Goal: Information Seeking & Learning: Learn about a topic

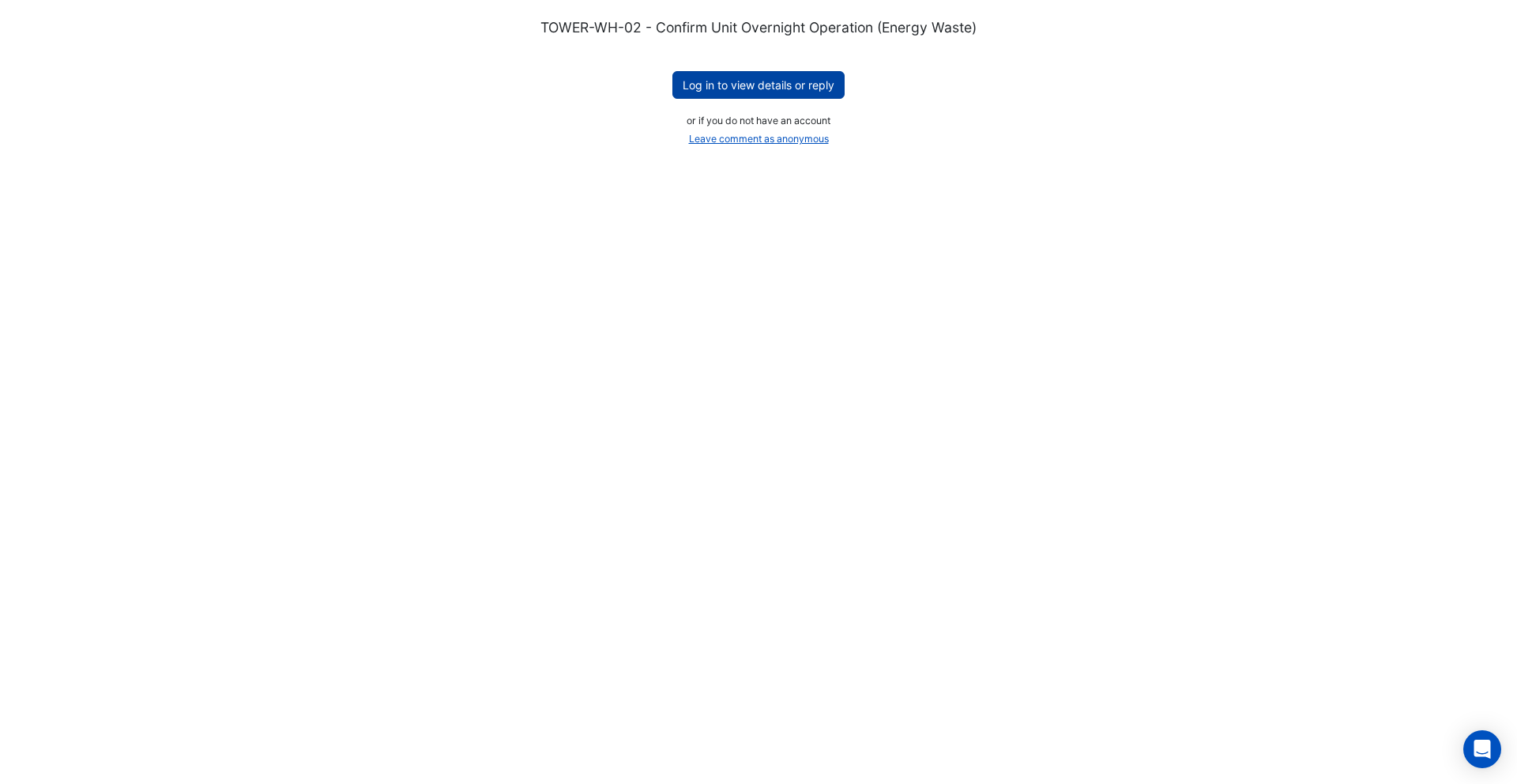
click at [731, 80] on button "Log in to view details or reply" at bounding box center [758, 85] width 172 height 27
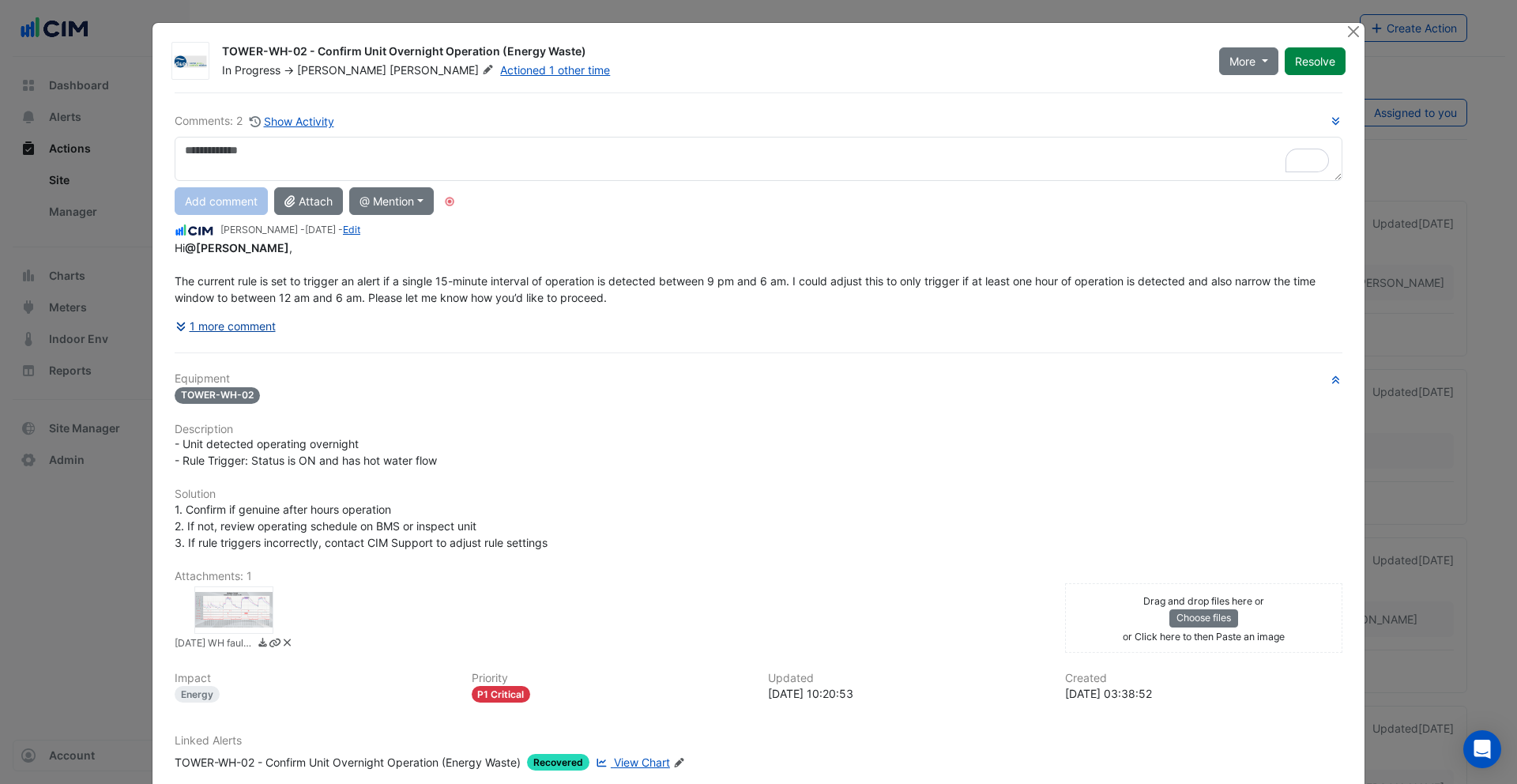
click at [219, 325] on button "1 more comment" at bounding box center [225, 325] width 102 height 27
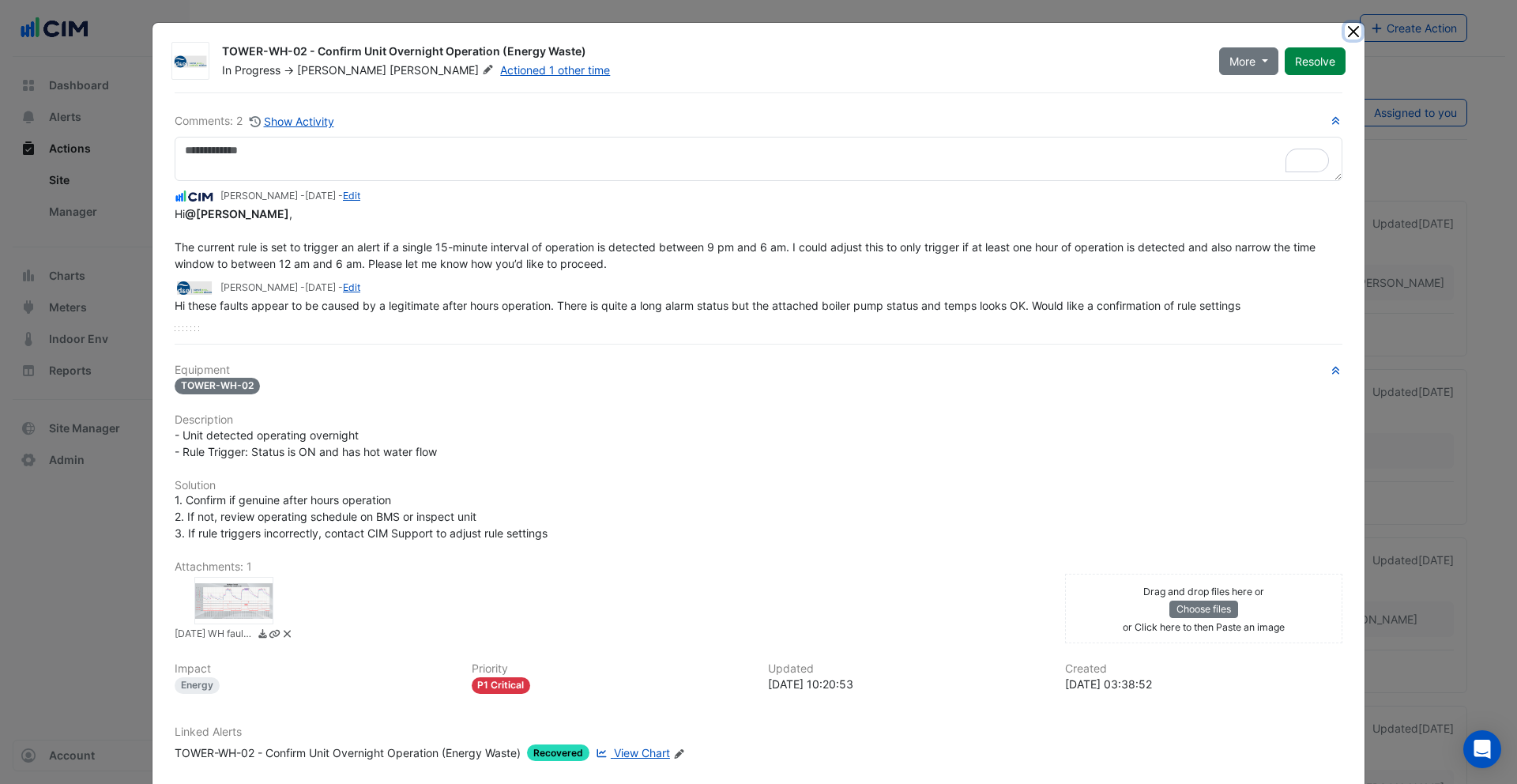
click at [1352, 29] on button "Close" at bounding box center [1353, 31] width 17 height 17
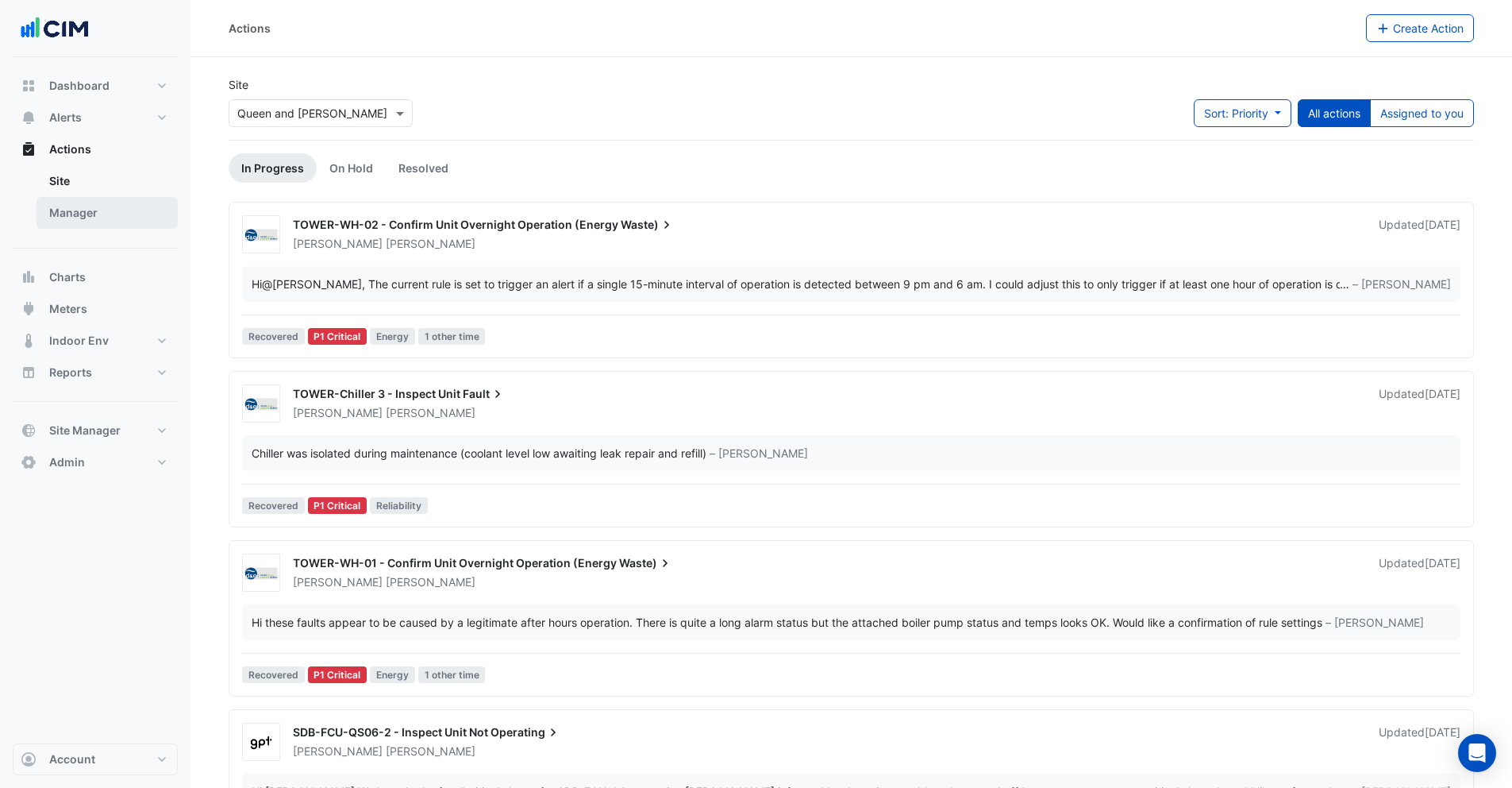
click at [107, 218] on link "Manager" at bounding box center [106, 213] width 142 height 32
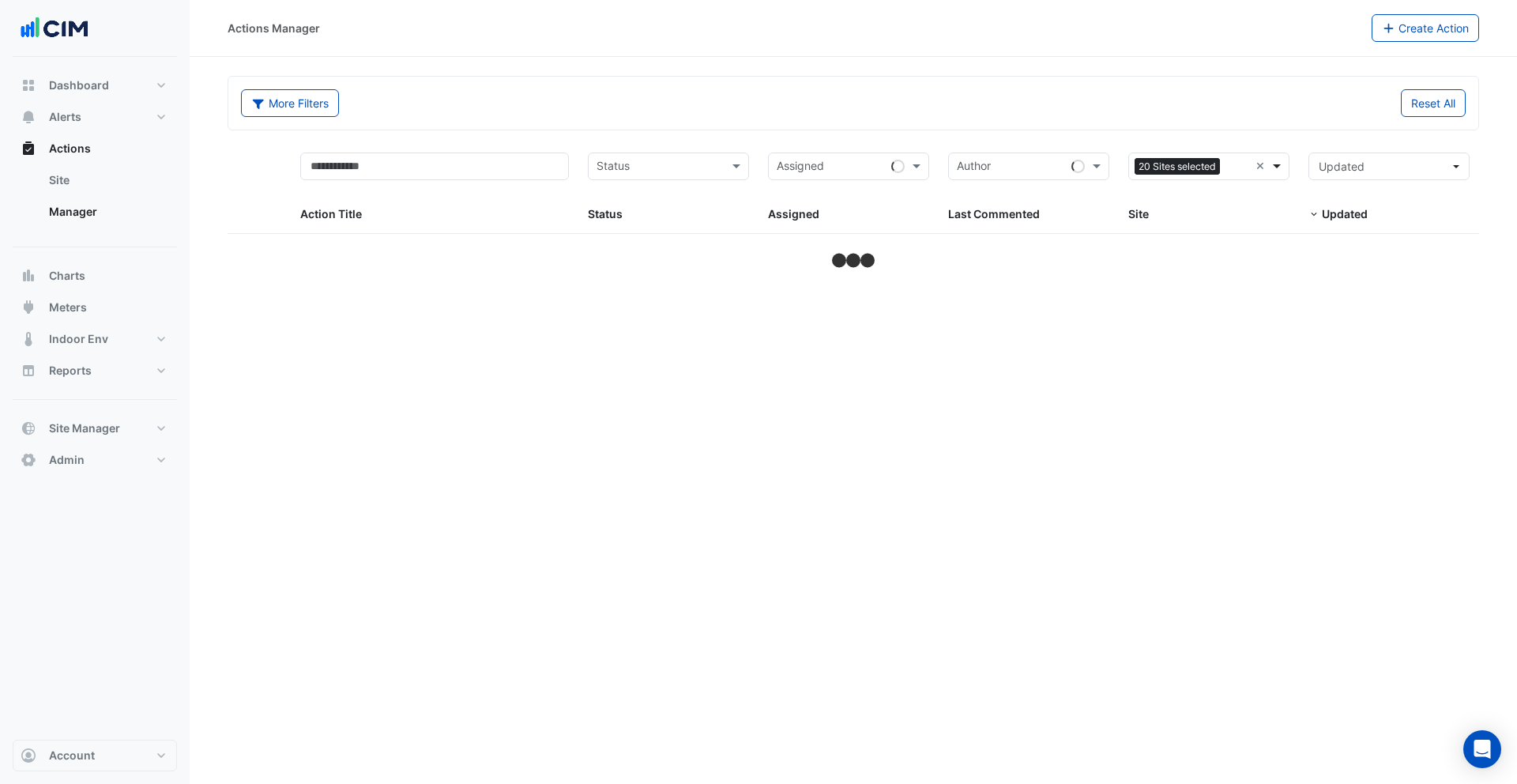
select select "***"
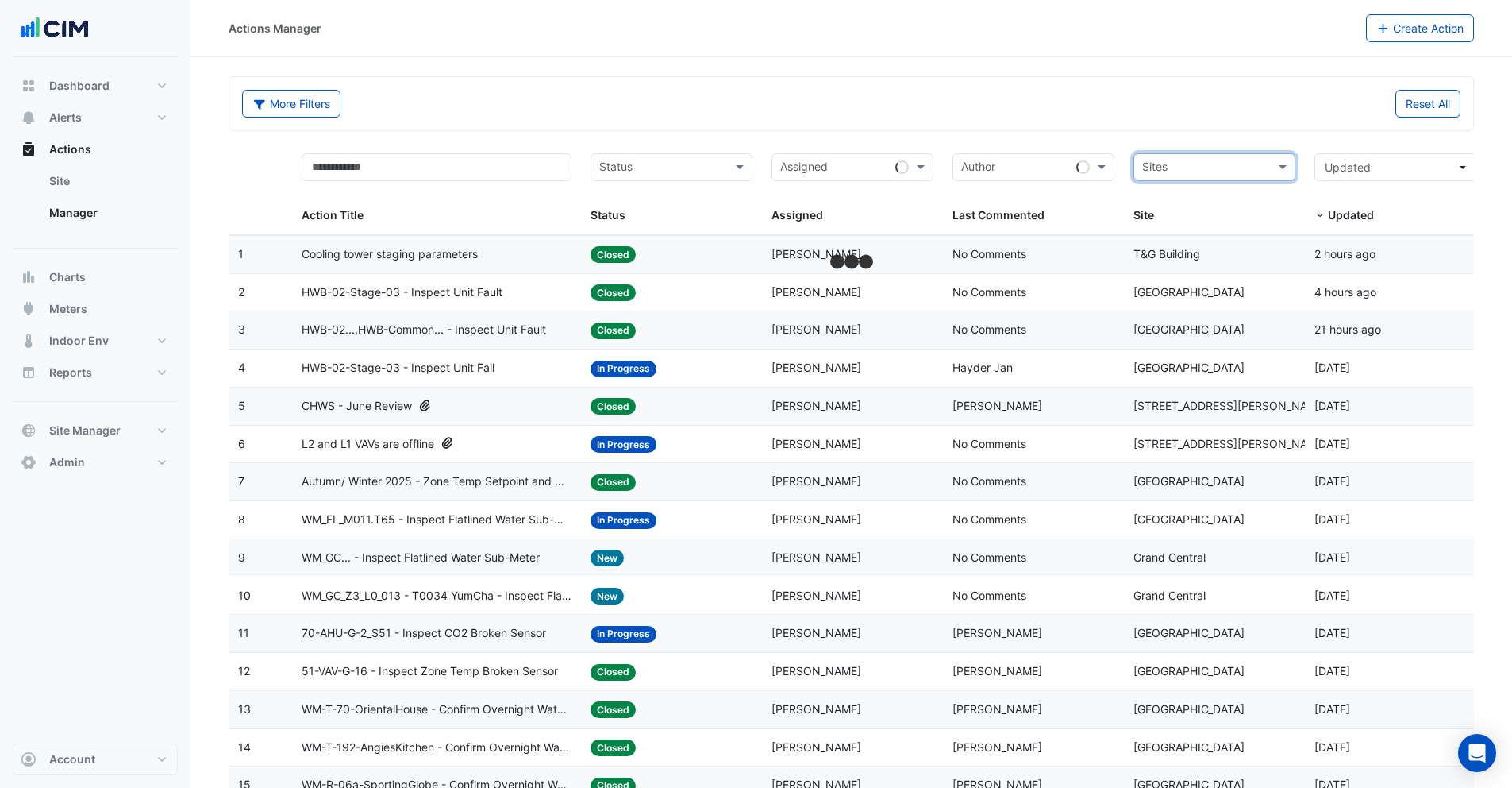
click at [1208, 170] on input "text" at bounding box center [1205, 168] width 126 height 19
type input "*********"
click at [1253, 224] on div "[GEOGRAPHIC_DATA]" at bounding box center [1214, 225] width 160 height 23
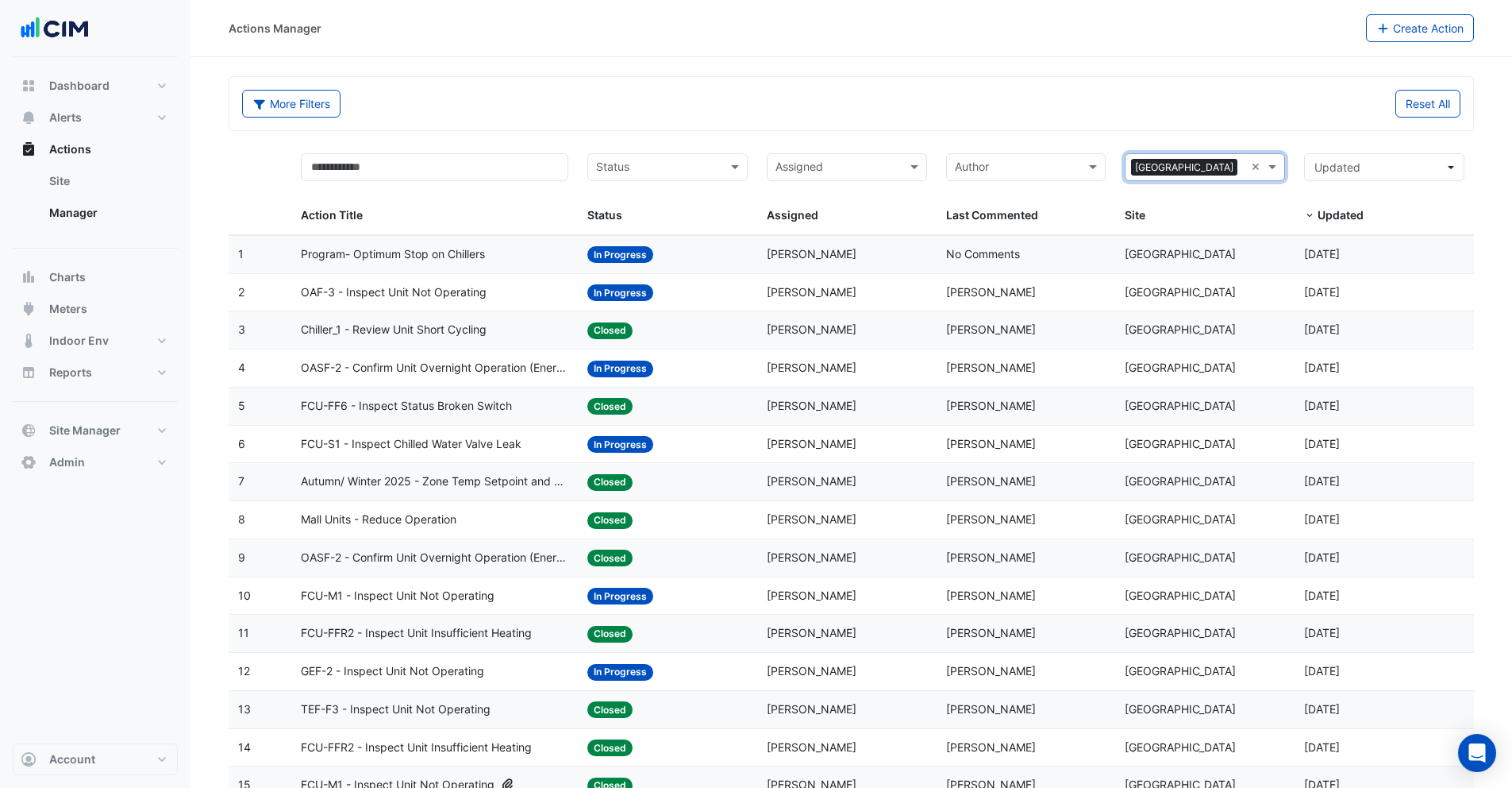
click at [443, 257] on span "Program- Optimum Stop on Chillers" at bounding box center [392, 254] width 184 height 19
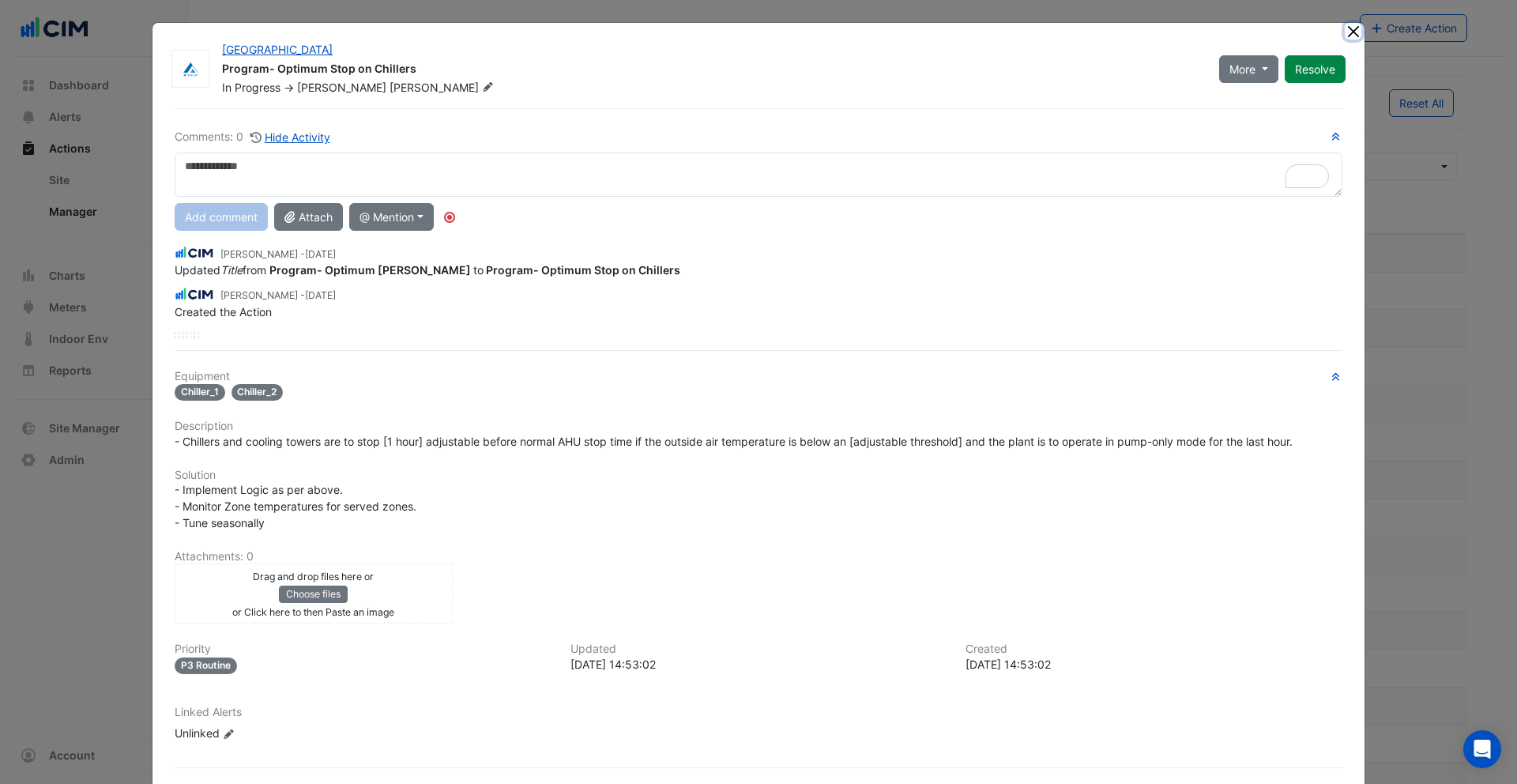
click at [1350, 29] on button "Close" at bounding box center [1353, 31] width 17 height 17
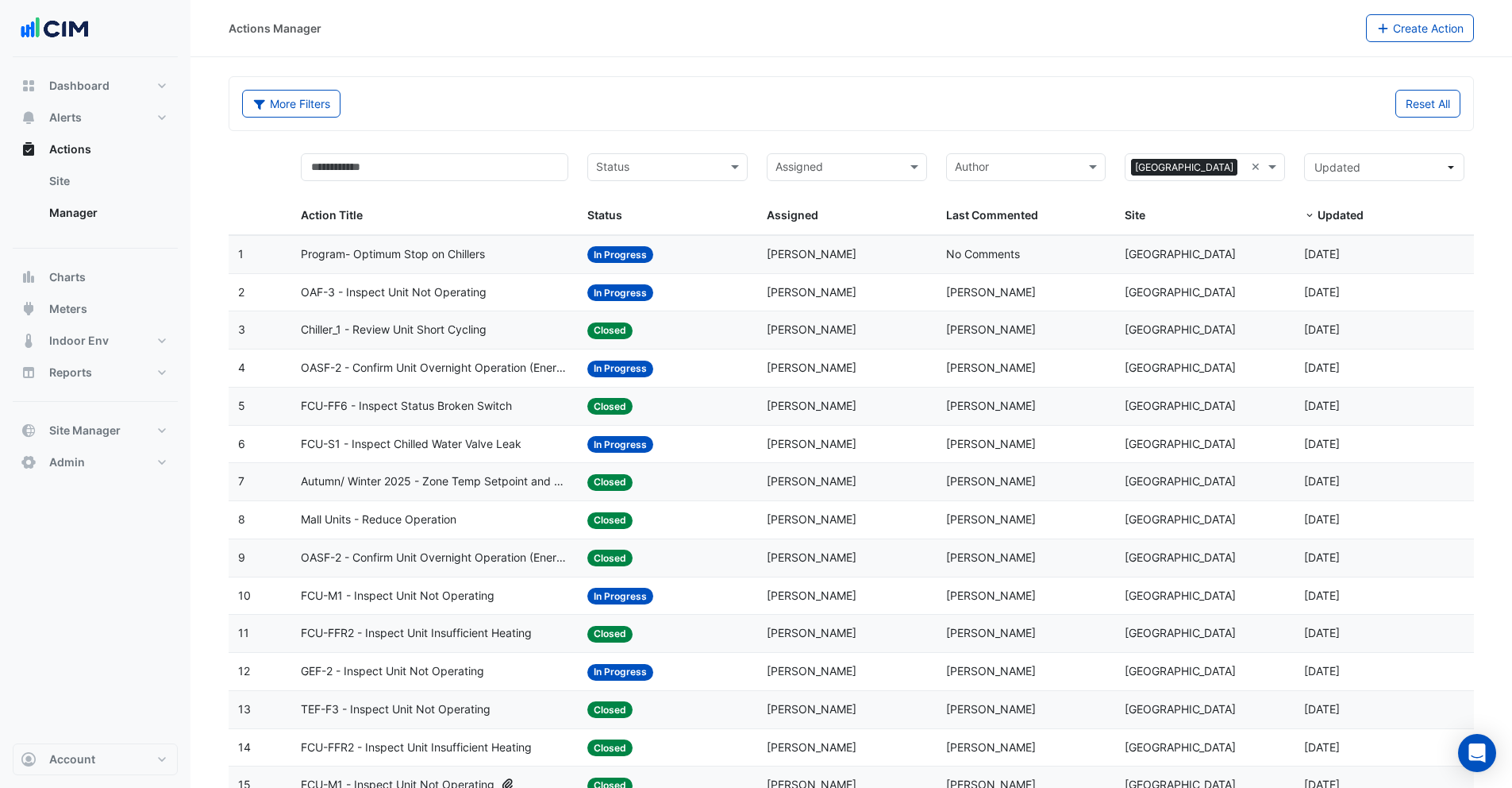
click at [624, 170] on input "text" at bounding box center [659, 168] width 125 height 19
click at [620, 221] on span "In Progress" at bounding box center [631, 225] width 59 height 14
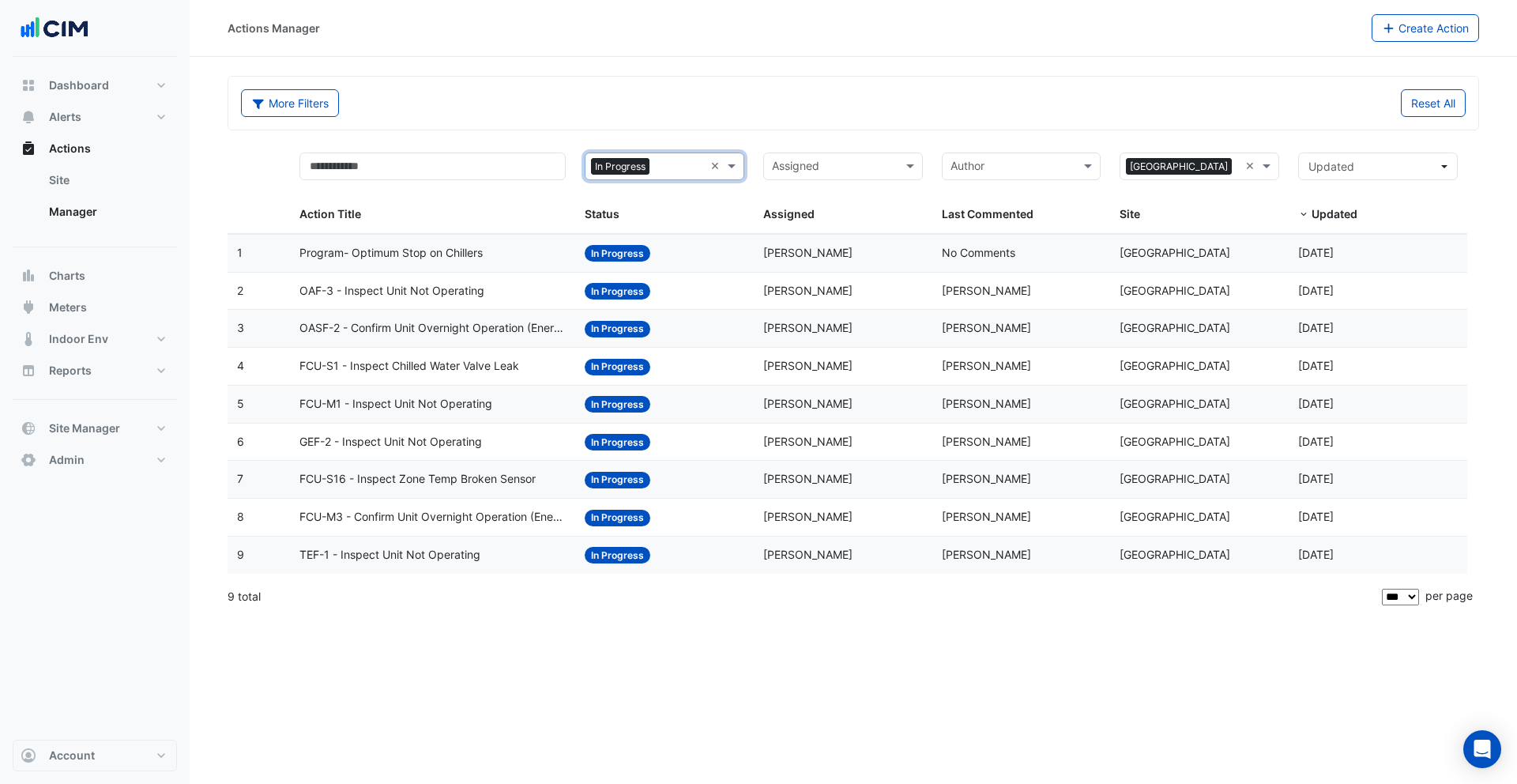
click at [404, 290] on span "OAF-3 - Inspect Unit Not Operating" at bounding box center [392, 290] width 185 height 18
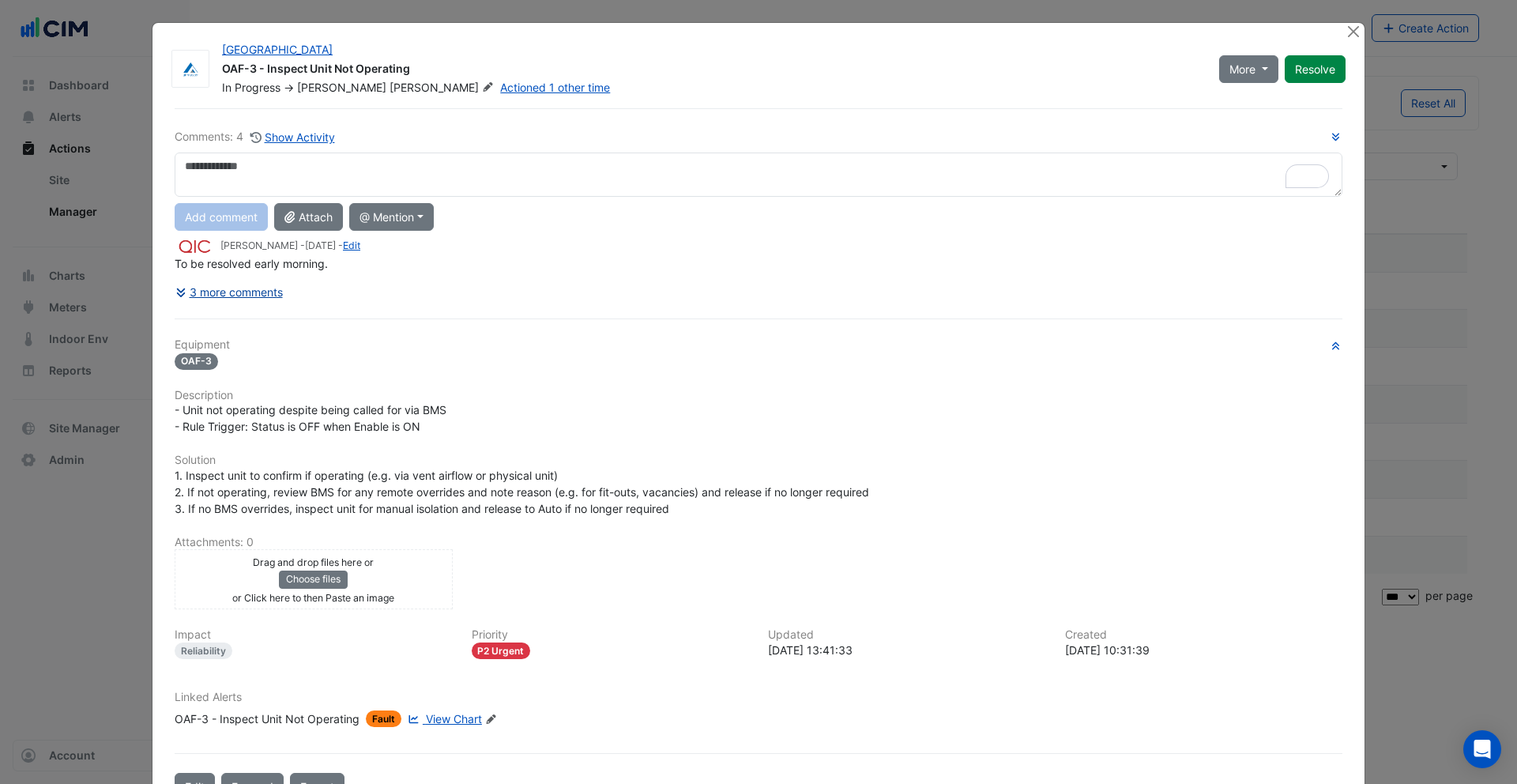
click at [242, 295] on button "3 more comments" at bounding box center [229, 291] width 109 height 27
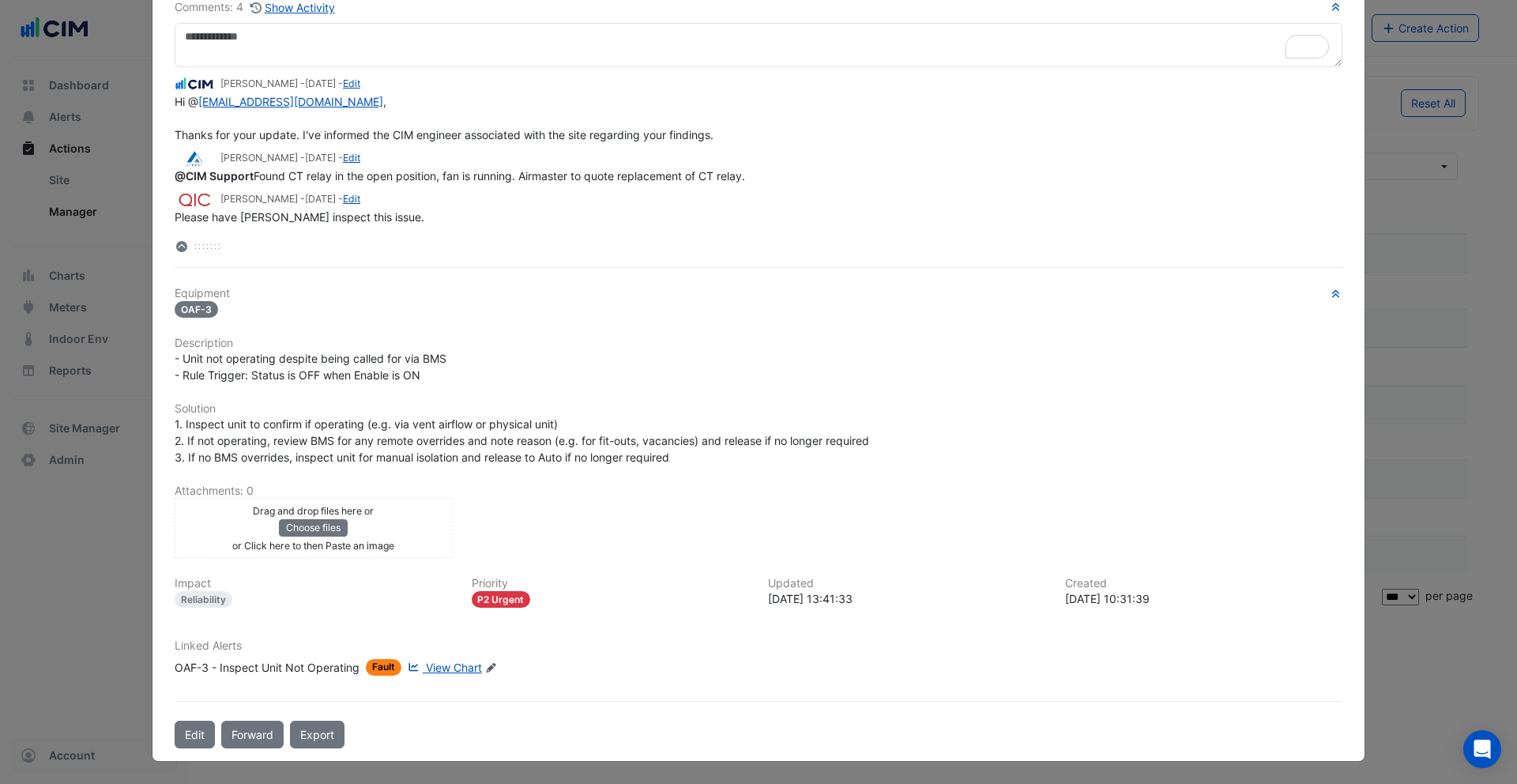
scroll to position [126, 0]
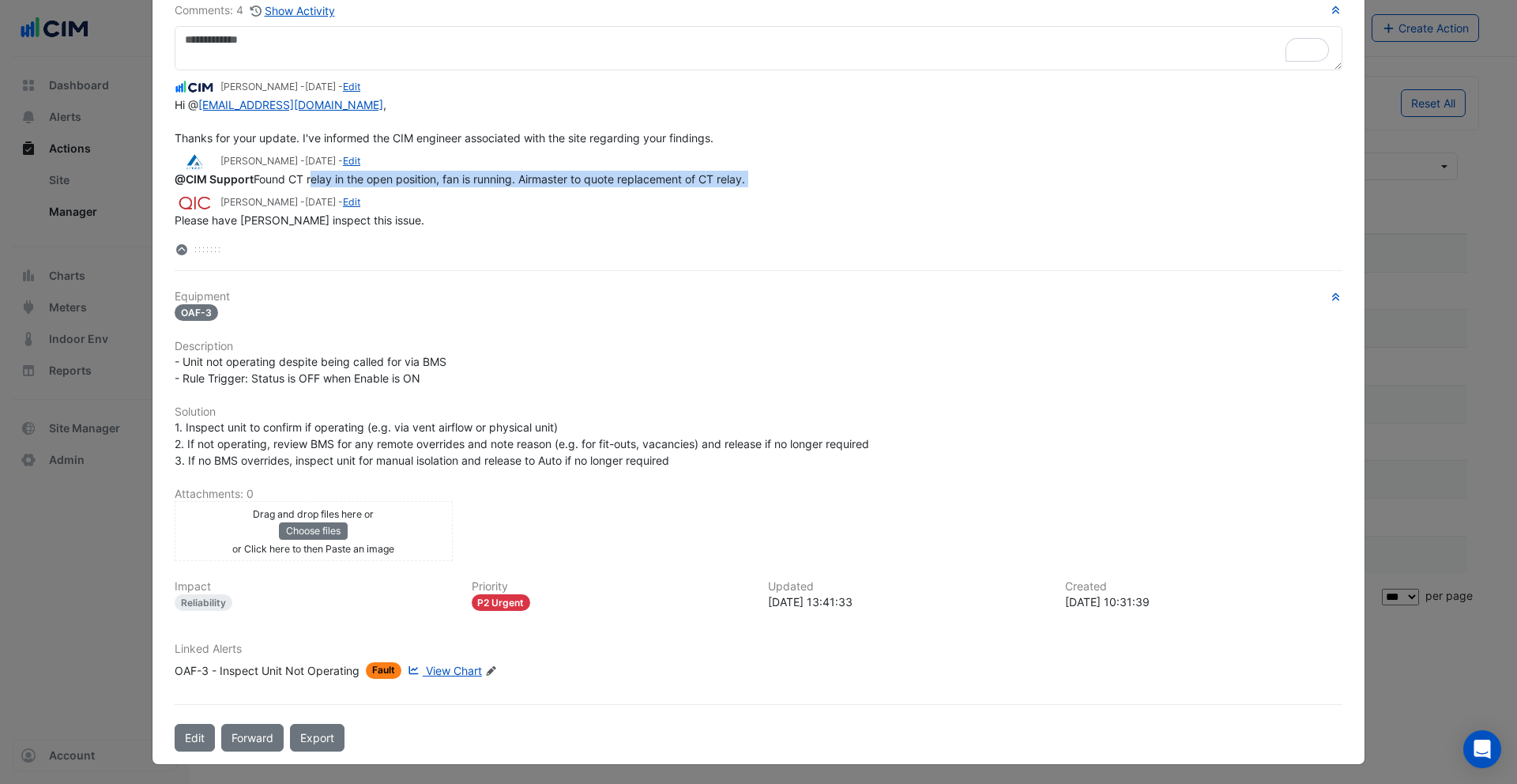
drag, startPoint x: 303, startPoint y: 176, endPoint x: 477, endPoint y: 190, distance: 174.6
click at [477, 190] on div "Garry Butler - 3 weeks ago - Edit To be resolved early morning. Ritvick Mohan -…" at bounding box center [759, 149] width 1168 height 158
click at [488, 193] on div "Garry Butler - 4 months and 6 days ago - Edit" at bounding box center [759, 202] width 1168 height 18
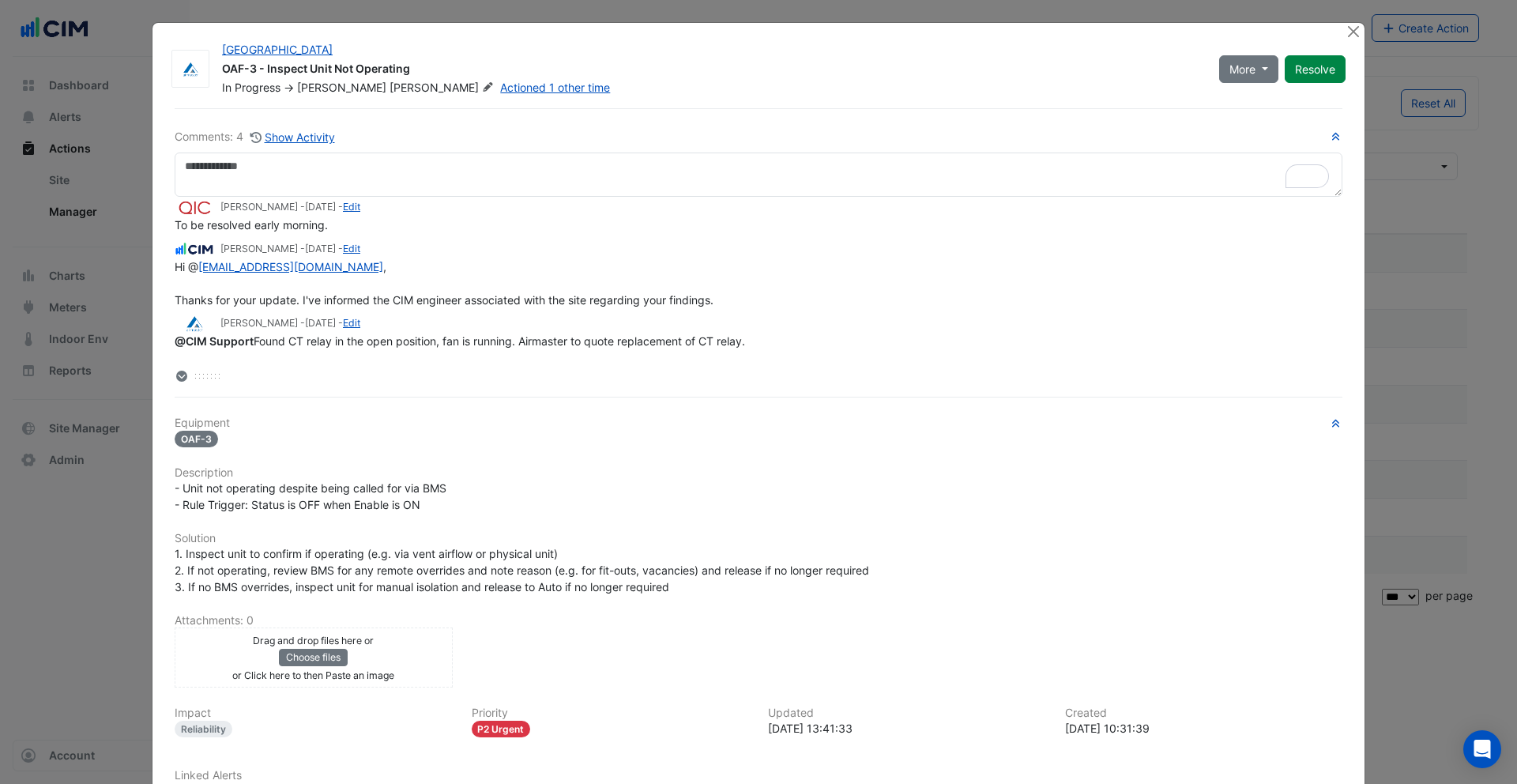
scroll to position [0, 0]
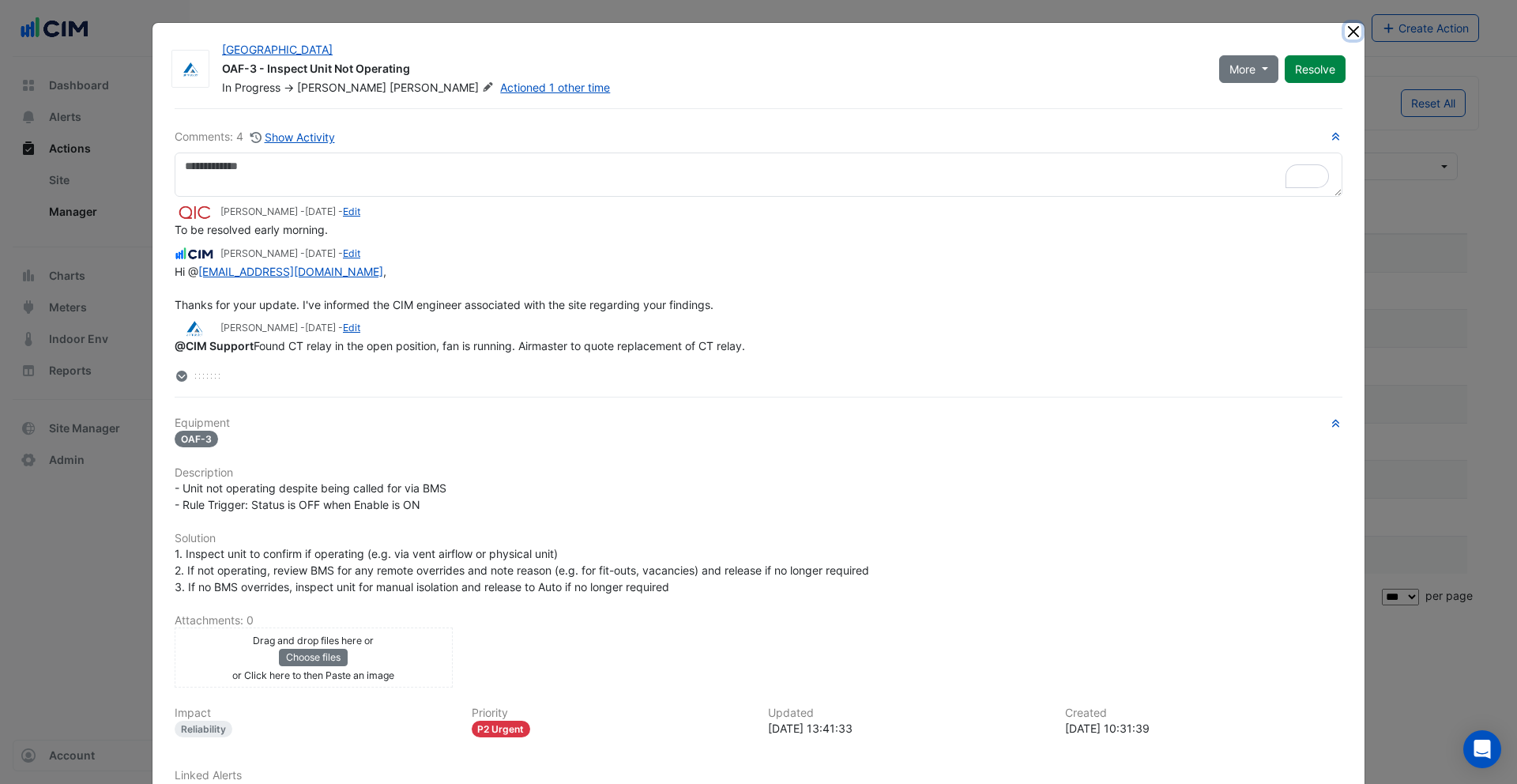
click at [1347, 28] on button "Close" at bounding box center [1353, 31] width 17 height 17
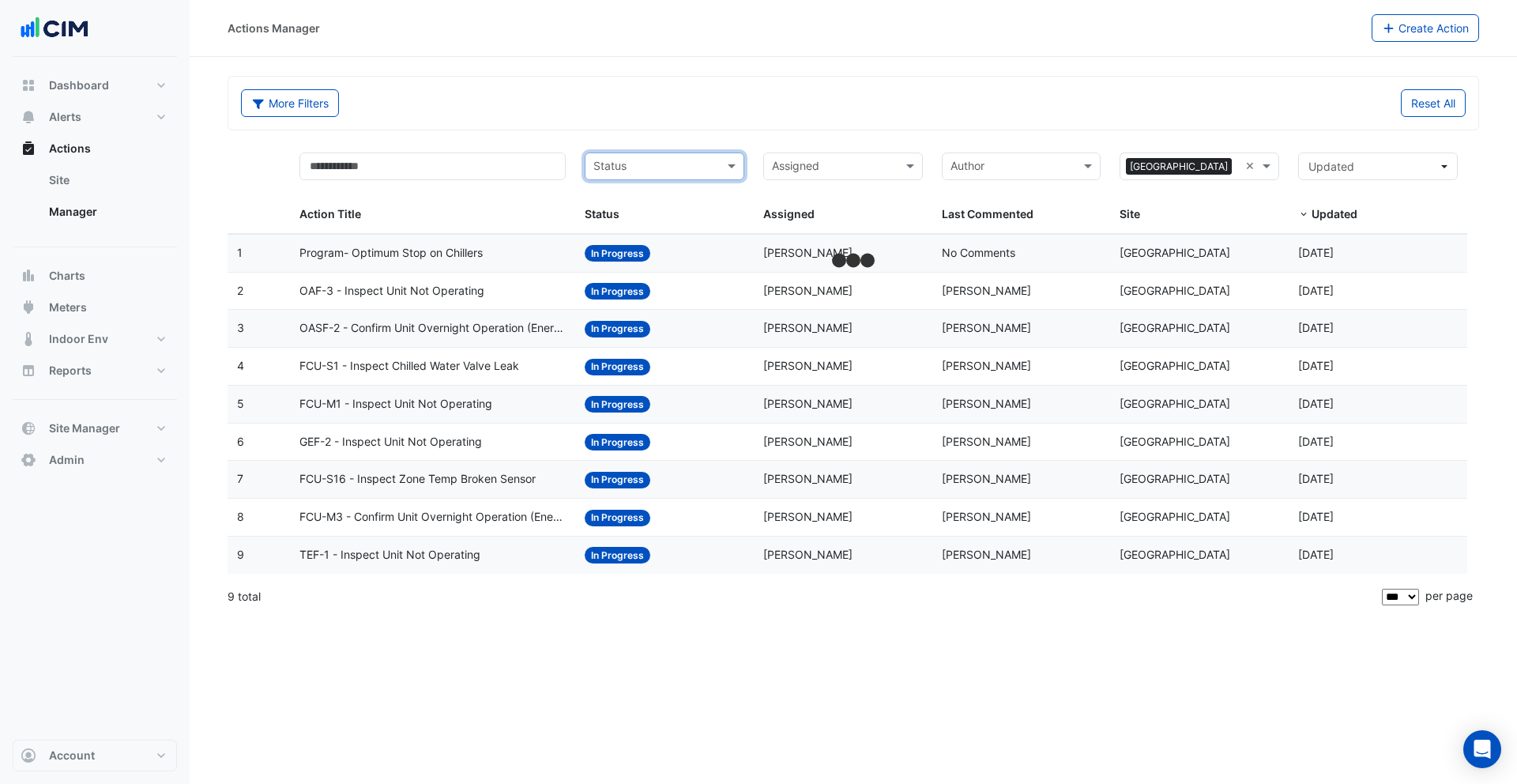
click at [638, 164] on input "text" at bounding box center [656, 167] width 124 height 18
click at [932, 690] on div "Actions Manager Create Action More Filters Reset All Status Assigned × Pittwate…" at bounding box center [853, 392] width 1327 height 784
click at [931, 688] on div "Actions Manager Create Action More Filters Reset All Status Assigned × Pittwate…" at bounding box center [853, 392] width 1327 height 784
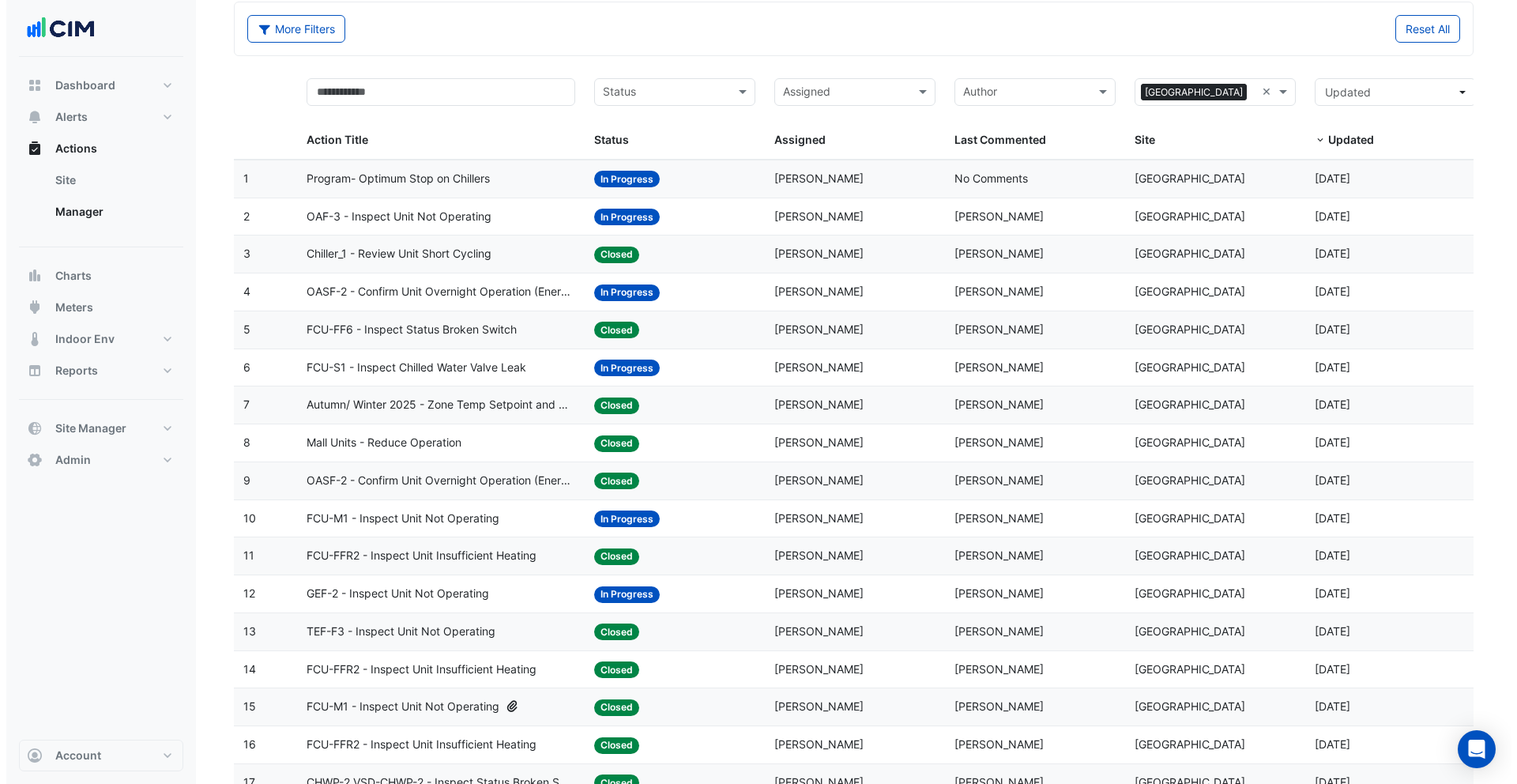
scroll to position [74, 0]
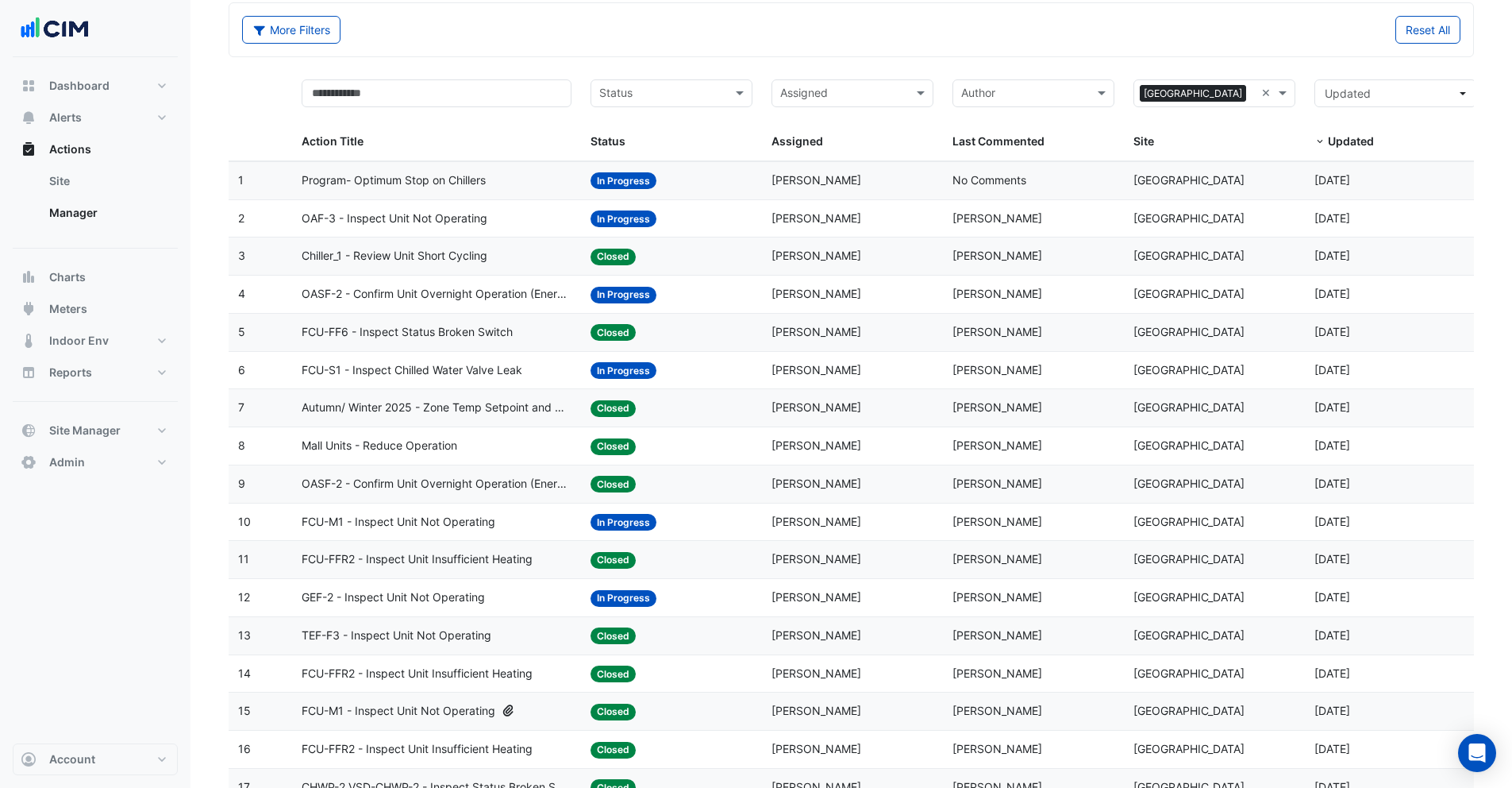
click at [464, 252] on span "Chiller_1 - Review Unit Short Cycling" at bounding box center [394, 256] width 185 height 19
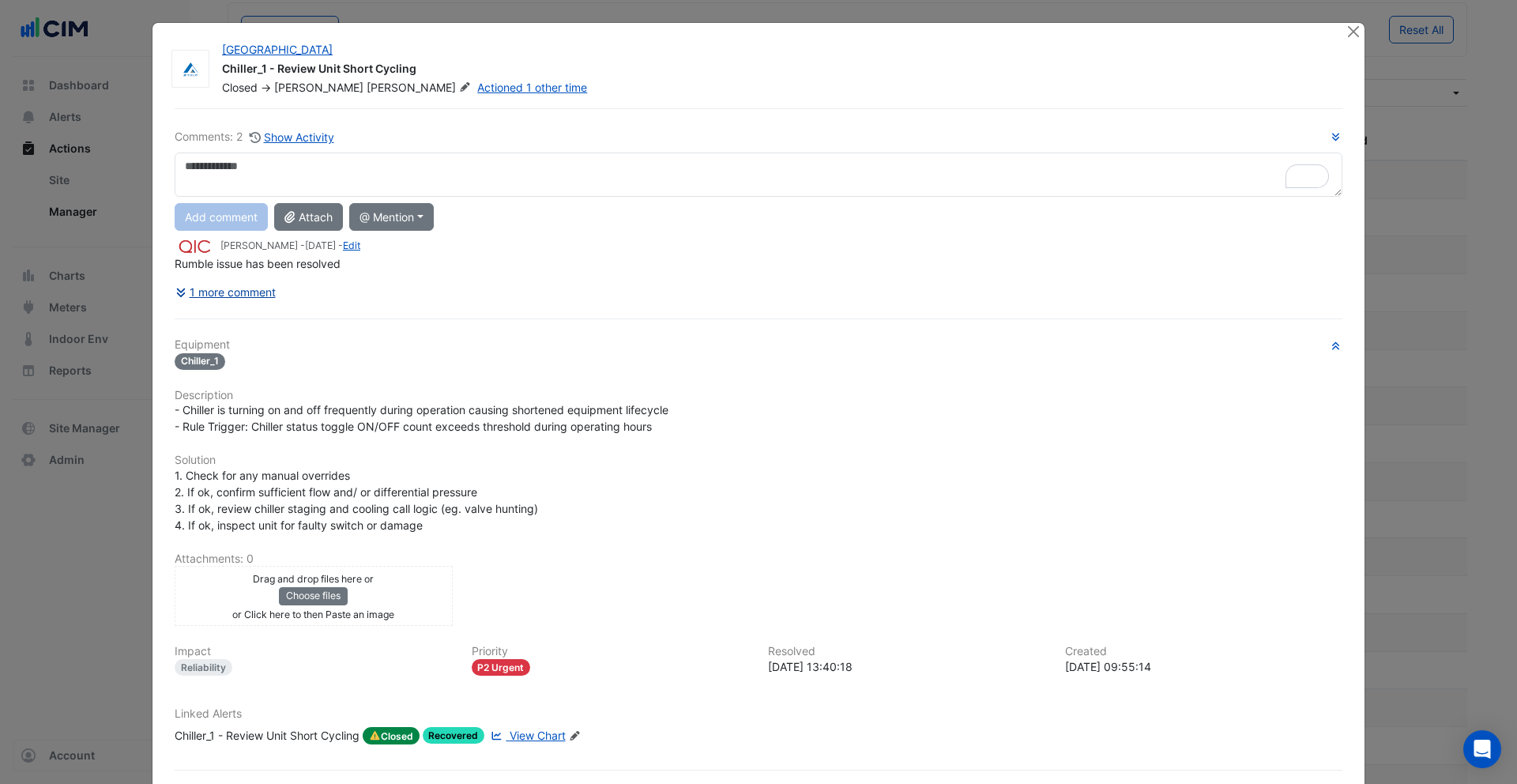
click at [241, 294] on button "1 more comment" at bounding box center [225, 291] width 102 height 27
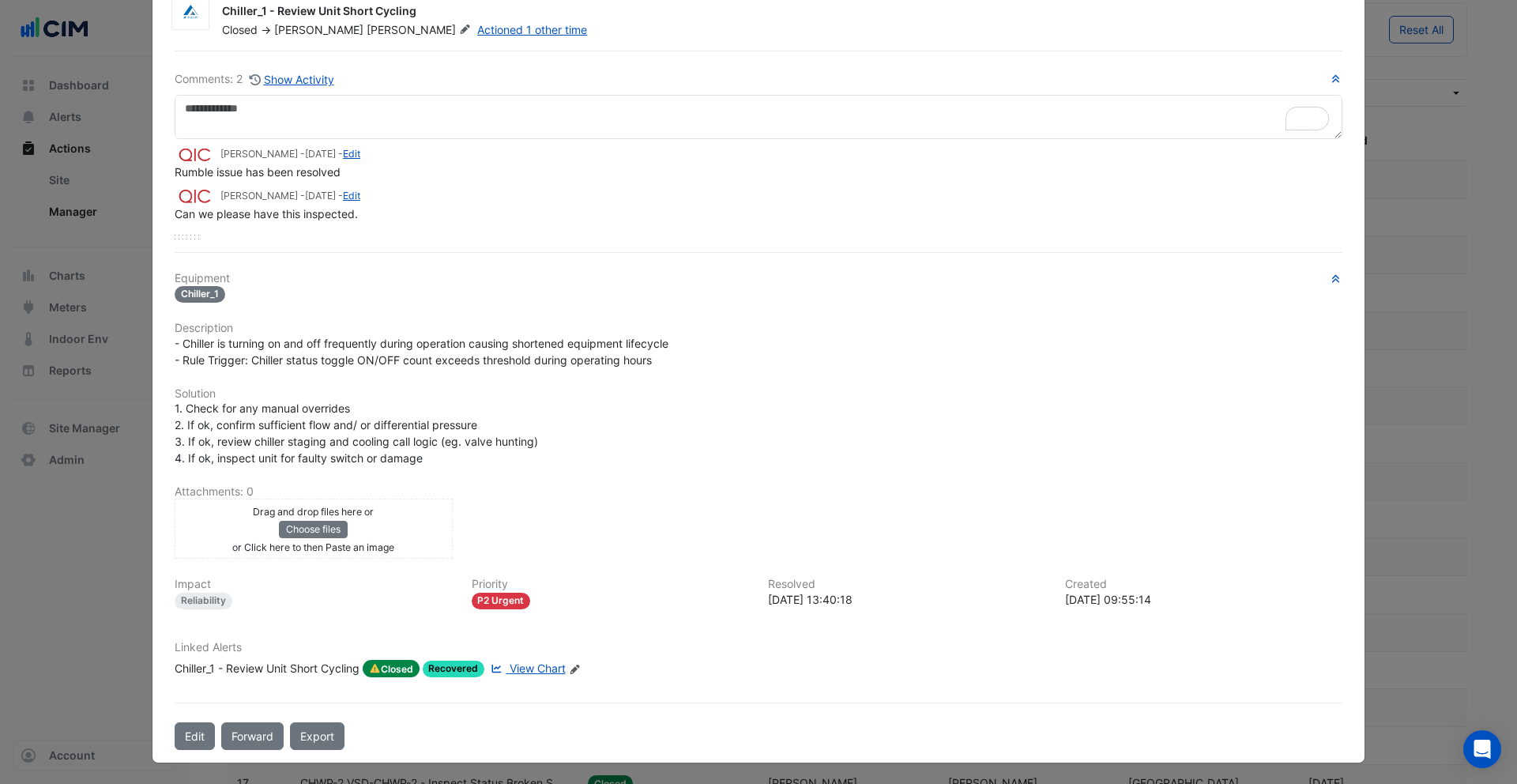
scroll to position [59, 0]
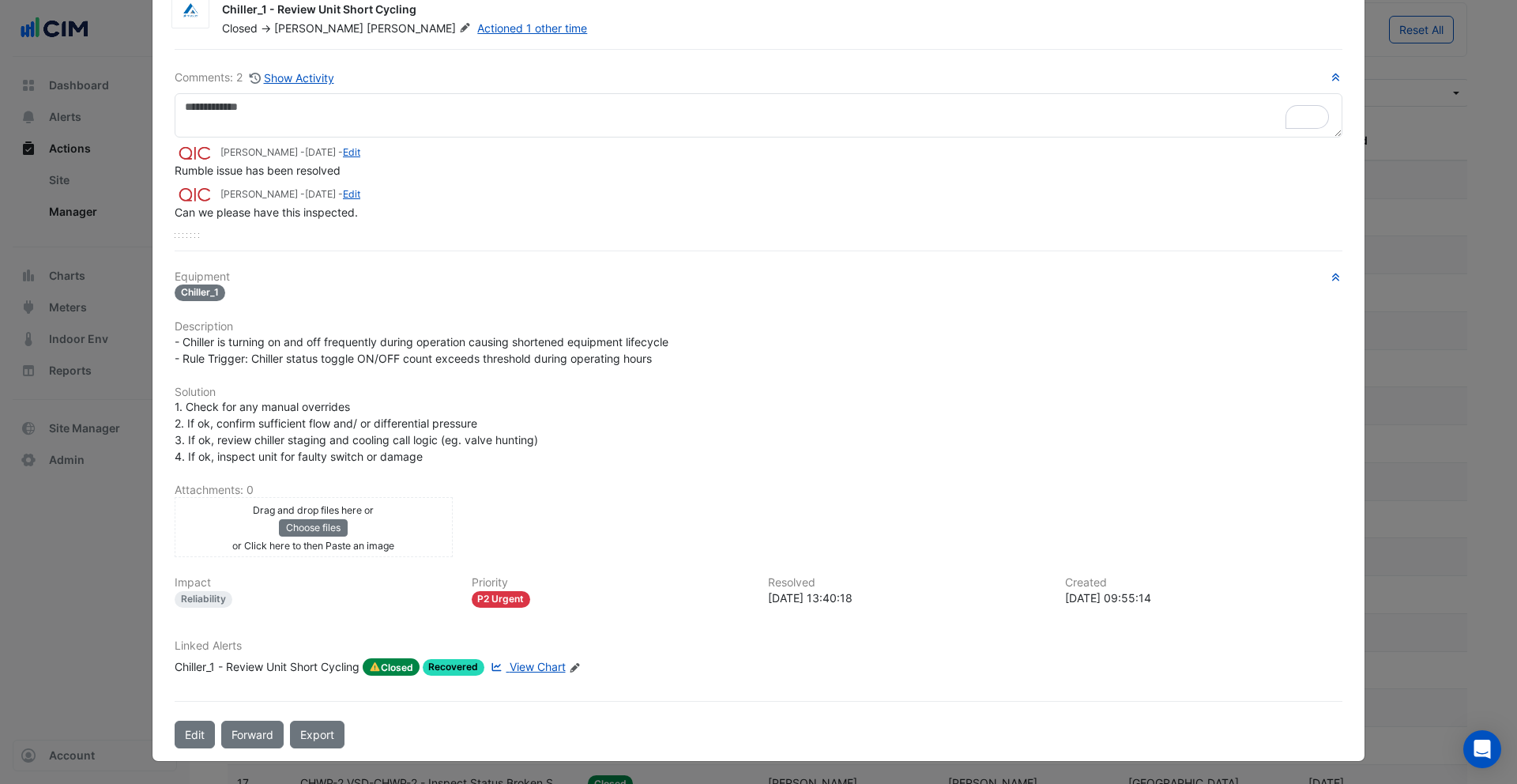
click at [520, 668] on span "View Chart" at bounding box center [538, 666] width 56 height 14
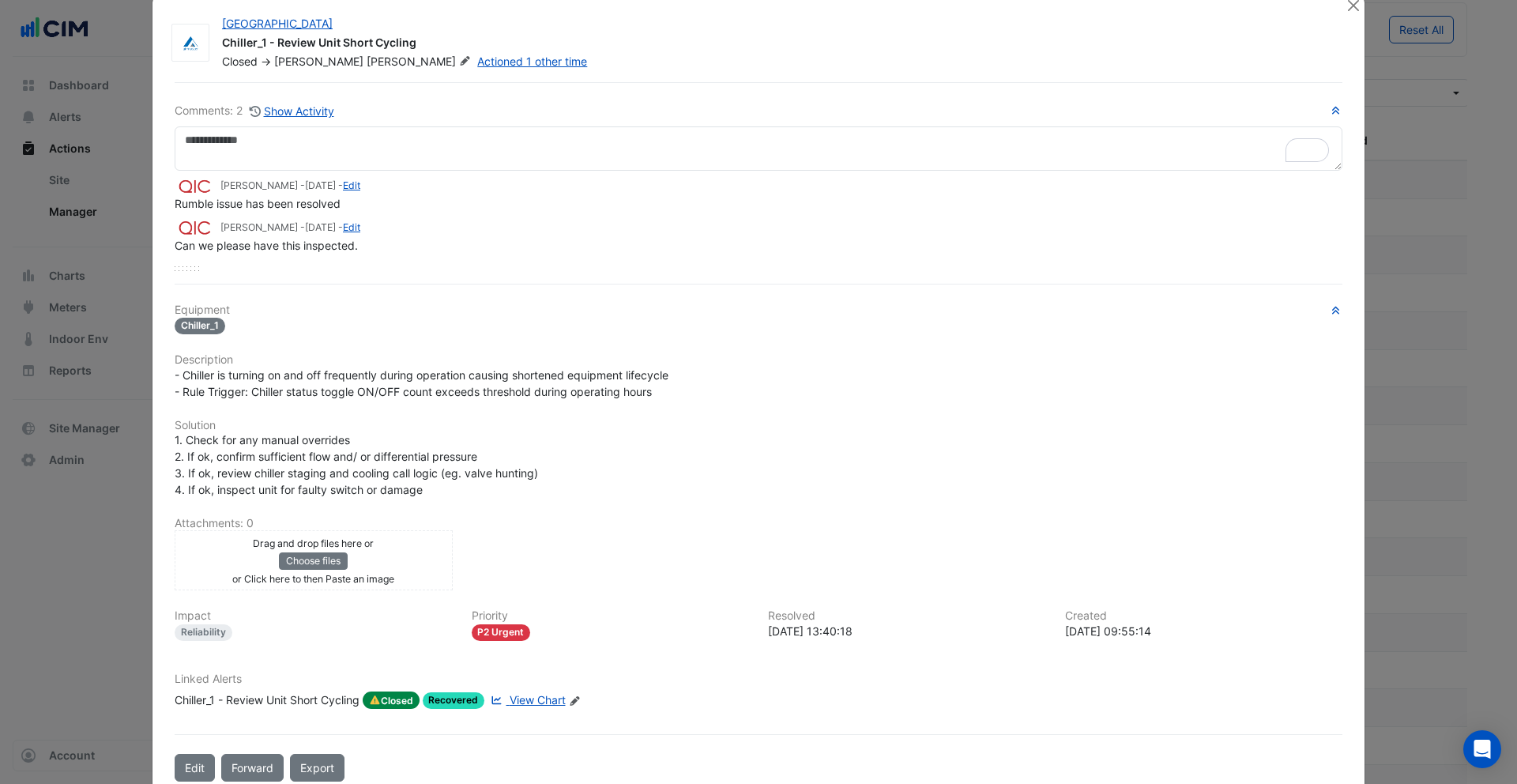
scroll to position [0, 0]
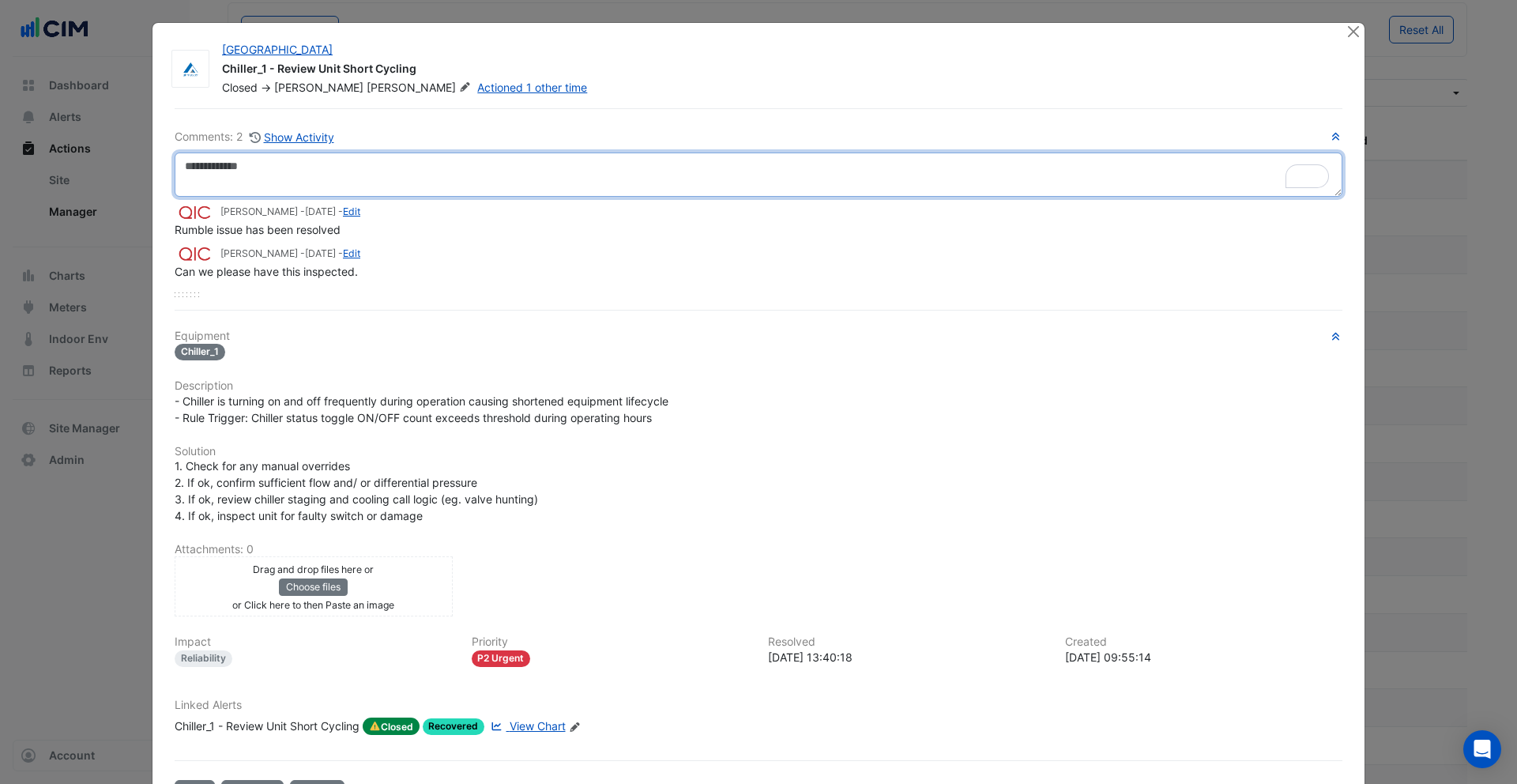
click at [230, 167] on textarea "To enrich screen reader interactions, please activate Accessibility in Grammarl…" at bounding box center [759, 175] width 1168 height 45
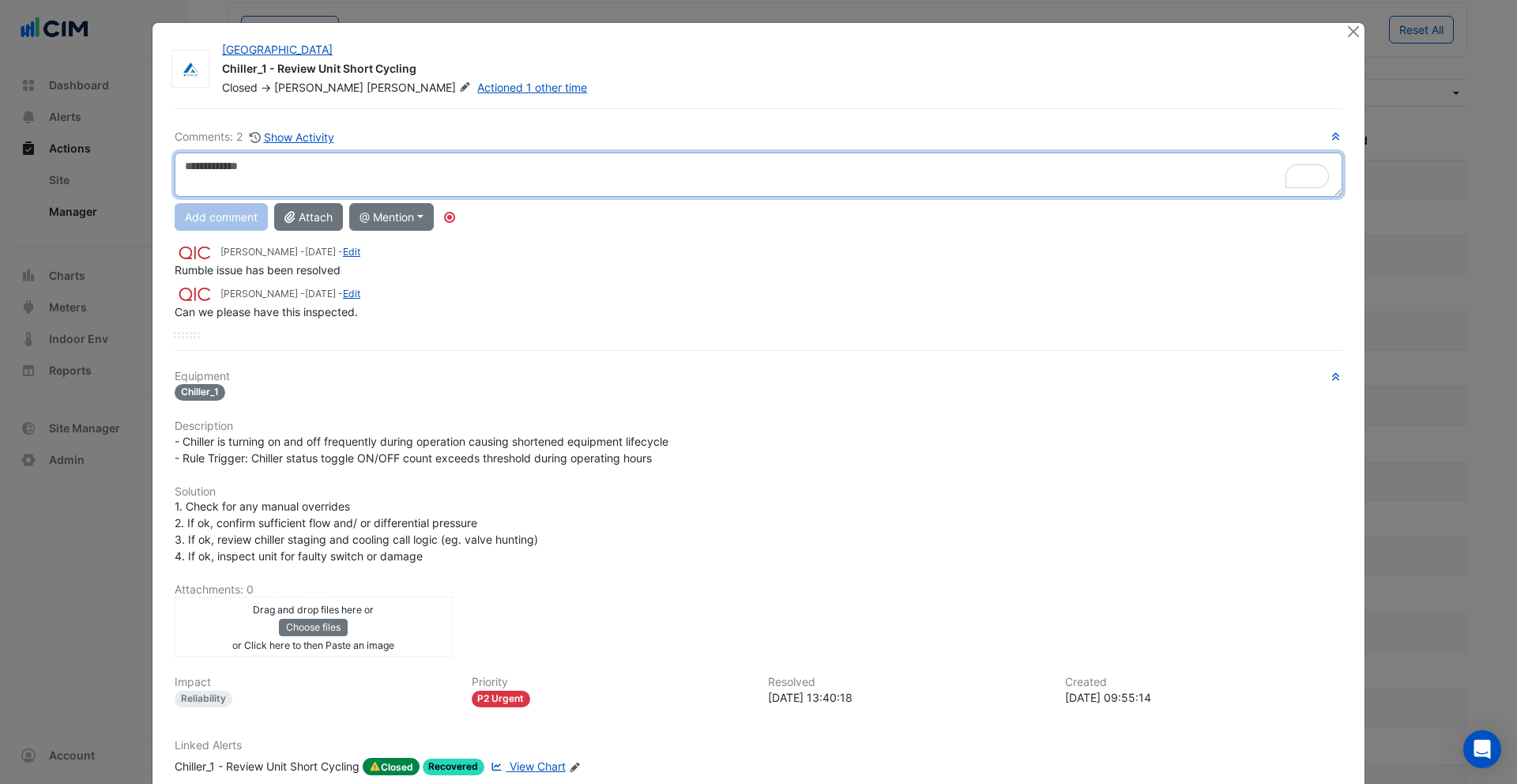
click at [291, 174] on textarea "To enrich screen reader interactions, please activate Accessibility in Grammarl…" at bounding box center [759, 175] width 1168 height 45
drag, startPoint x: 198, startPoint y: 164, endPoint x: 181, endPoint y: 166, distance: 17.1
click at [181, 166] on textarea "*" at bounding box center [759, 175] width 1168 height 45
type textarea "**********"
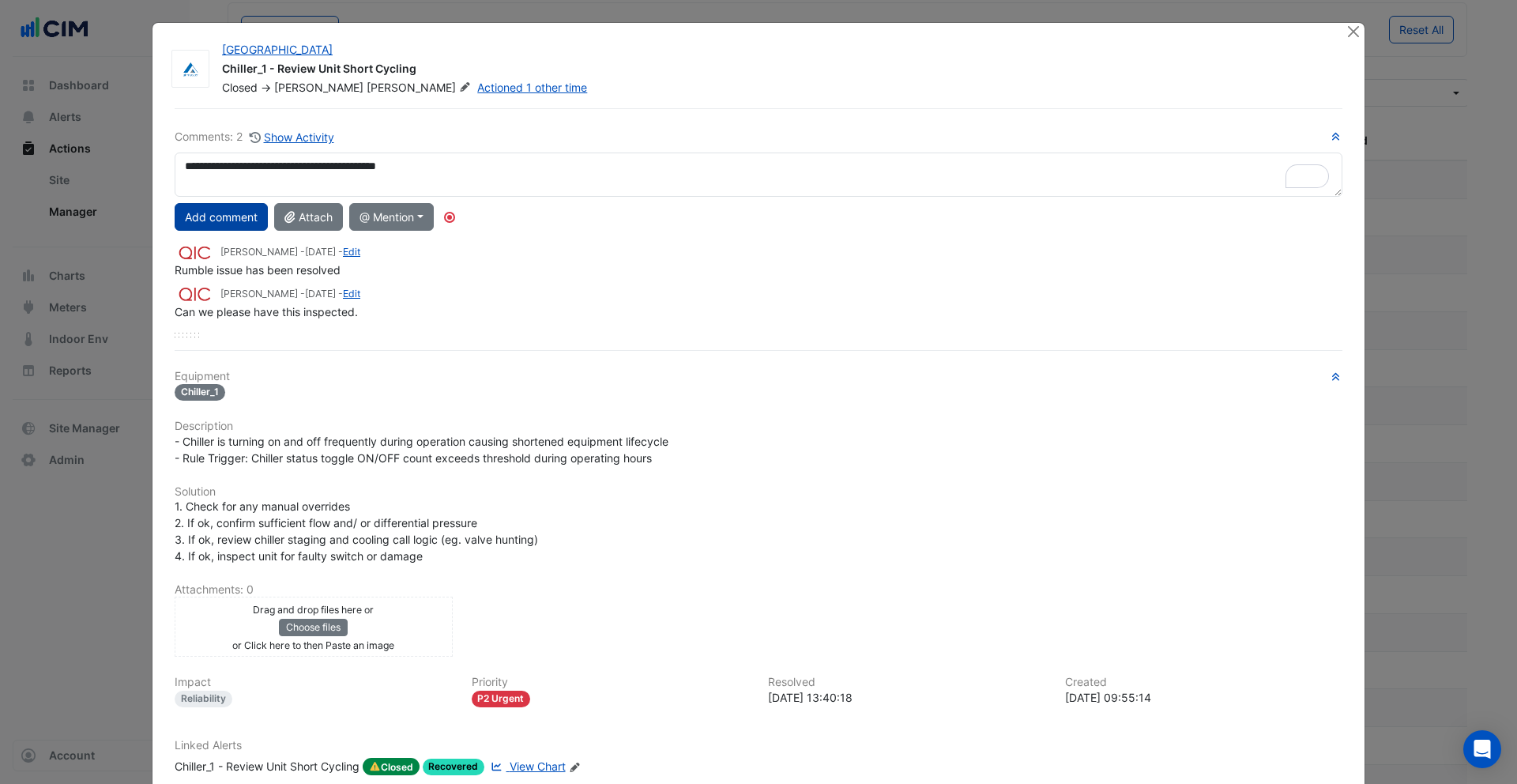
click at [228, 214] on button "Add comment" at bounding box center [222, 217] width 93 height 27
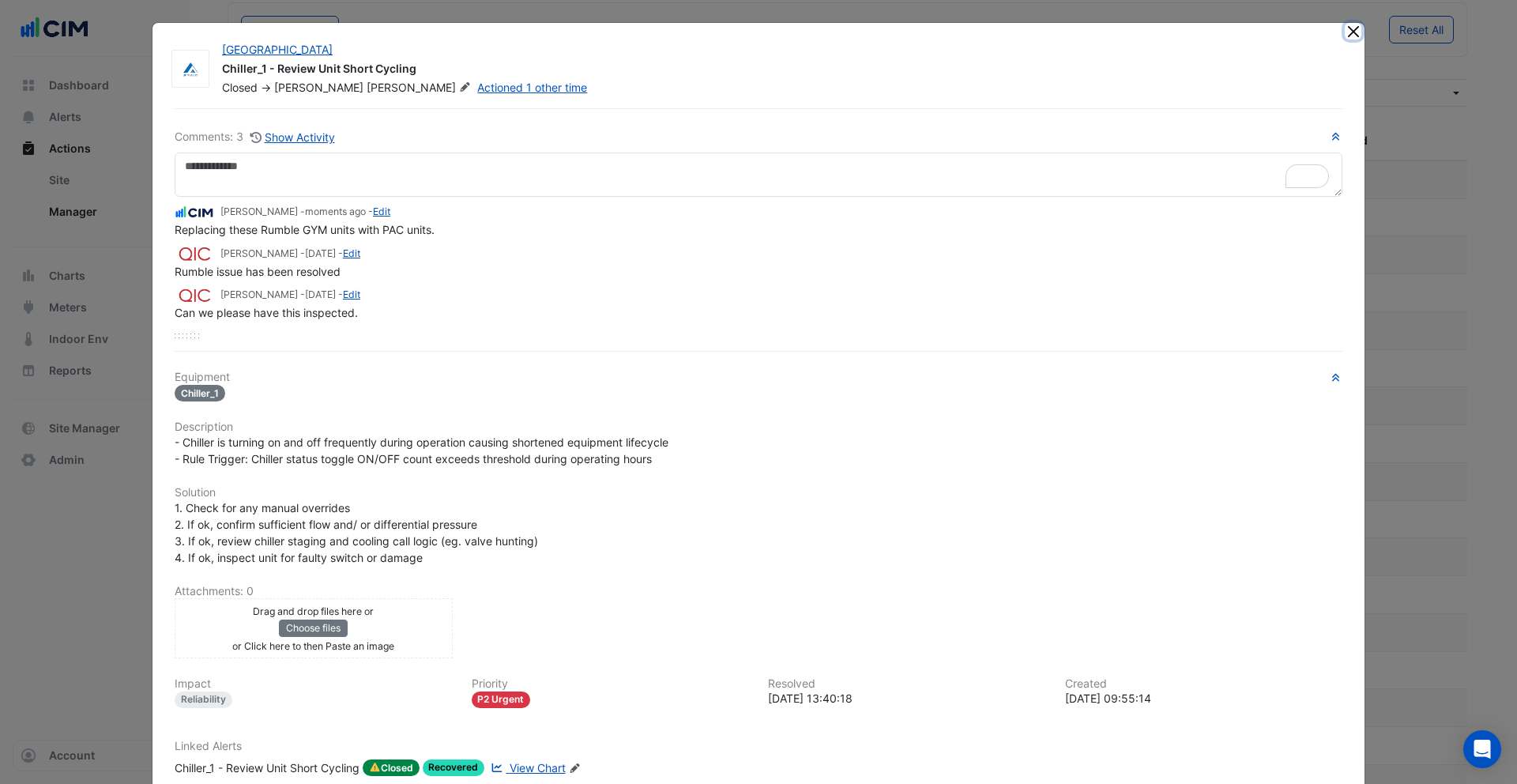
click at [1350, 34] on button "Close" at bounding box center [1353, 31] width 17 height 17
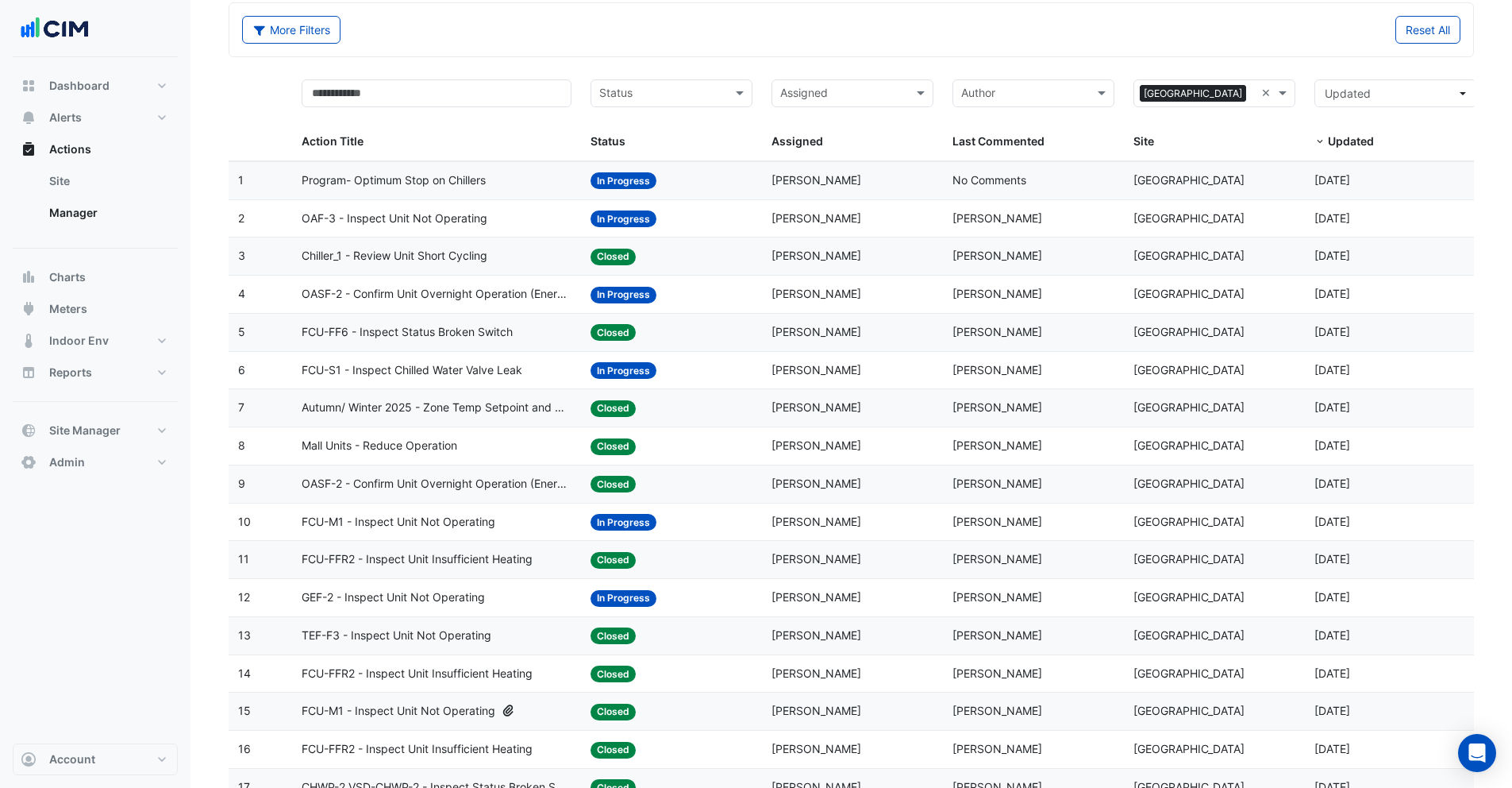
click at [405, 447] on span "Mall Units - Reduce Operation" at bounding box center [379, 445] width 155 height 19
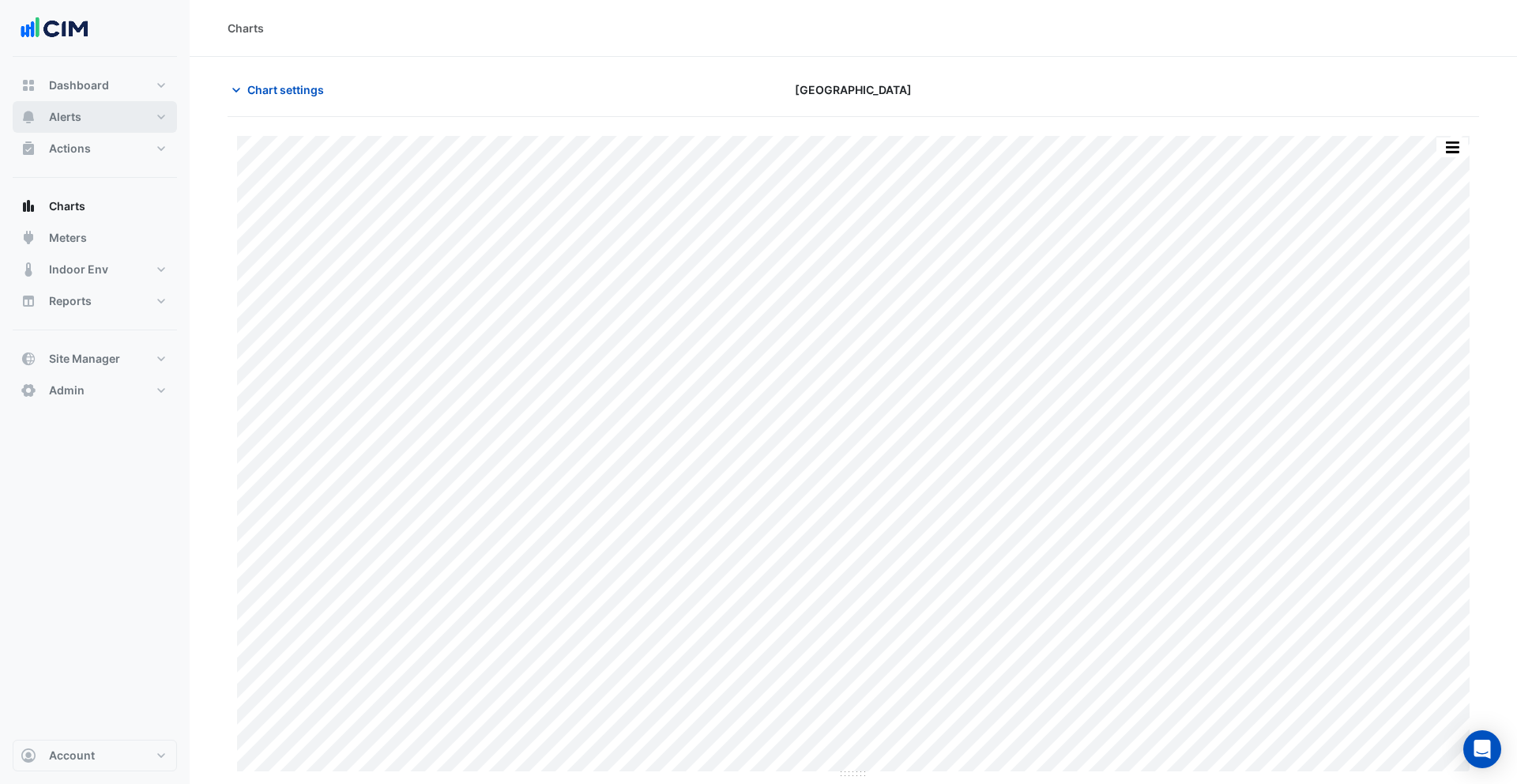
click at [65, 121] on span "Alerts" at bounding box center [64, 117] width 32 height 16
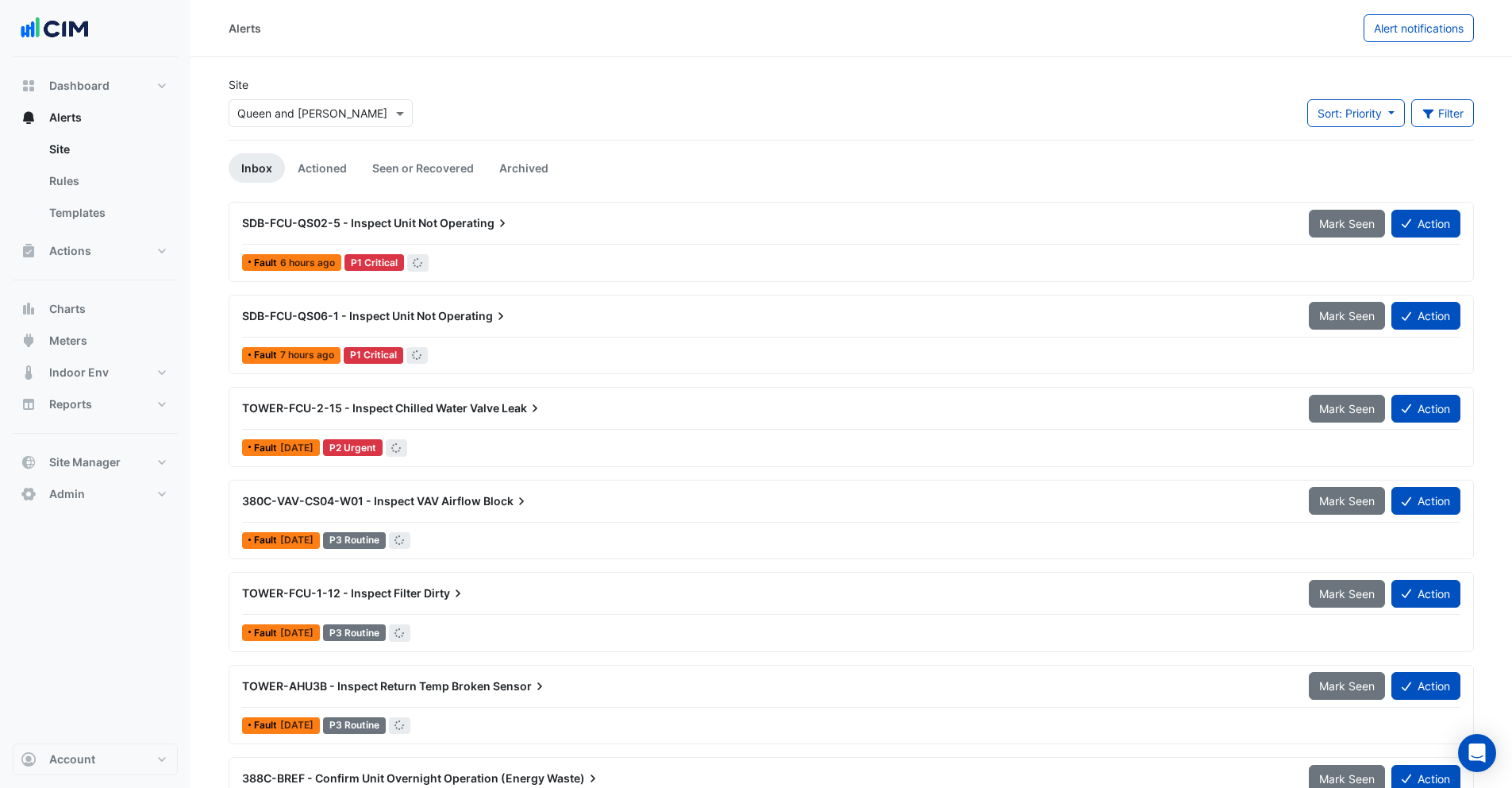
click at [315, 108] on input "text" at bounding box center [305, 113] width 135 height 17
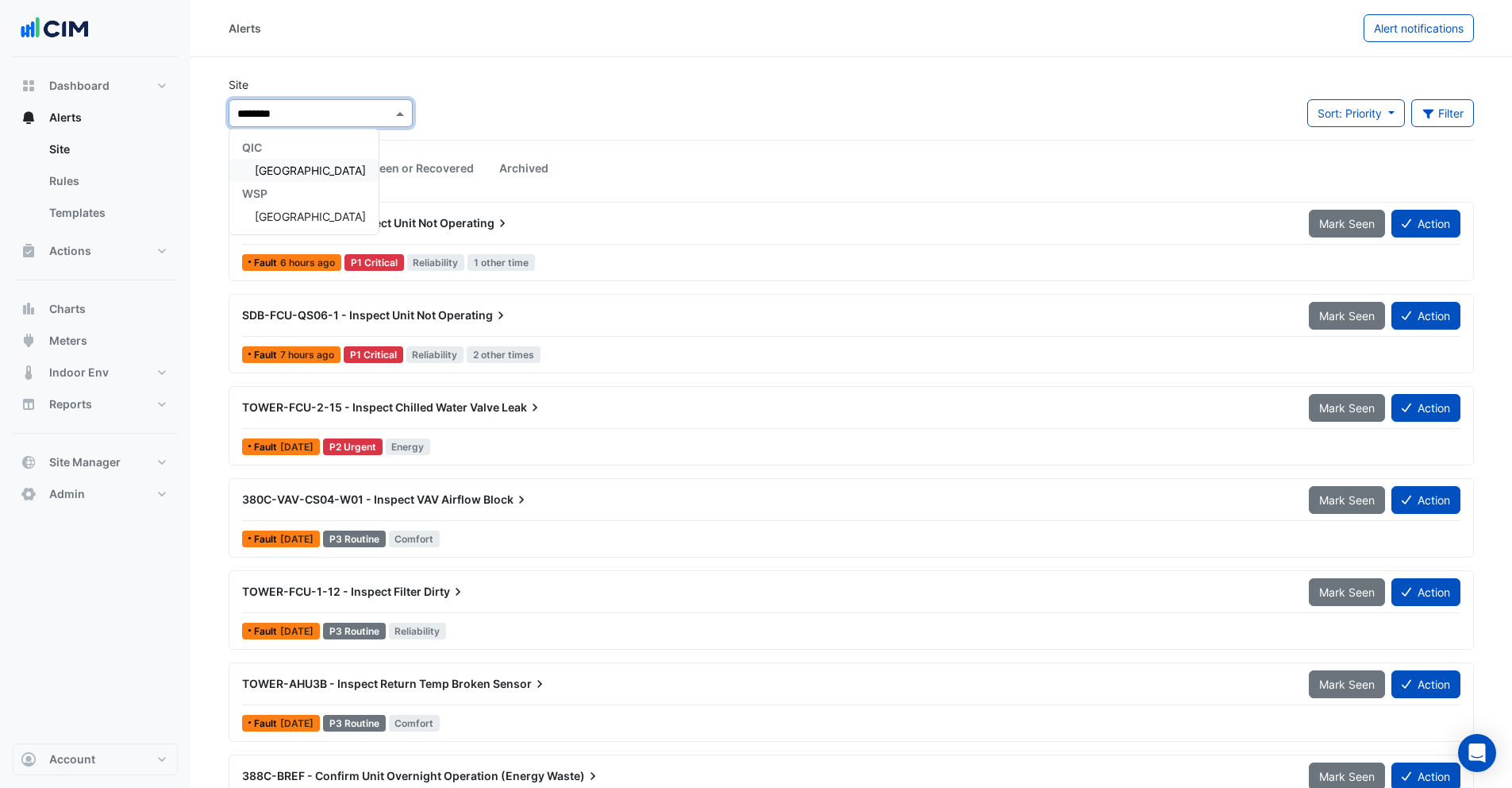
type input "*********"
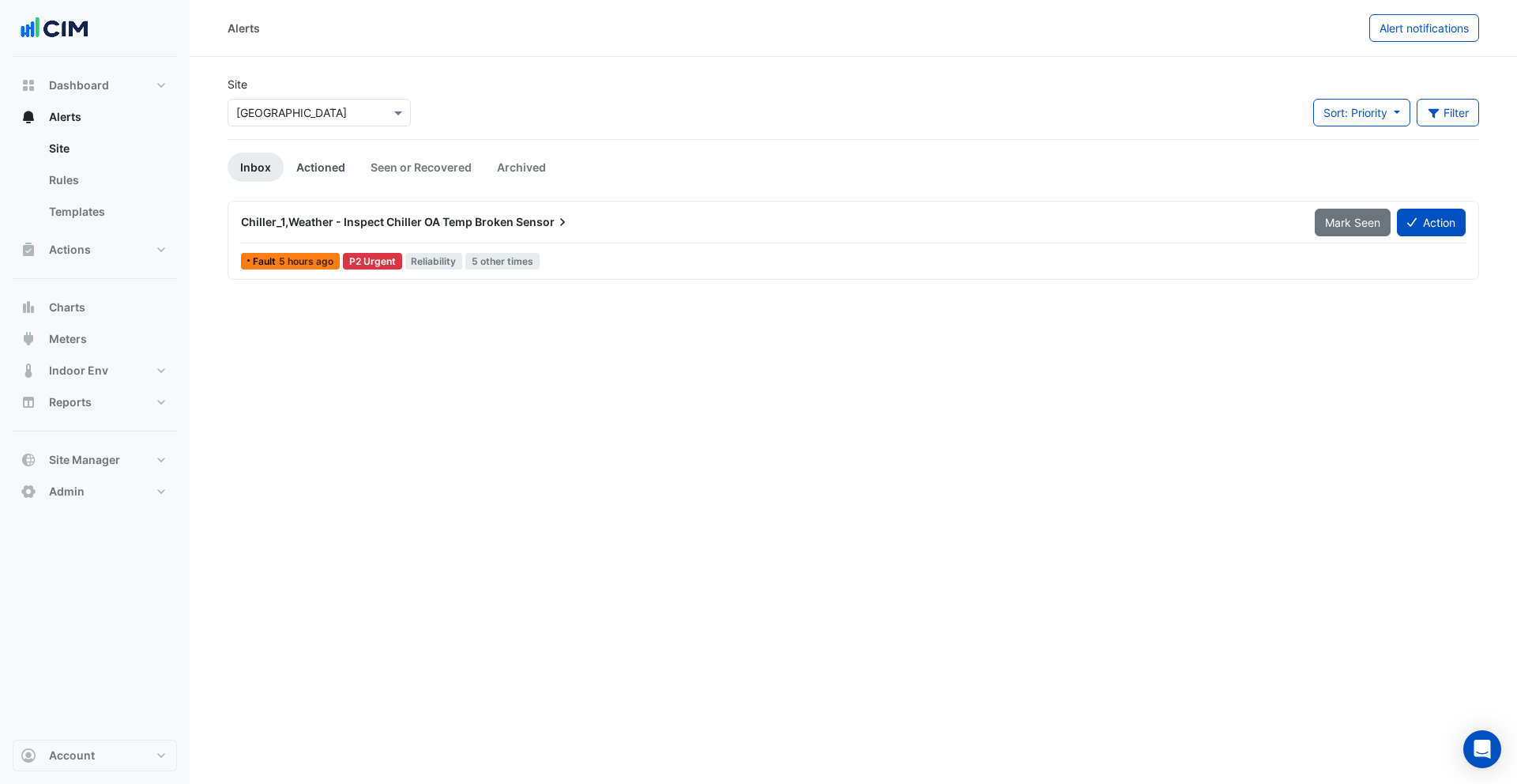
click at [302, 171] on link "Actioned" at bounding box center [321, 167] width 74 height 29
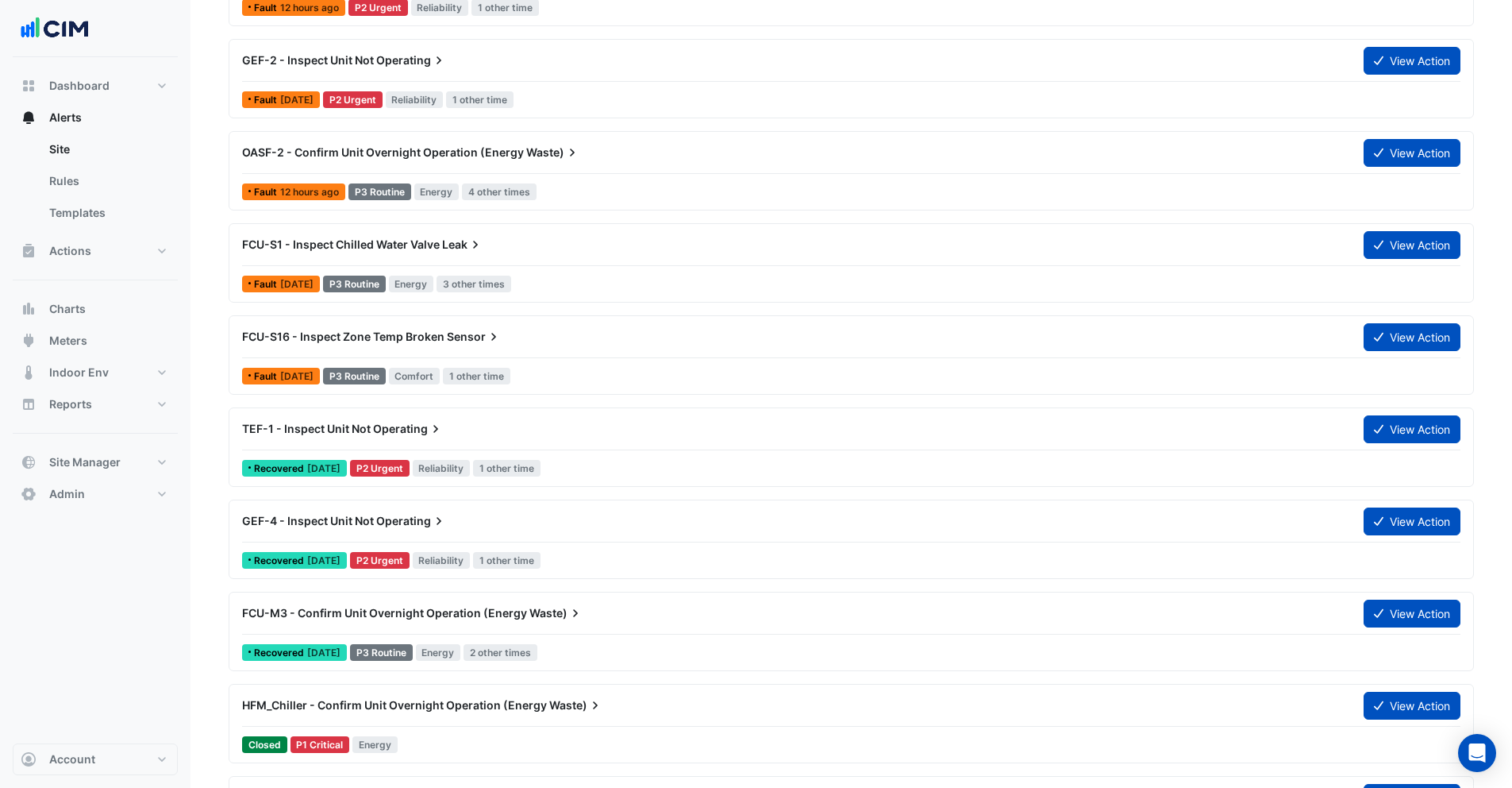
scroll to position [482, 0]
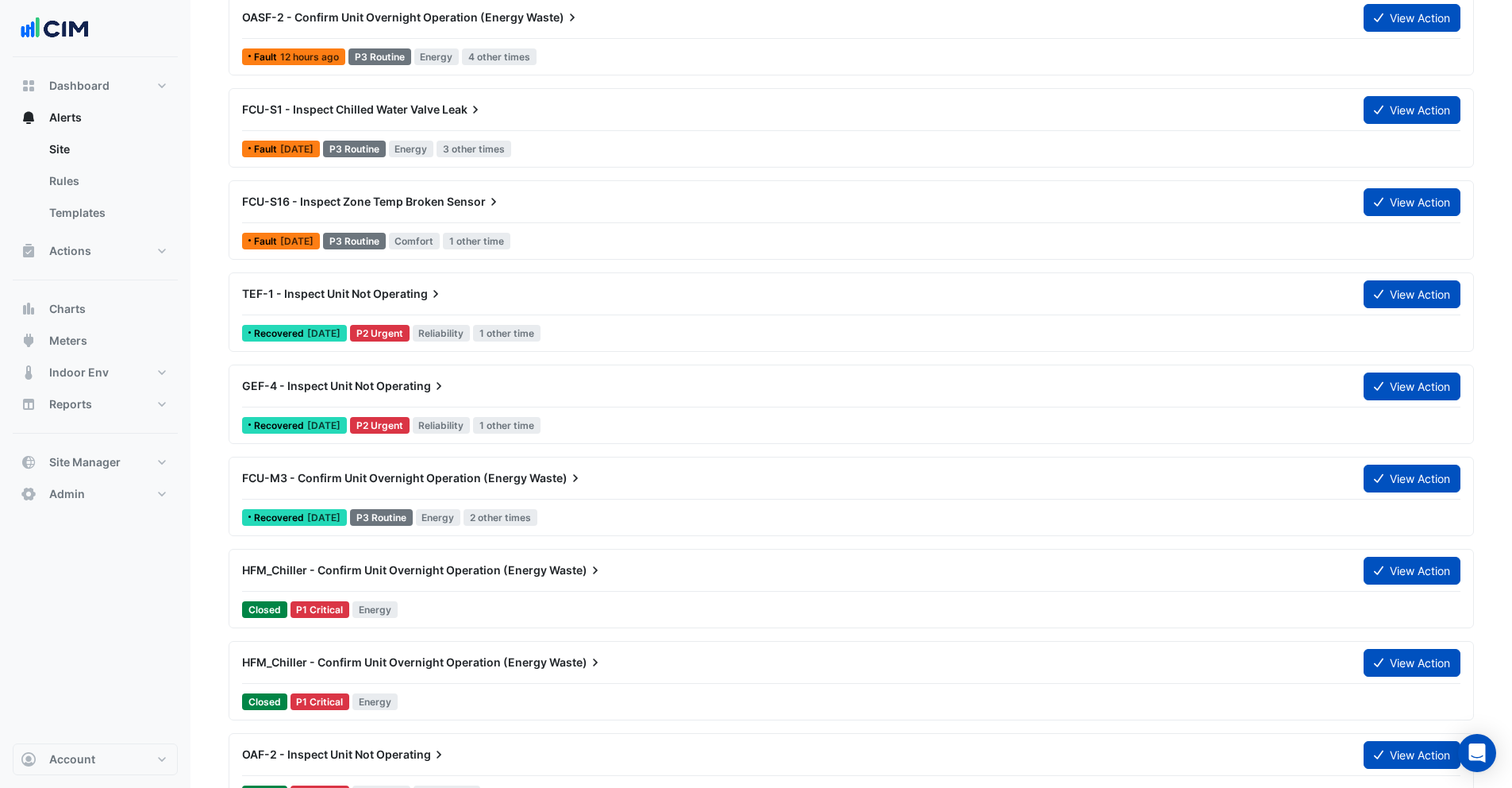
click at [474, 591] on div at bounding box center [851, 591] width 1218 height 1
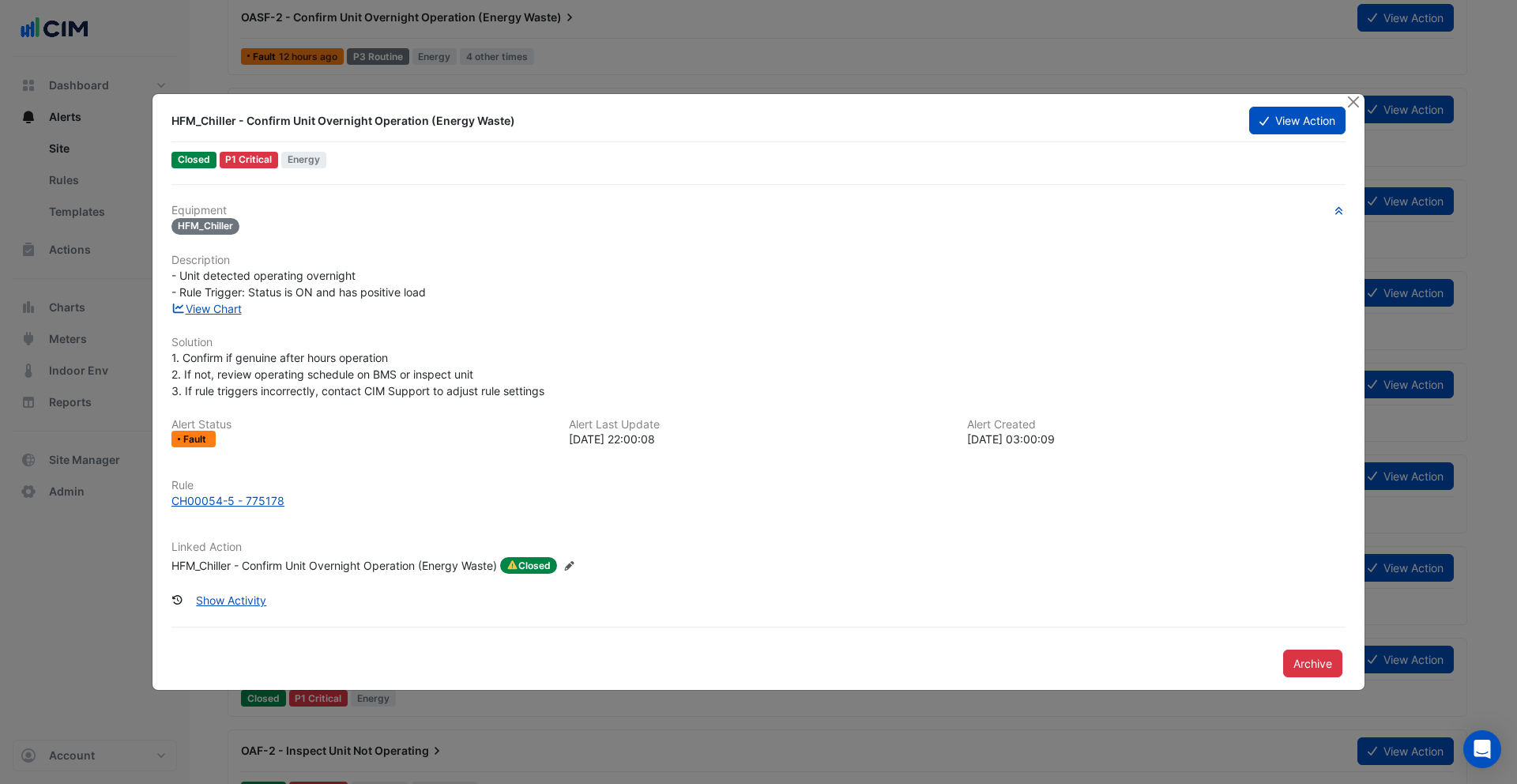
click at [427, 564] on div "HFM_Chiller - Confirm Unit Overnight Operation (Energy Waste)" at bounding box center [333, 565] width 326 height 17
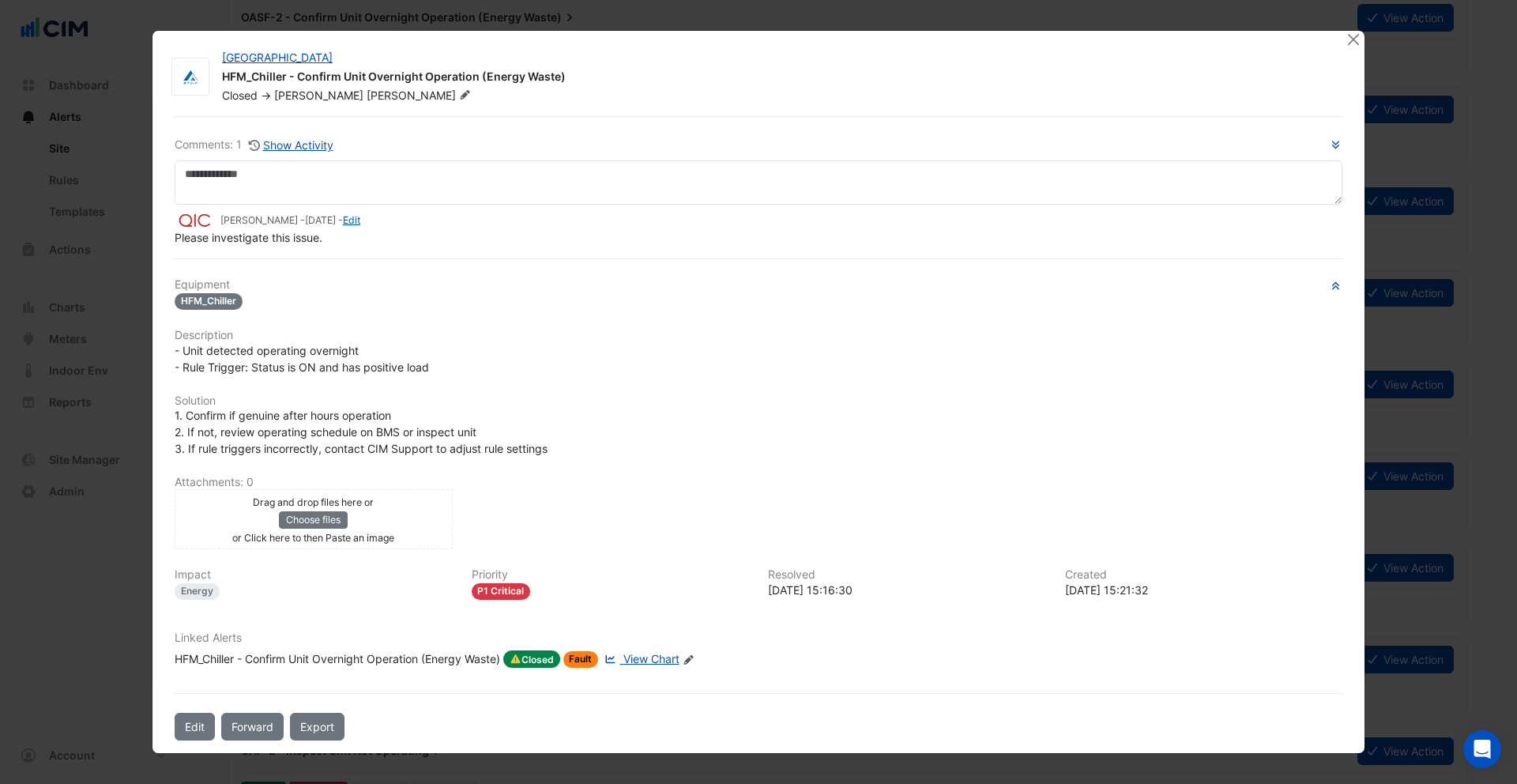
click at [661, 664] on span "View Chart" at bounding box center [652, 659] width 56 height 14
click at [1357, 45] on button "Close" at bounding box center [1353, 39] width 17 height 17
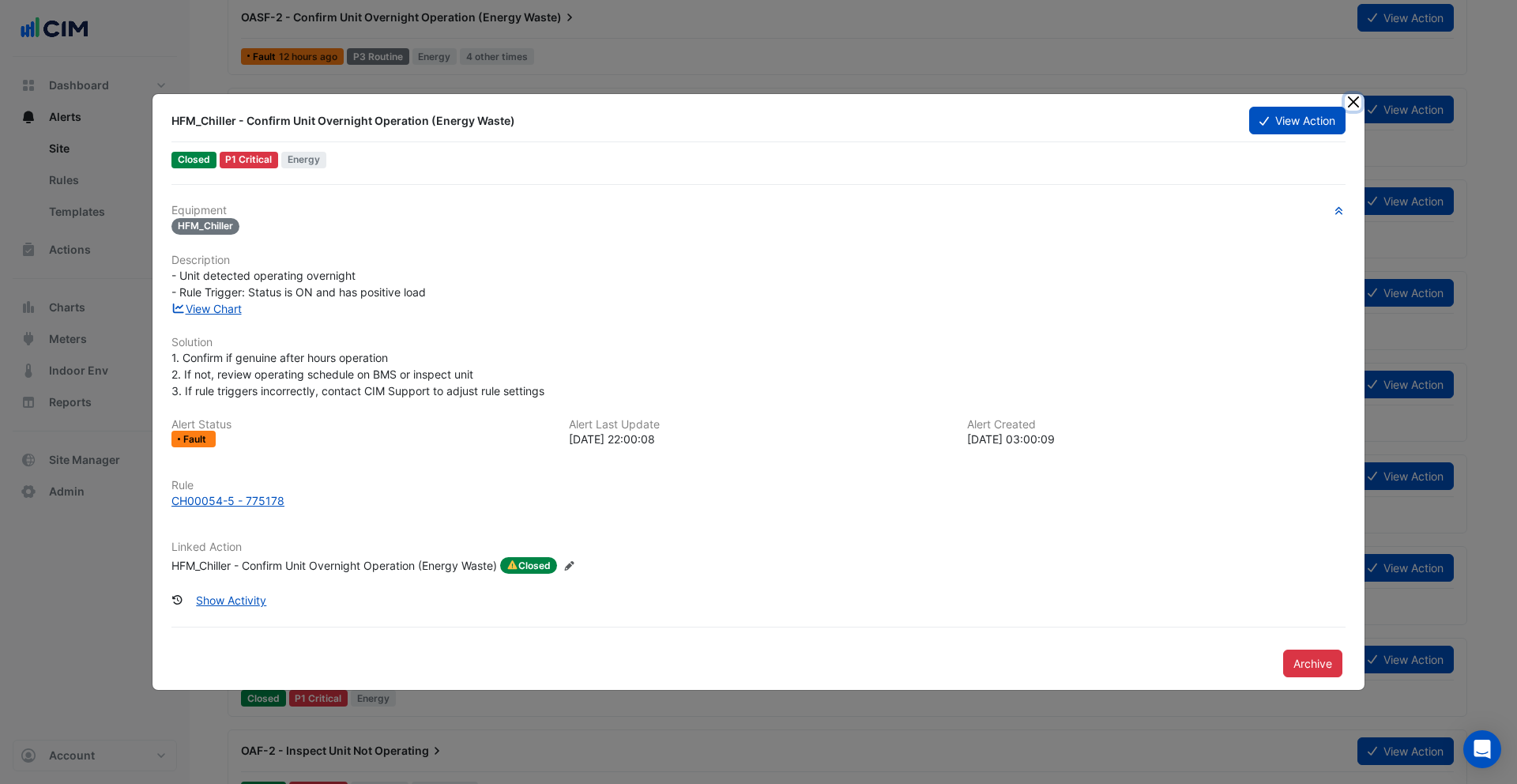
click at [1351, 103] on button "Close" at bounding box center [1353, 102] width 17 height 17
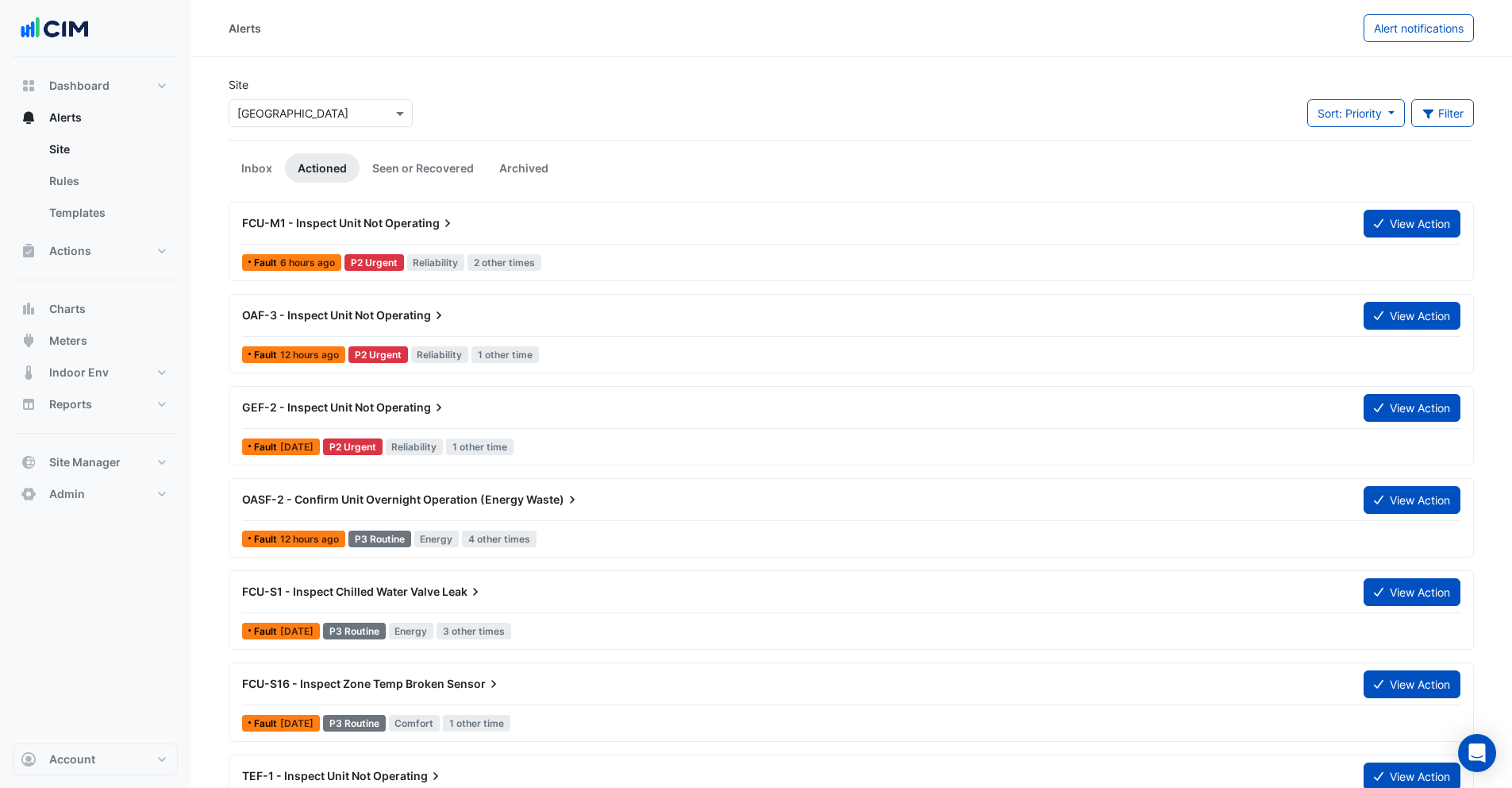
click at [509, 213] on div "FCU-M1 - Inspect Unit Not Operating" at bounding box center [793, 223] width 1122 height 28
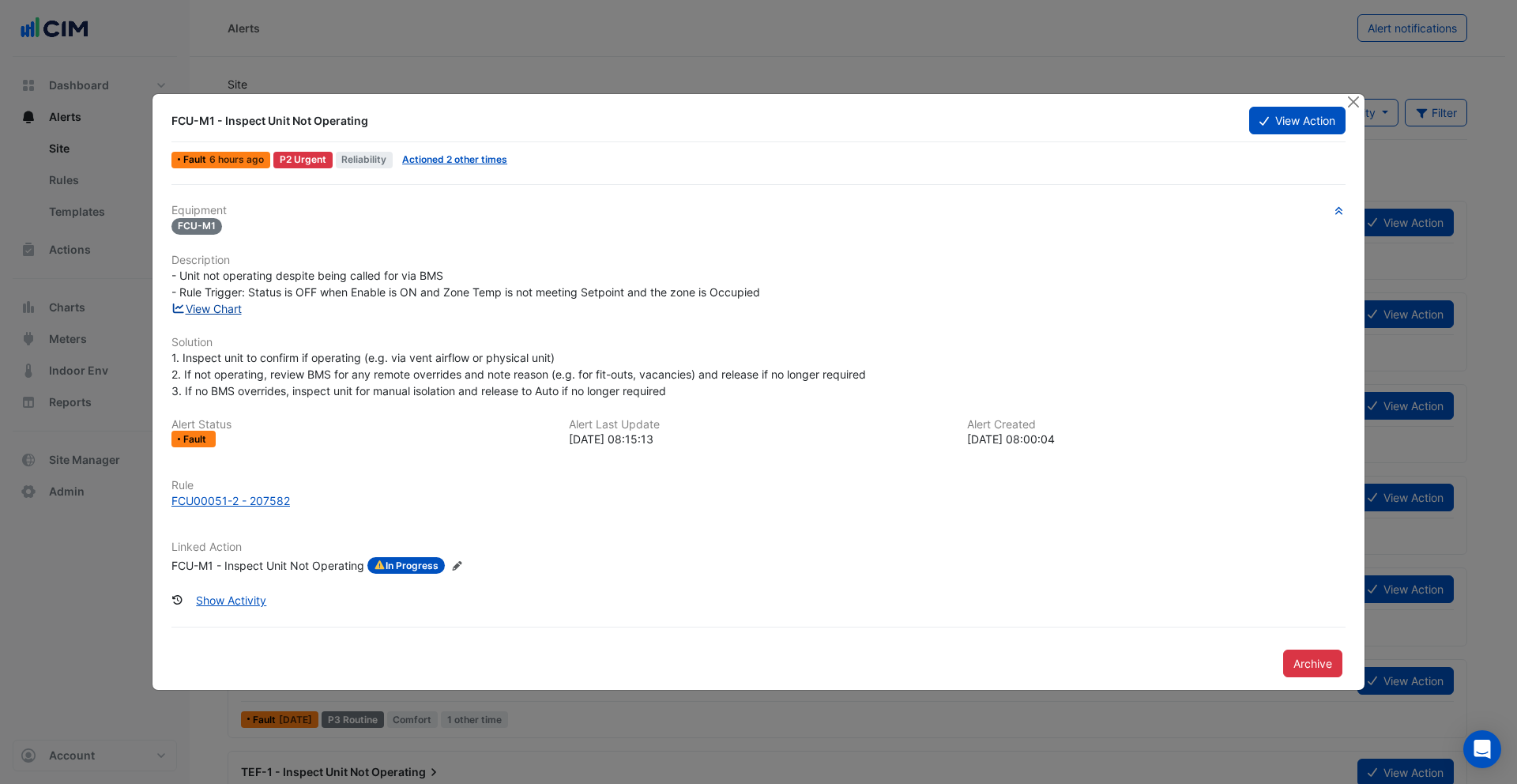
click at [226, 305] on link "View Chart" at bounding box center [206, 309] width 70 height 14
click at [1360, 101] on button "Close" at bounding box center [1353, 102] width 17 height 17
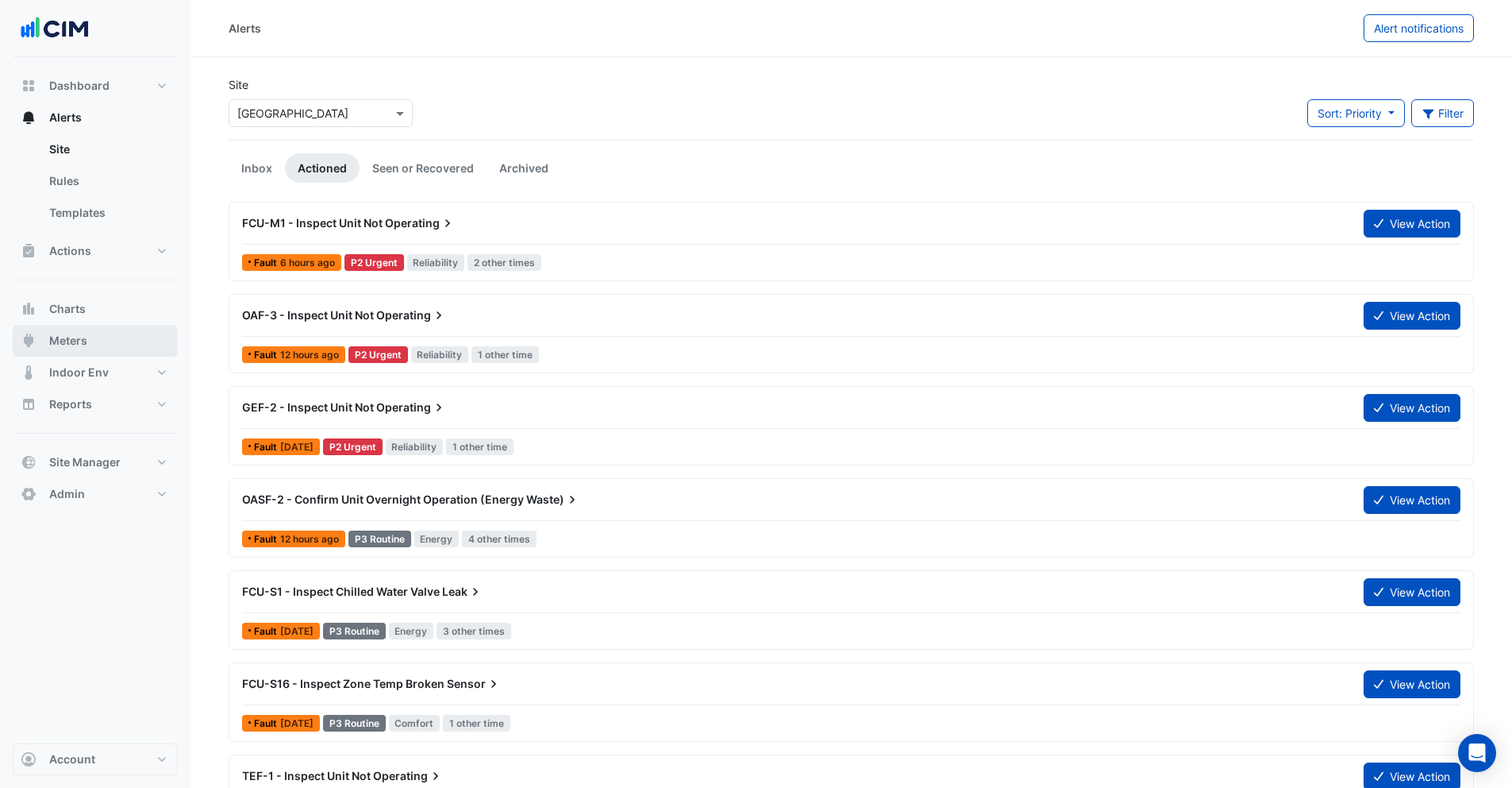
drag, startPoint x: 49, startPoint y: 341, endPoint x: 198, endPoint y: 263, distance: 168.2
click at [49, 341] on span "Meters" at bounding box center [67, 341] width 38 height 16
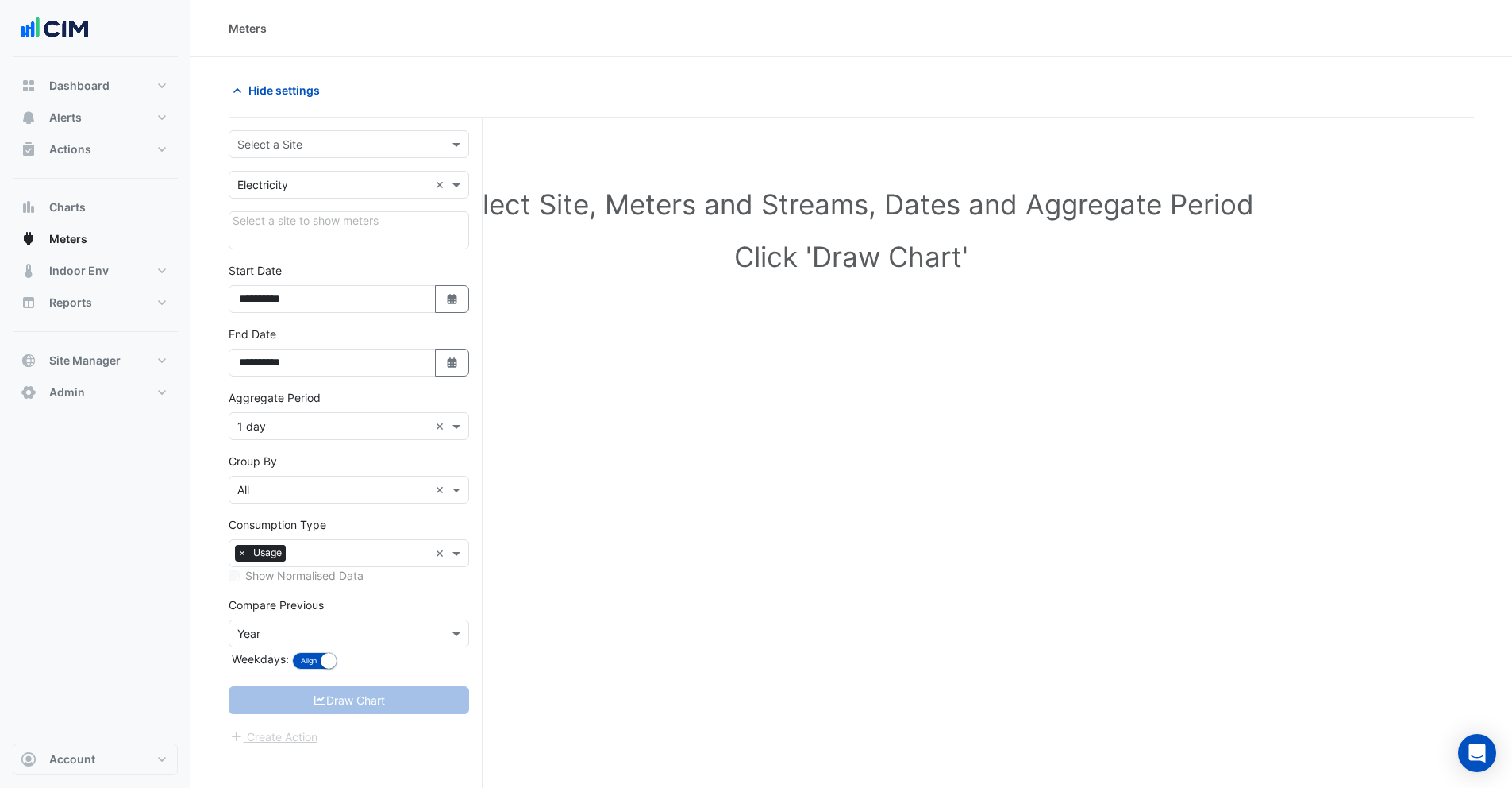
click at [304, 144] on input "text" at bounding box center [333, 145] width 191 height 17
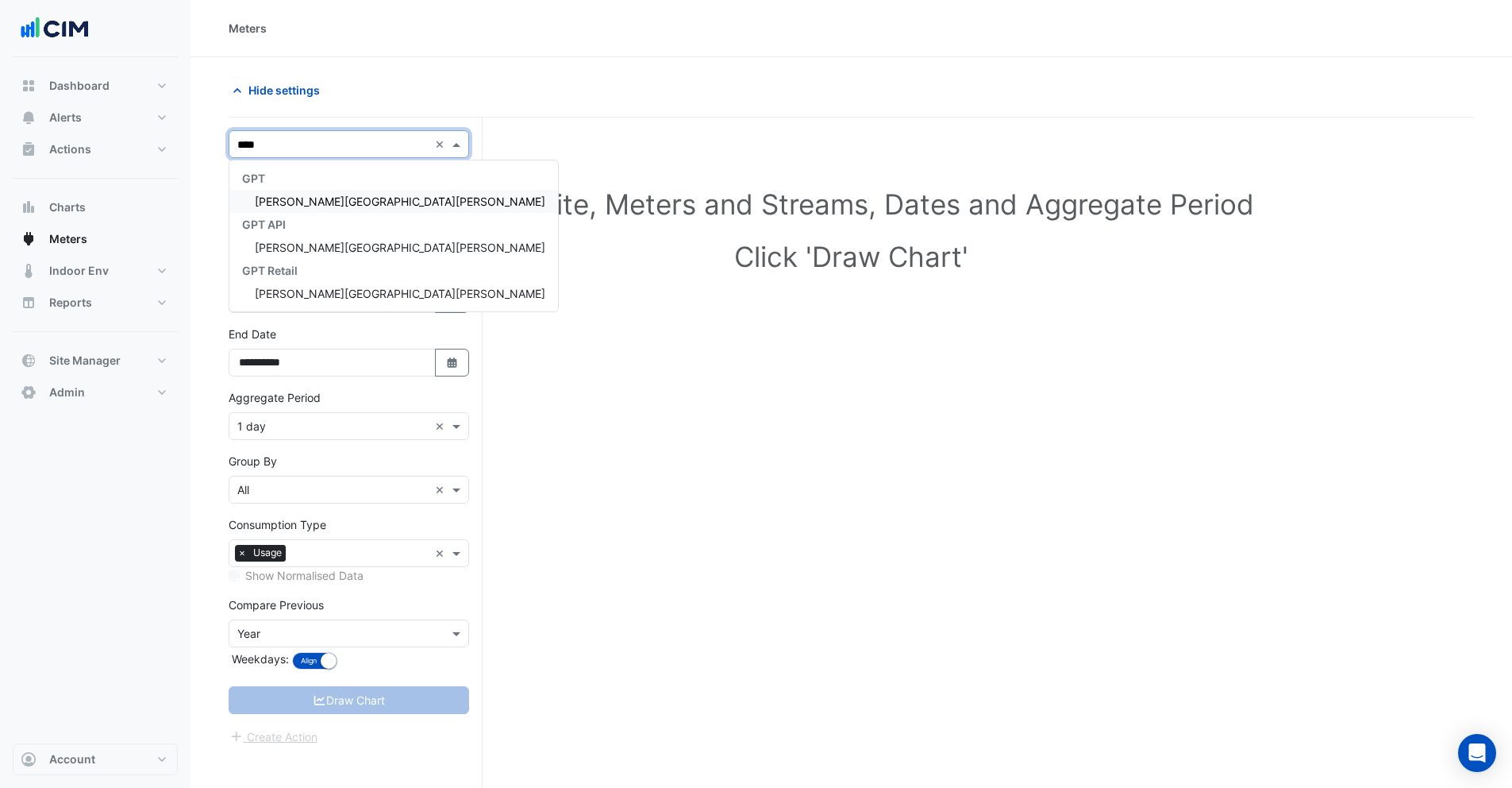
type input "*****"
click at [296, 191] on div "Rouse Hill Town Centre" at bounding box center [393, 201] width 329 height 23
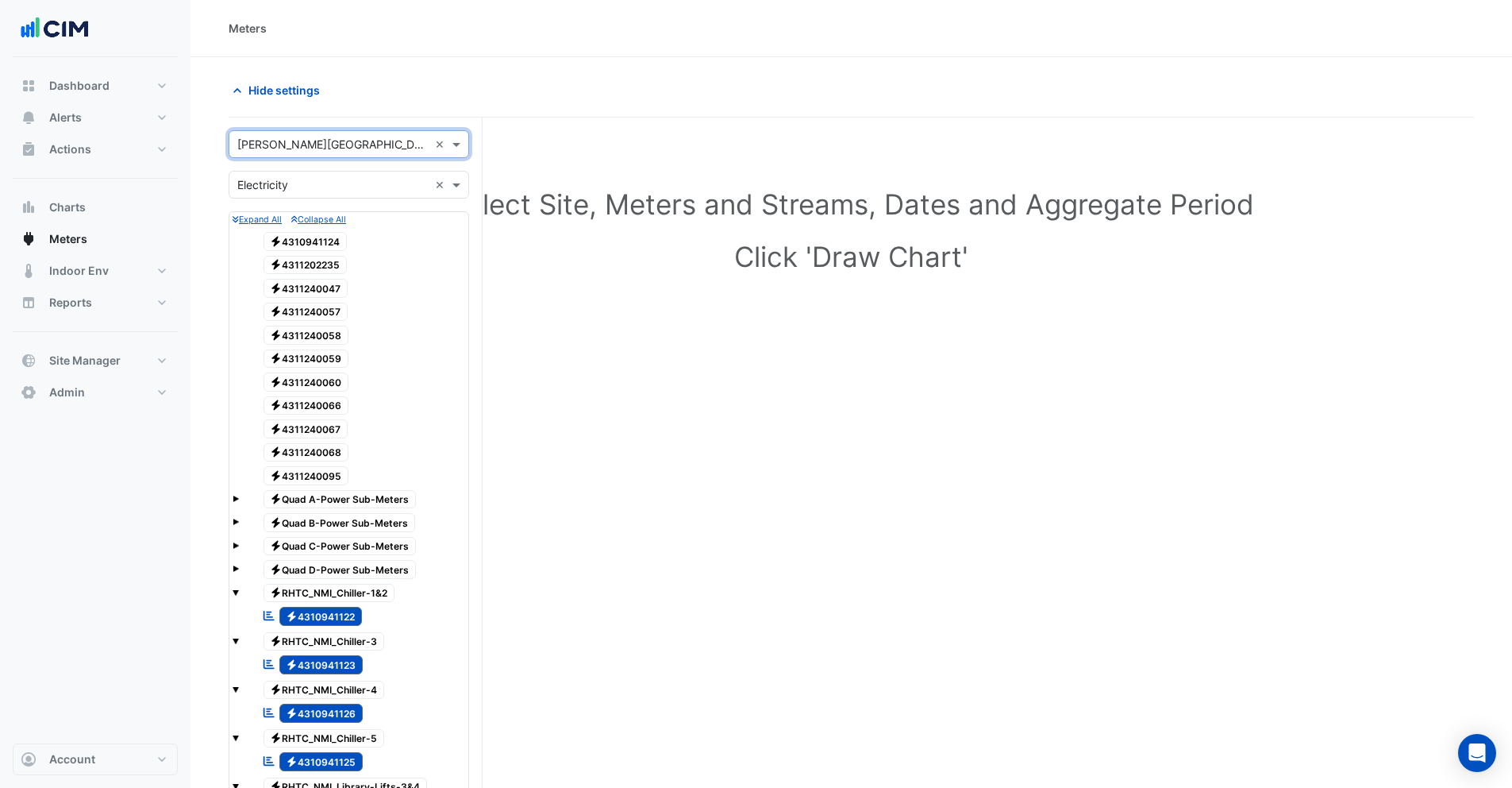
click at [293, 188] on input "text" at bounding box center [333, 185] width 191 height 17
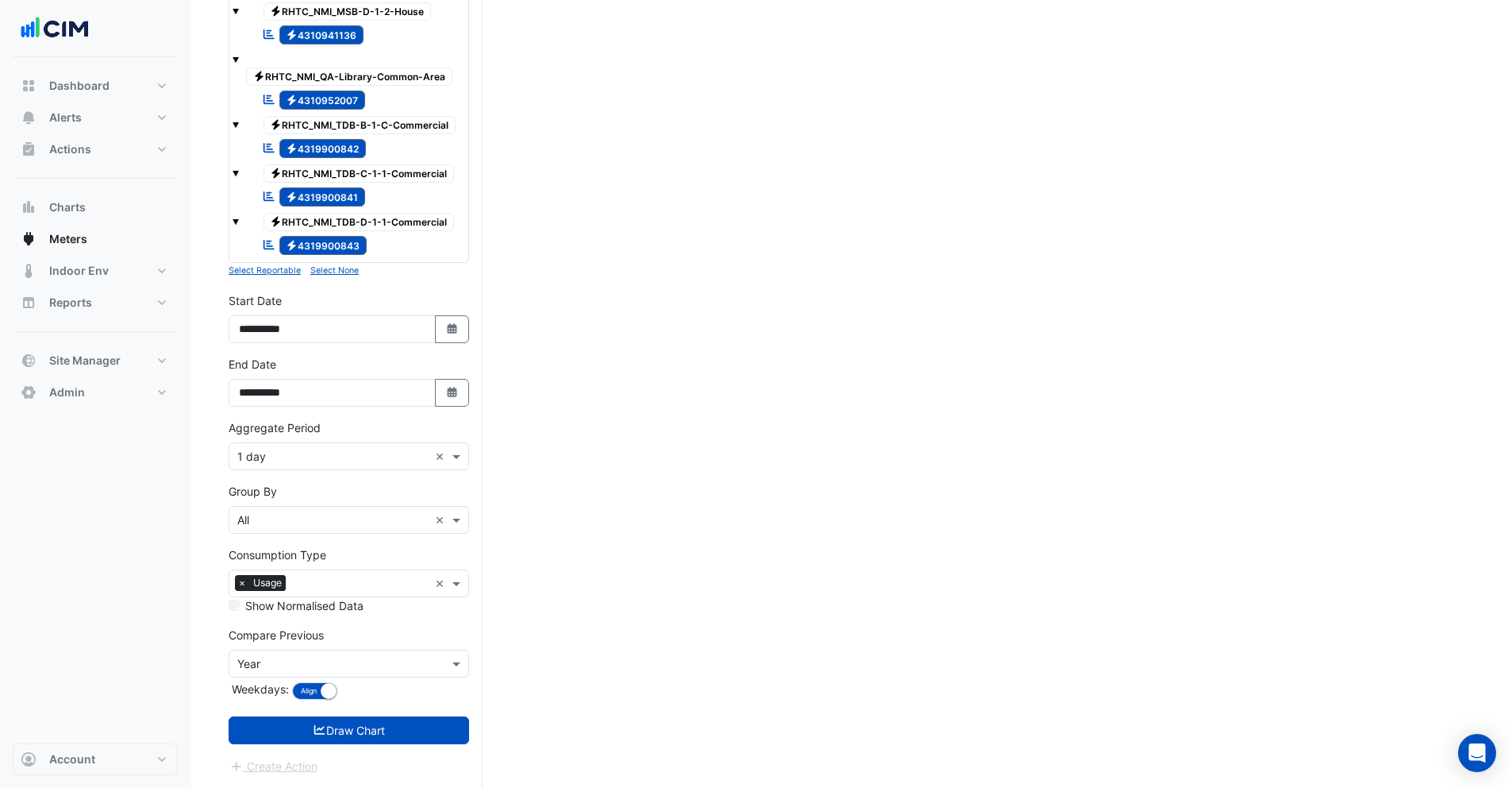
scroll to position [1240, 0]
click at [240, 211] on div "Electricity RHTC_NMI_TDB-D-1-1-Commercial" at bounding box center [348, 222] width 232 height 22
click at [238, 219] on span at bounding box center [235, 222] width 7 height 7
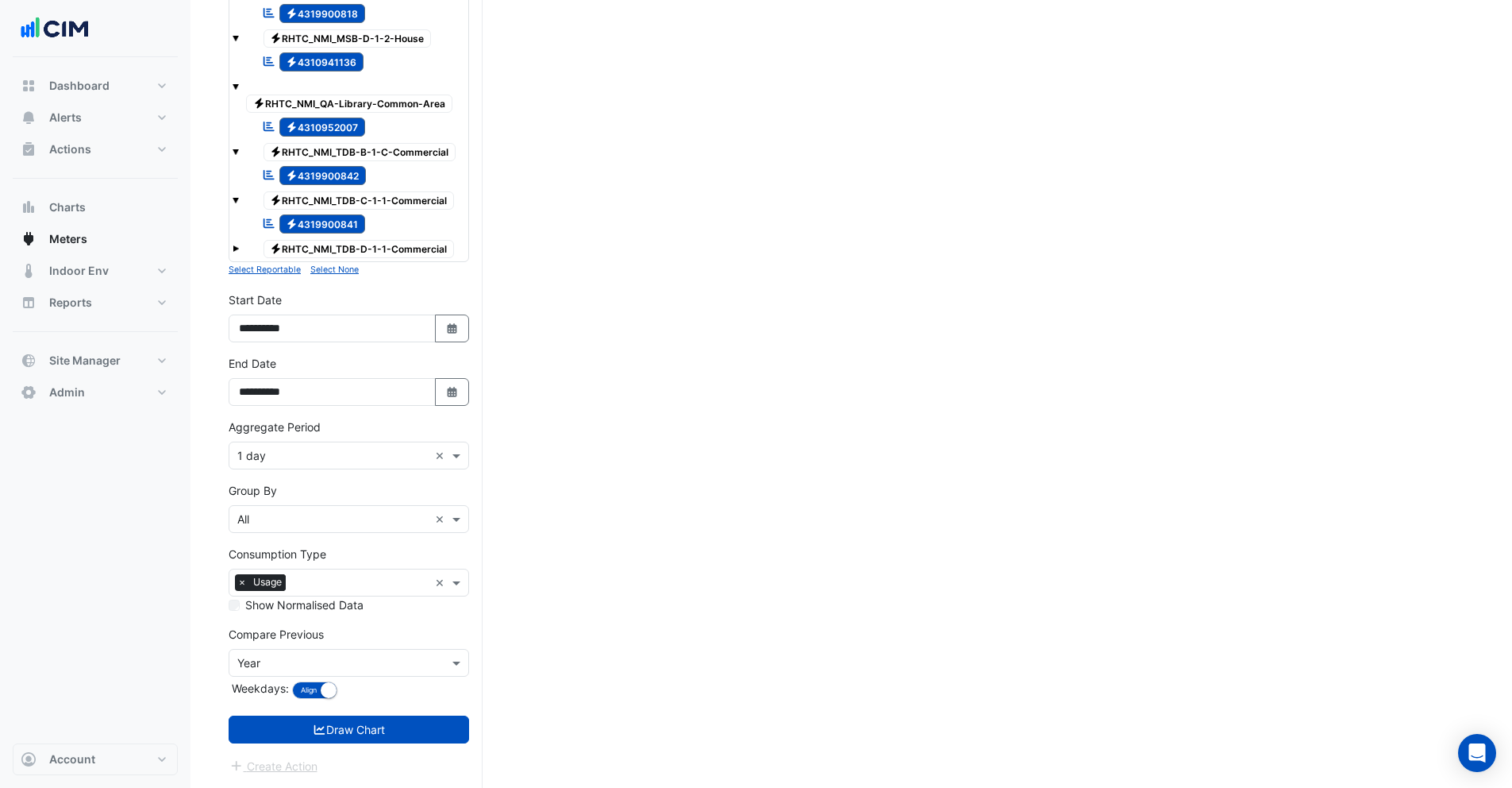
click at [237, 245] on span at bounding box center [235, 248] width 7 height 7
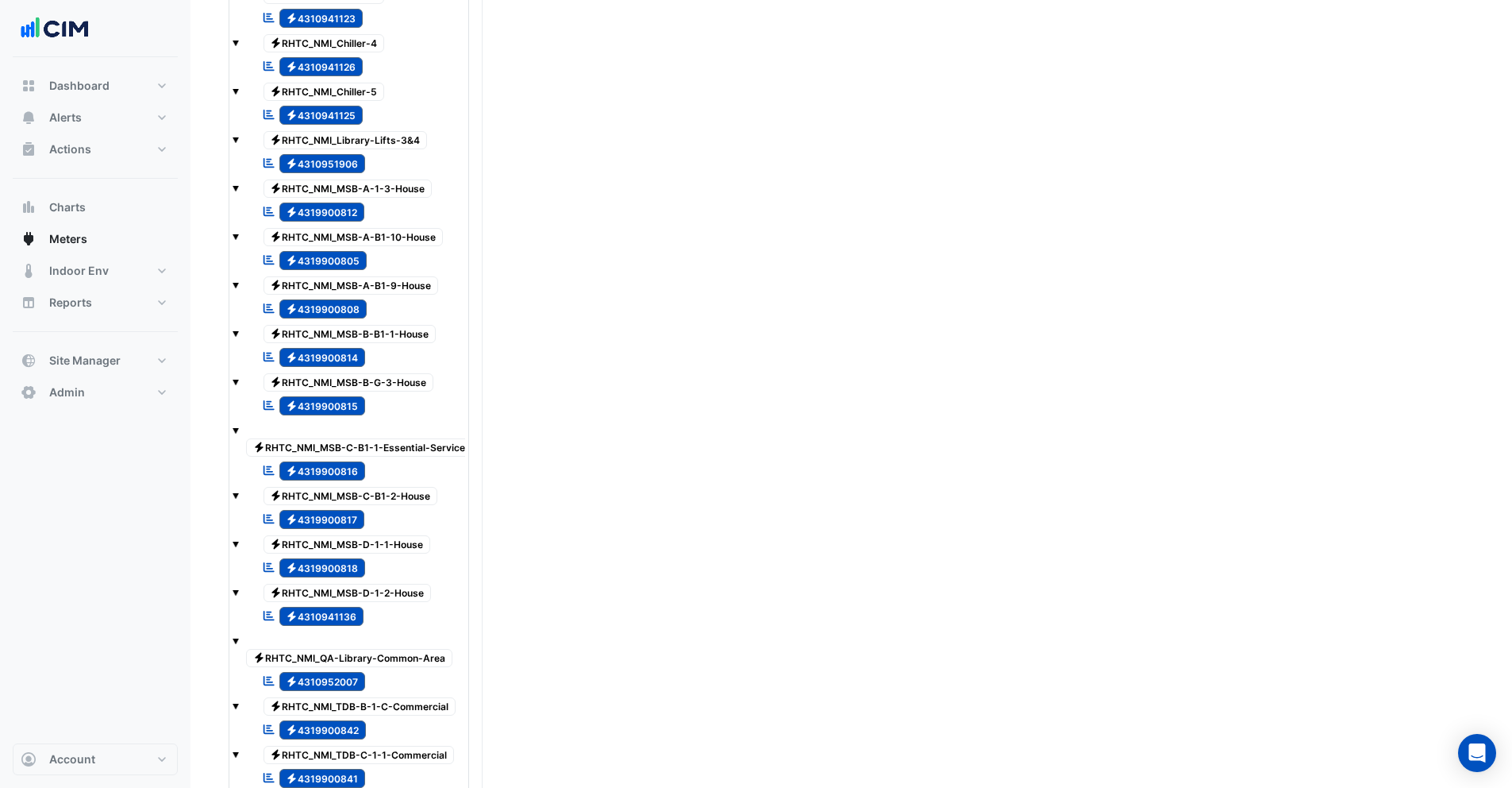
scroll to position [110, 0]
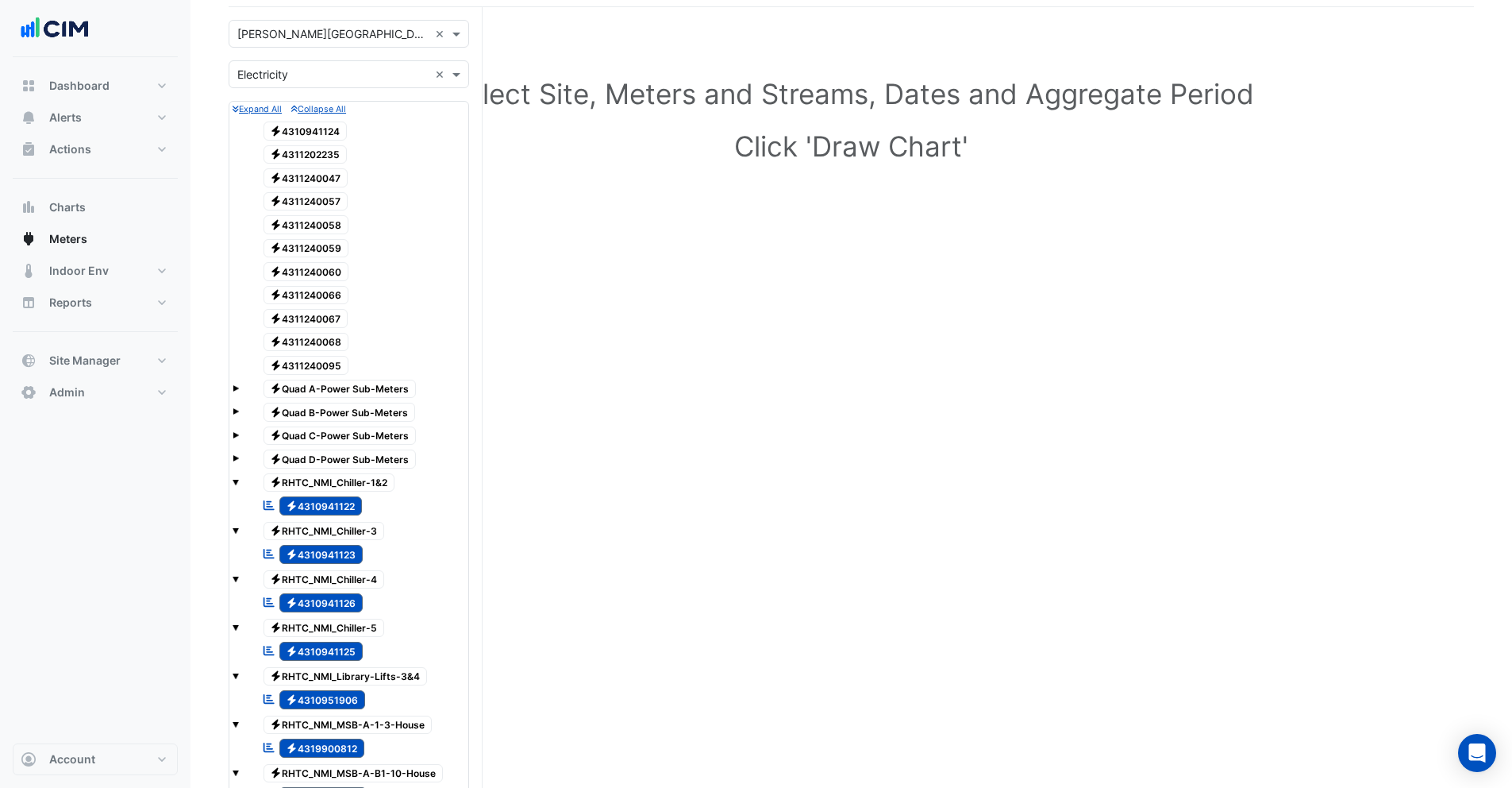
click at [293, 70] on input "text" at bounding box center [333, 74] width 191 height 17
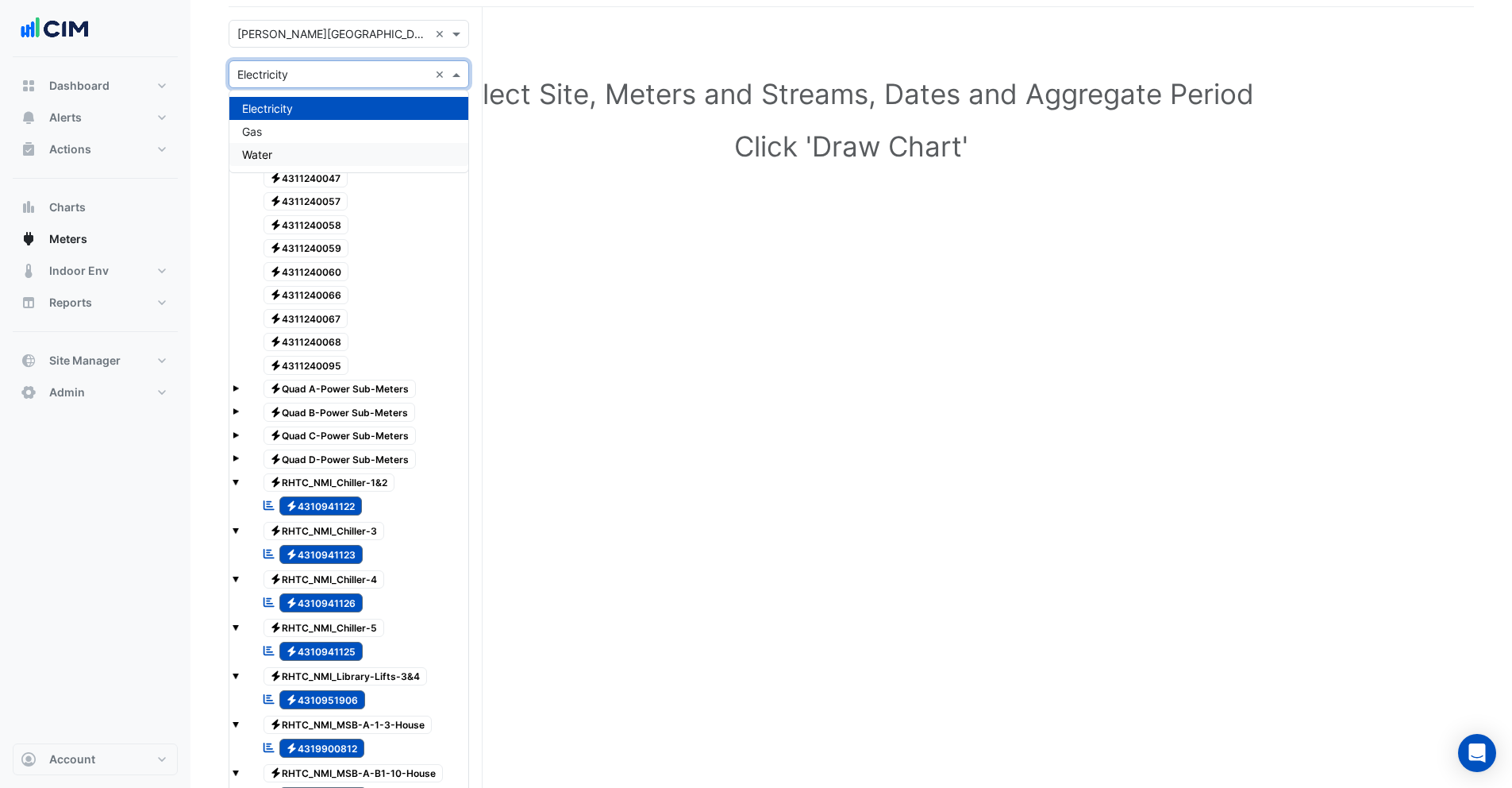
click at [273, 154] on div "Water" at bounding box center [348, 154] width 239 height 23
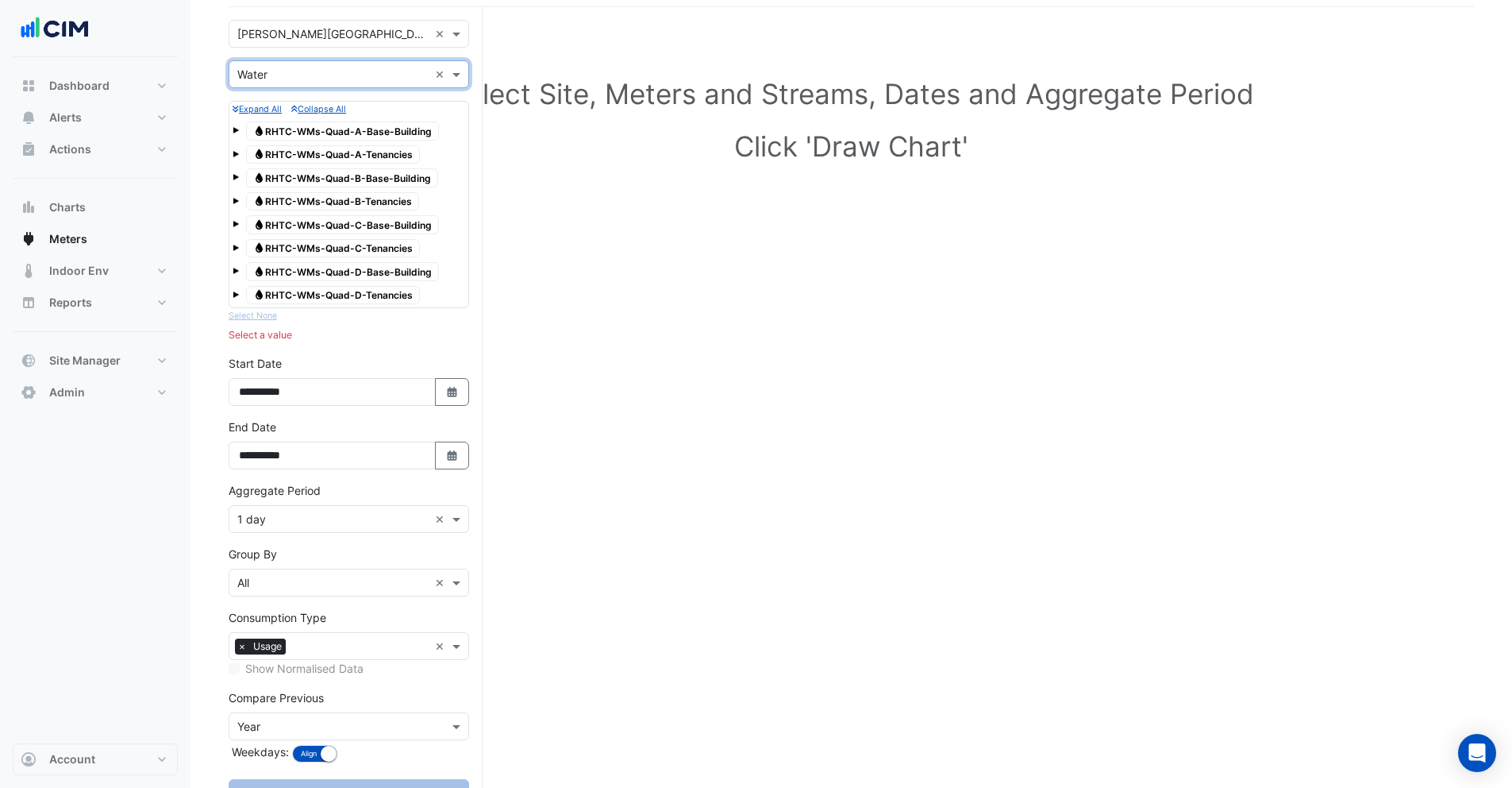
click at [235, 132] on span at bounding box center [235, 130] width 7 height 7
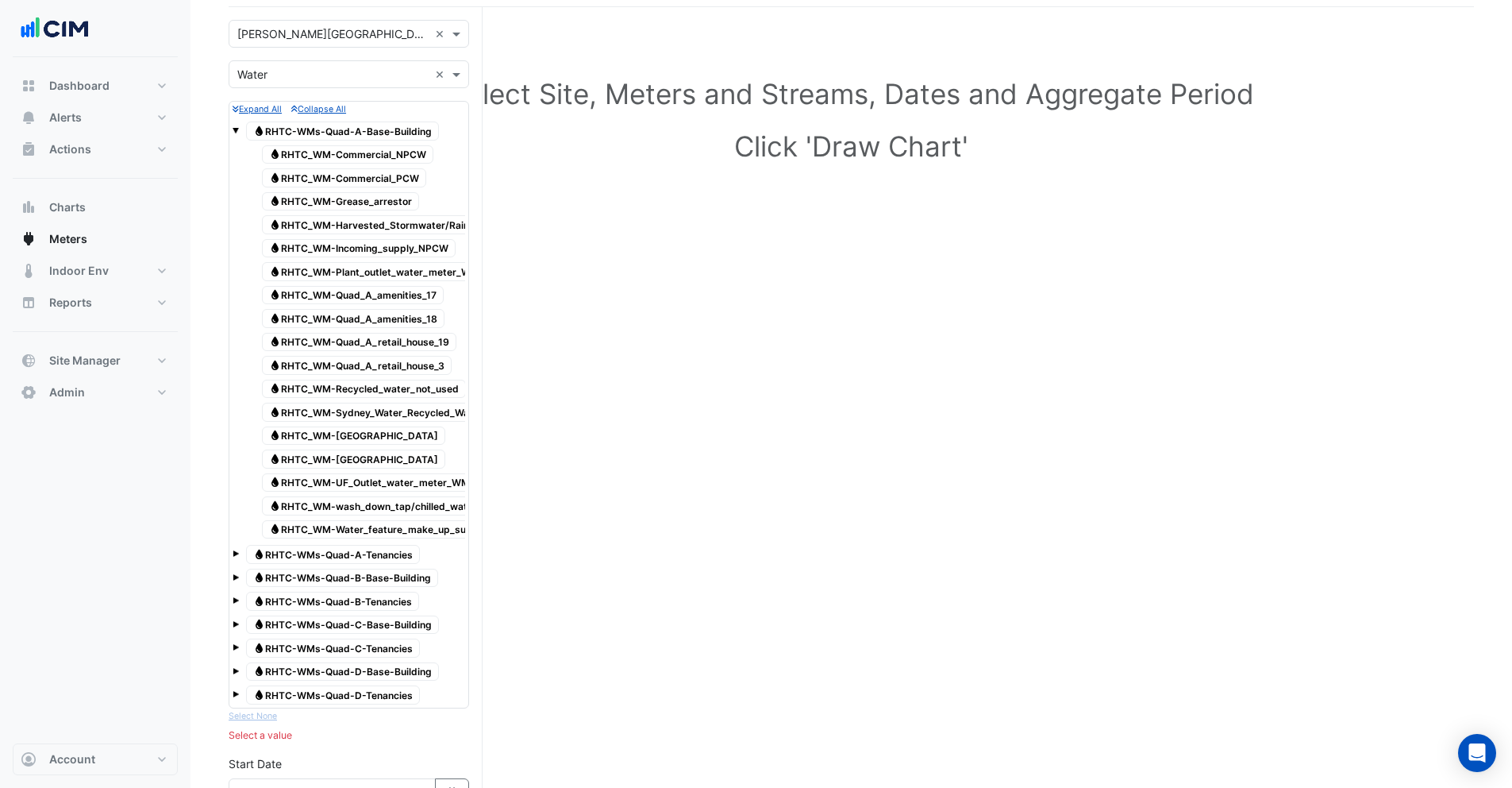
click at [234, 556] on span at bounding box center [235, 554] width 7 height 7
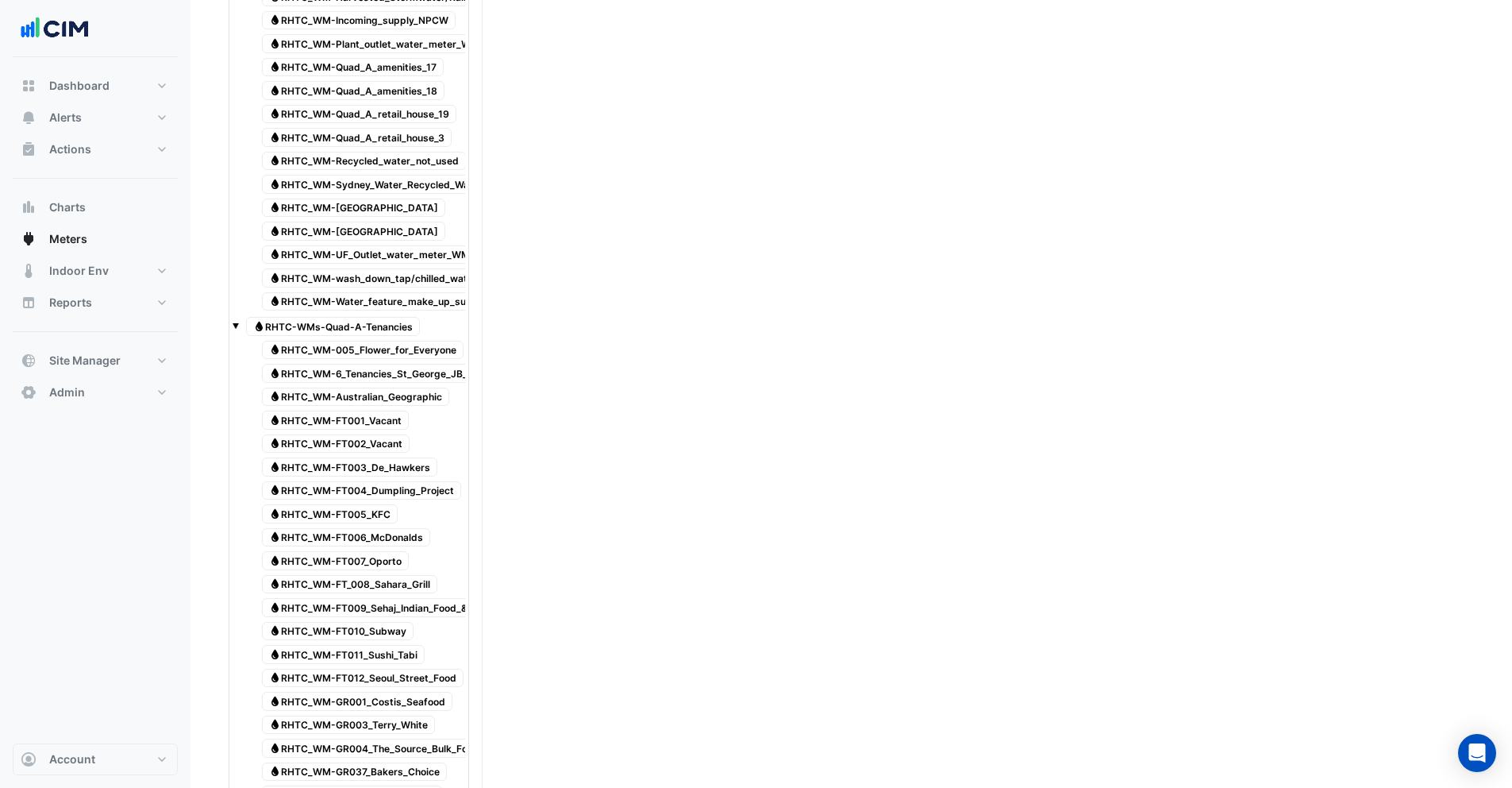
scroll to position [0, 0]
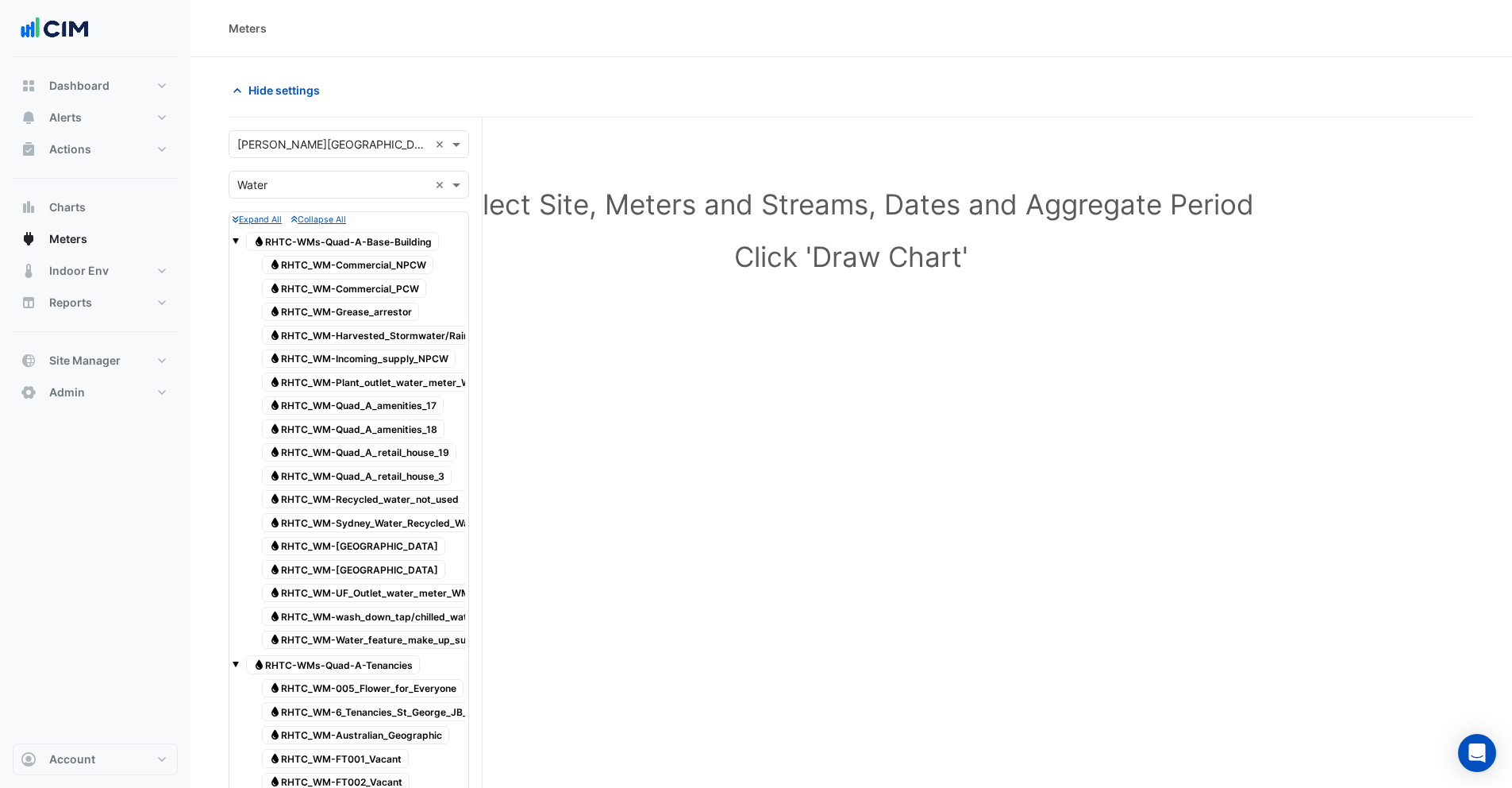
click at [234, 238] on span at bounding box center [235, 240] width 7 height 7
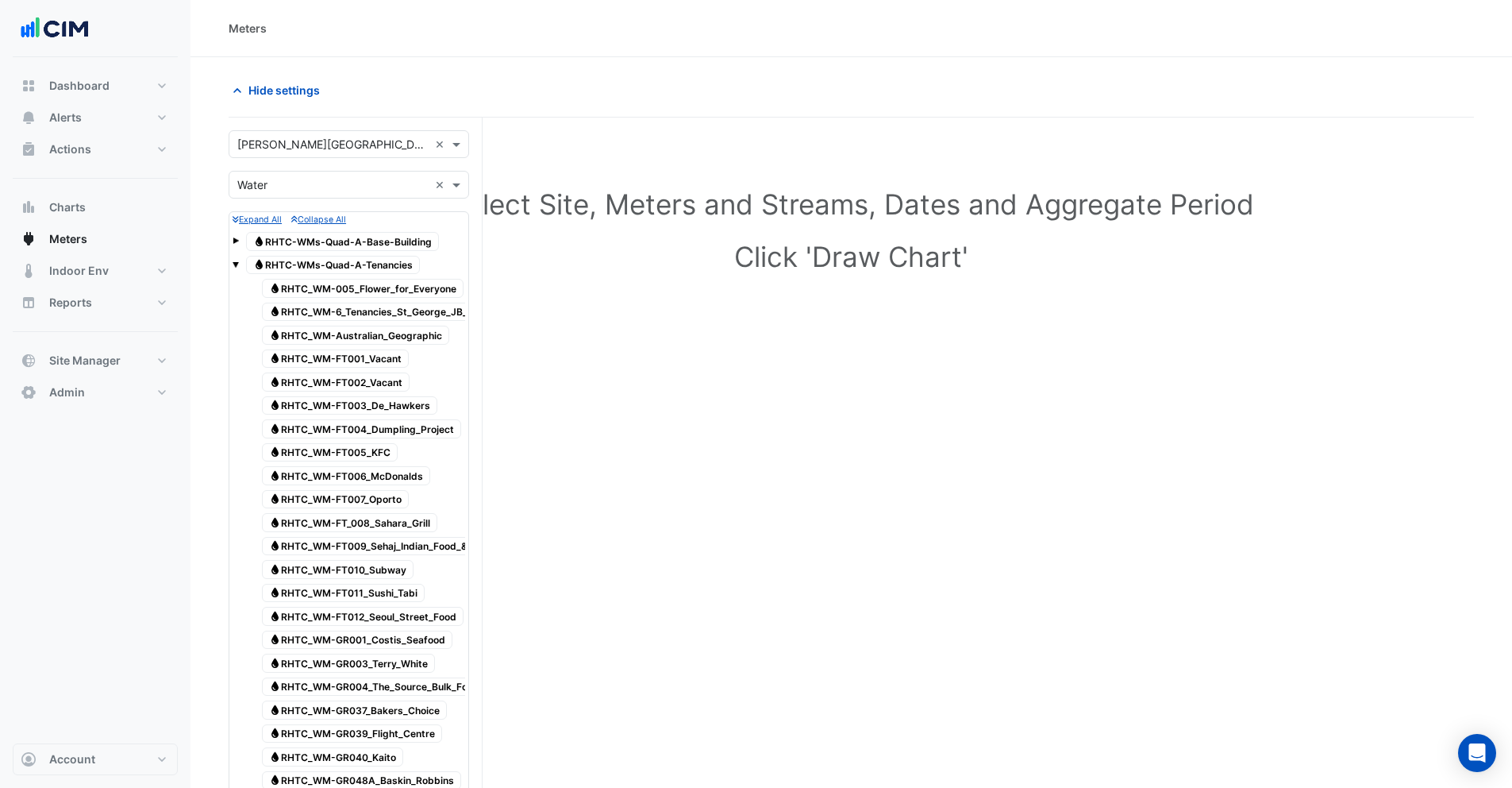
click at [239, 263] on div "Water RHTC-WMs-Quad-A-Tenancies" at bounding box center [348, 265] width 232 height 22
click at [237, 270] on tree-node-expander at bounding box center [235, 262] width 7 height 17
click at [237, 269] on span at bounding box center [235, 263] width 7 height 14
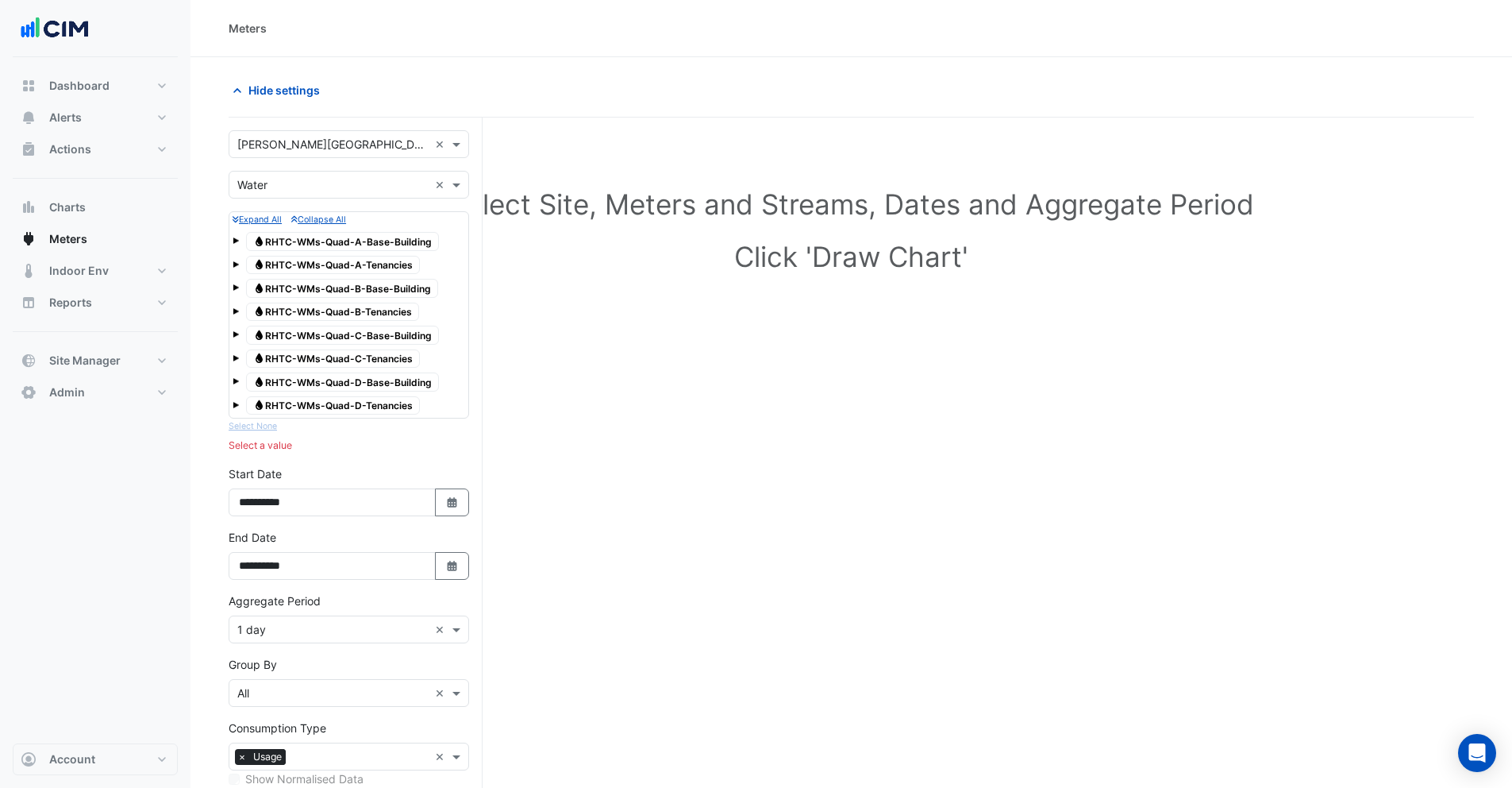
click at [236, 290] on span at bounding box center [235, 287] width 7 height 7
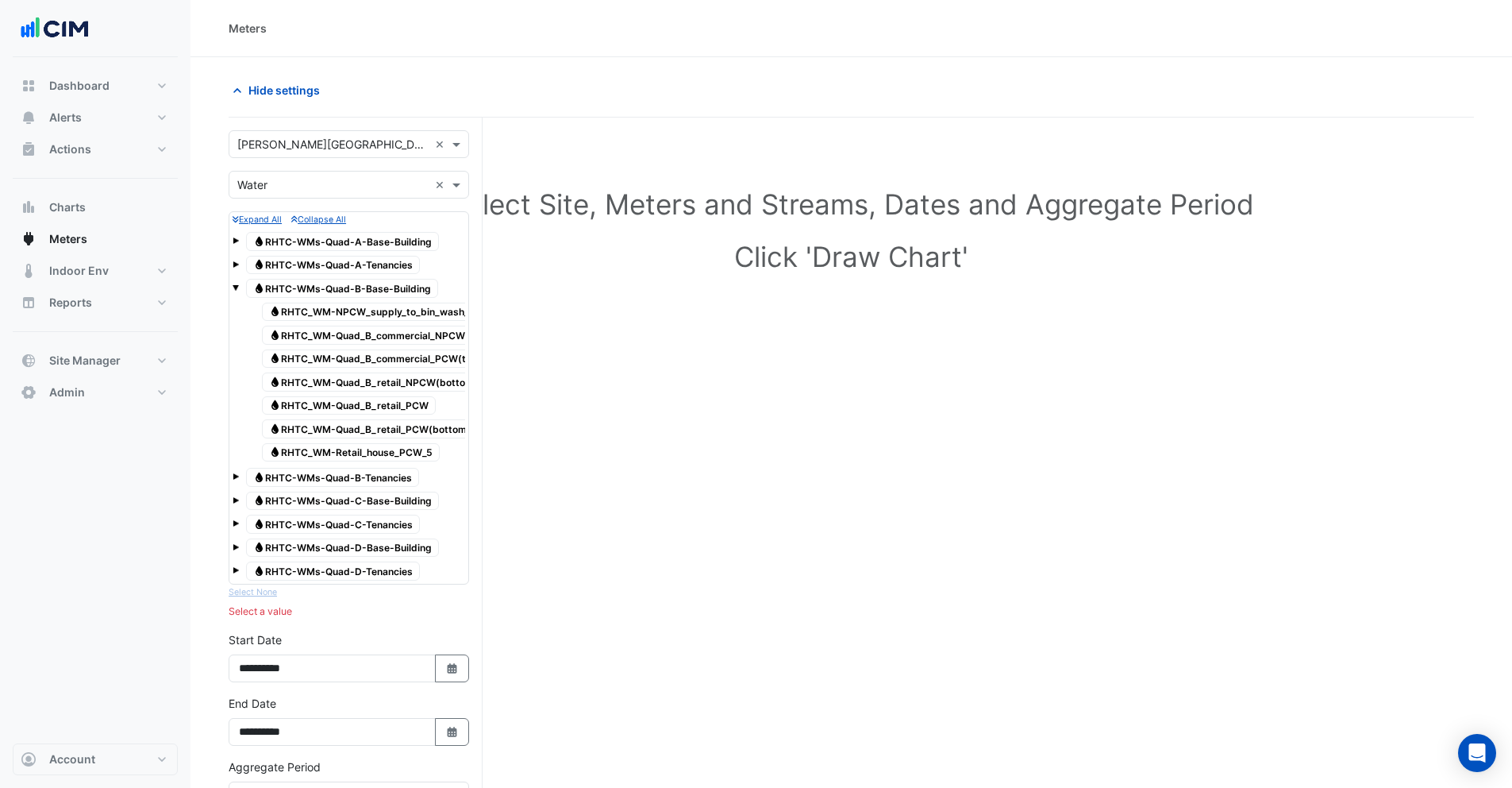
click at [235, 290] on span at bounding box center [235, 287] width 7 height 7
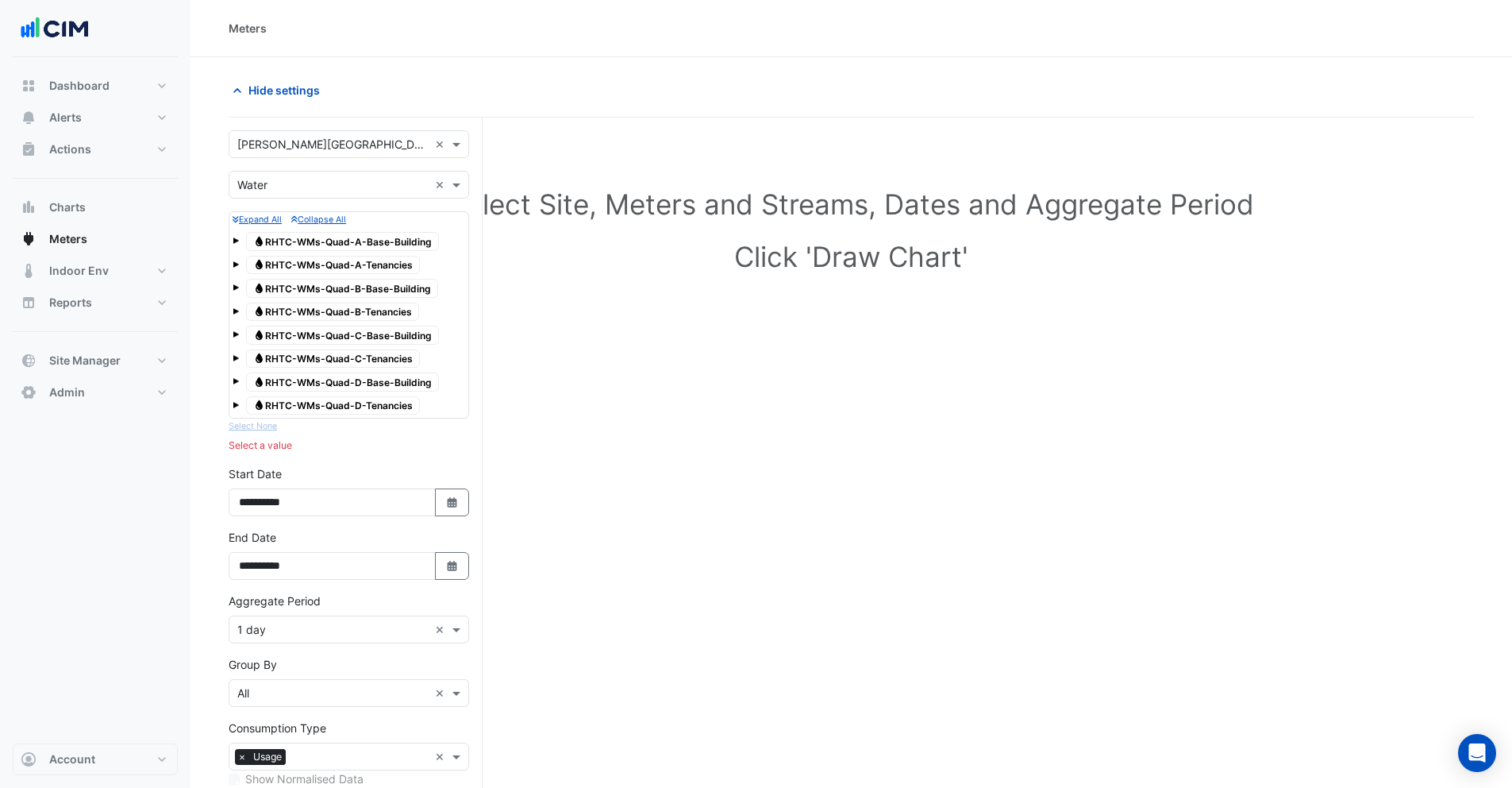
click at [238, 314] on span at bounding box center [235, 310] width 7 height 14
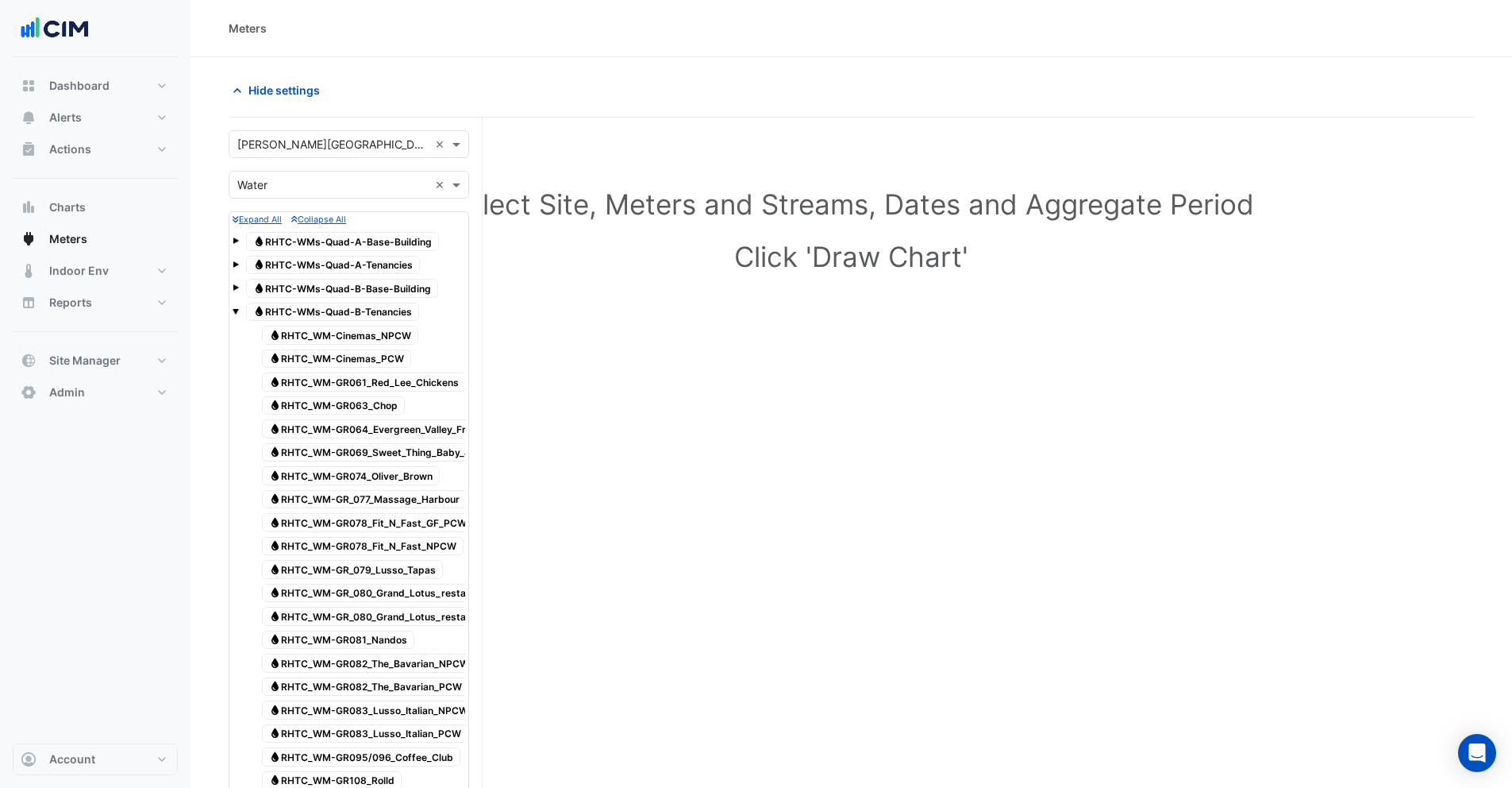
click at [233, 310] on span at bounding box center [235, 311] width 7 height 7
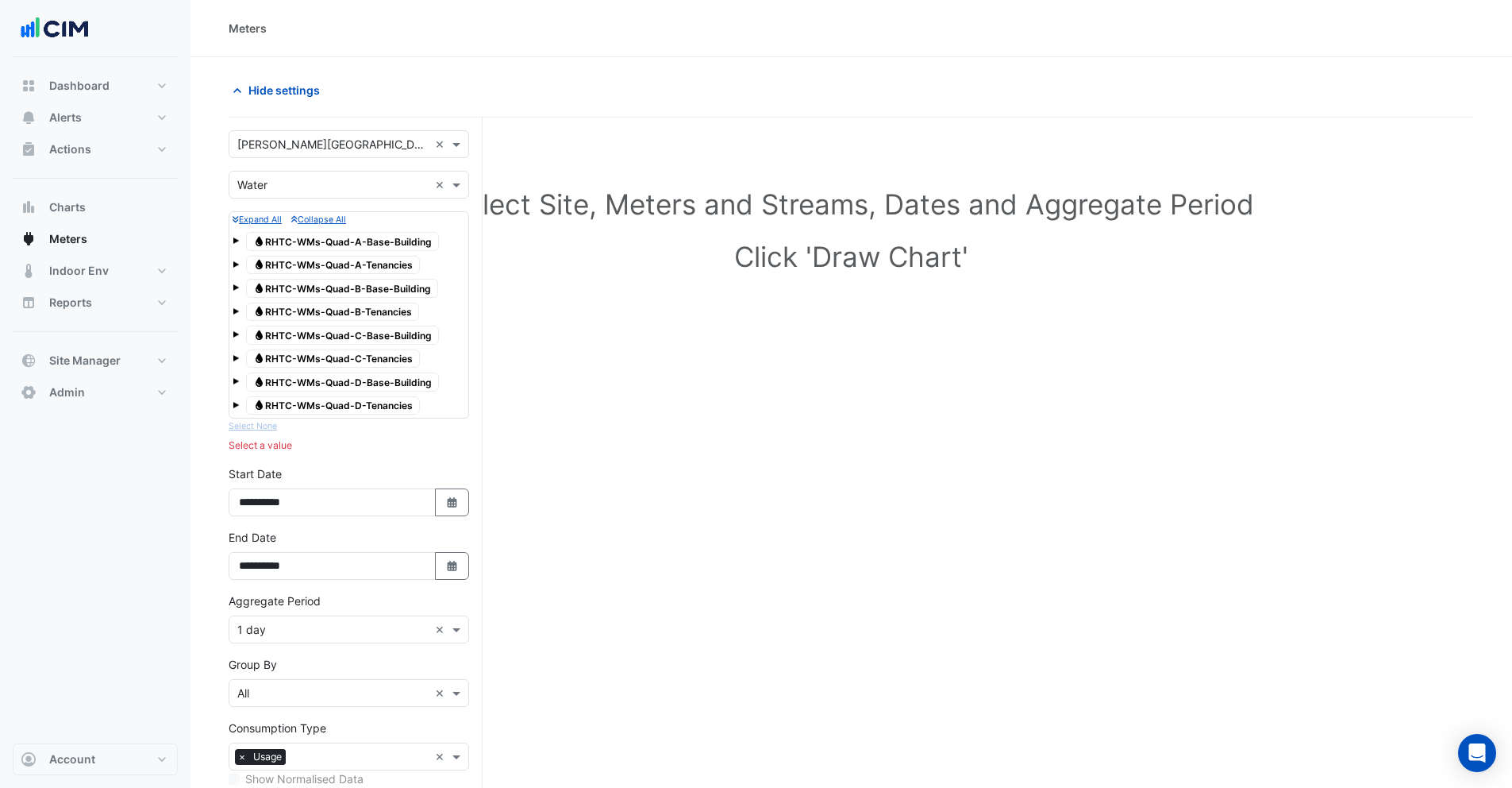
click at [233, 331] on span at bounding box center [235, 334] width 7 height 7
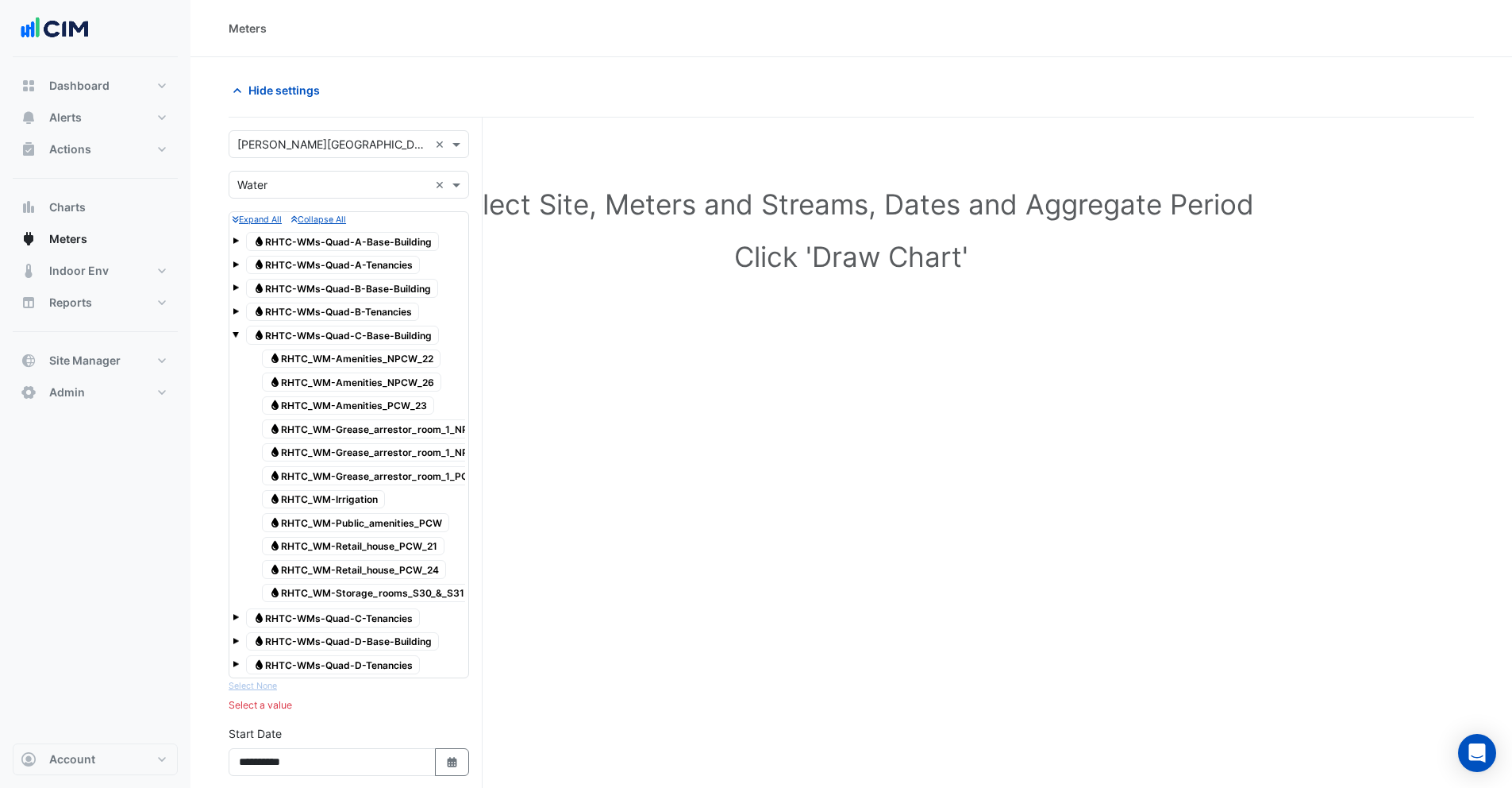
click at [232, 335] on span at bounding box center [235, 334] width 7 height 7
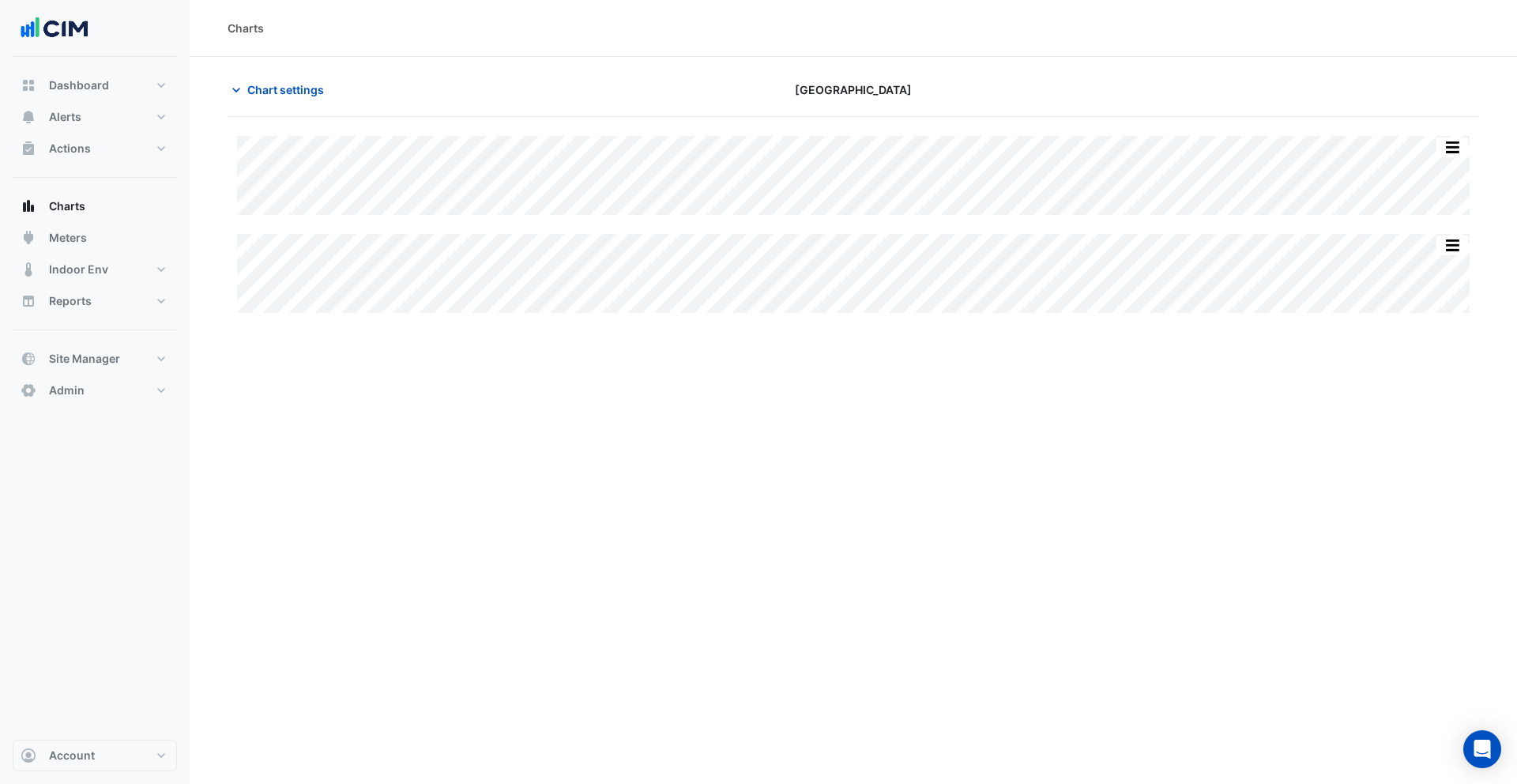
type input "**********"
click at [277, 91] on span "Chart settings" at bounding box center [286, 89] width 77 height 17
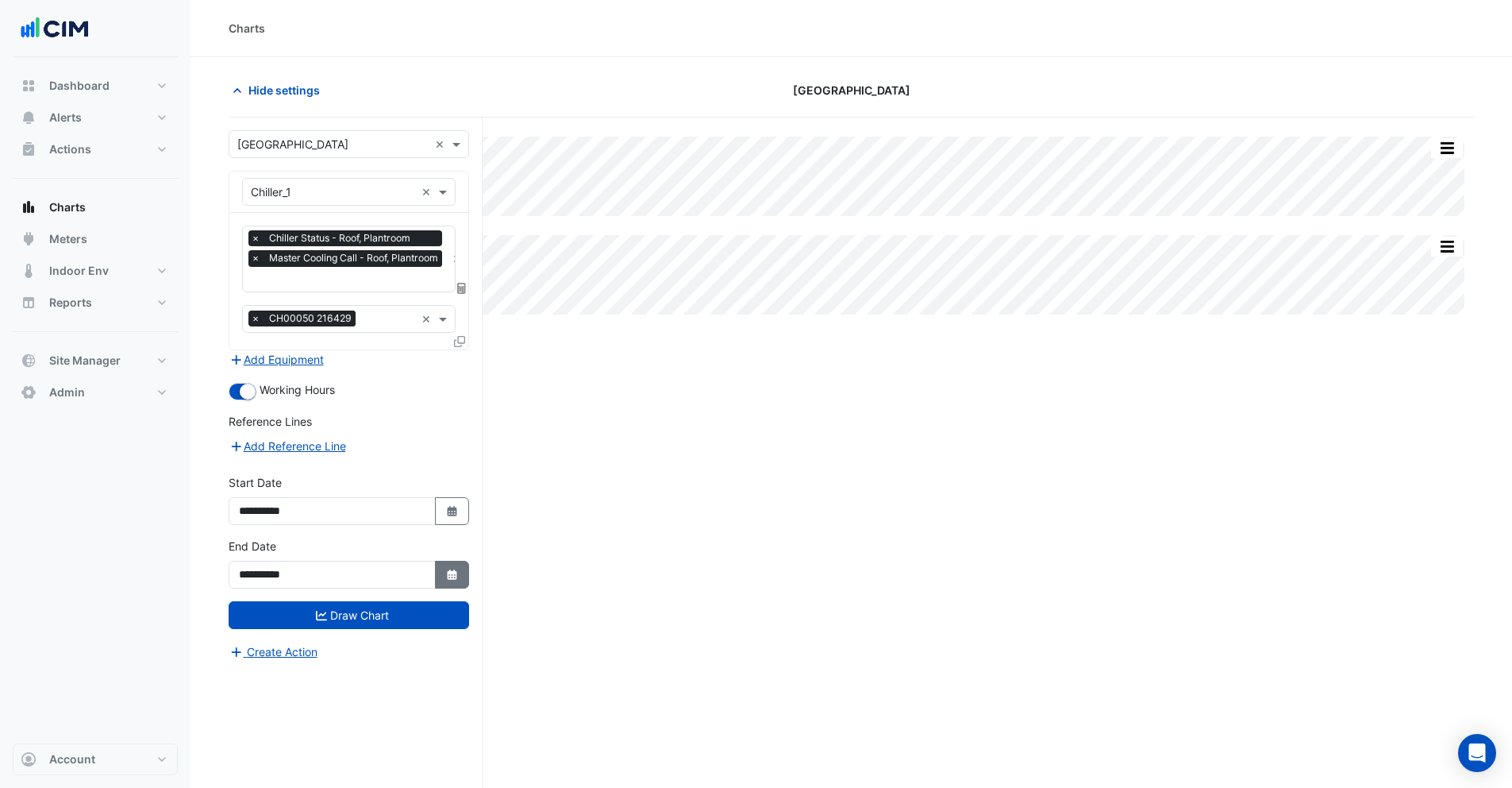
click at [444, 562] on button "Select Date" at bounding box center [453, 574] width 35 height 27
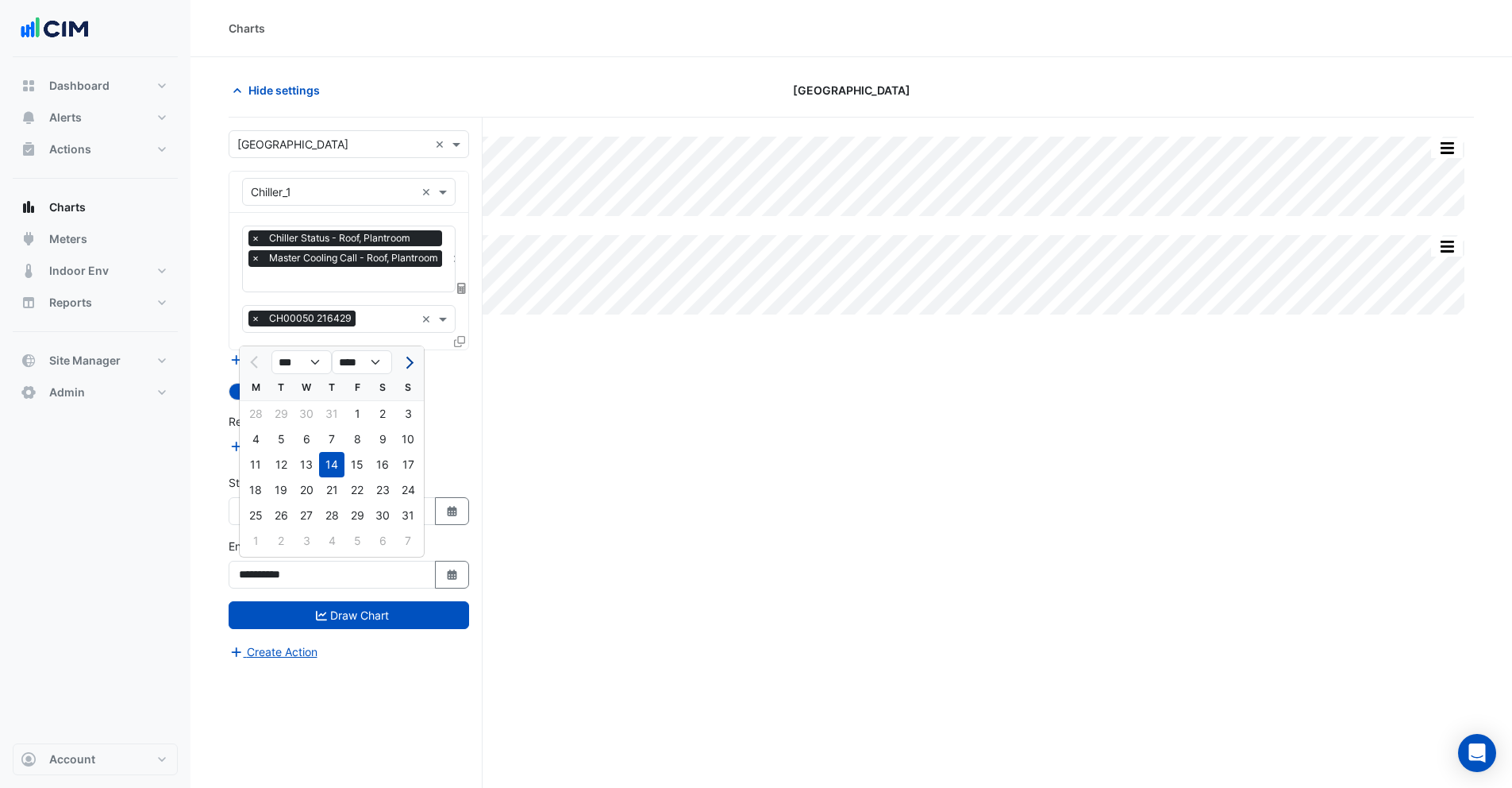
click at [406, 361] on span "Next month" at bounding box center [408, 362] width 12 height 12
select select "*"
click at [303, 488] on div "24" at bounding box center [306, 490] width 25 height 25
type input "**********"
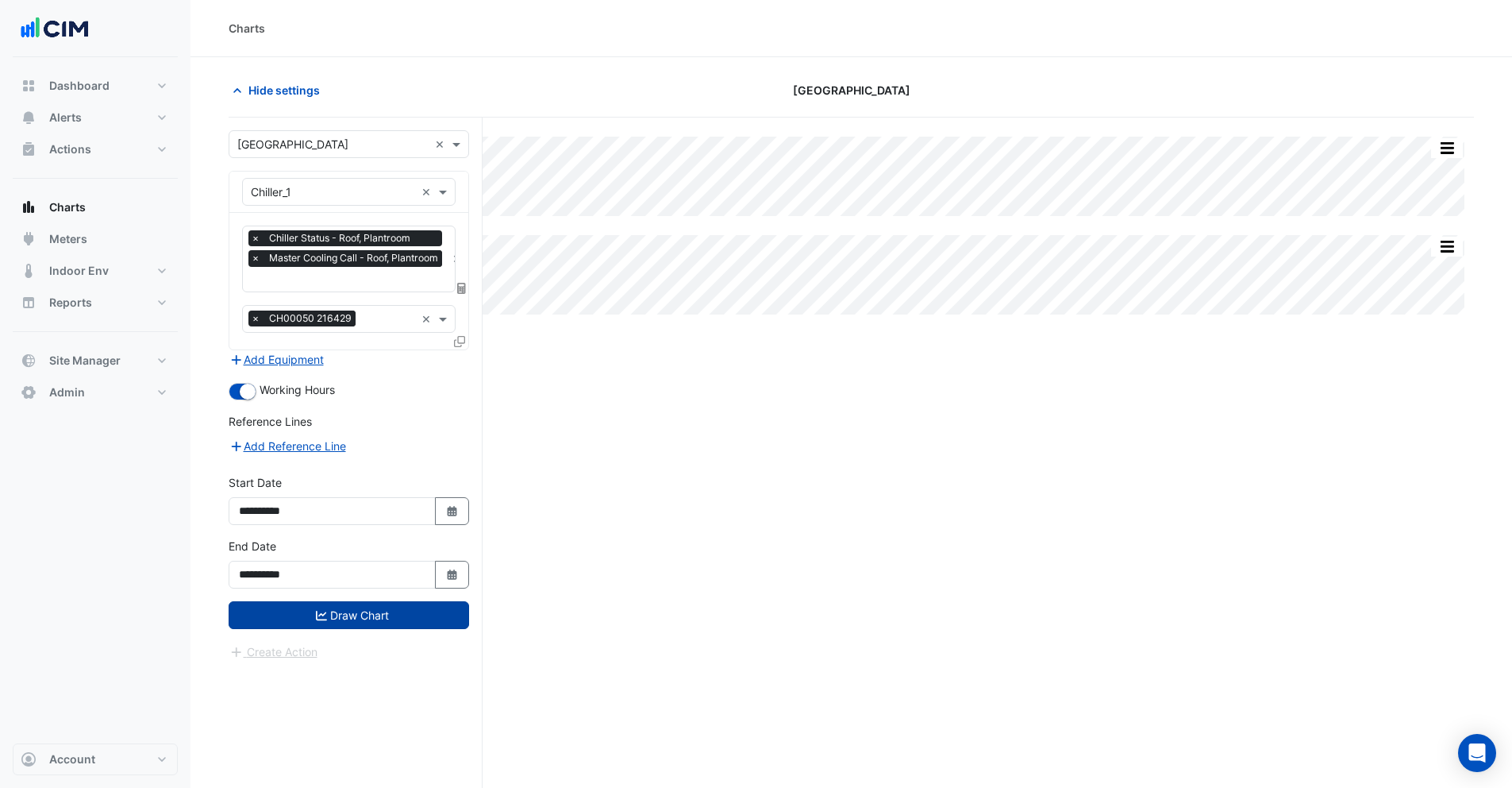
click at [348, 610] on button "Draw Chart" at bounding box center [348, 615] width 240 height 27
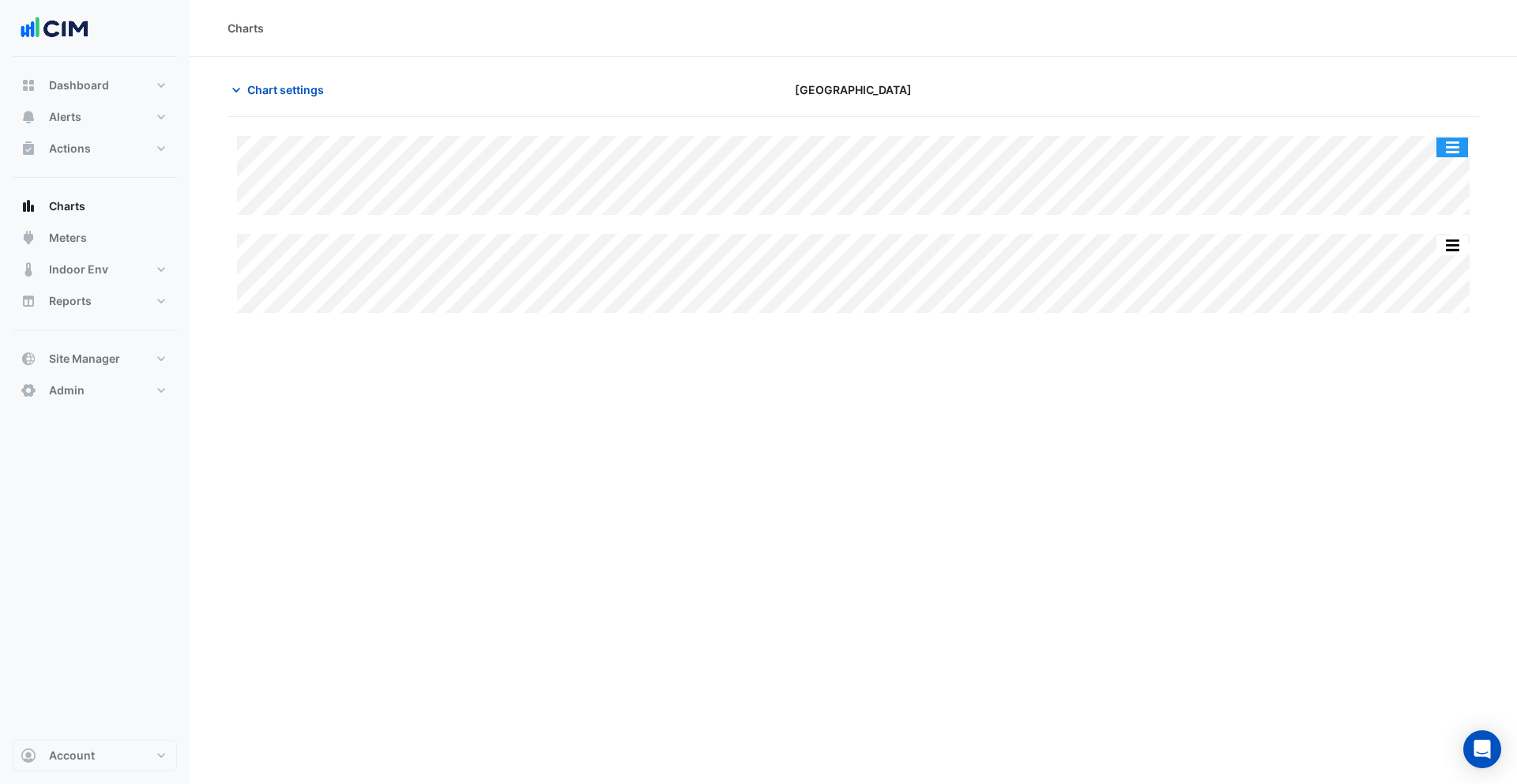
click at [1444, 143] on button "button" at bounding box center [1453, 148] width 32 height 19
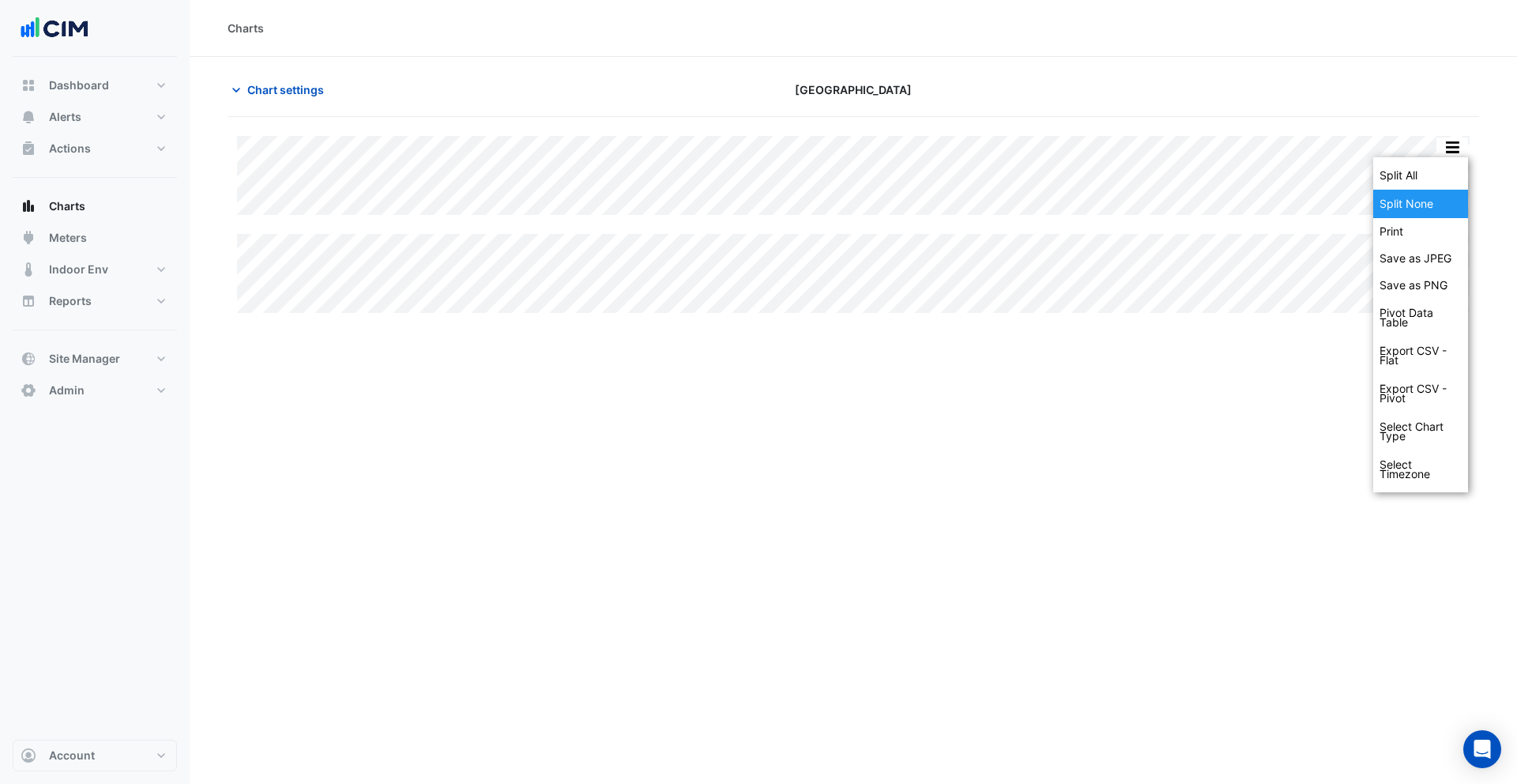
click at [1408, 200] on div "Split None" at bounding box center [1421, 203] width 95 height 28
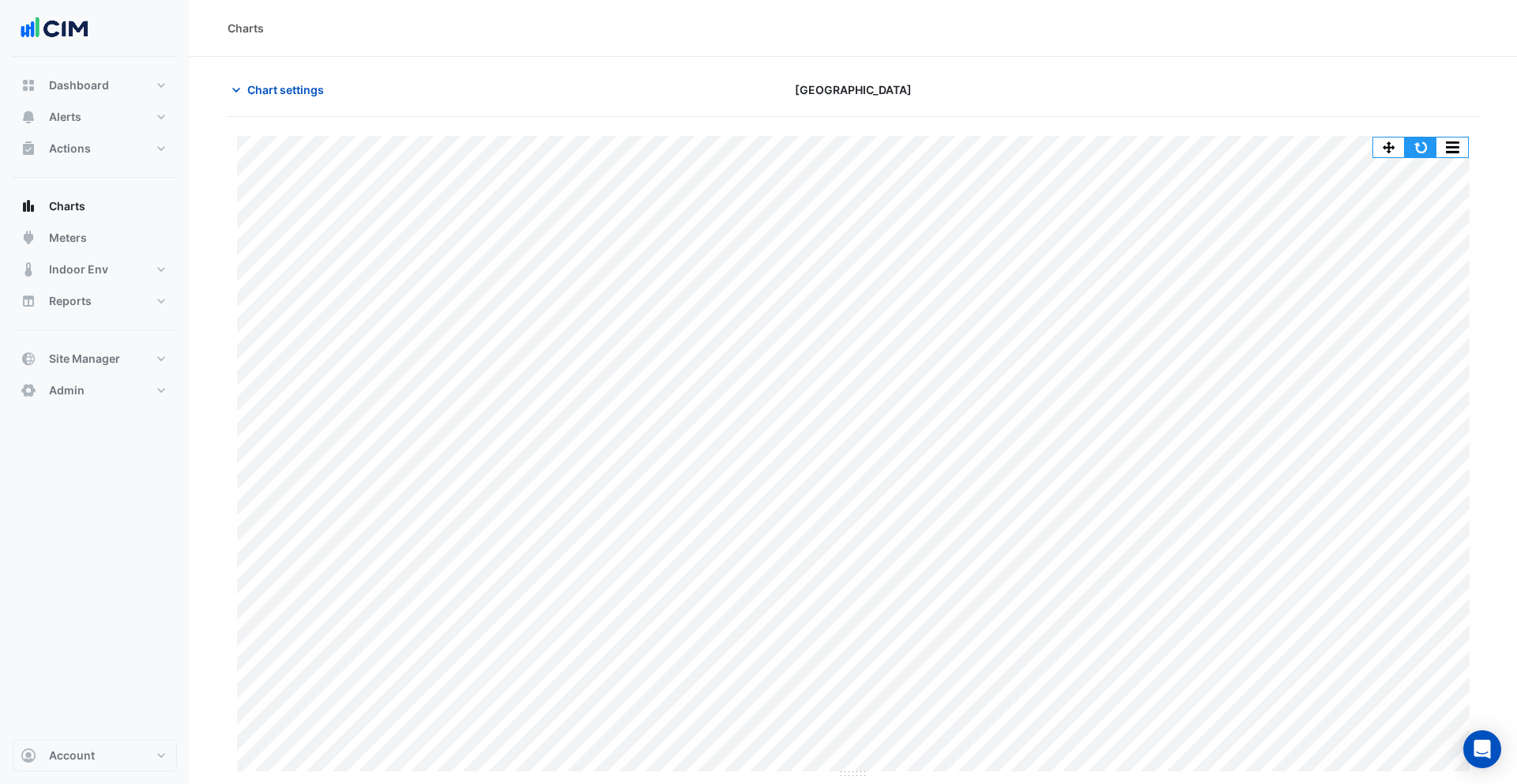
click at [1424, 143] on button "button" at bounding box center [1421, 148] width 32 height 19
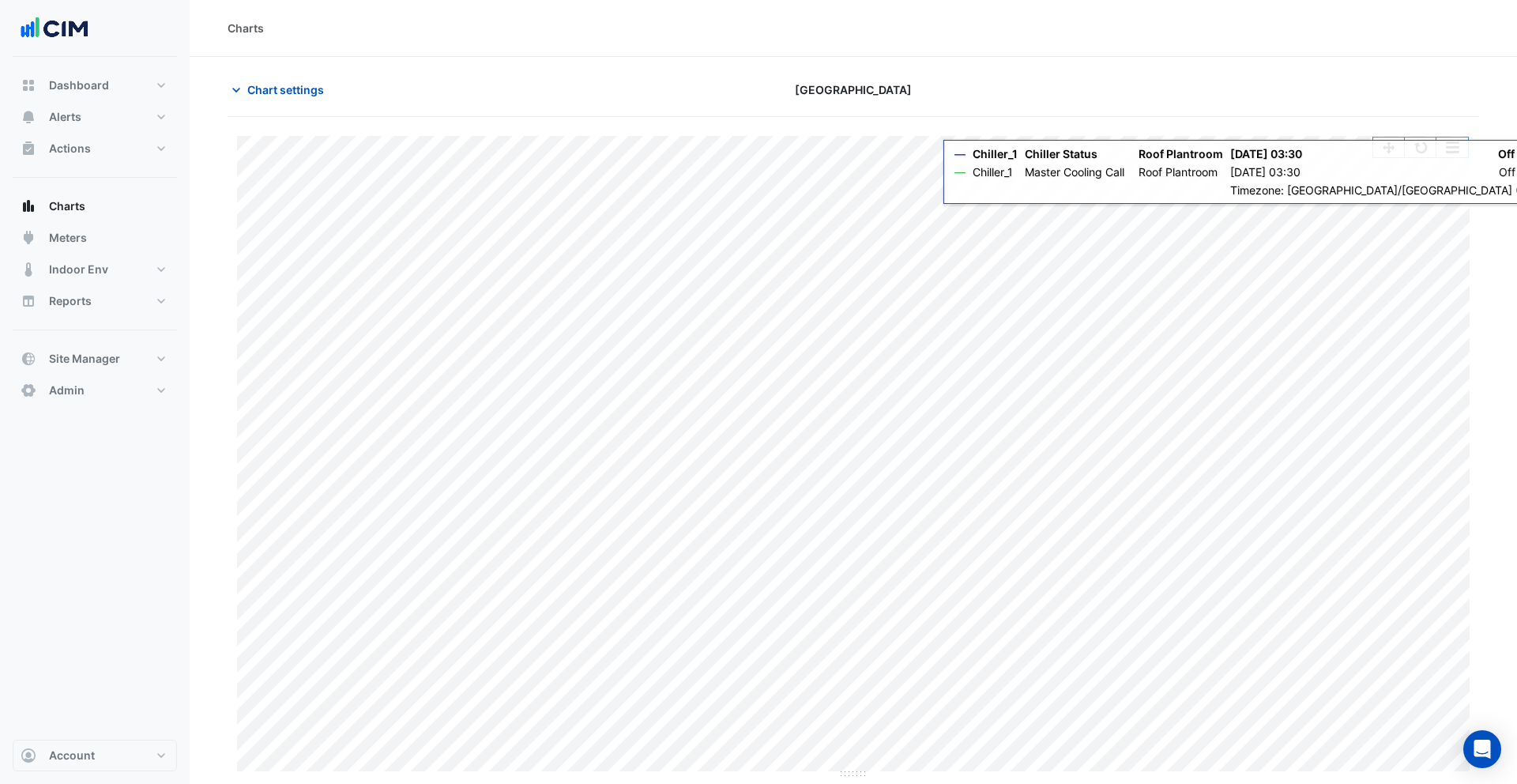
click at [1427, 157] on div "Split All Print Save as JPEG Save as PNG Pivot Data Table Export CSV - Flat Exp…" at bounding box center [1421, 148] width 96 height 21
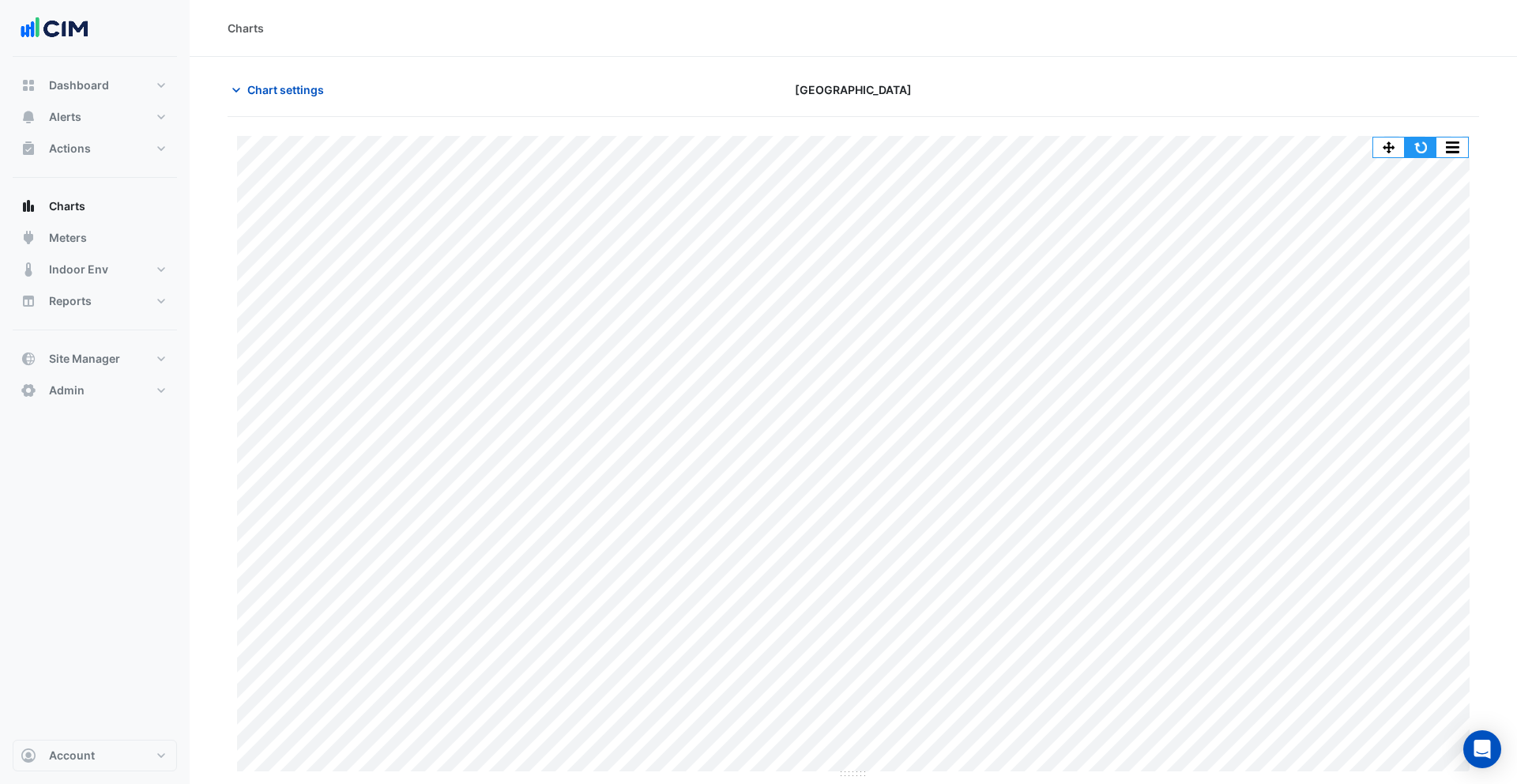
click at [1425, 146] on button "button" at bounding box center [1421, 148] width 32 height 19
click at [277, 90] on span "Chart settings" at bounding box center [286, 89] width 77 height 17
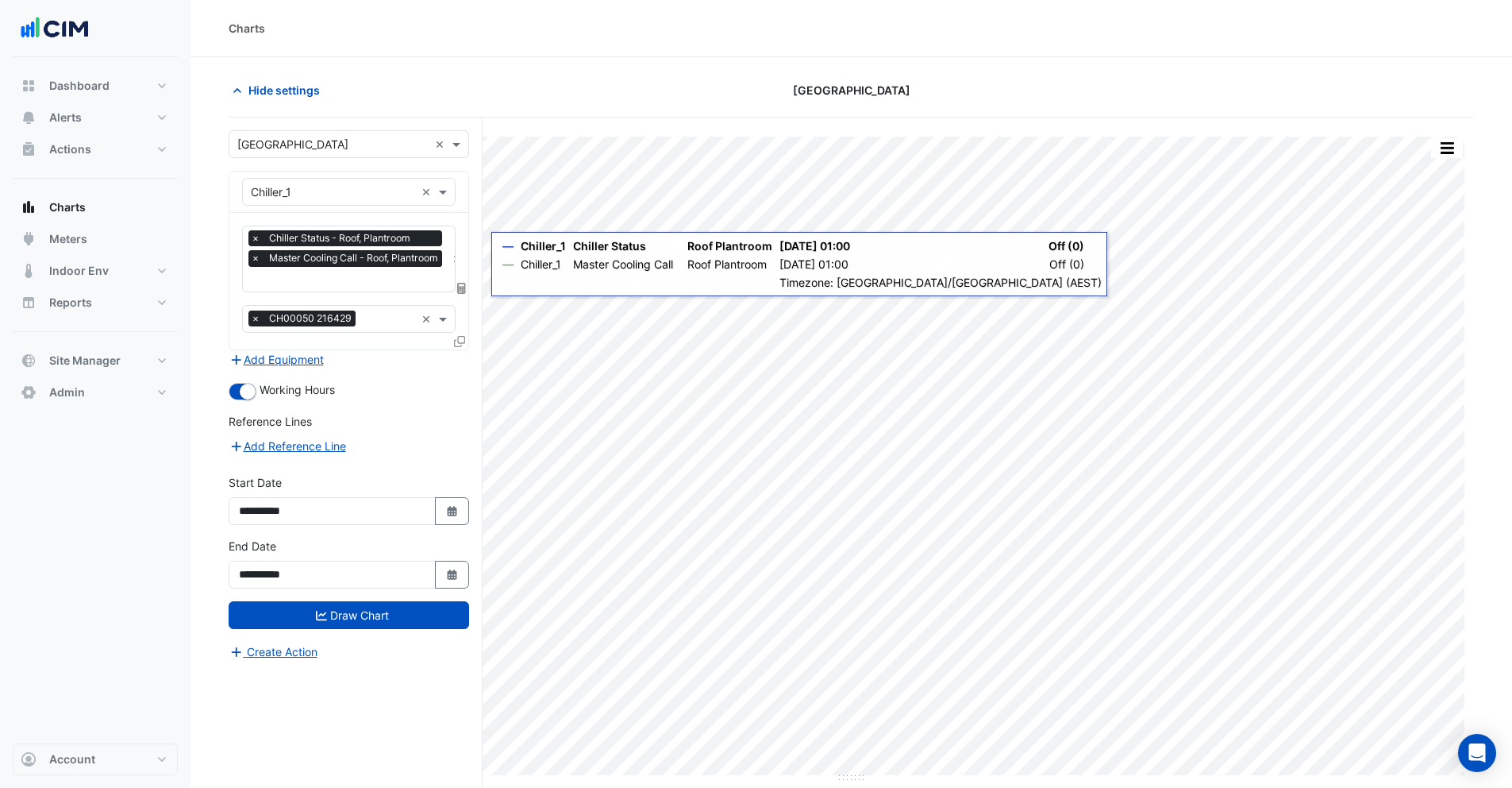
click at [462, 340] on icon at bounding box center [459, 341] width 11 height 11
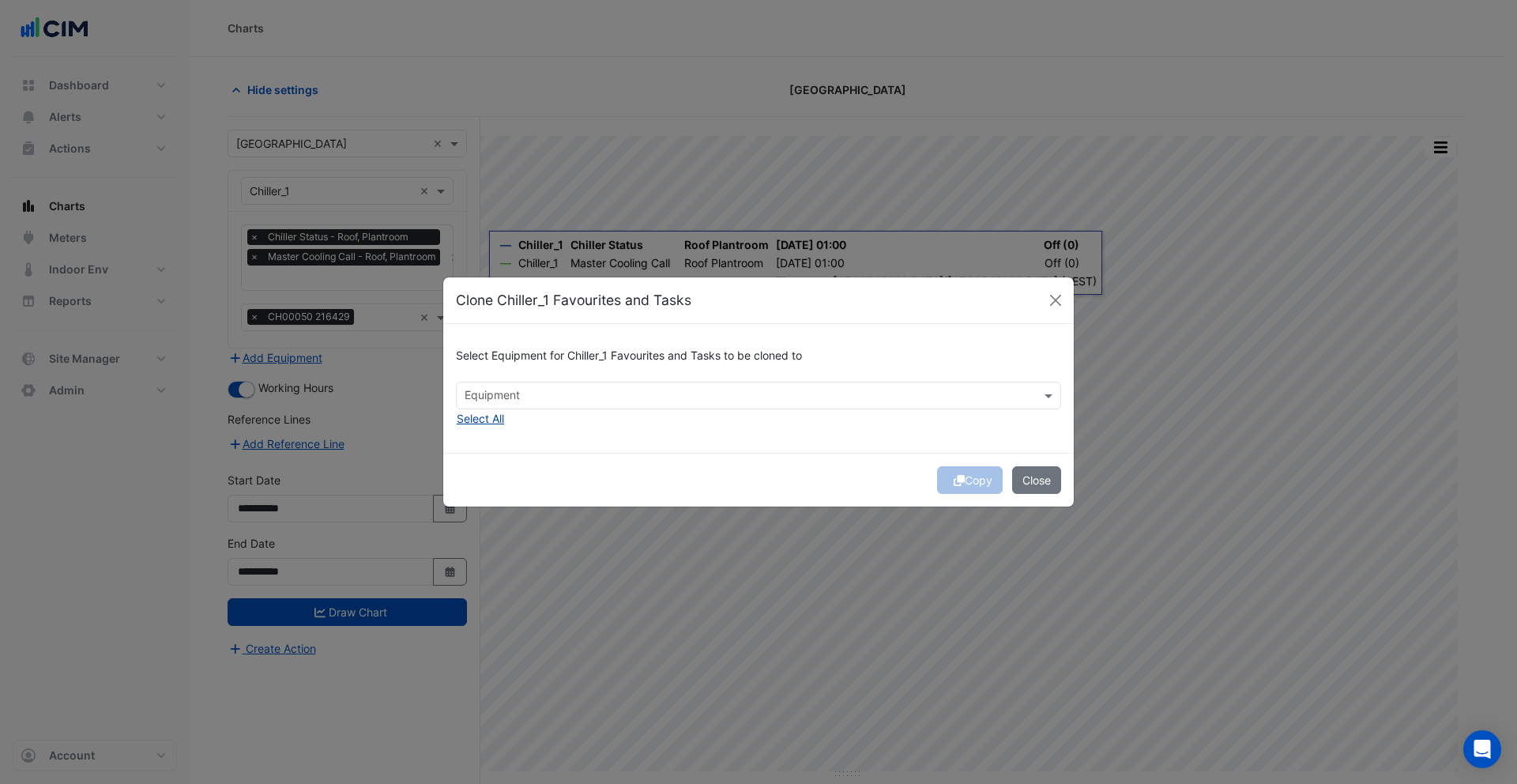
click at [491, 420] on button "Select All" at bounding box center [480, 418] width 49 height 18
click at [532, 399] on span "×" at bounding box center [534, 394] width 15 height 16
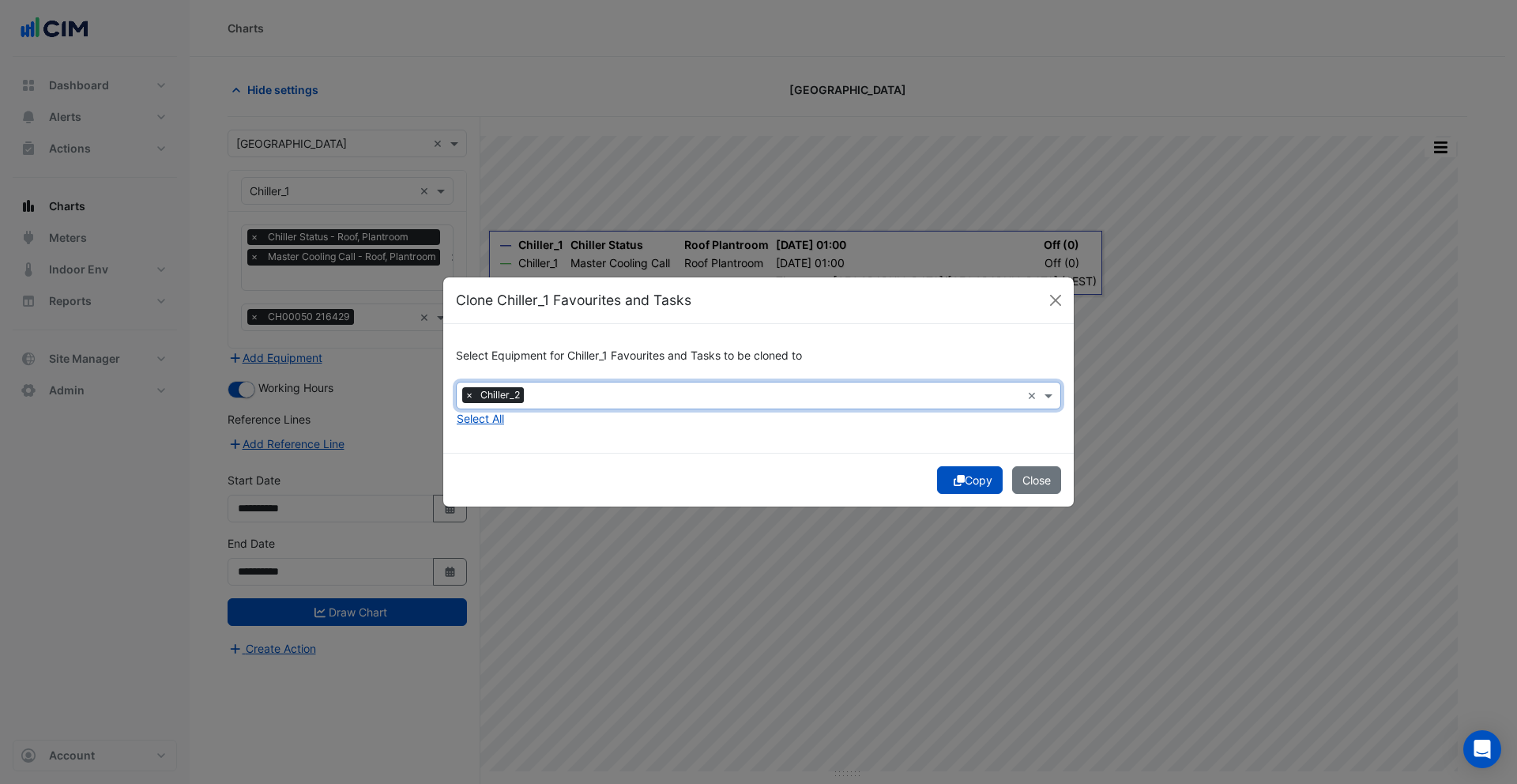
click at [972, 483] on button "Copy" at bounding box center [971, 480] width 66 height 27
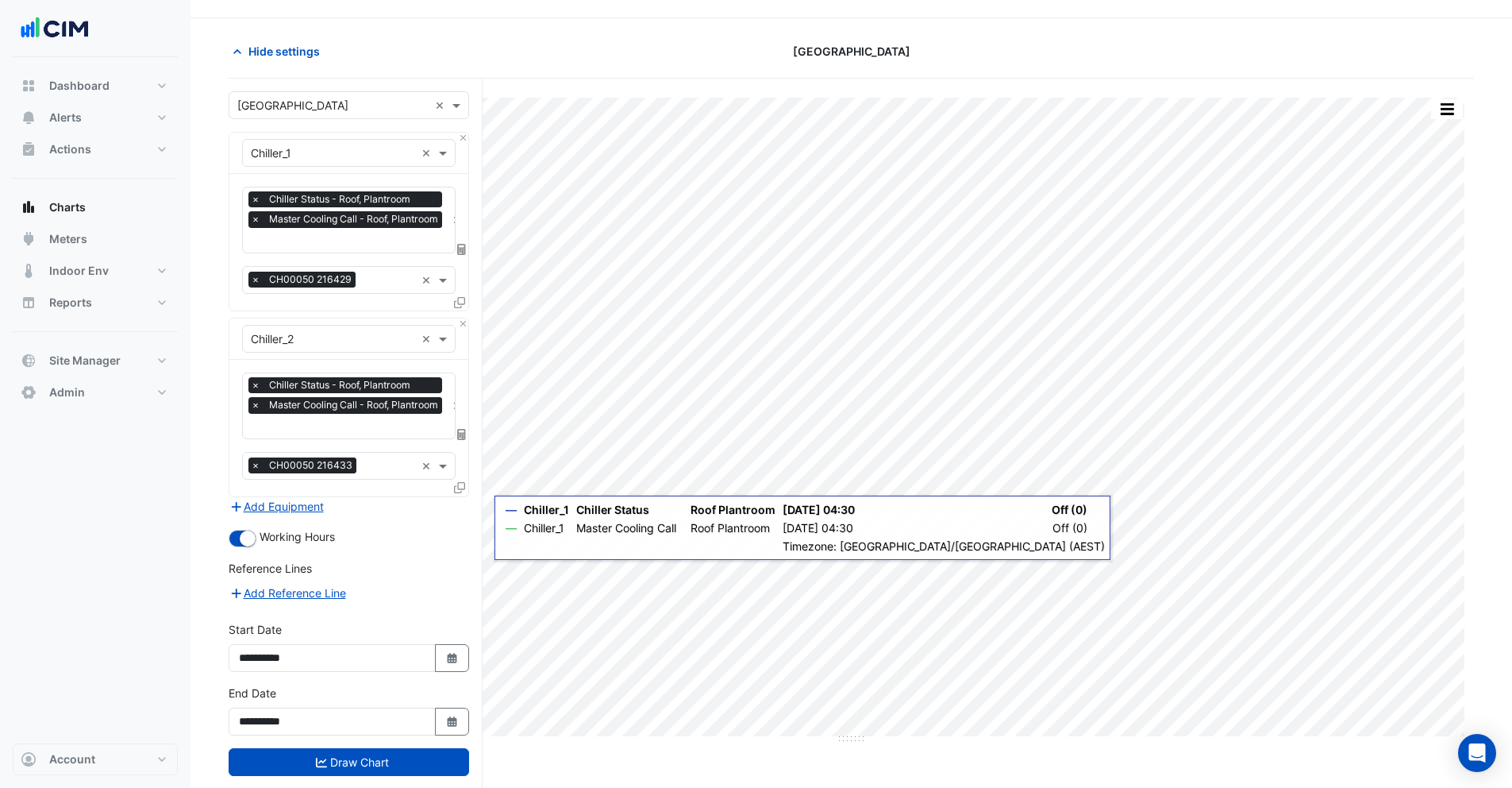
scroll to position [68, 0]
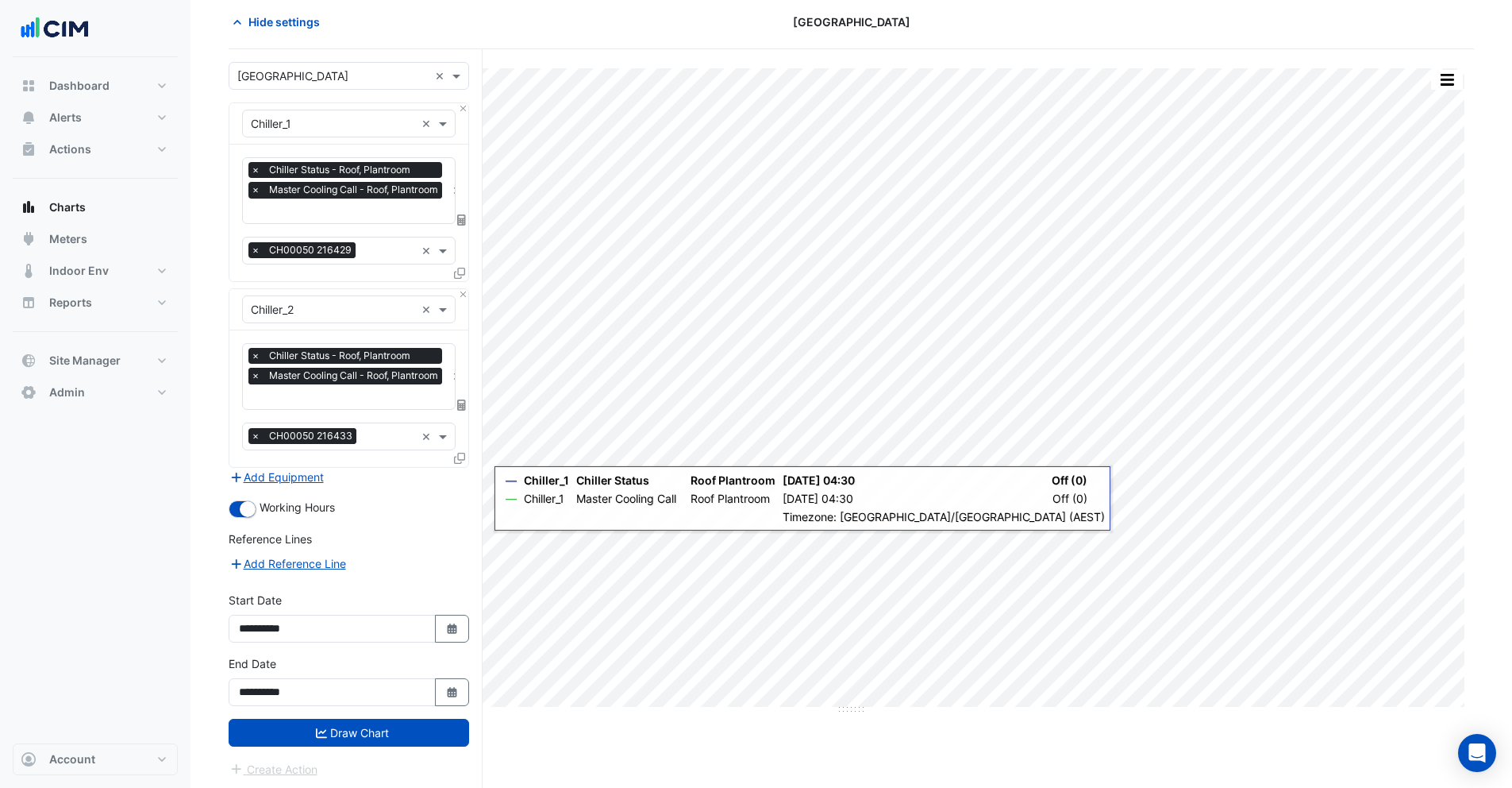
click at [256, 376] on span "×" at bounding box center [256, 376] width 15 height 16
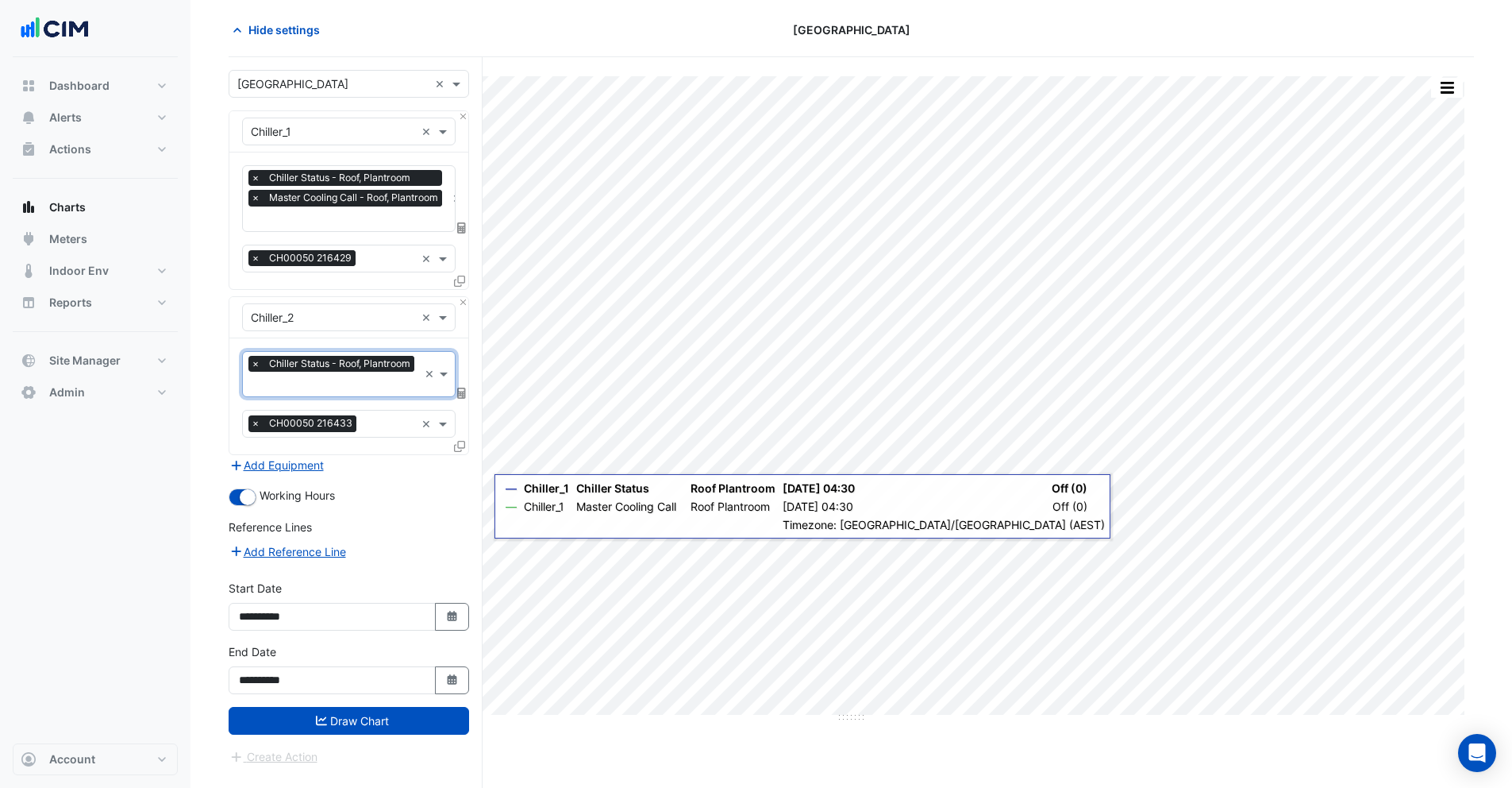
scroll to position [61, 0]
click at [383, 711] on button "Draw Chart" at bounding box center [348, 721] width 240 height 27
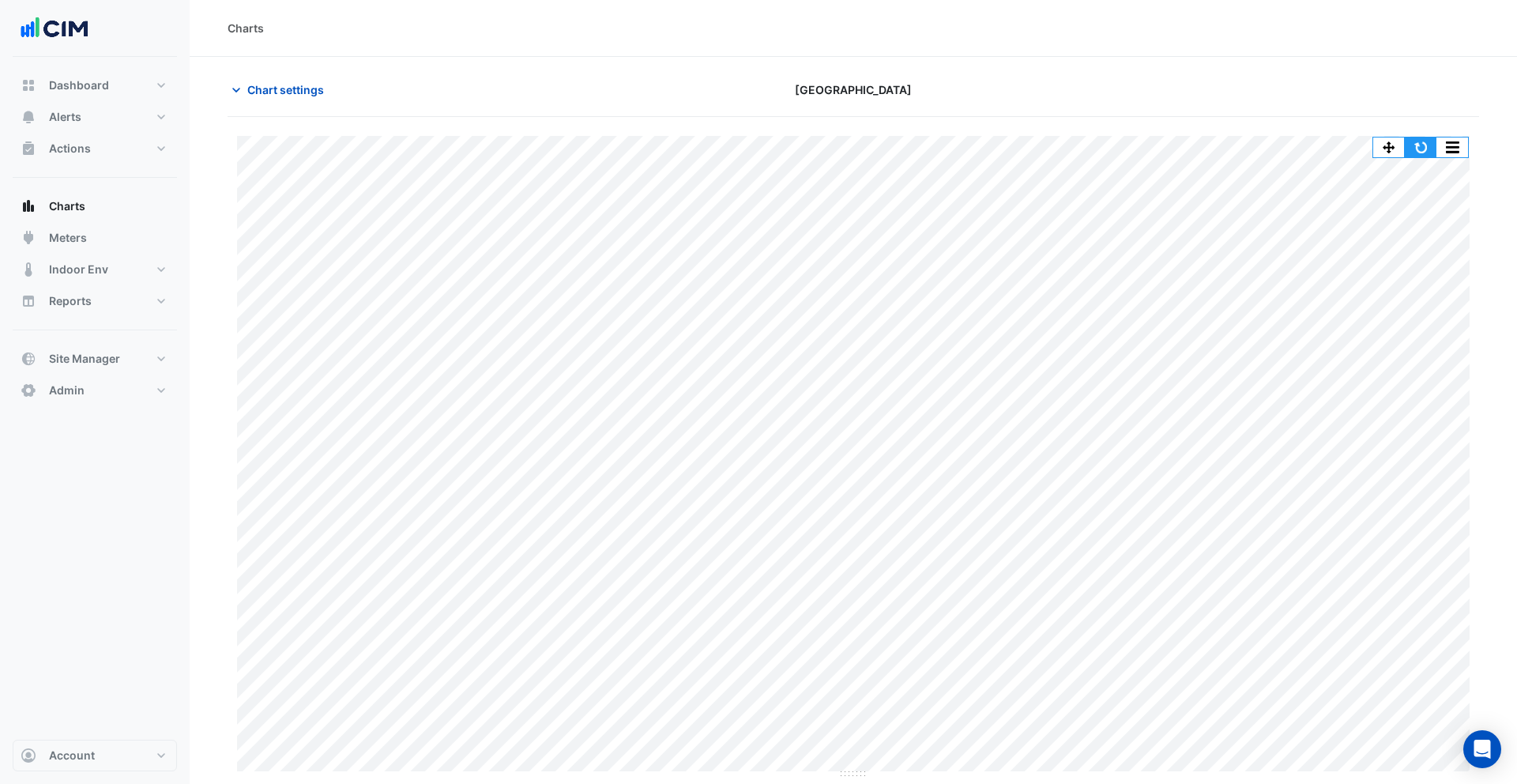
click at [1425, 151] on button "button" at bounding box center [1421, 148] width 32 height 19
click at [1420, 154] on button "button" at bounding box center [1421, 148] width 32 height 19
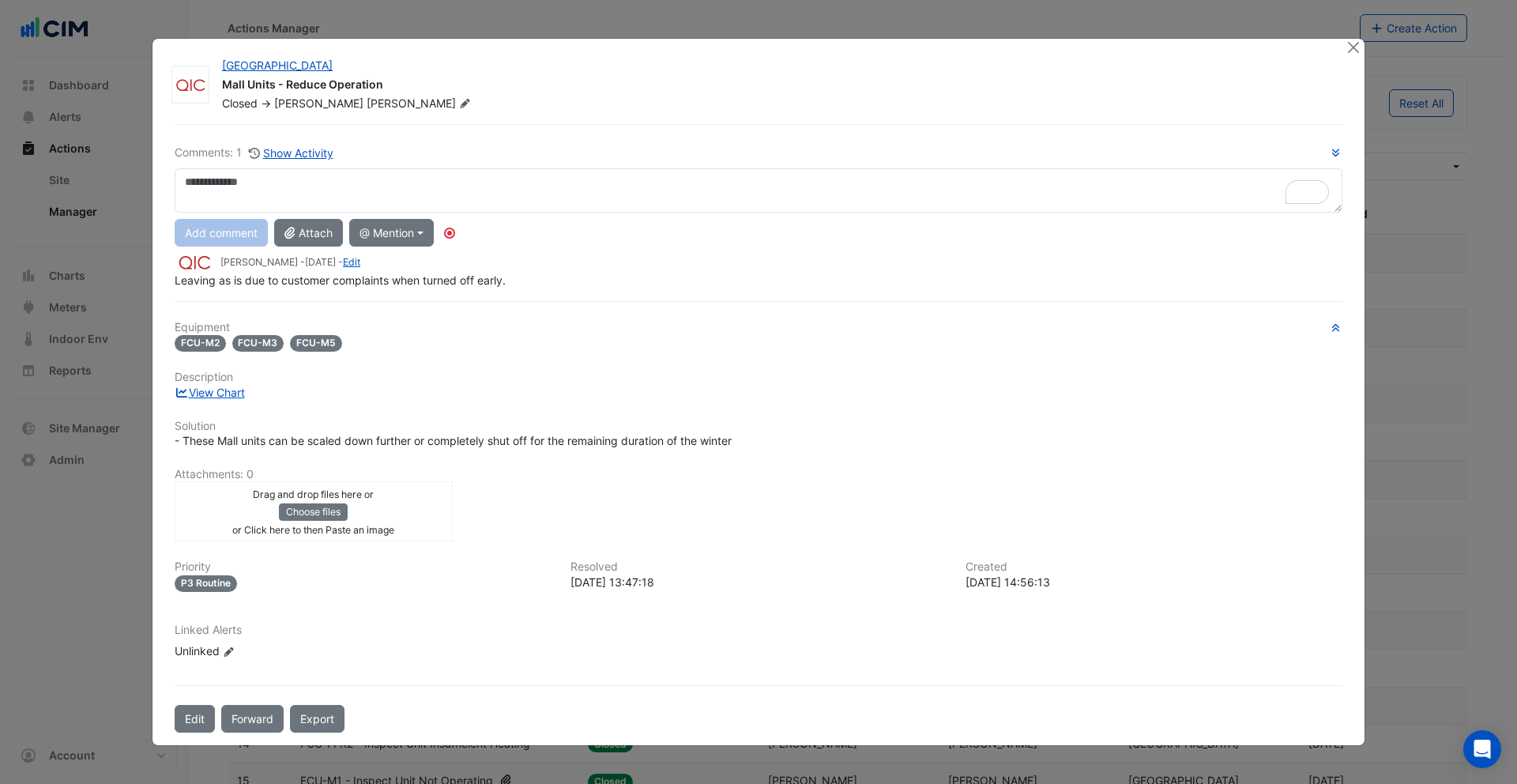
select select "***"
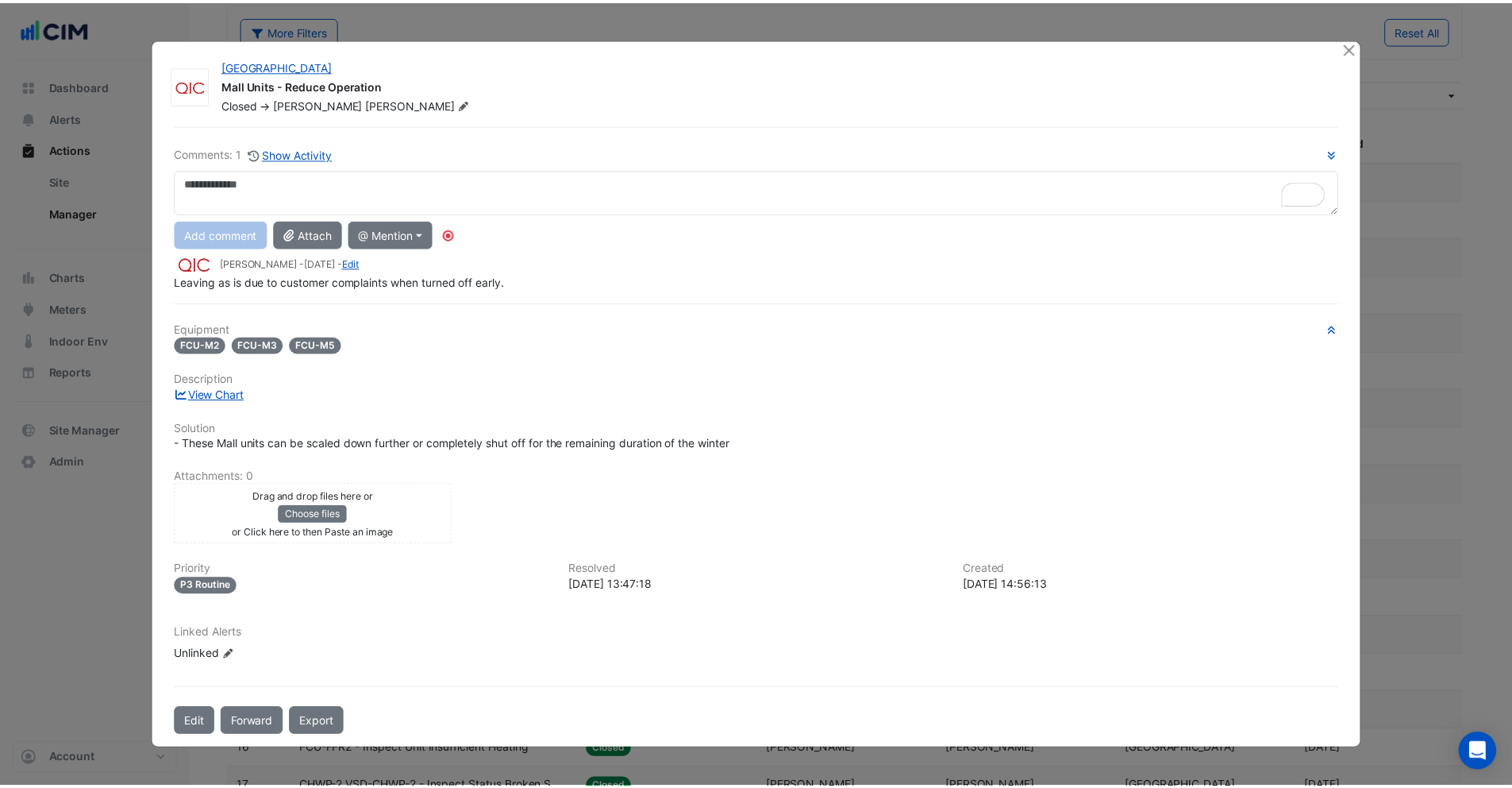
scroll to position [74, 0]
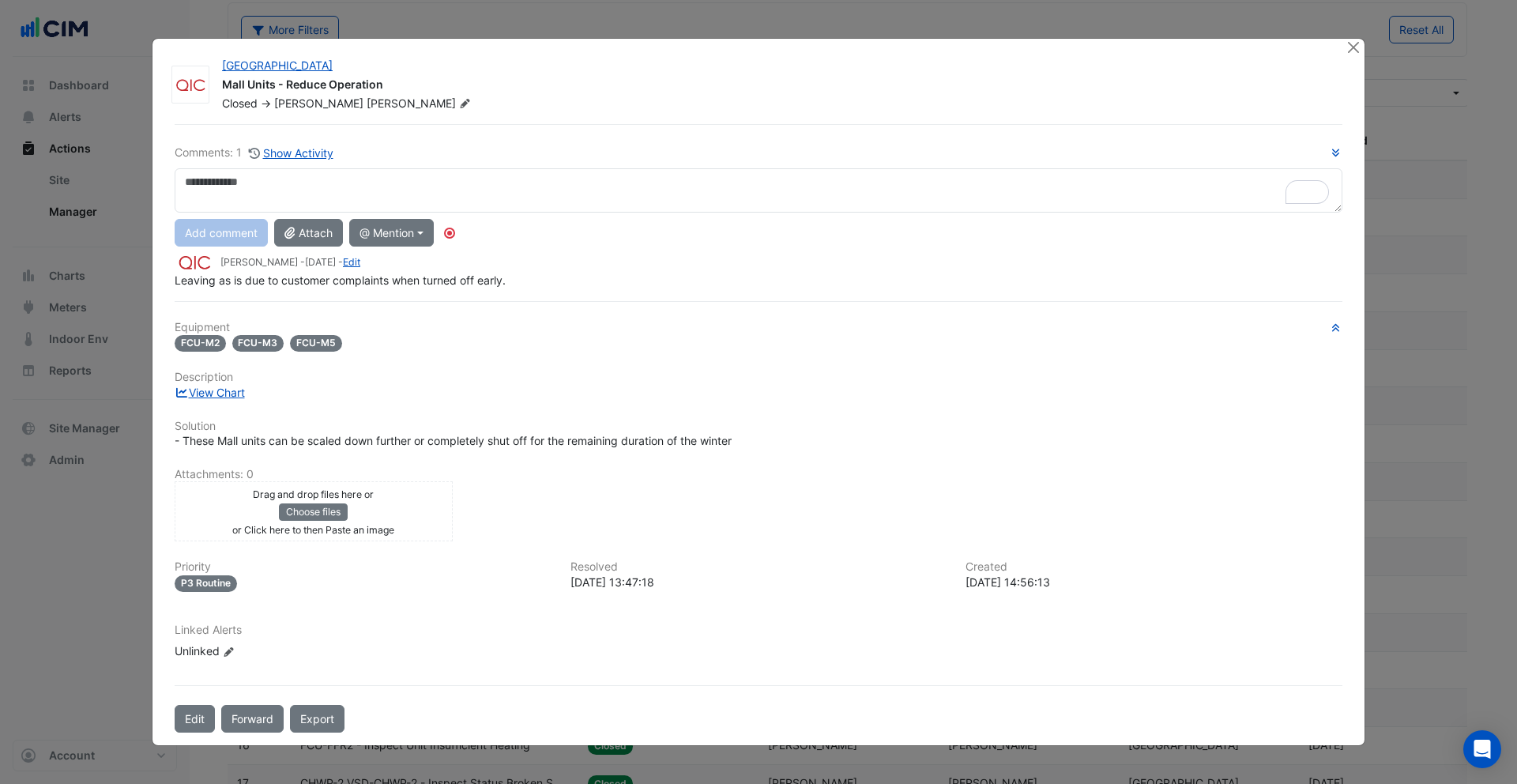
click at [401, 184] on textarea "To enrich screen reader interactions, please activate Accessibility in Grammarl…" at bounding box center [759, 190] width 1168 height 45
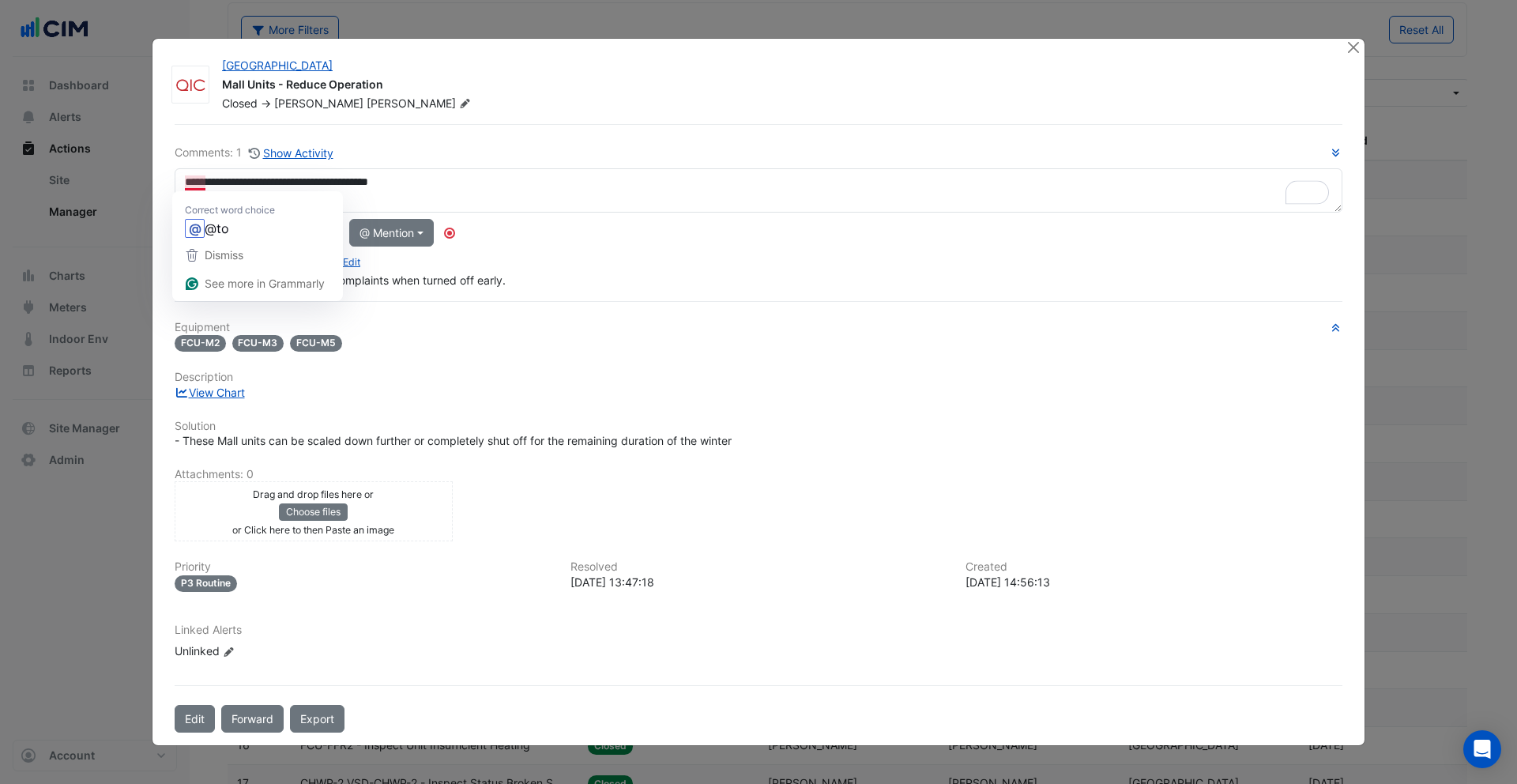
click at [195, 183] on textarea "**********" at bounding box center [759, 190] width 1168 height 45
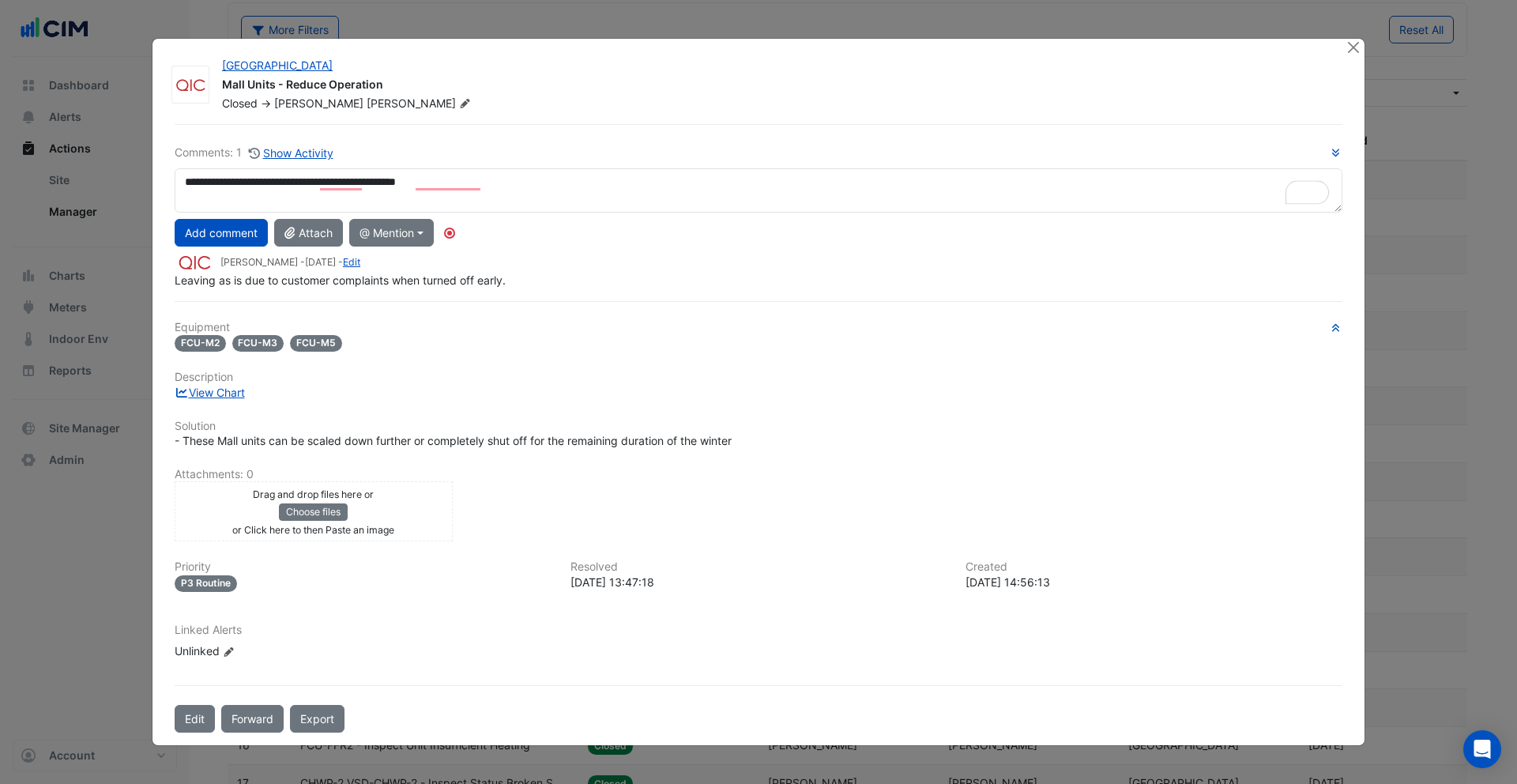
click at [222, 180] on textarea "**********" at bounding box center [759, 190] width 1168 height 45
drag, startPoint x: 224, startPoint y: 183, endPoint x: 158, endPoint y: 178, distance: 66.2
click at [158, 178] on div "Pittwater Place Mall Units - Reduce Operation Closed -> Garry Butler Comments: …" at bounding box center [759, 392] width 1213 height 706
click at [235, 246] on div "**********" at bounding box center [759, 216] width 1168 height 144
type textarea "**********"
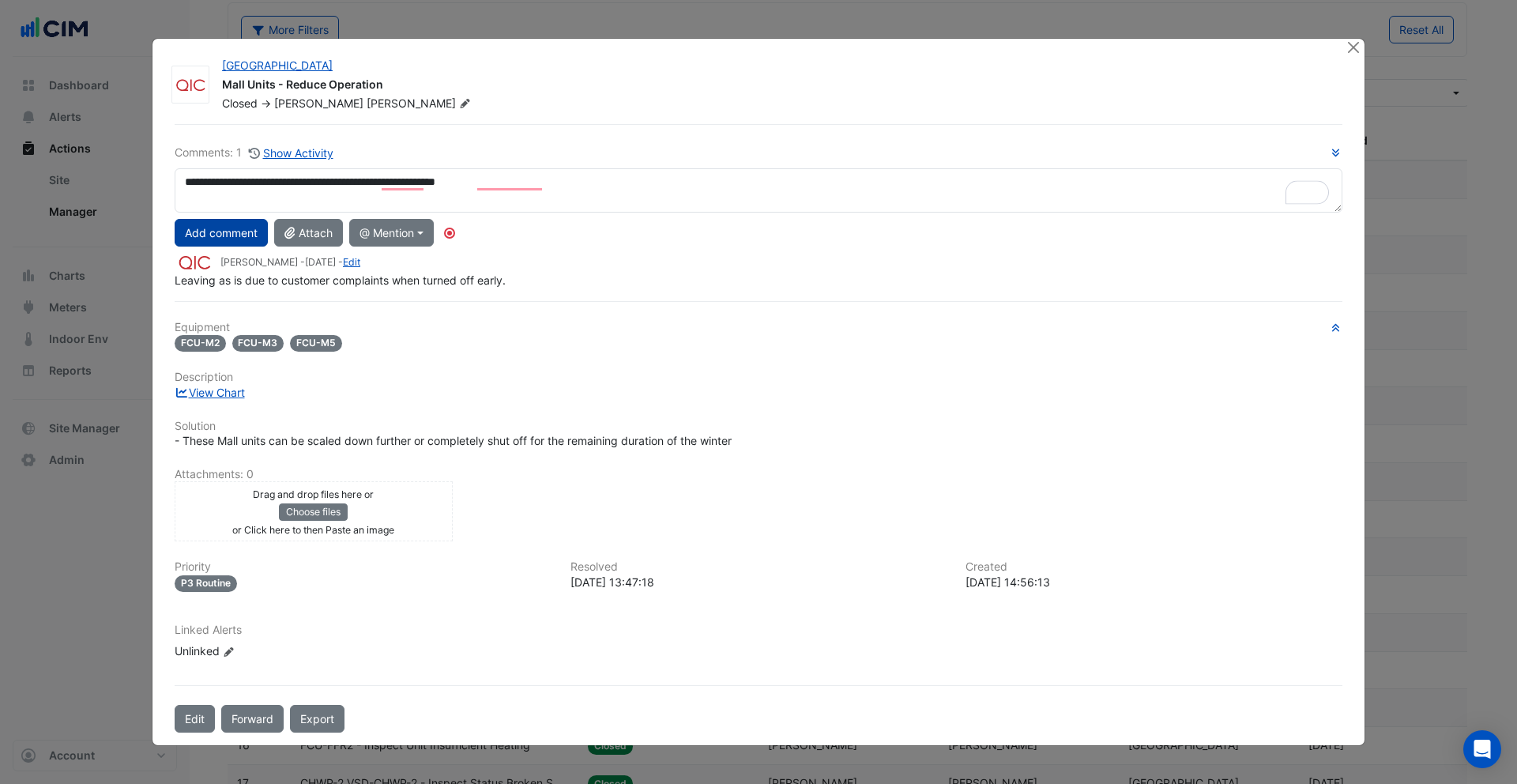
click at [226, 239] on button "Add comment" at bounding box center [222, 232] width 93 height 27
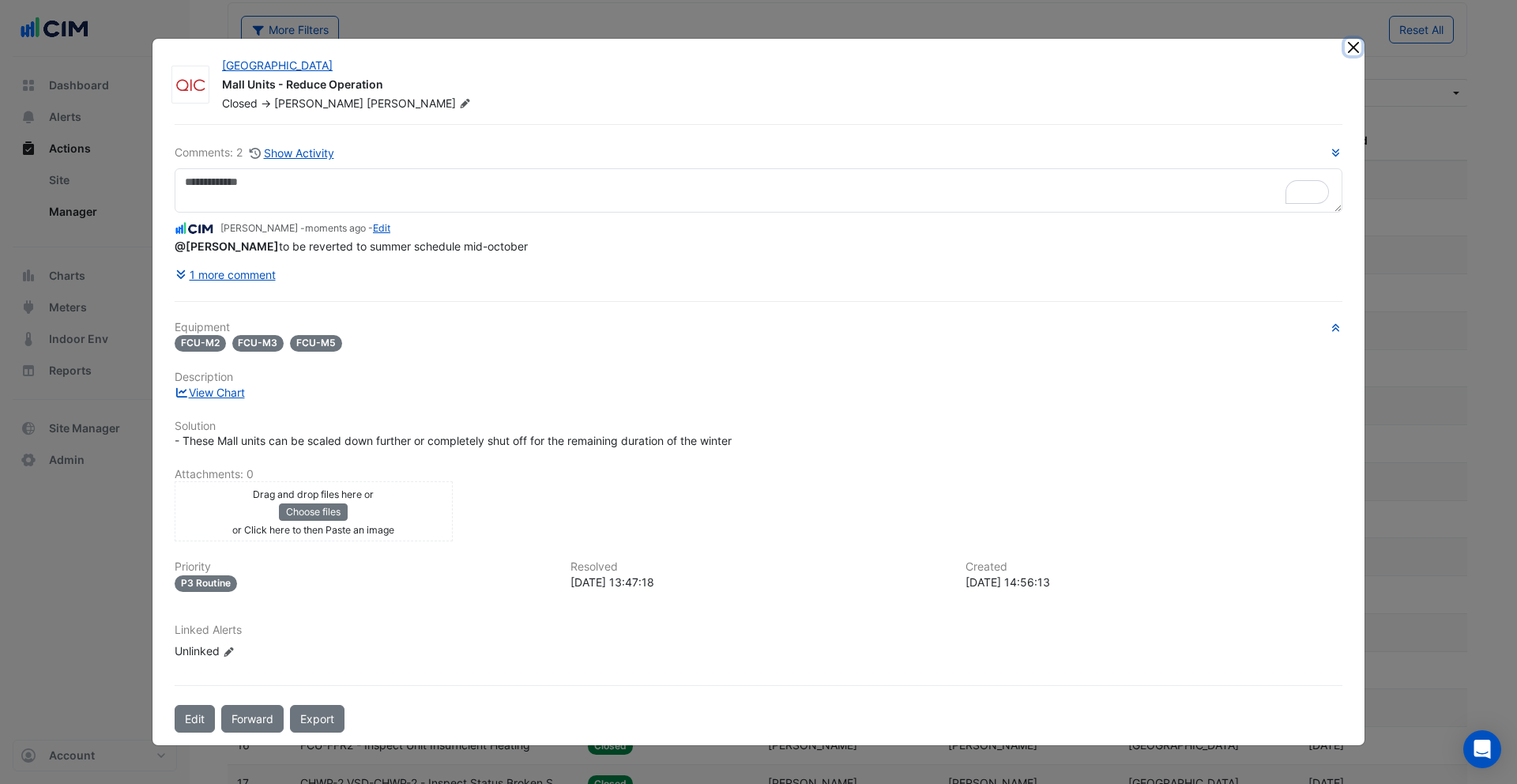
click at [1351, 39] on button "Close" at bounding box center [1353, 47] width 17 height 17
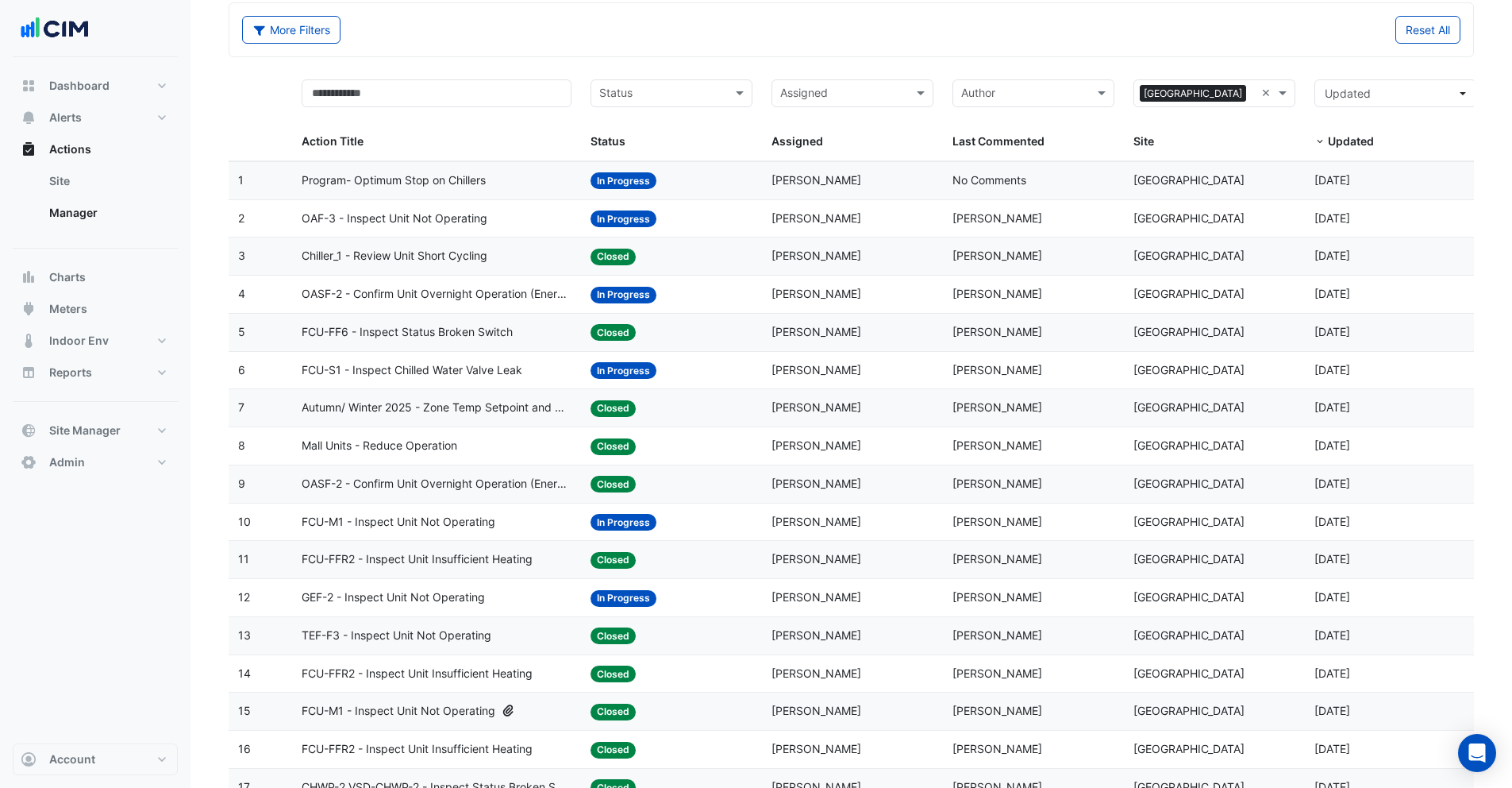
click at [653, 97] on input "text" at bounding box center [662, 95] width 126 height 19
click at [639, 145] on span "In Progress" at bounding box center [633, 150] width 59 height 14
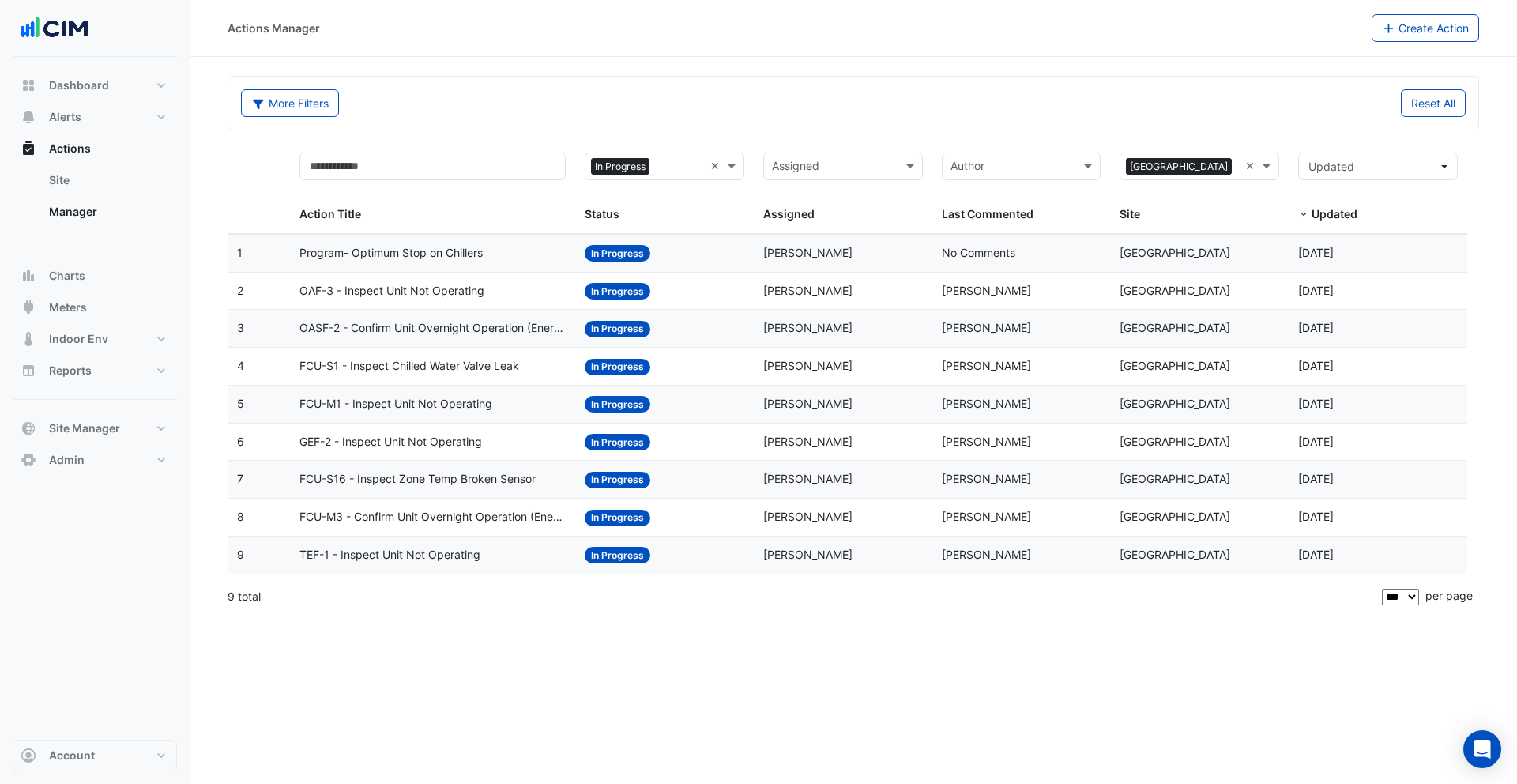
click at [335, 250] on span "Program- Optimum Stop on Chillers" at bounding box center [391, 253] width 184 height 18
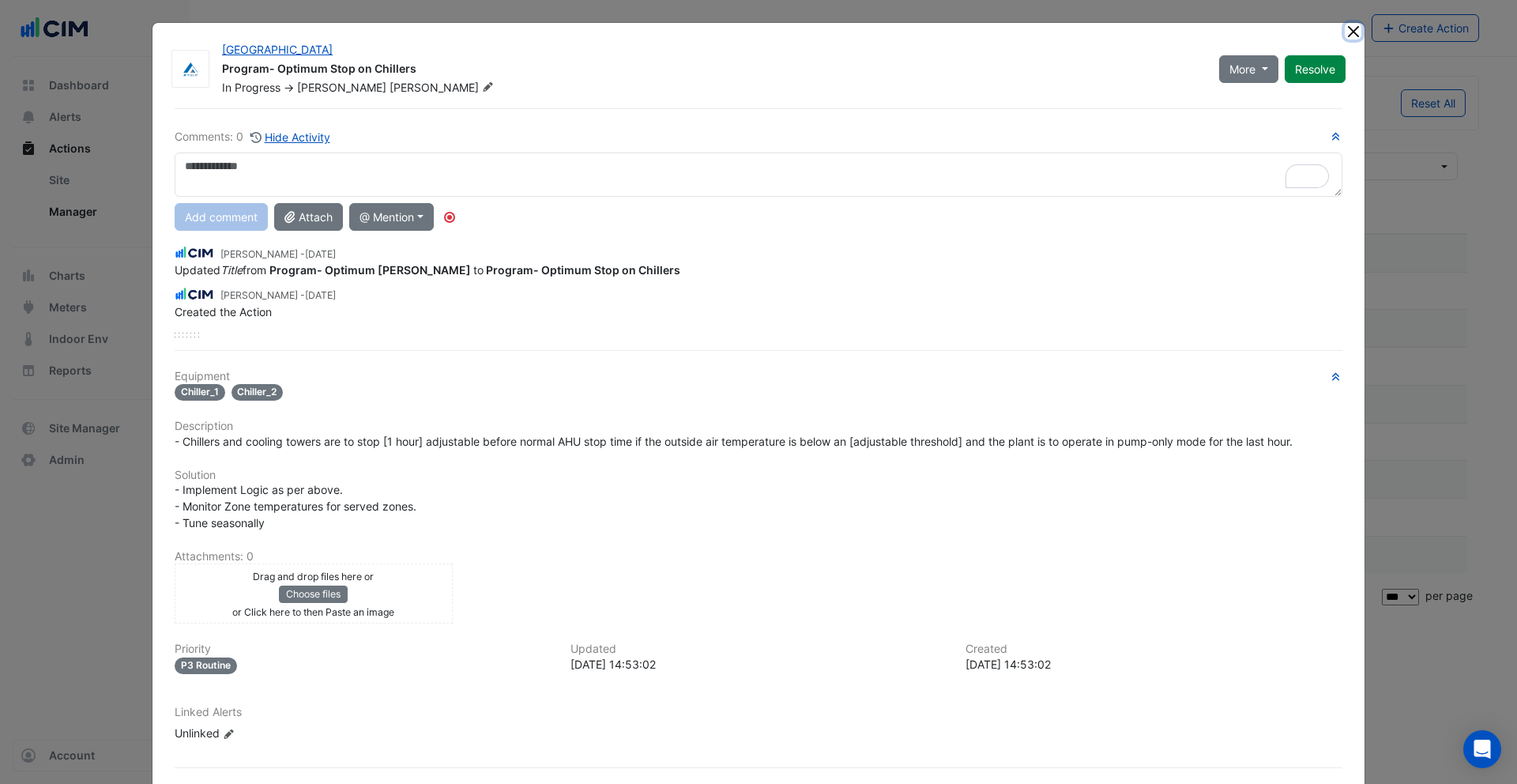
click at [1348, 31] on button "Close" at bounding box center [1353, 31] width 17 height 17
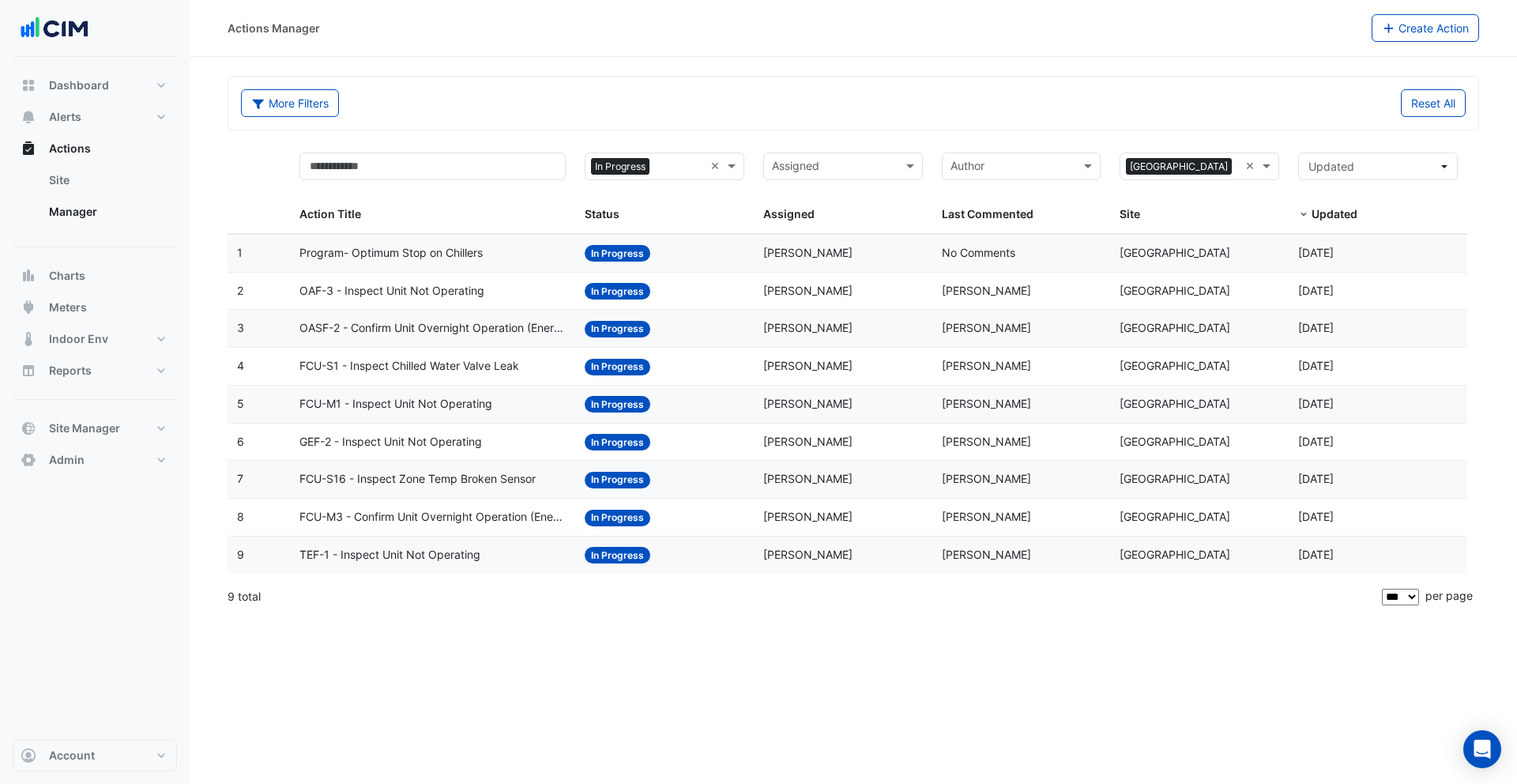
click at [446, 230] on datatable-header-cell "Action Title" at bounding box center [432, 188] width 286 height 91
click at [451, 249] on span "Program- Optimum Stop on Chillers" at bounding box center [391, 253] width 184 height 18
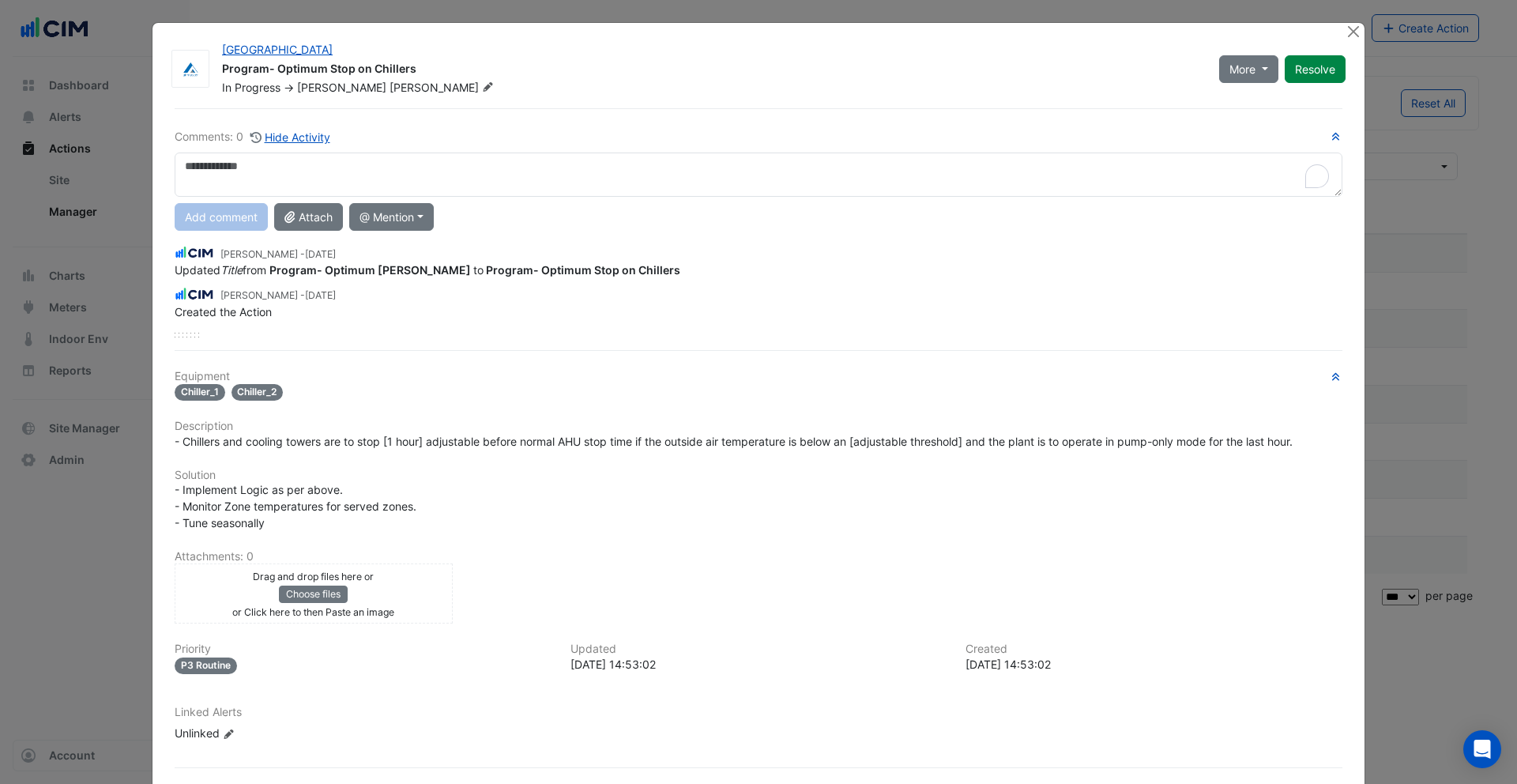
click at [420, 169] on textarea "To enrich screen reader interactions, please activate Accessibility in Grammarl…" at bounding box center [759, 175] width 1168 height 45
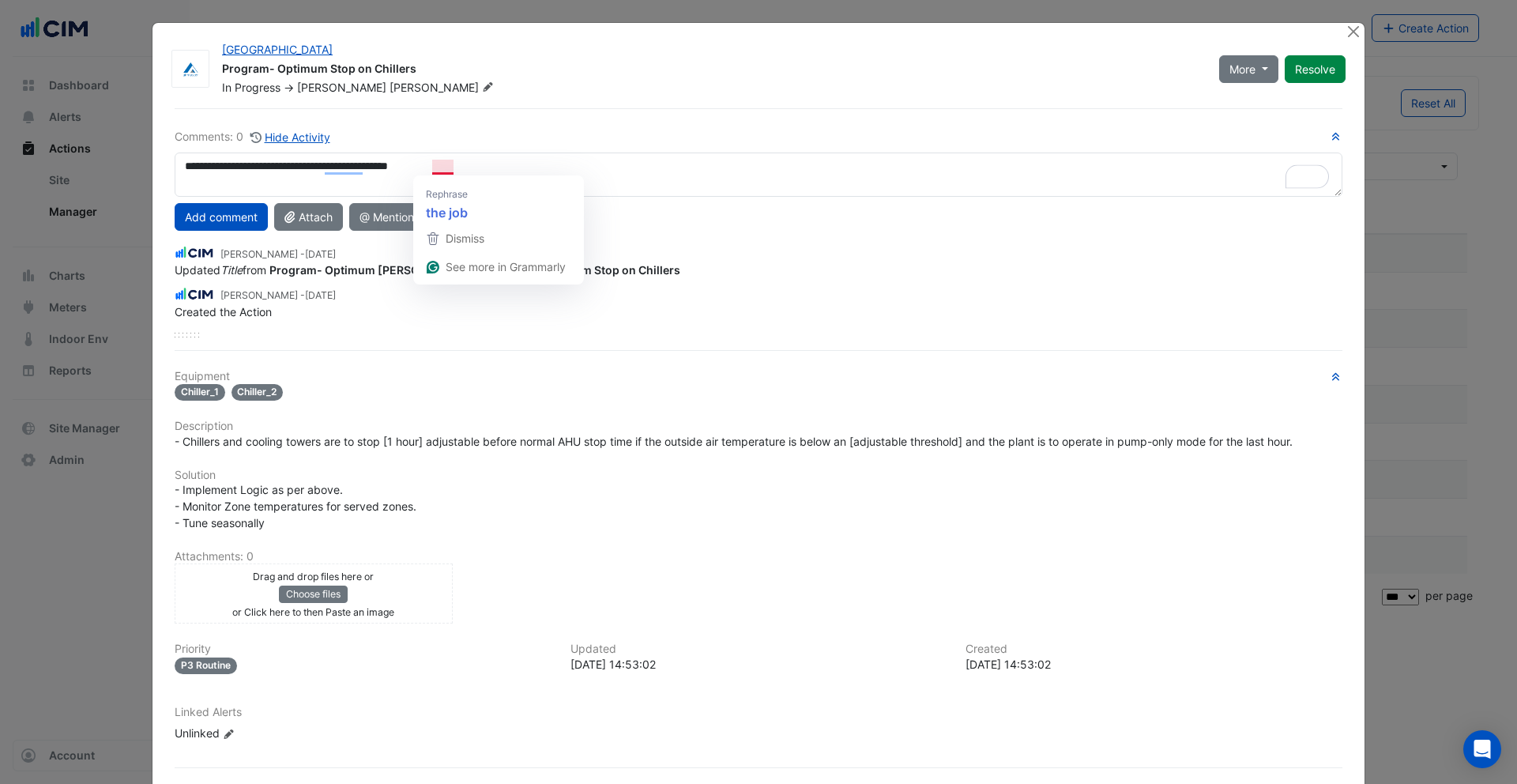
click at [434, 163] on textarea "**********" at bounding box center [759, 175] width 1168 height 45
click at [407, 210] on button "@ Mention" at bounding box center [391, 217] width 85 height 27
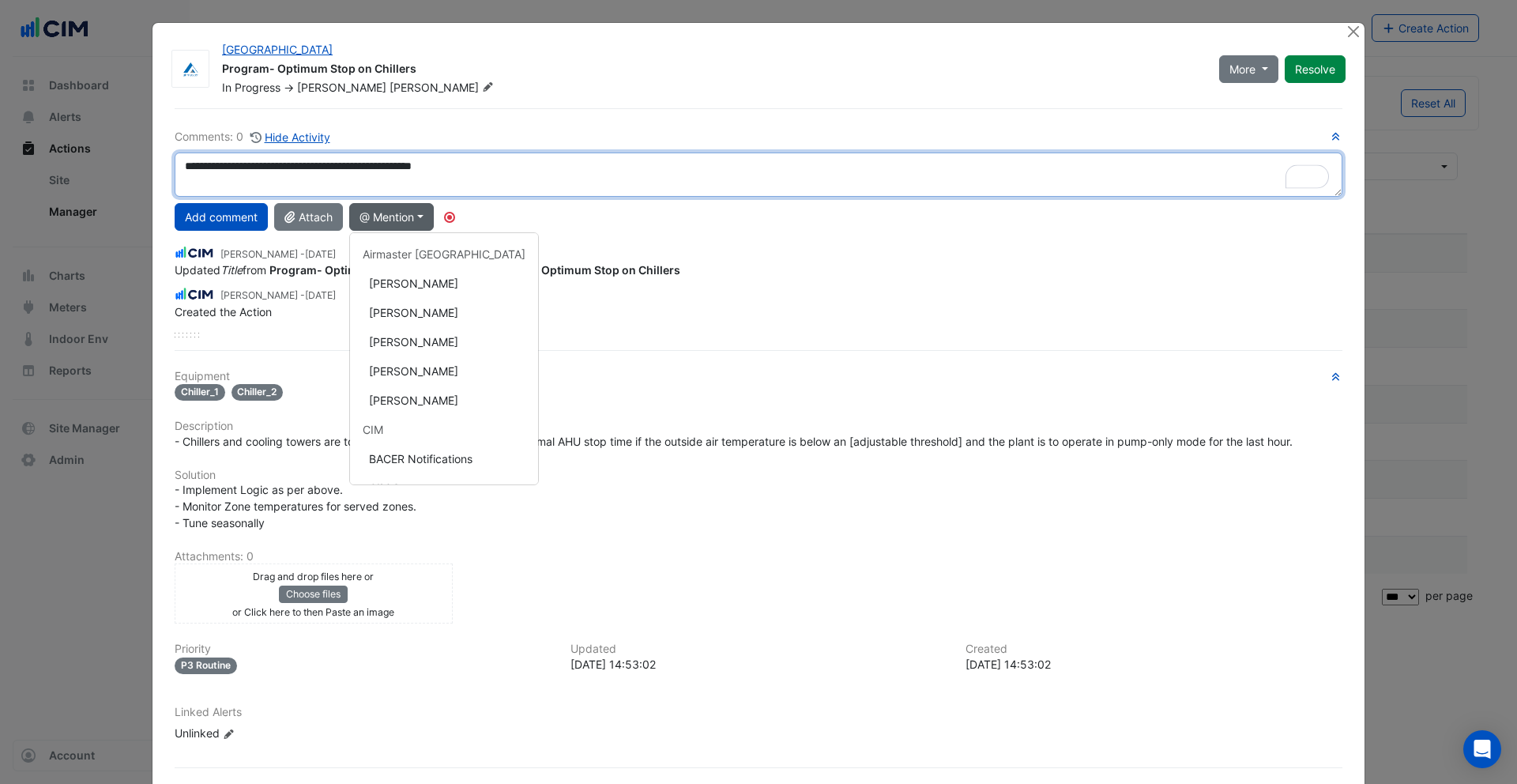
click at [492, 167] on textarea "**********" at bounding box center [759, 175] width 1168 height 45
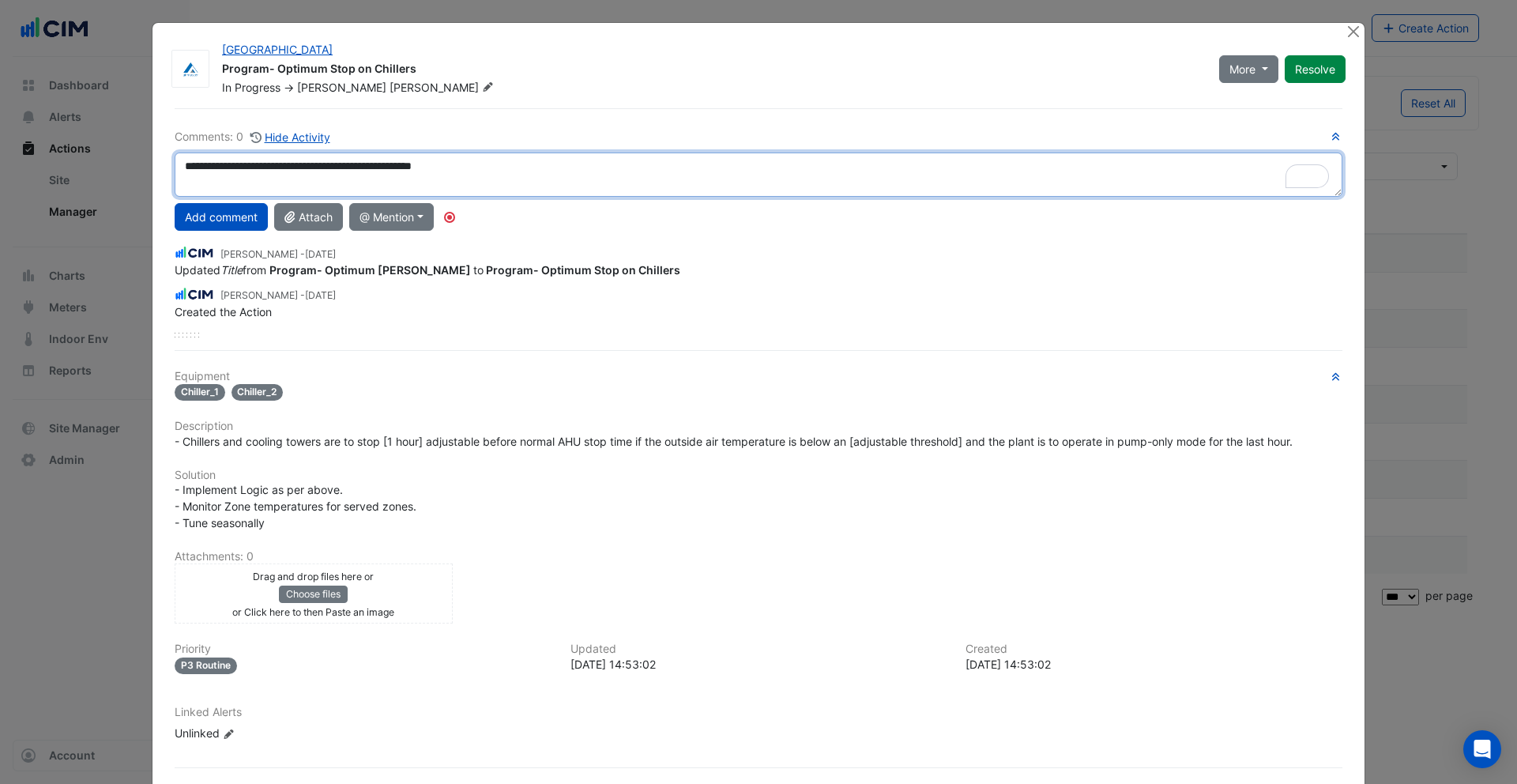
click at [509, 170] on textarea "**********" at bounding box center [759, 175] width 1168 height 45
type textarea "**********"
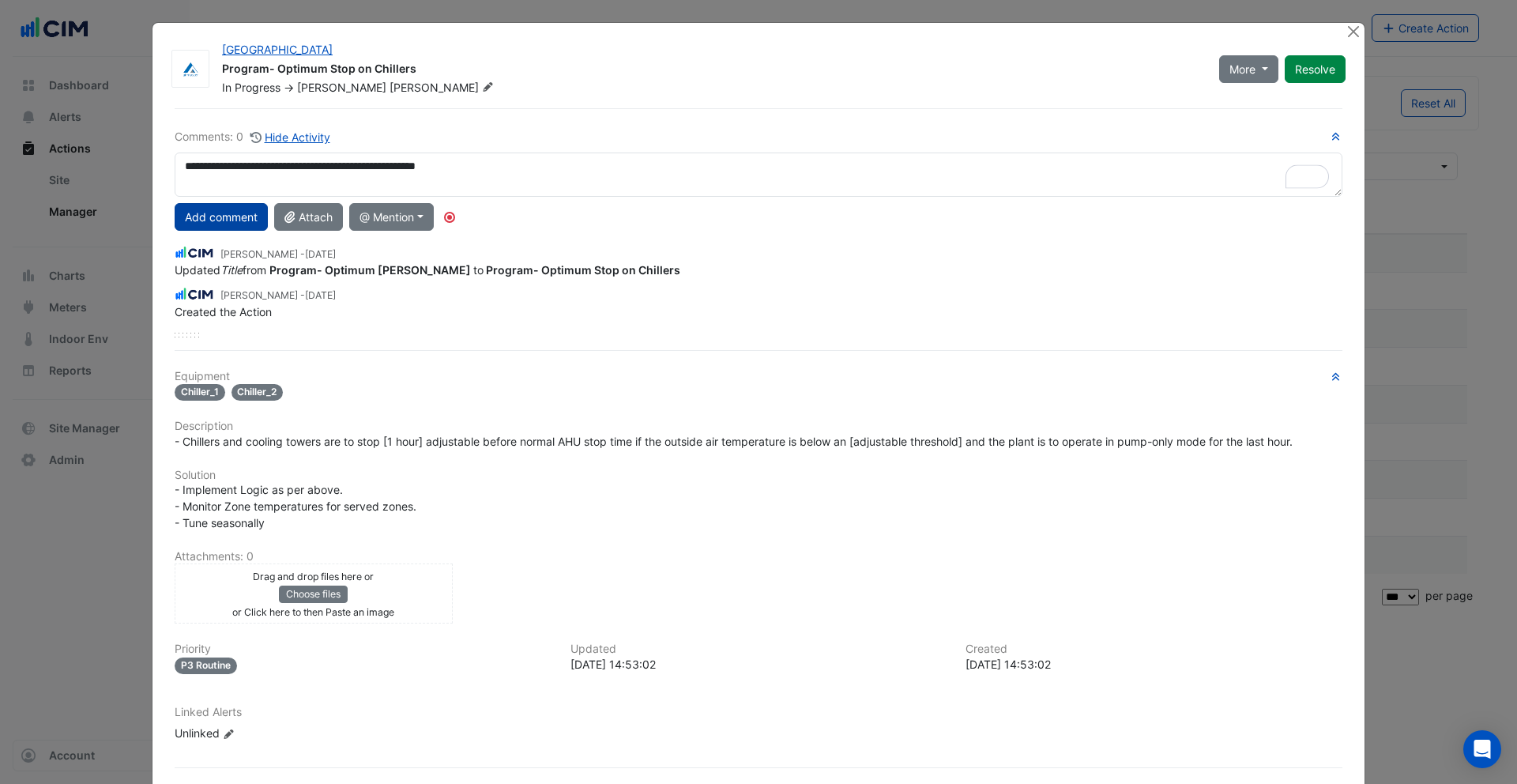
click at [219, 220] on button "Add comment" at bounding box center [222, 217] width 93 height 27
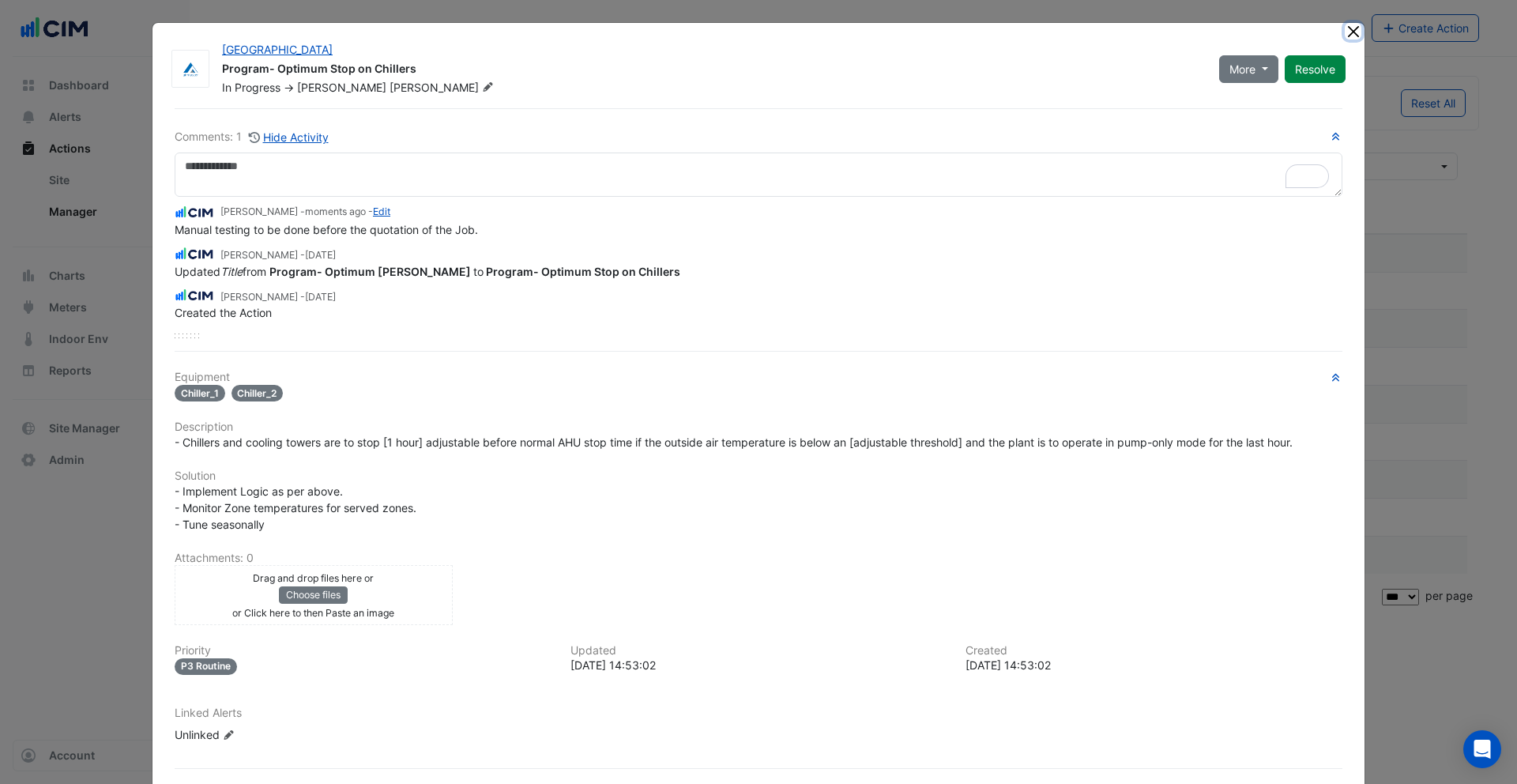
click at [1349, 29] on button "Close" at bounding box center [1353, 31] width 17 height 17
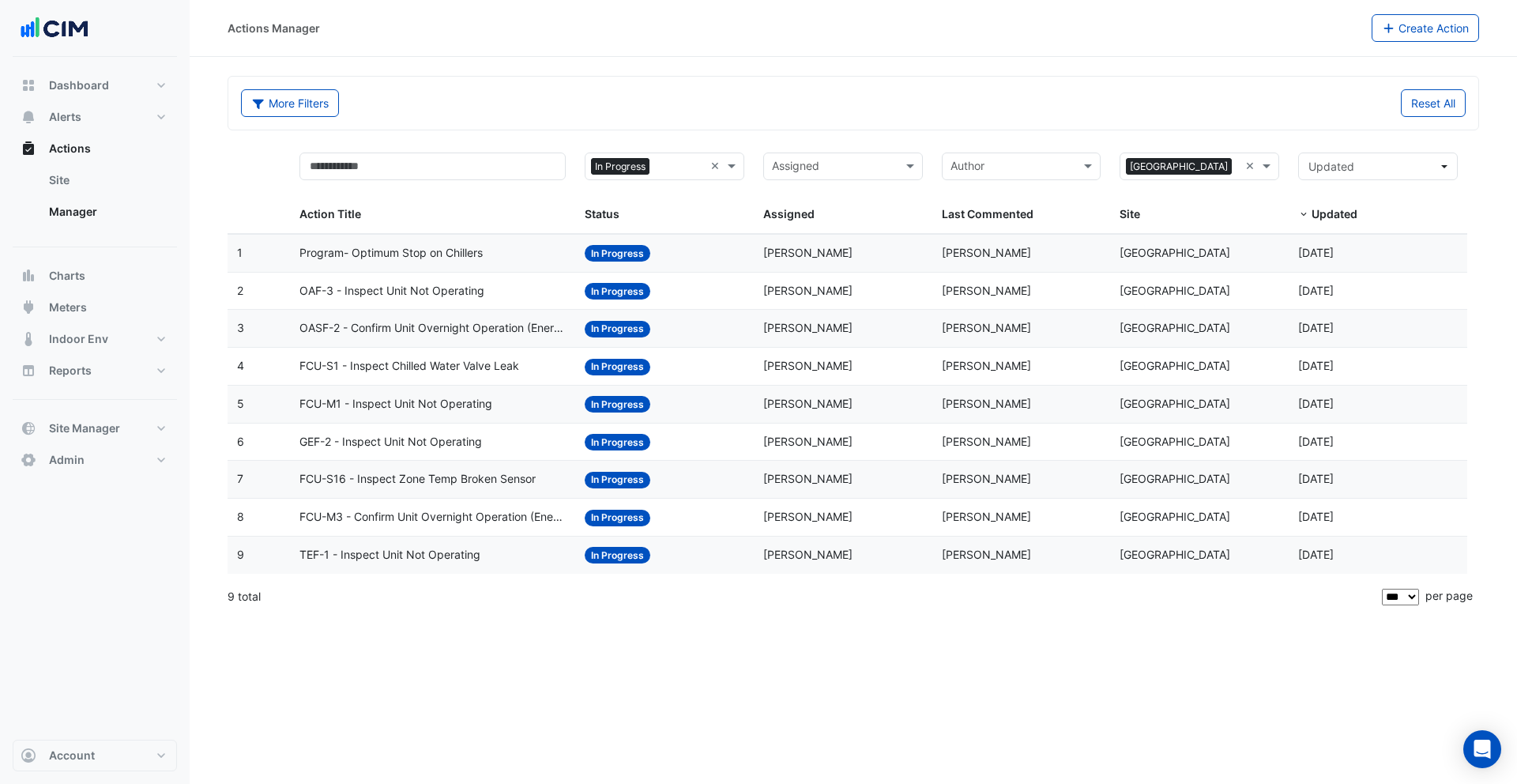
click at [359, 287] on span "OAF-3 - Inspect Unit Not Operating" at bounding box center [392, 290] width 185 height 18
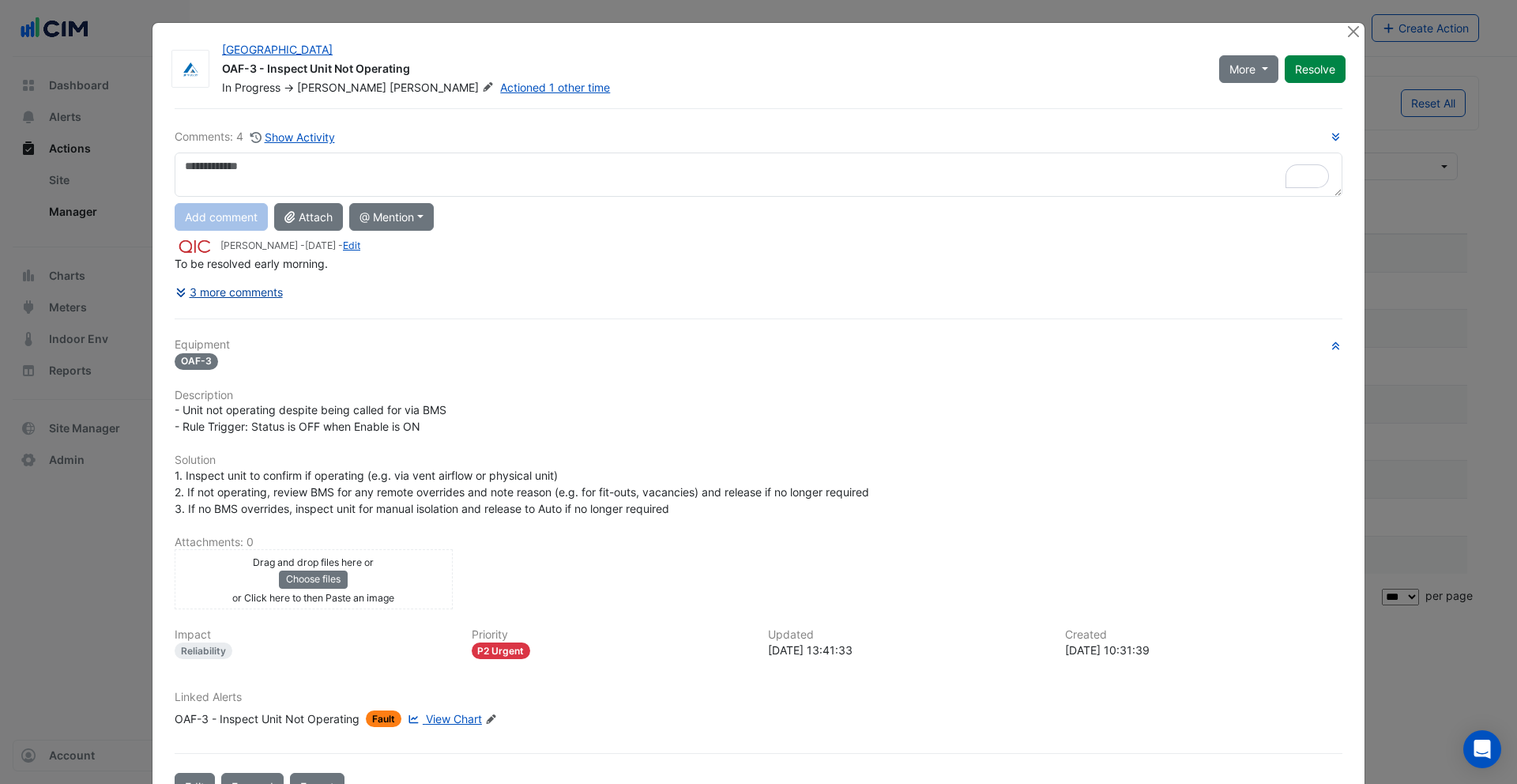
click at [211, 290] on button "3 more comments" at bounding box center [229, 291] width 109 height 27
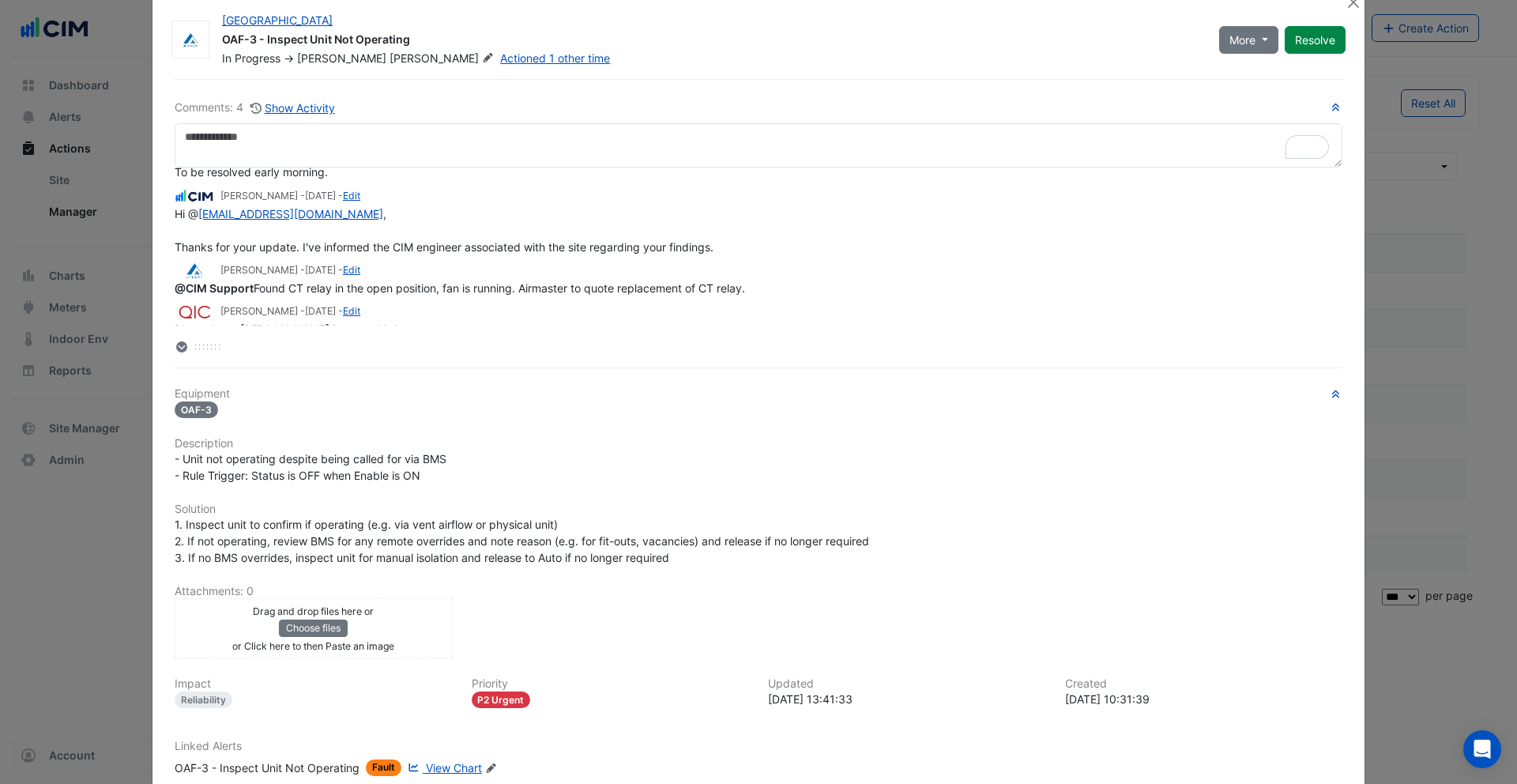
scroll to position [40, 0]
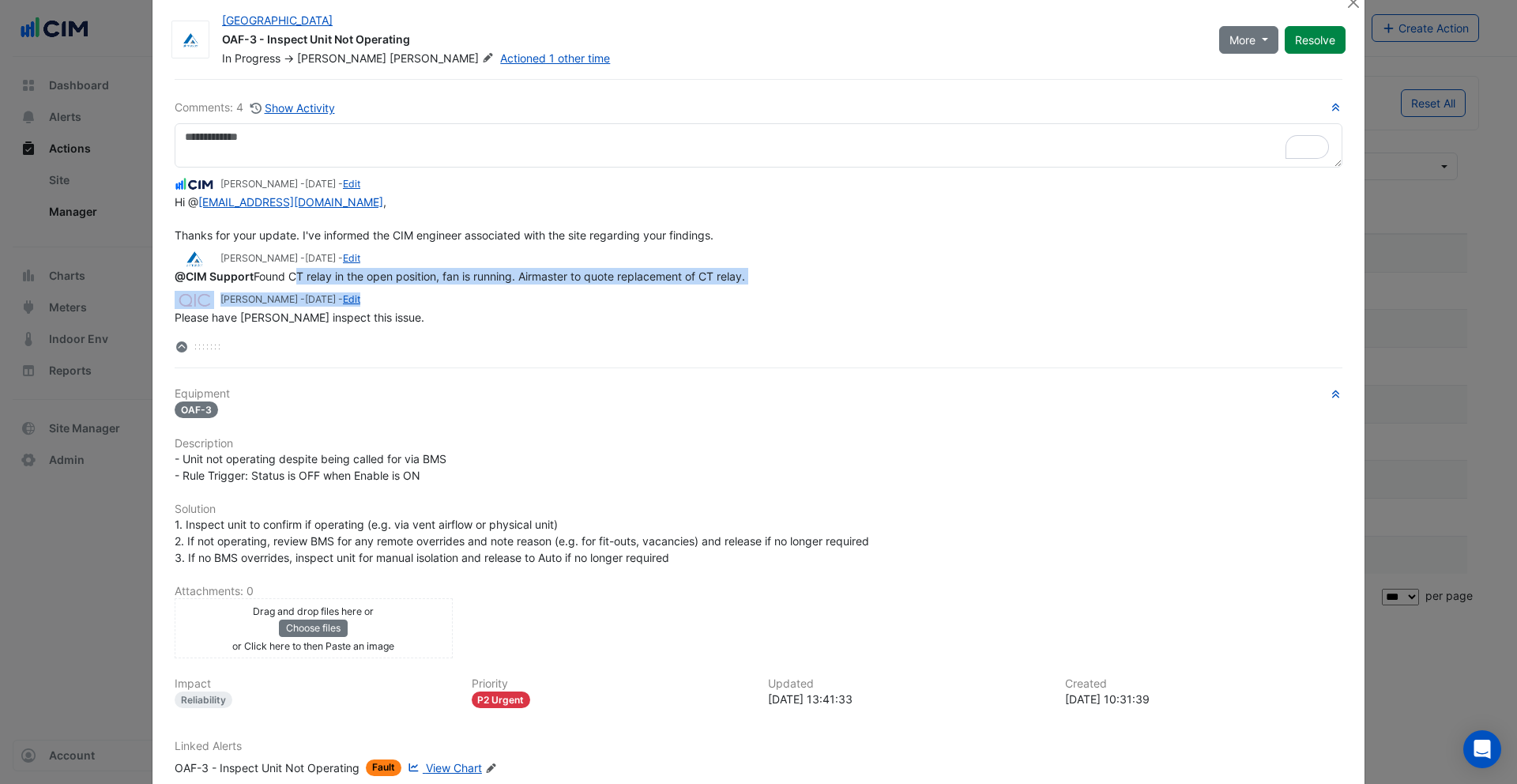
drag, startPoint x: 284, startPoint y: 277, endPoint x: 472, endPoint y: 296, distance: 189.0
click at [472, 296] on app-view-ticket-activity "Garry Butler - 3 weeks ago - Edit To be resolved early morning. Ritvick Mohan -…" at bounding box center [759, 229] width 1168 height 192
click at [527, 300] on div "Garry Butler - 4 months and 6 days ago - Edit" at bounding box center [759, 299] width 1168 height 18
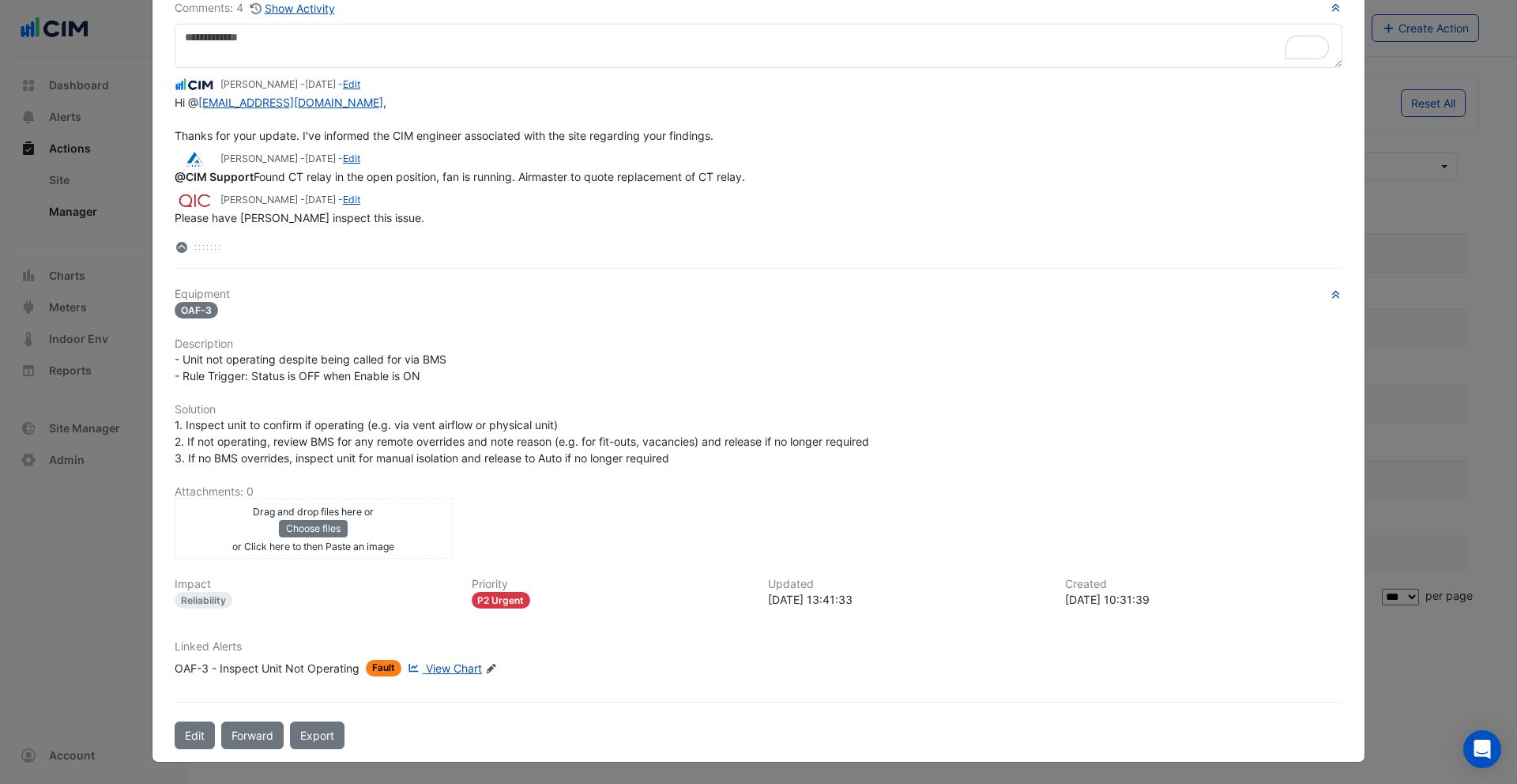
scroll to position [129, 0]
click at [455, 670] on span "View Chart" at bounding box center [454, 667] width 56 height 14
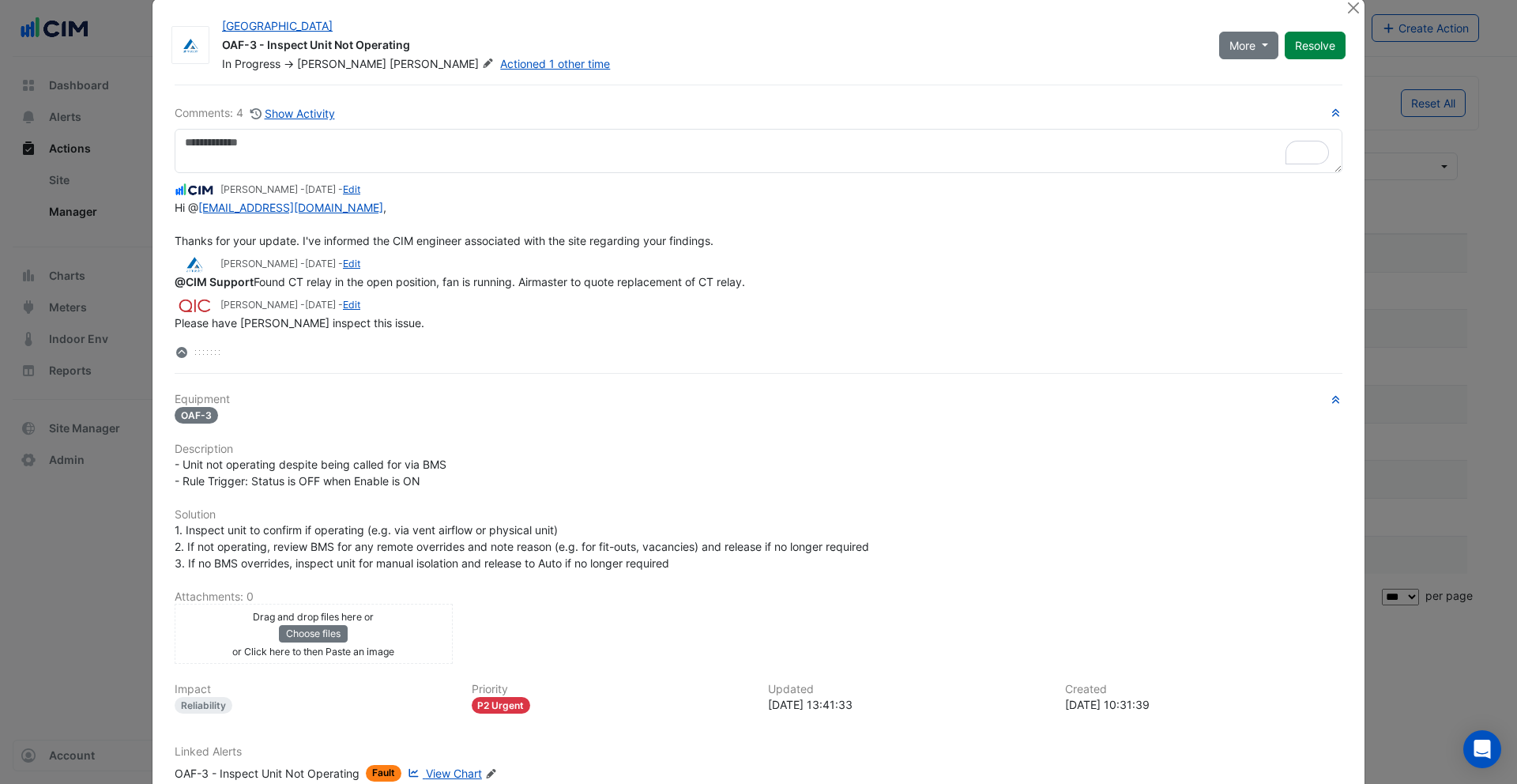
scroll to position [0, 0]
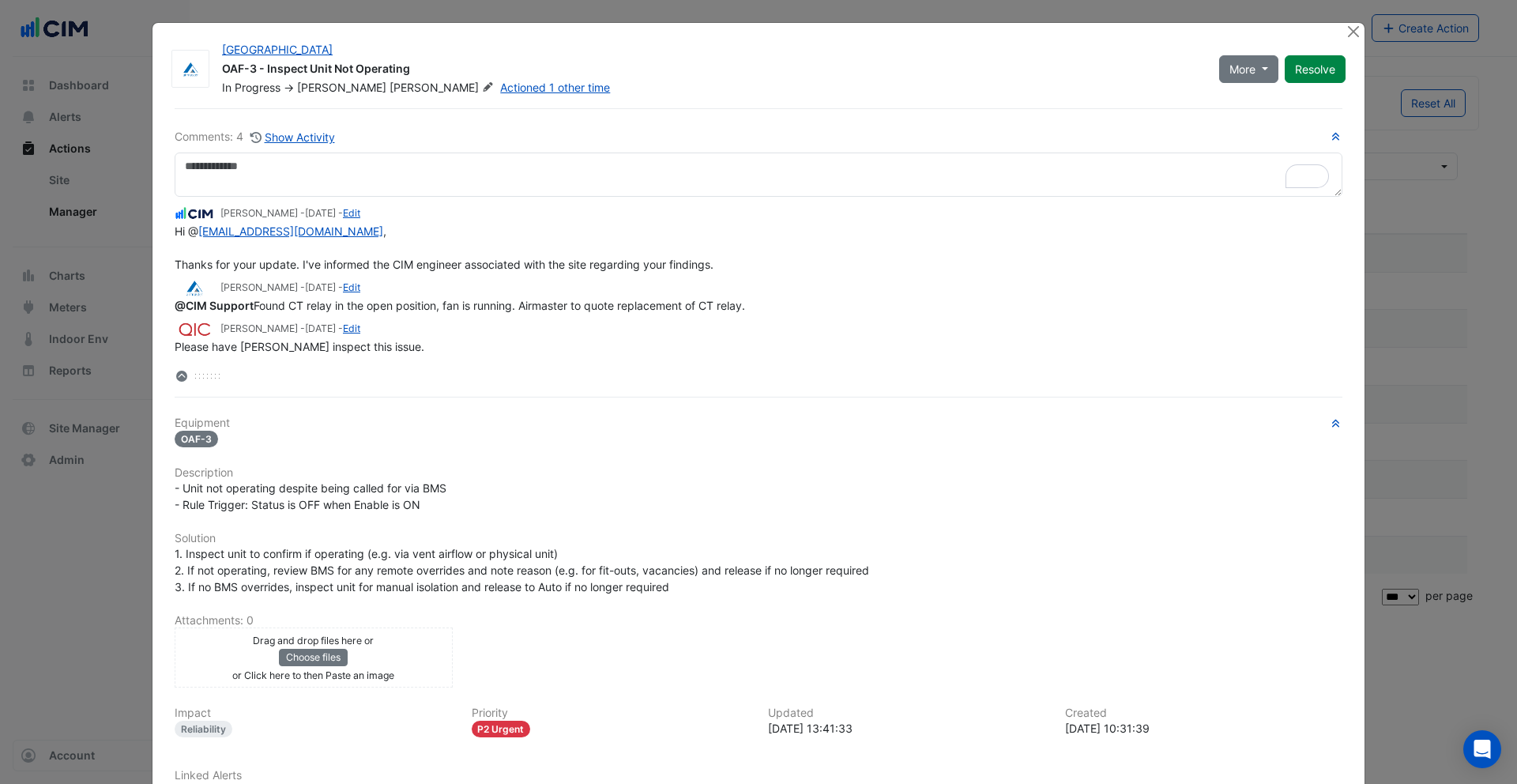
click at [1352, 17] on ngb-modal-window "Pittwater Place OAF-3 - Inspect Unit Not Operating In Progress -> Adam Thomas A…" at bounding box center [758, 392] width 1517 height 784
click at [1352, 34] on button "Close" at bounding box center [1353, 31] width 17 height 17
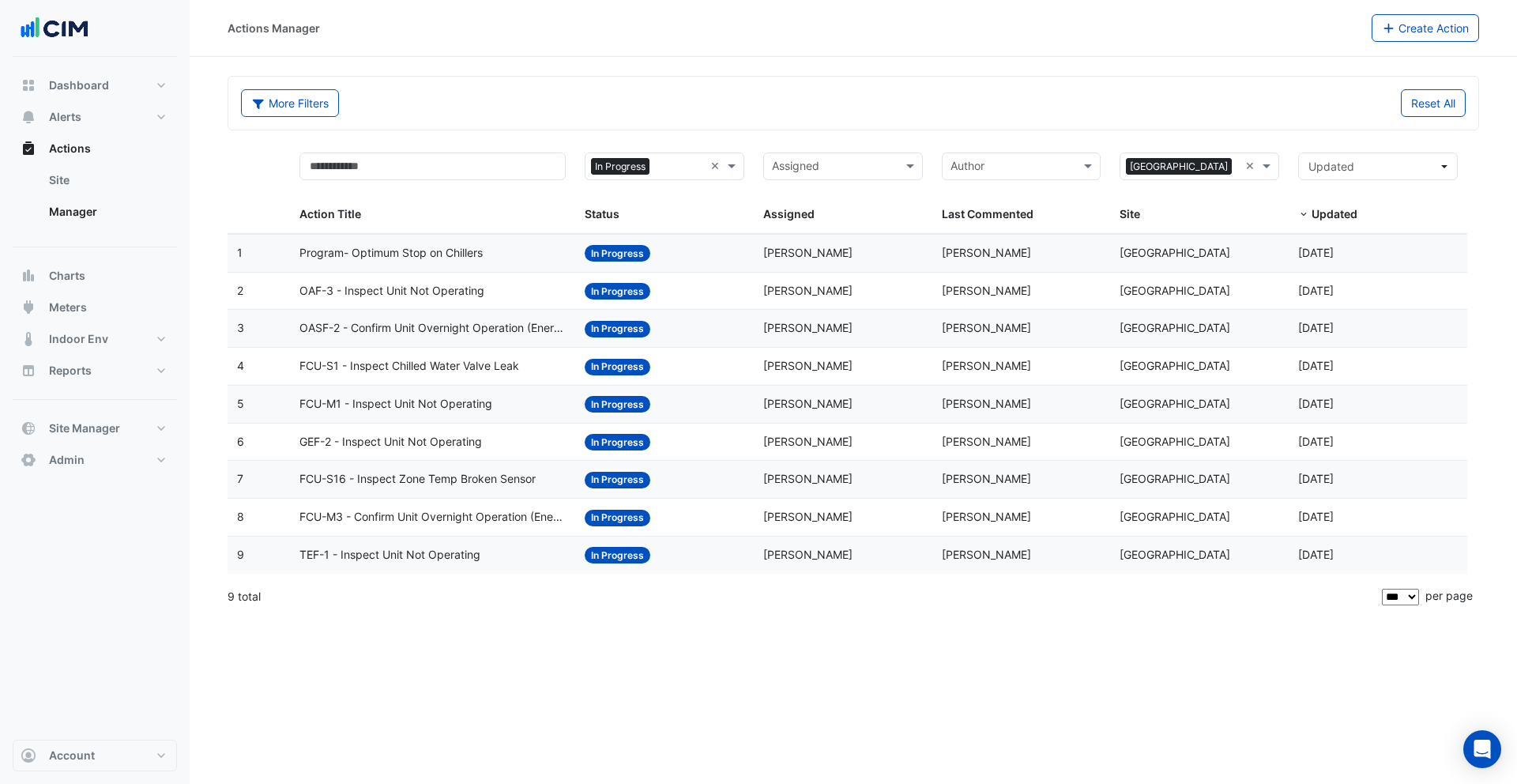
click at [476, 349] on datatable-body-cell "Action Title: FCU-S1 - Inspect Chilled Water Valve Leak" at bounding box center [432, 366] width 286 height 37
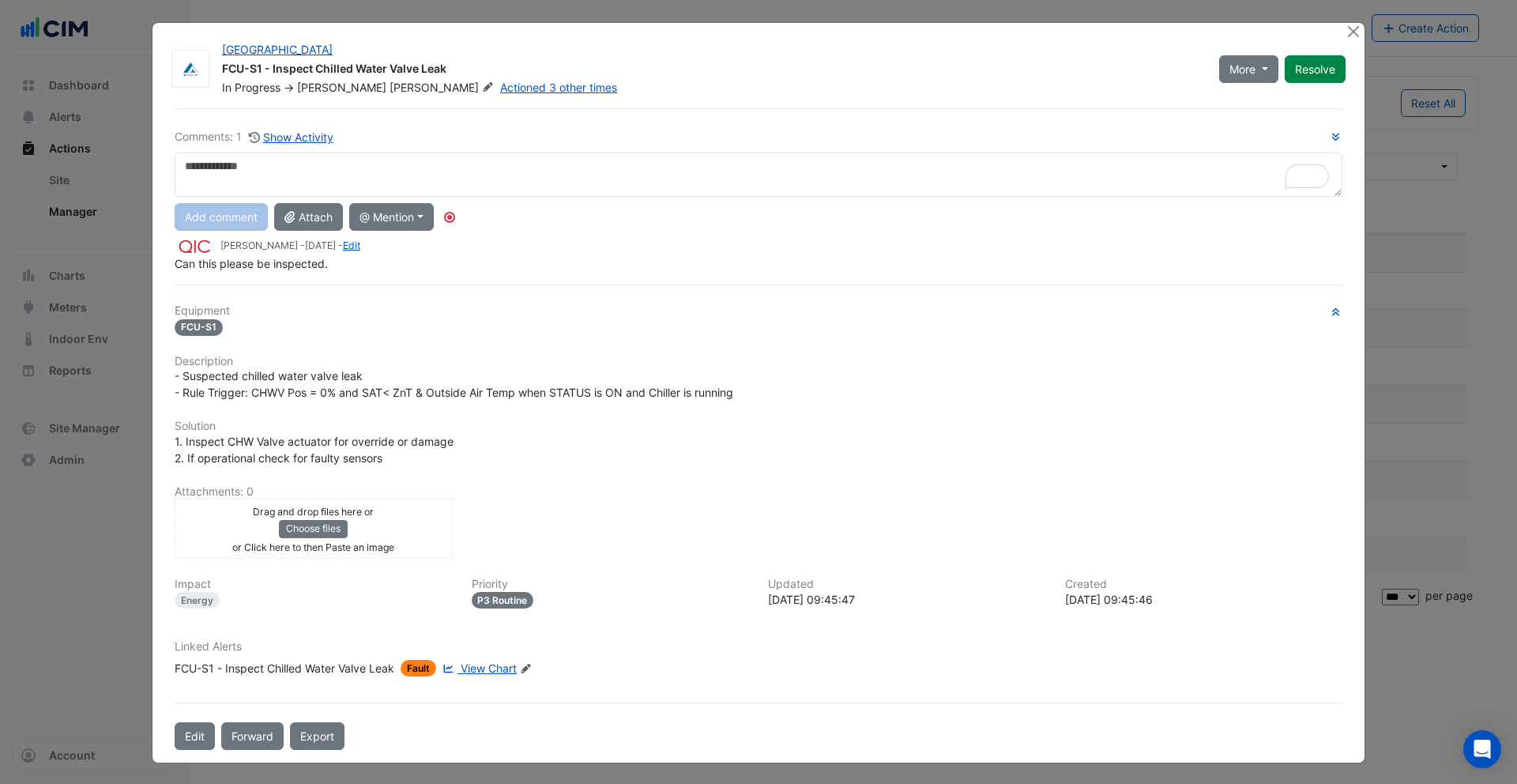
click at [311, 171] on textarea "To enrich screen reader interactions, please activate Accessibility in Grammarl…" at bounding box center [759, 175] width 1168 height 45
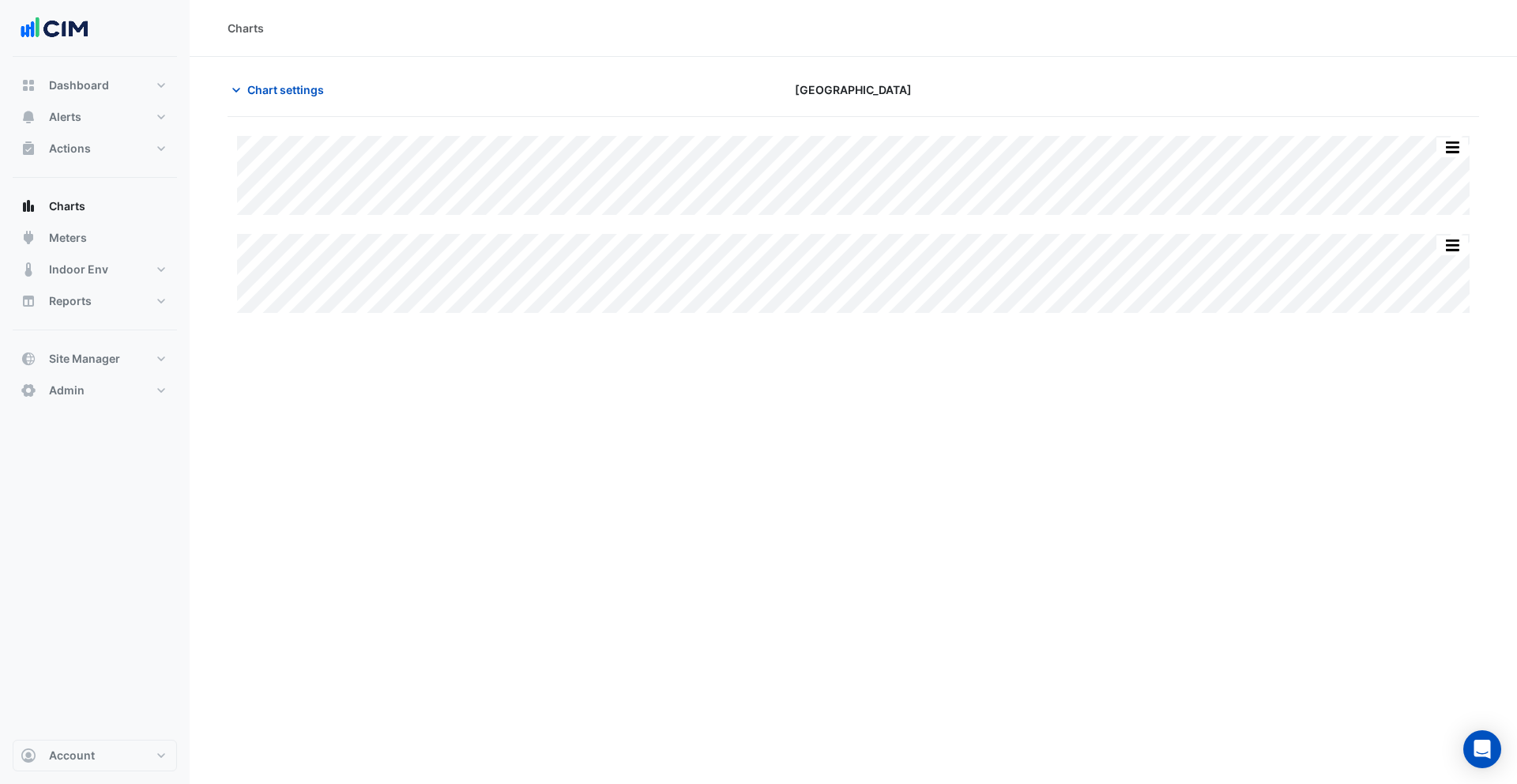
click at [1052, 402] on div "Charts Chart settings [GEOGRAPHIC_DATA] Split All Split None Print Save as JPEG…" at bounding box center [853, 392] width 1327 height 784
click at [282, 86] on span "Chart settings" at bounding box center [286, 89] width 77 height 17
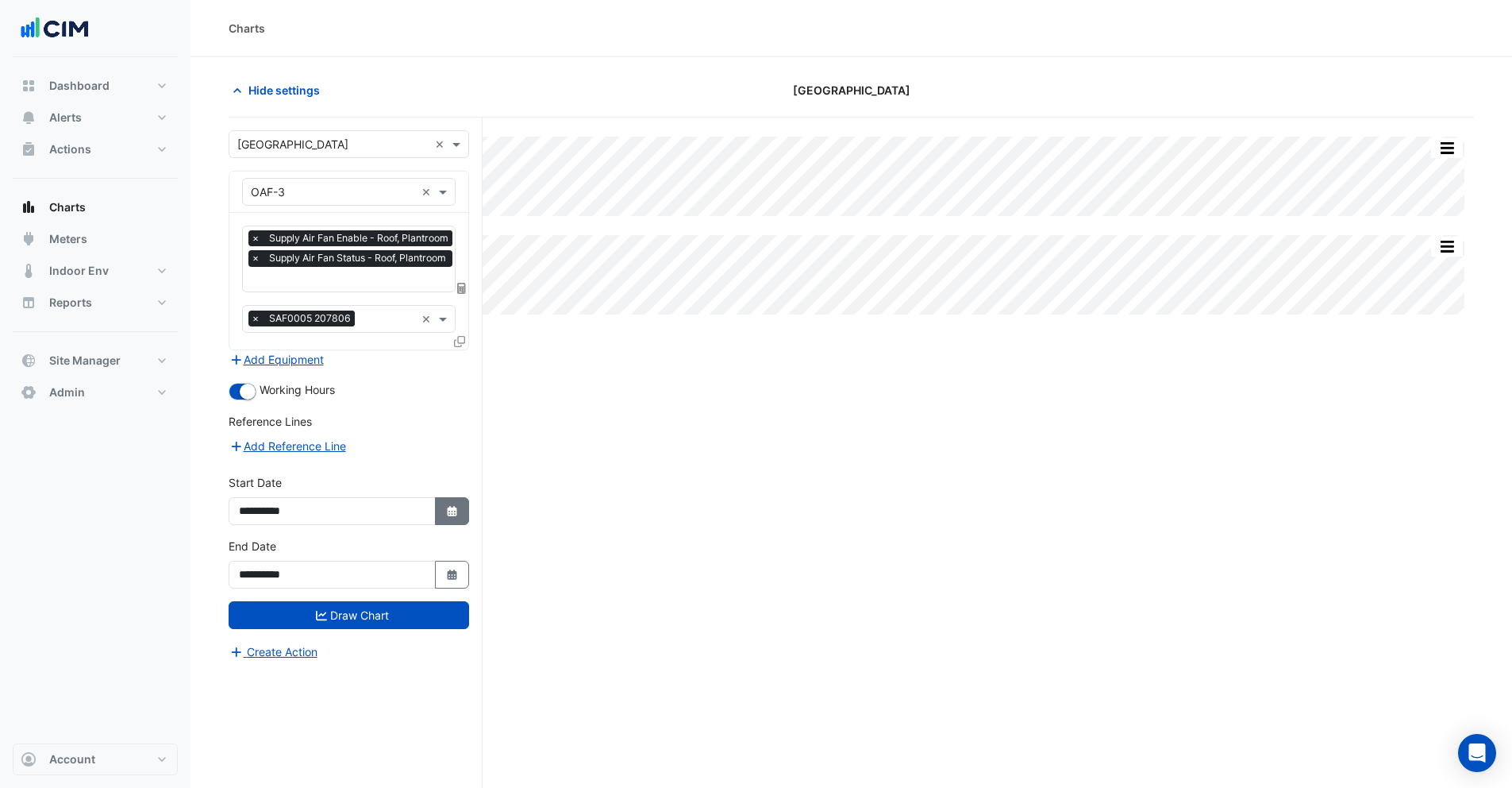
click at [450, 515] on icon "Select Date" at bounding box center [452, 511] width 15 height 11
select select "*"
select select "****"
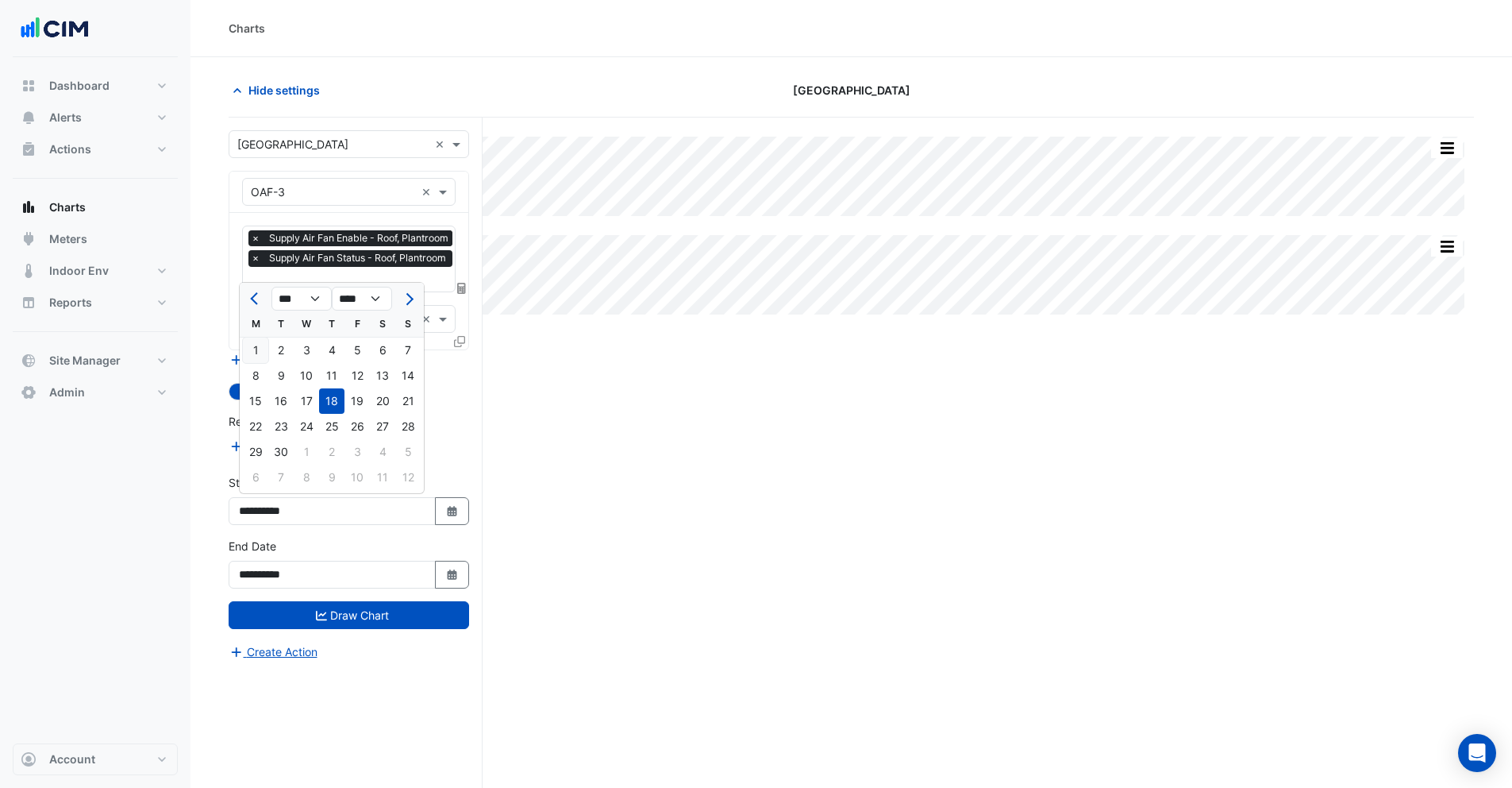
click at [258, 354] on div "1" at bounding box center [256, 351] width 25 height 25
type input "**********"
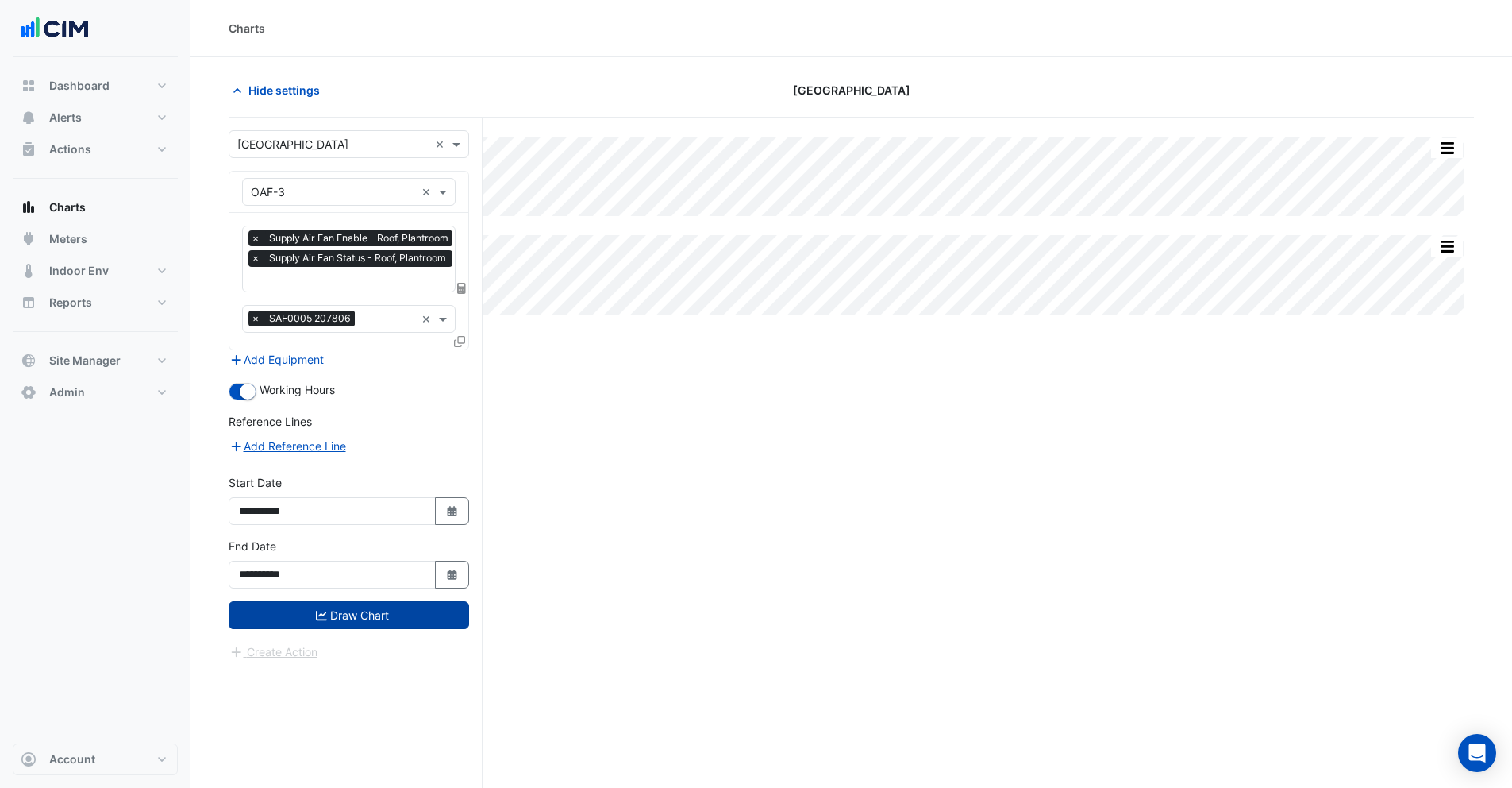
click at [359, 611] on button "Draw Chart" at bounding box center [348, 615] width 240 height 27
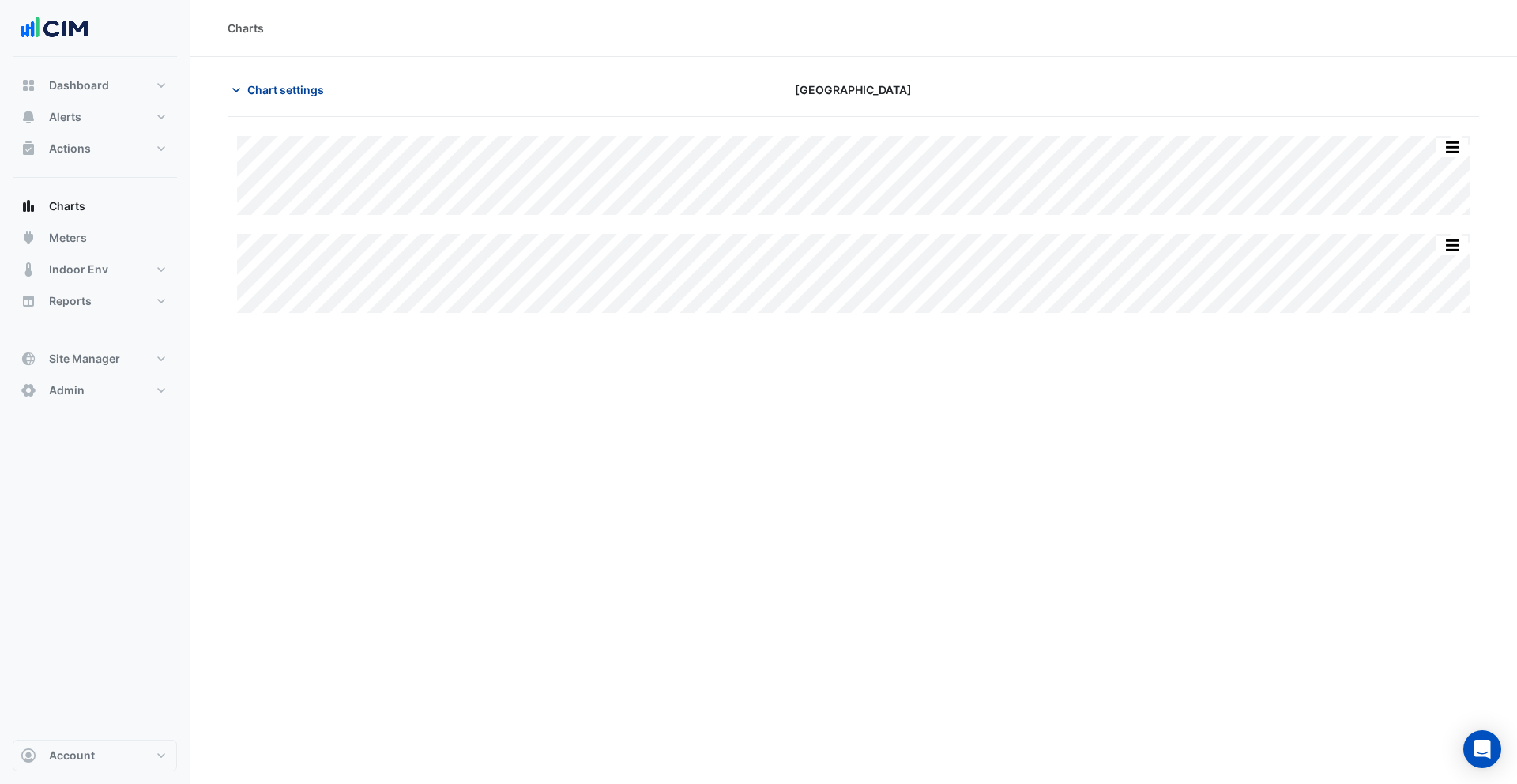
click at [267, 83] on span "Chart settings" at bounding box center [286, 89] width 77 height 17
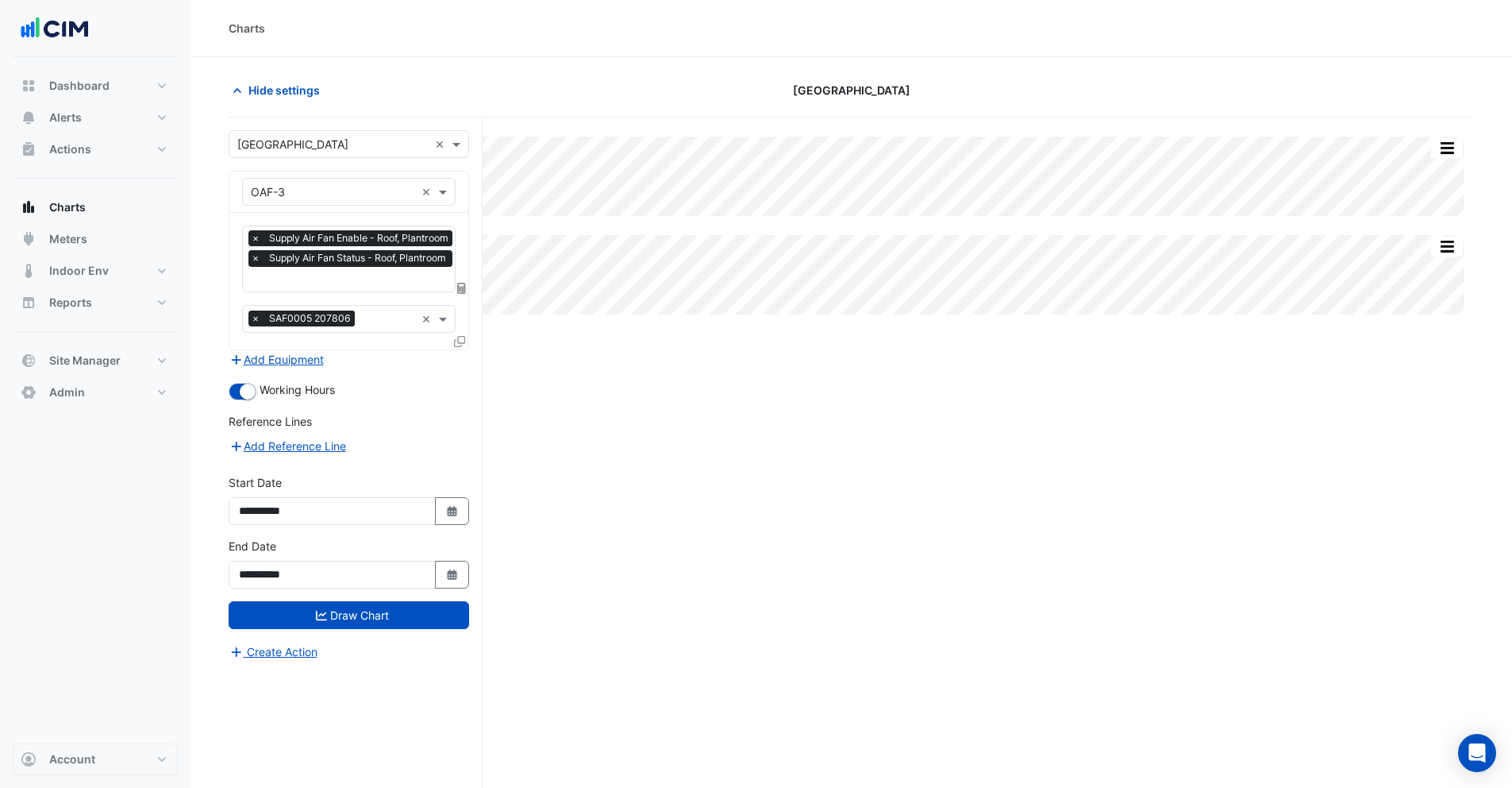
click at [305, 275] on input "text" at bounding box center [353, 280] width 206 height 17
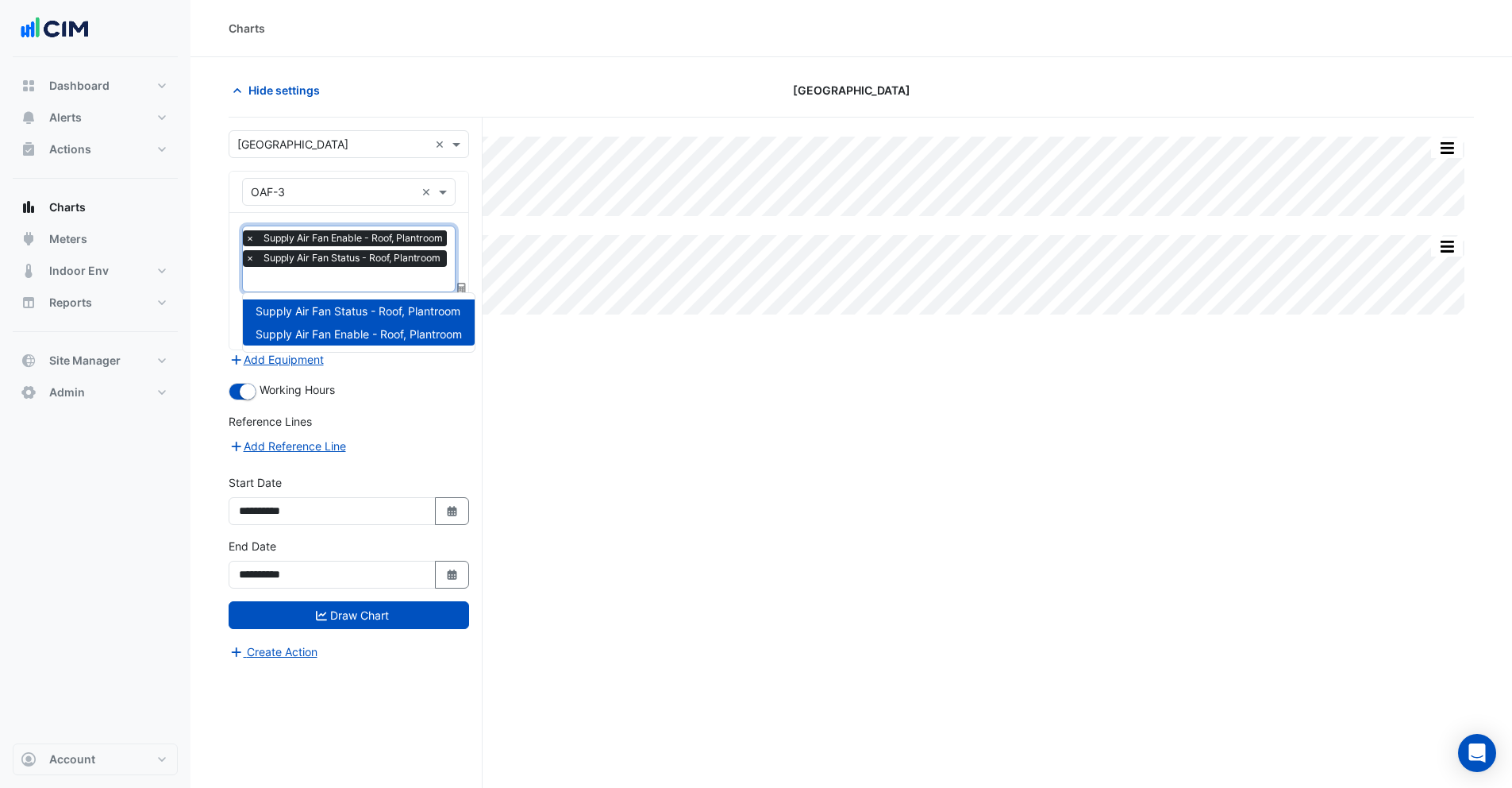
click at [846, 453] on div "Split All Split None Print Save as JPEG Save as PNG Pivot Data Table Export CSV…" at bounding box center [851, 482] width 1246 height 730
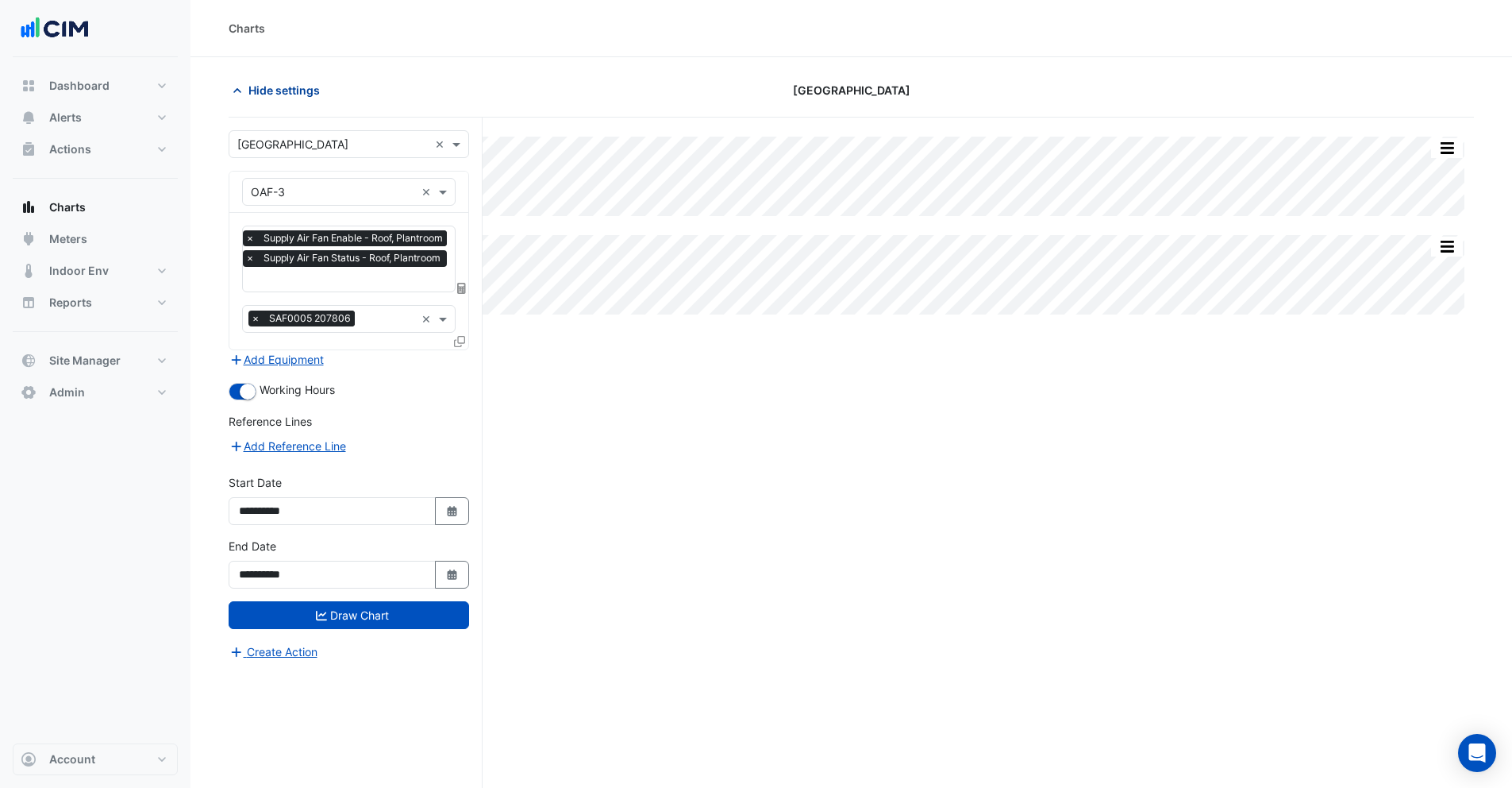
click at [276, 95] on span "Hide settings" at bounding box center [284, 90] width 71 height 17
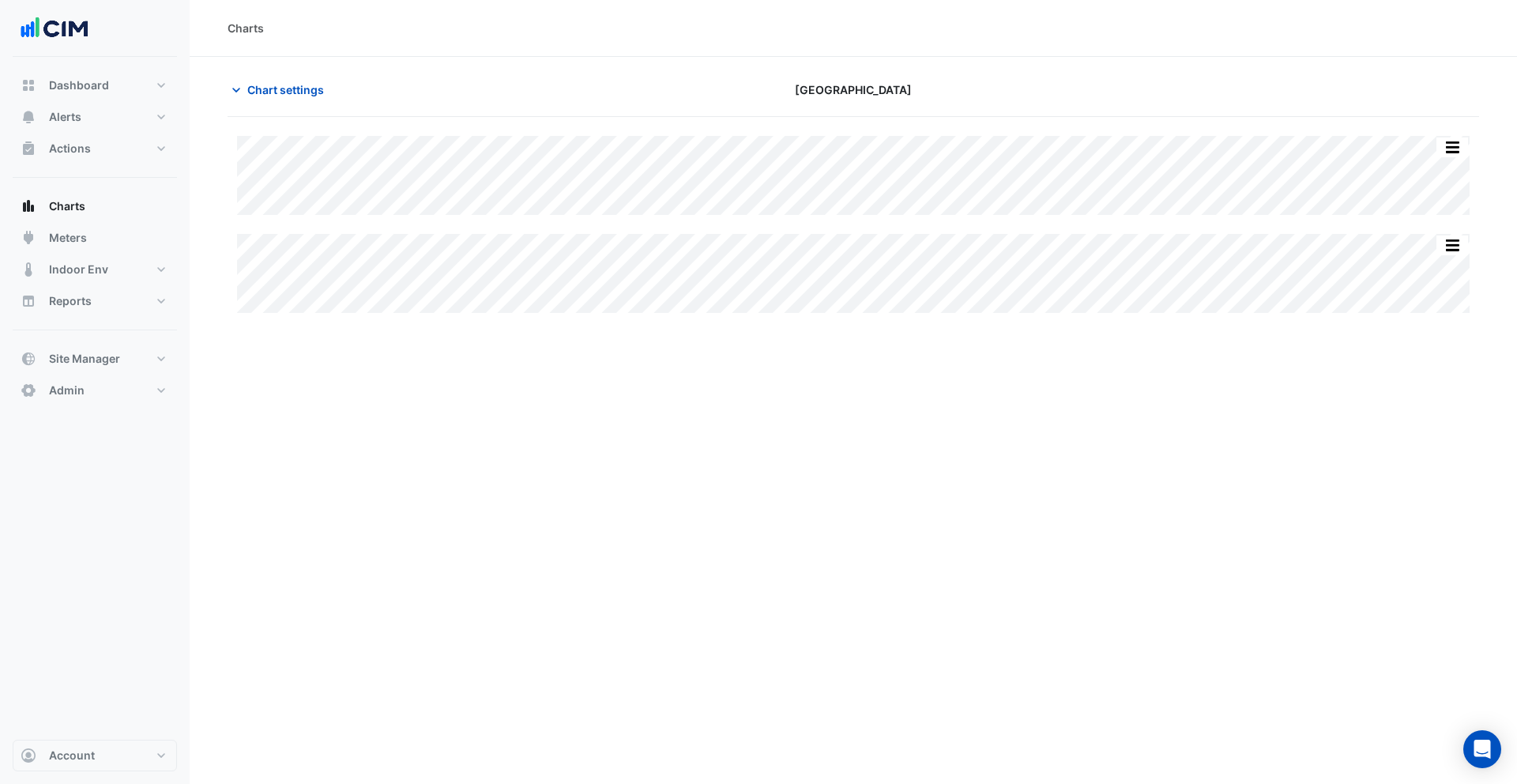
click at [975, 451] on div "Charts Chart settings Pittwater Place Split All Split None Print Save as JPEG S…" at bounding box center [853, 392] width 1327 height 784
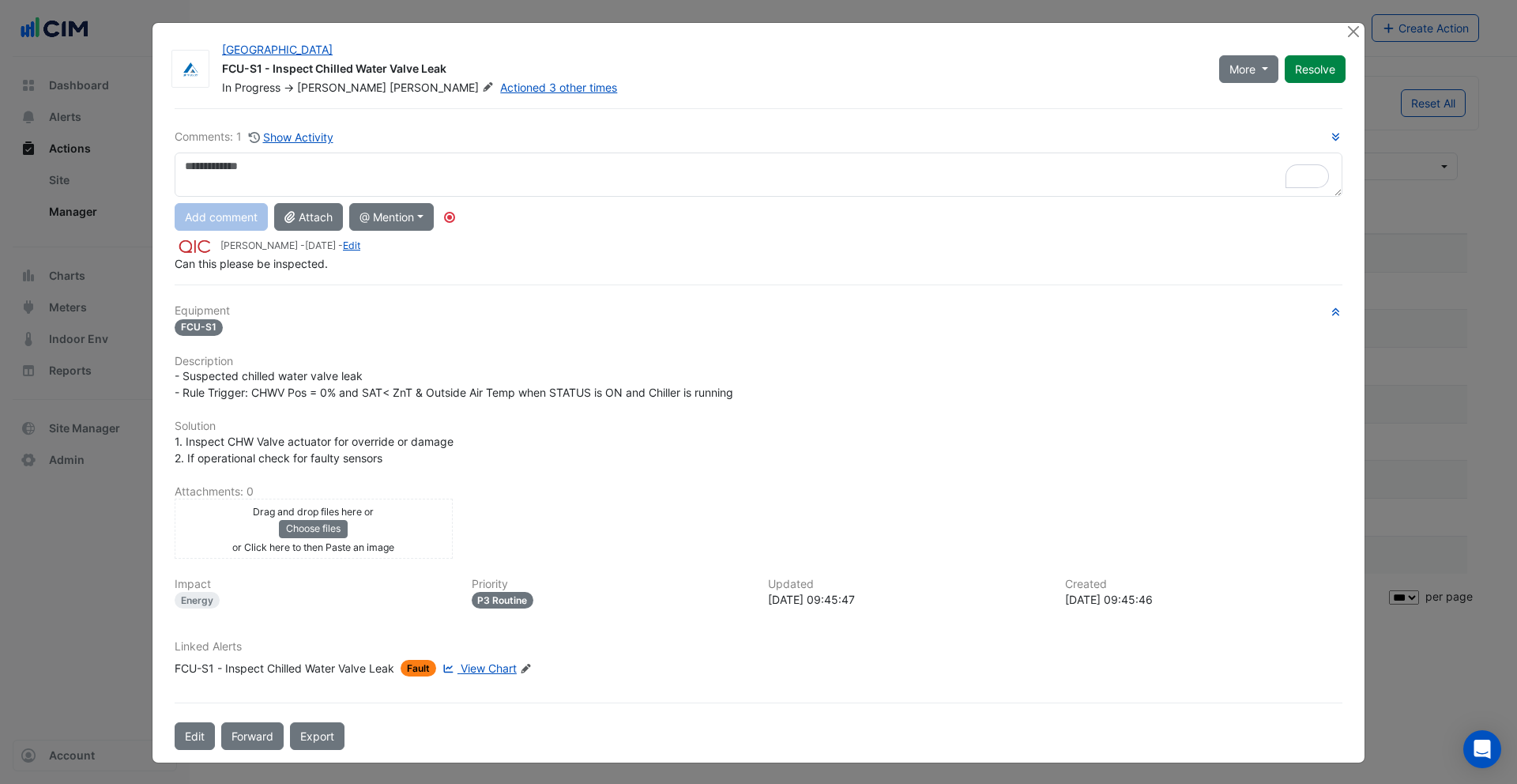
select select "***"
click at [214, 162] on textarea "**********" at bounding box center [759, 175] width 1168 height 45
click at [349, 167] on textarea "**********" at bounding box center [759, 175] width 1168 height 45
type textarea "**********"
click at [219, 218] on button "Add comment" at bounding box center [222, 217] width 93 height 27
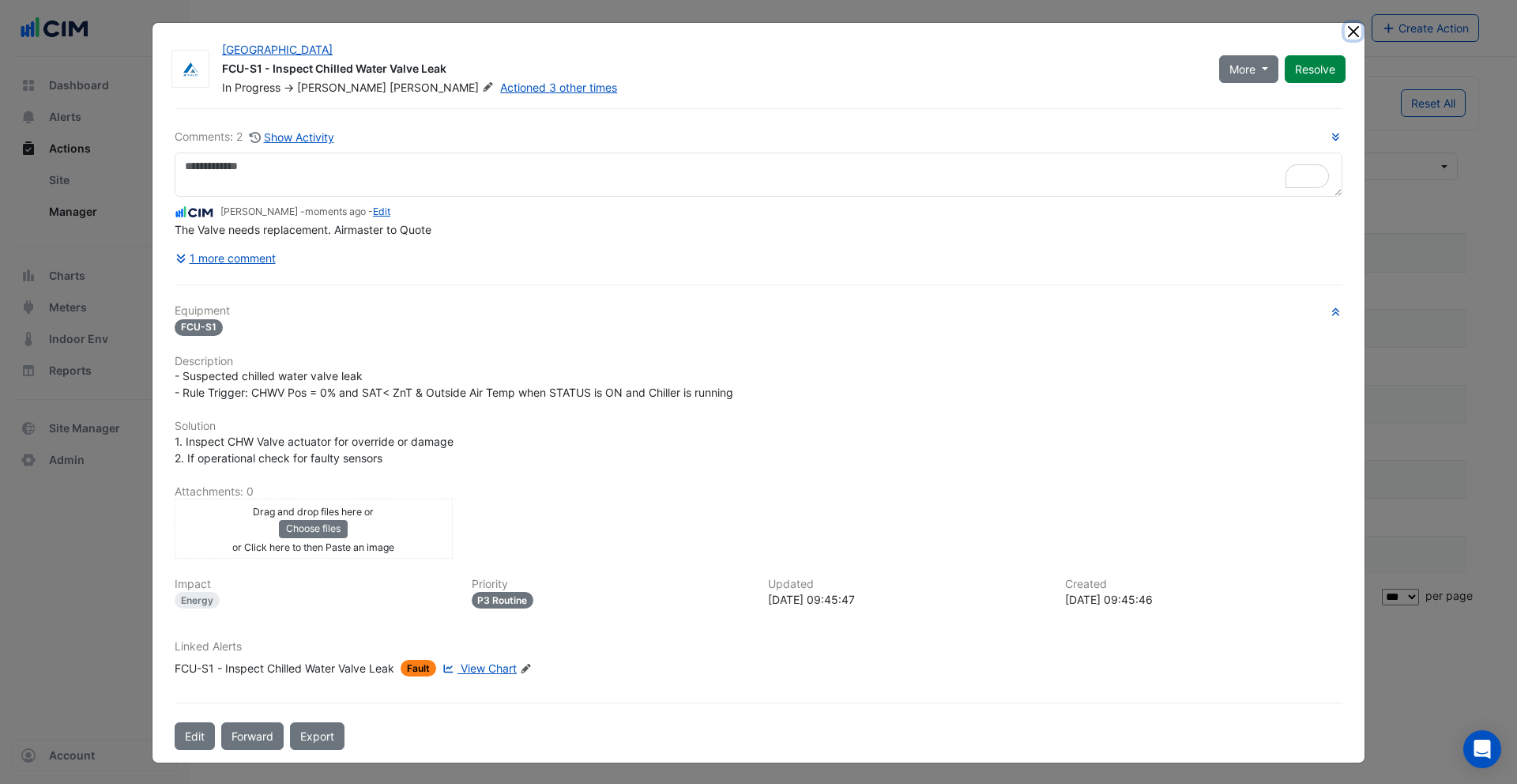
click at [1352, 32] on button "Close" at bounding box center [1353, 31] width 17 height 17
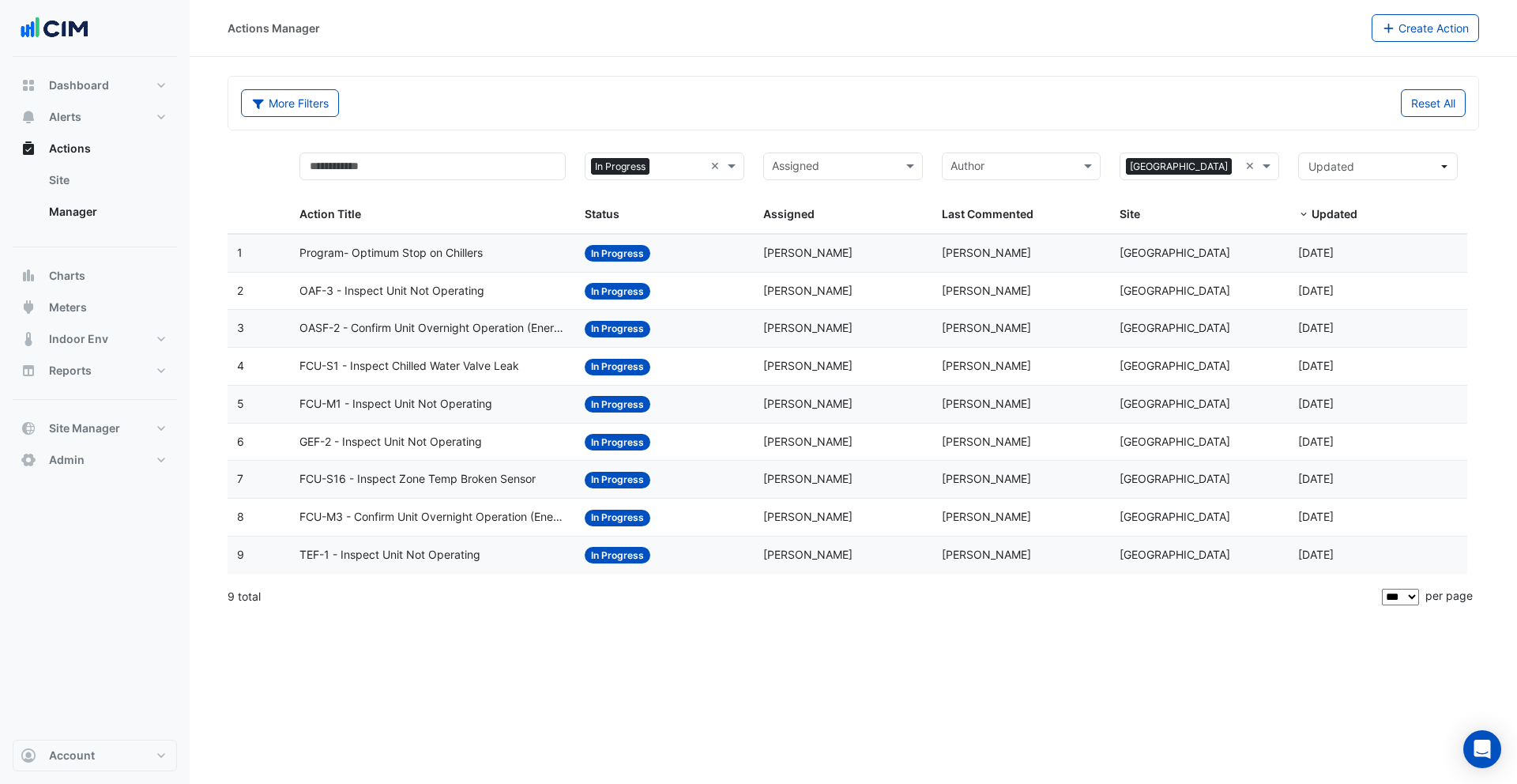
click at [467, 522] on span "FCU-M3 - Confirm Unit Overnight Operation (Energy Waste)" at bounding box center [432, 517] width 266 height 18
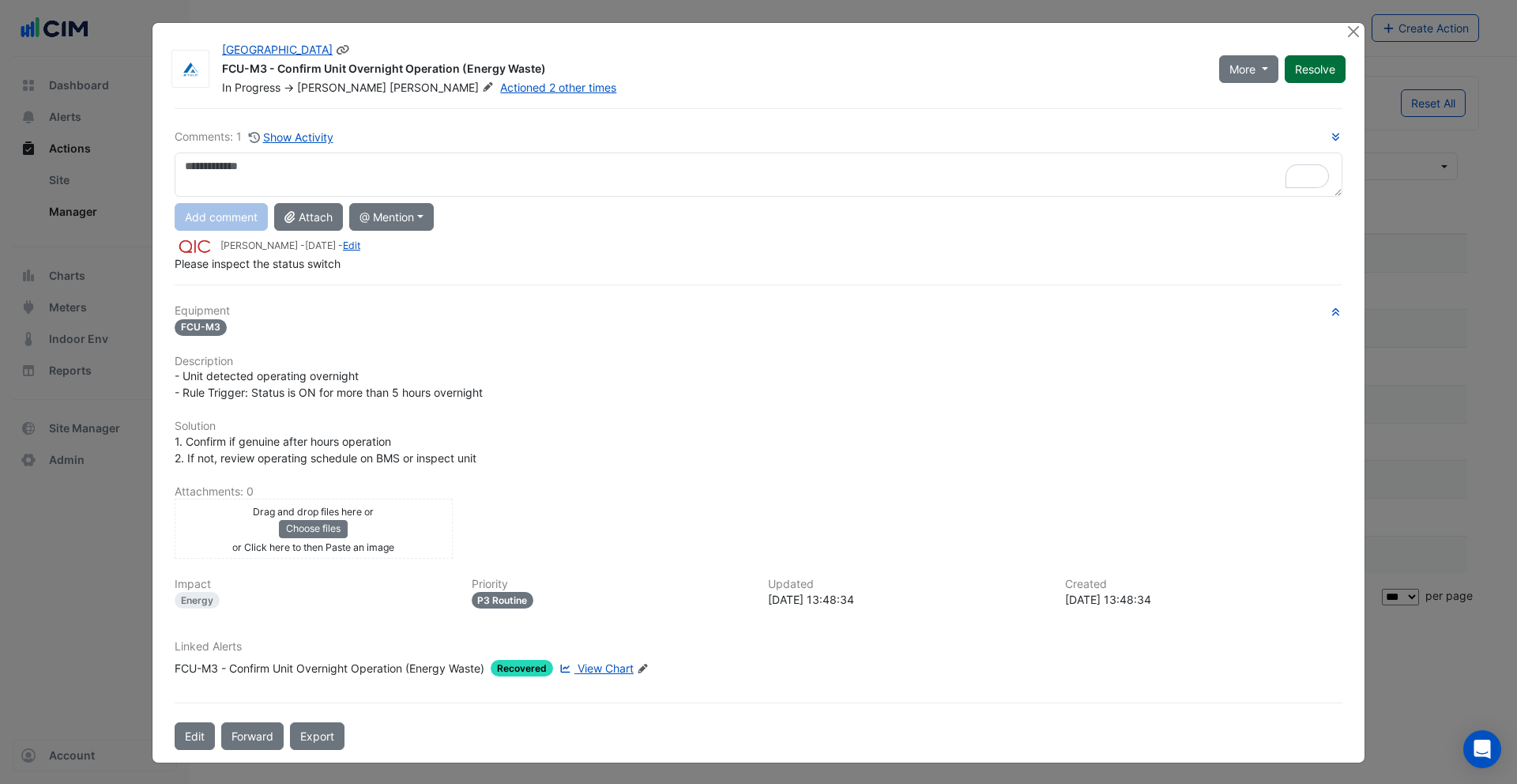
click at [1325, 72] on button "Resolve" at bounding box center [1315, 69] width 61 height 27
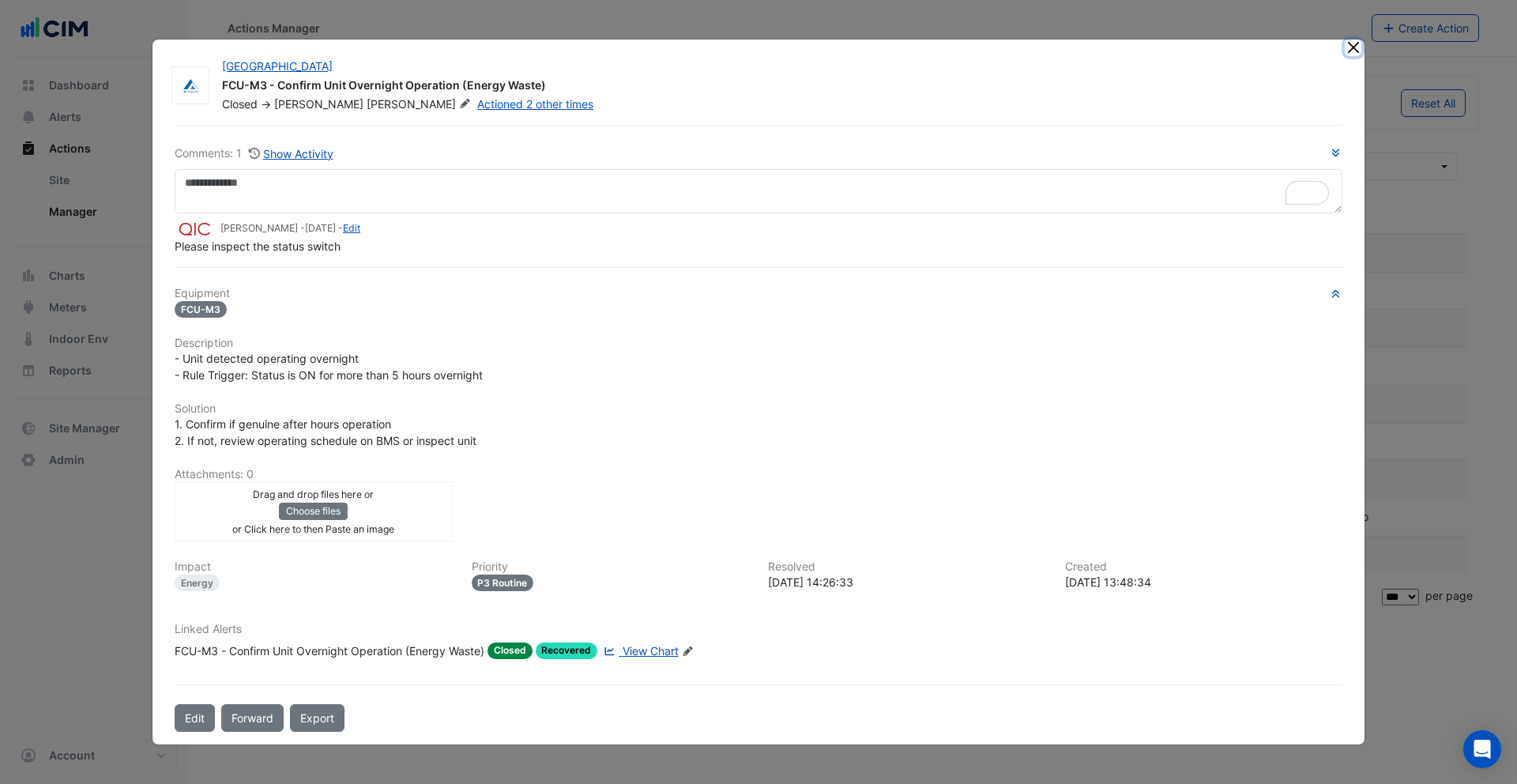
click at [1357, 48] on button "Close" at bounding box center [1353, 48] width 17 height 17
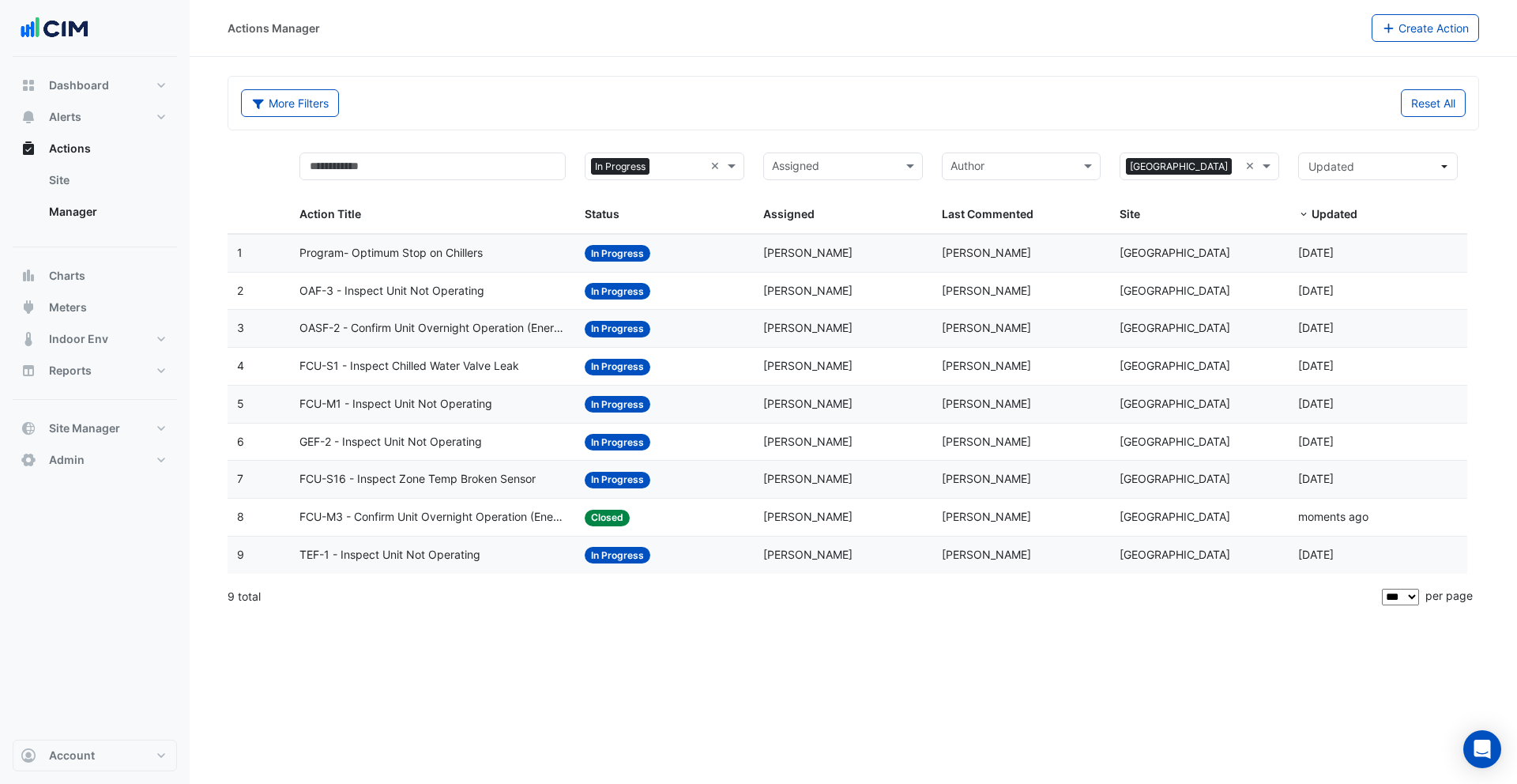
click at [465, 484] on span "FCU-S16 - Inspect Zone Temp Broken Sensor" at bounding box center [417, 479] width 236 height 18
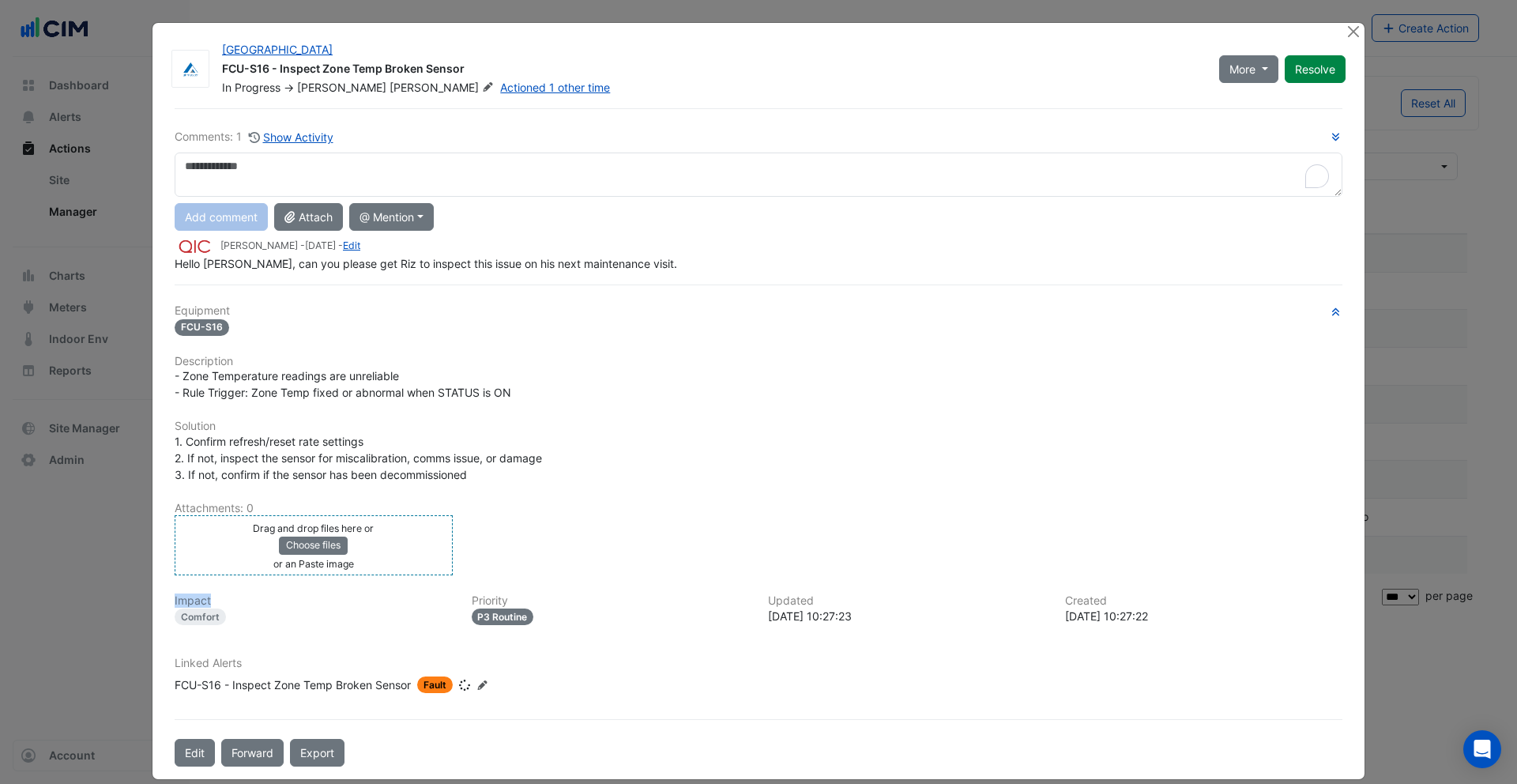
drag, startPoint x: 427, startPoint y: 577, endPoint x: 404, endPoint y: 603, distance: 34.7
click at [411, 603] on div "Equipment FCU-S16 Description - Zone Temperature readings are unreliable - Rule…" at bounding box center [759, 504] width 1168 height 401
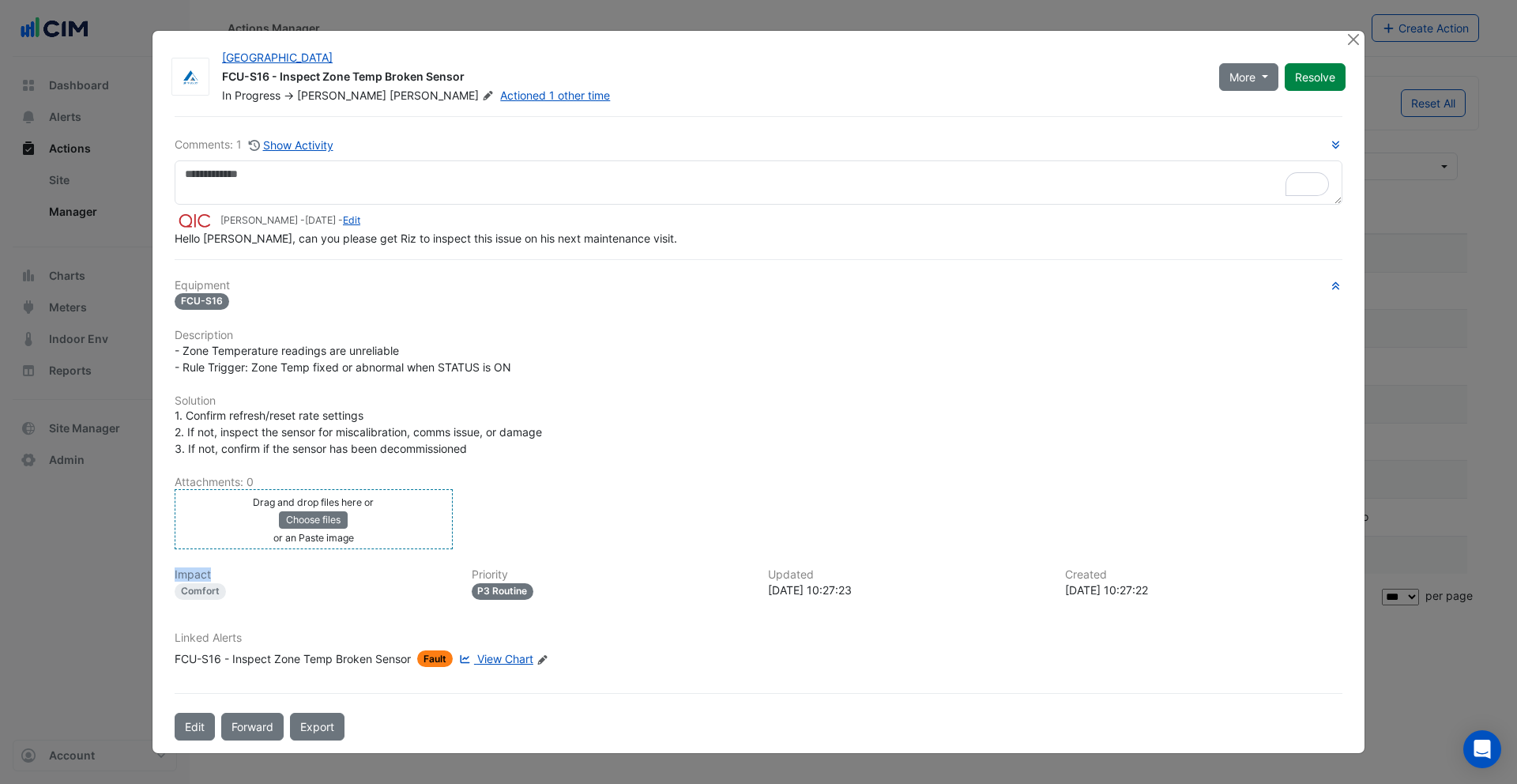
click at [514, 661] on span "View Chart" at bounding box center [505, 659] width 56 height 14
drag, startPoint x: 230, startPoint y: 240, endPoint x: 342, endPoint y: 248, distance: 112.3
click at [342, 248] on div "Comments: 1 Show Activity Garry Butler - 4 months and 6 days ago - Edit Hello J…" at bounding box center [759, 428] width 1188 height 624
click at [368, 275] on div "Comments: 1 Show Activity Garry Butler - 4 months and 6 days ago - Edit Hello J…" at bounding box center [759, 428] width 1188 height 624
drag, startPoint x: 285, startPoint y: 218, endPoint x: 400, endPoint y: 220, distance: 115.0
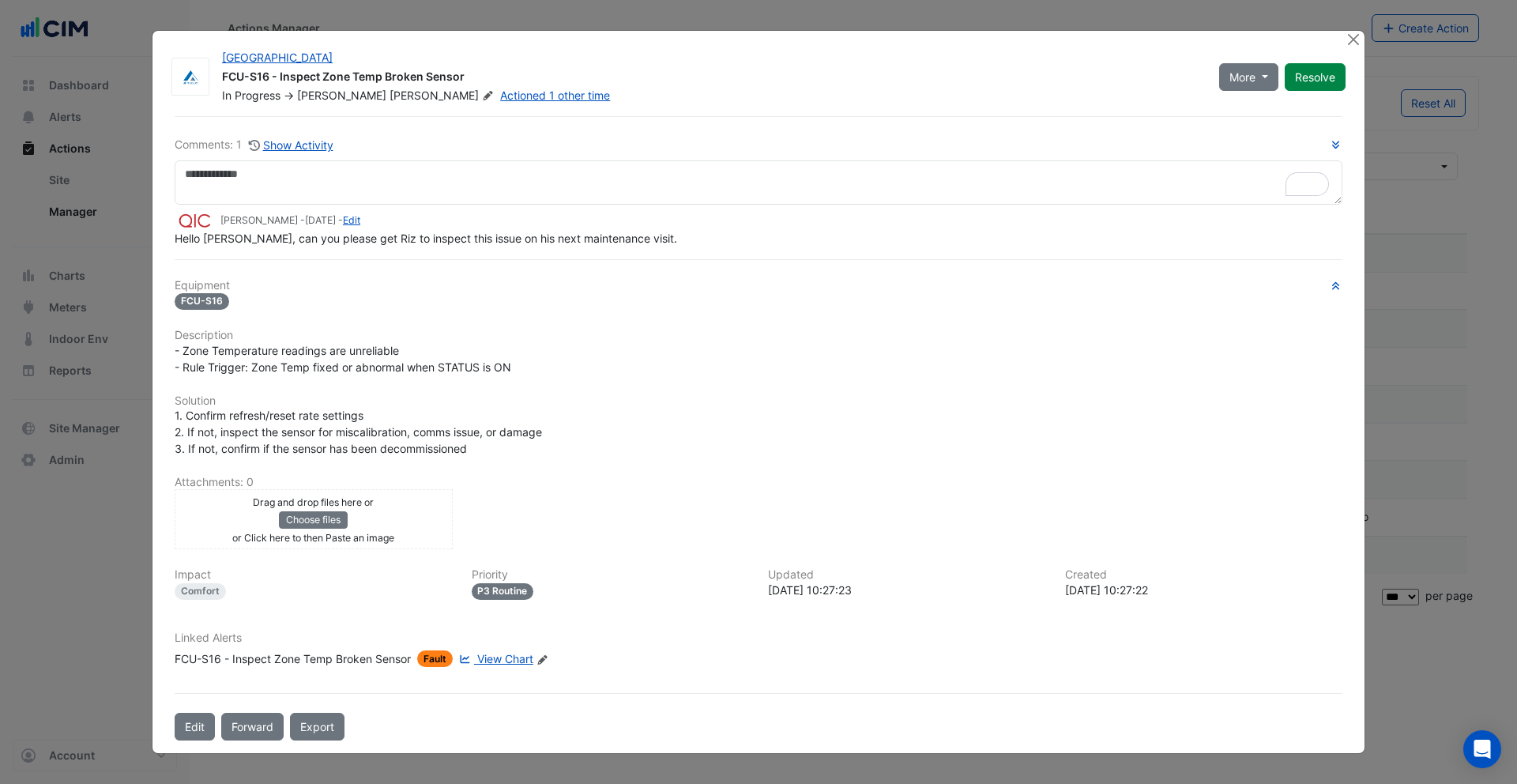
click at [361, 220] on small "Garry Butler - 4 months and 6 days ago - Edit" at bounding box center [291, 221] width 140 height 15
click at [385, 358] on div "- Zone Temperature readings are unreliable - Rule Trigger: Zone Temp fixed or a…" at bounding box center [759, 358] width 1168 height 33
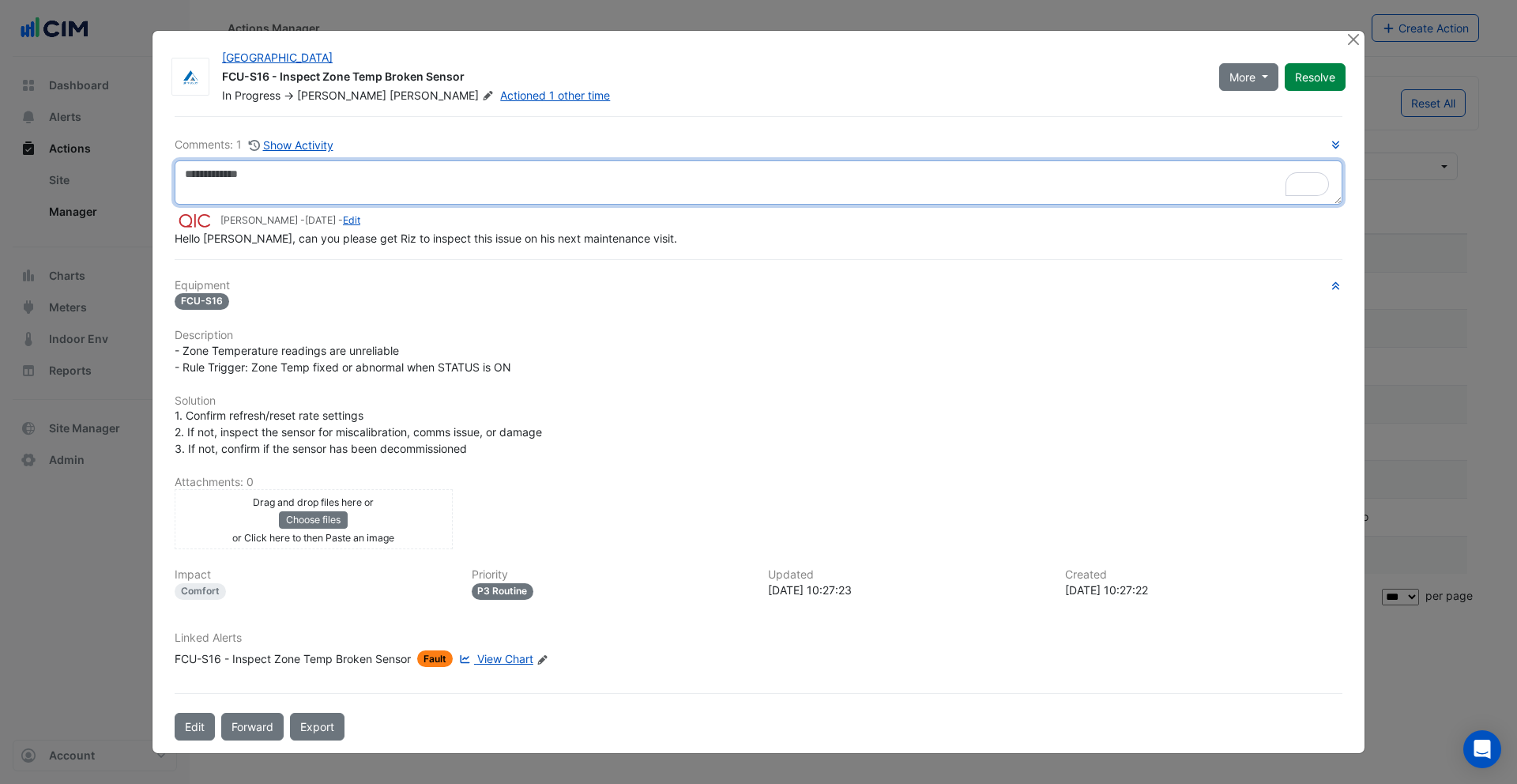
click at [266, 179] on textarea "To enrich screen reader interactions, please activate Accessibility in Grammarl…" at bounding box center [759, 183] width 1168 height 45
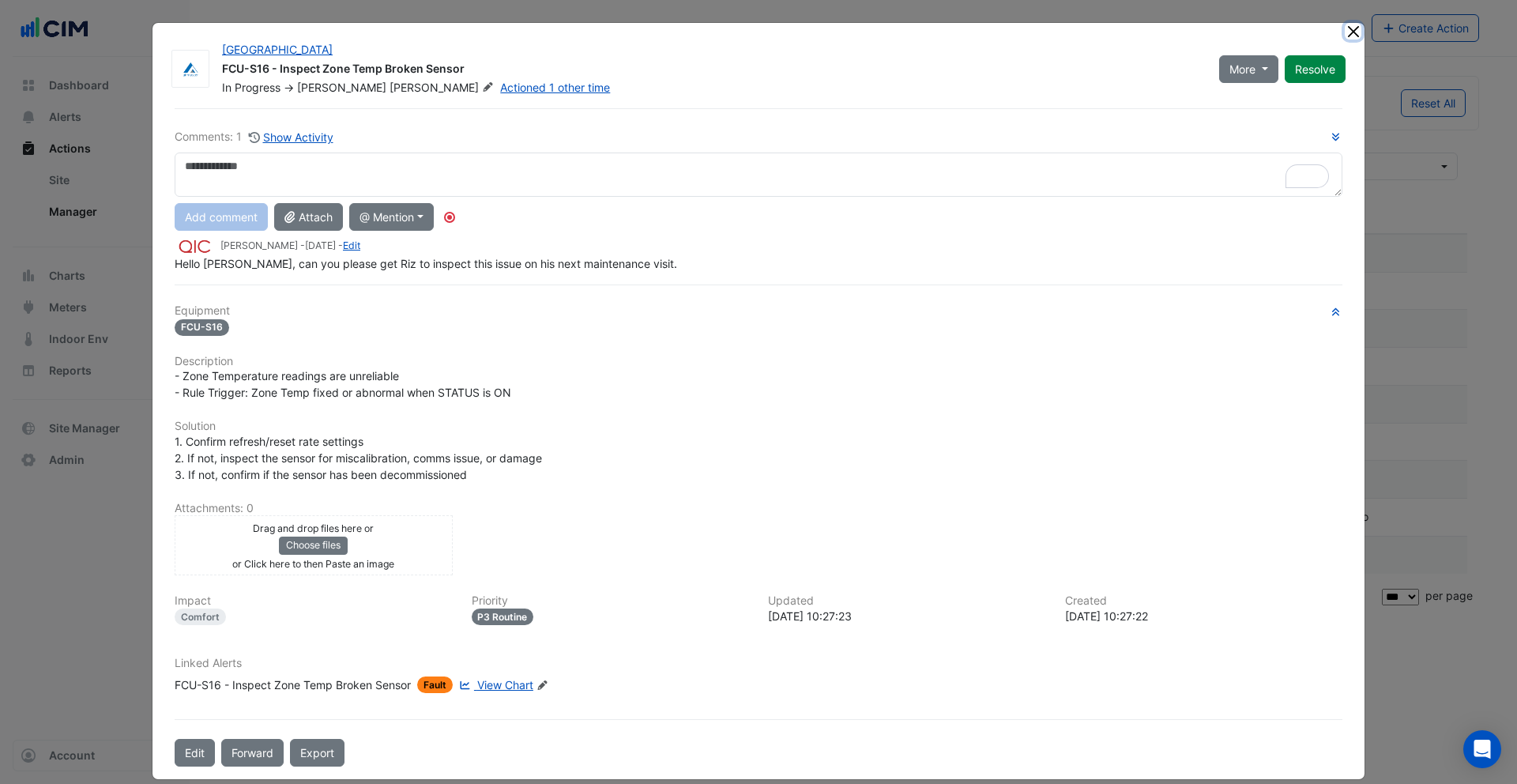
click at [1346, 28] on ngb-modal-window "Pittwater Place FCU-S16 - Inspect Zone Temp Broken Sensor In Progress -> Adam T…" at bounding box center [758, 392] width 1517 height 784
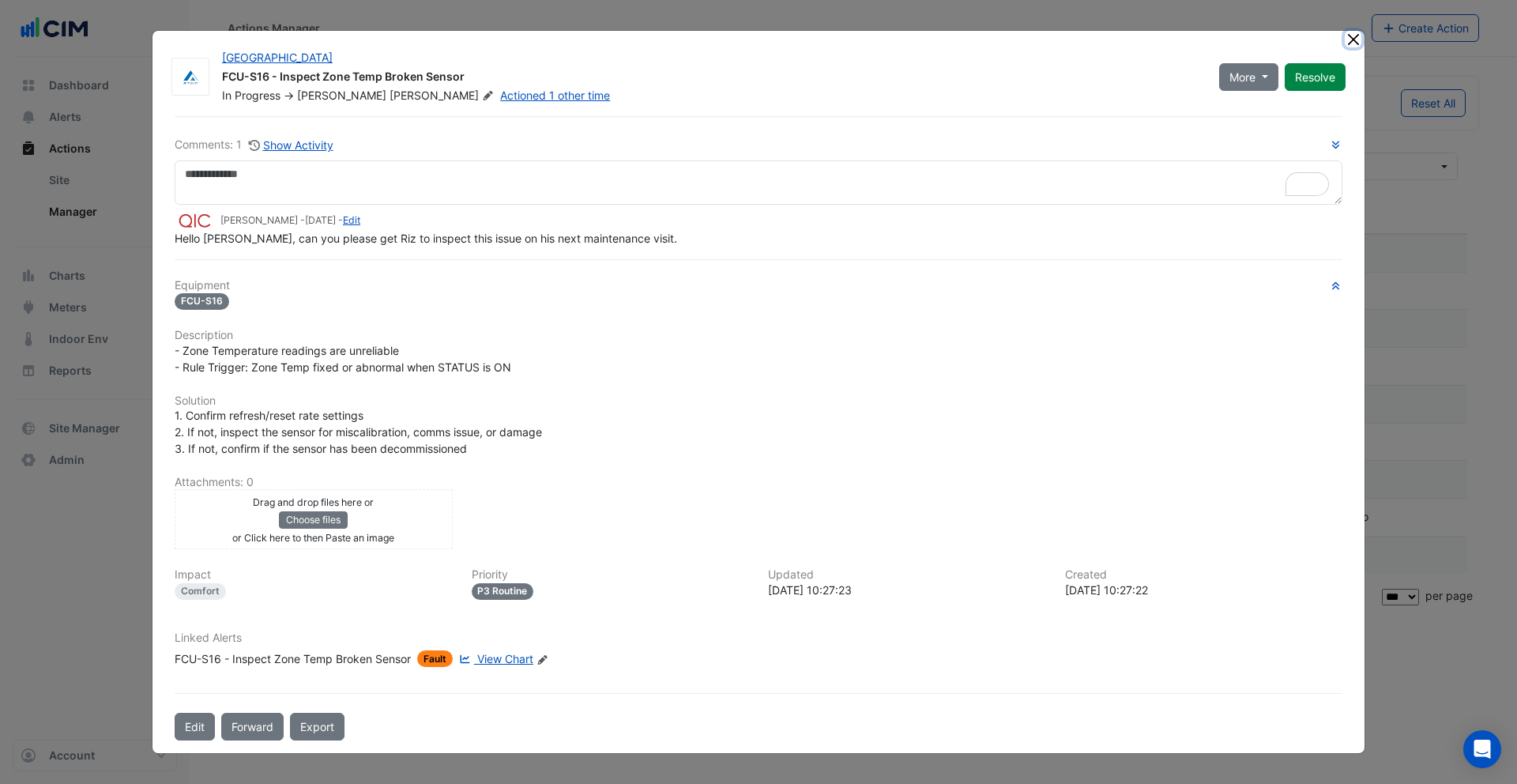
click at [1349, 40] on button "Close" at bounding box center [1353, 39] width 17 height 17
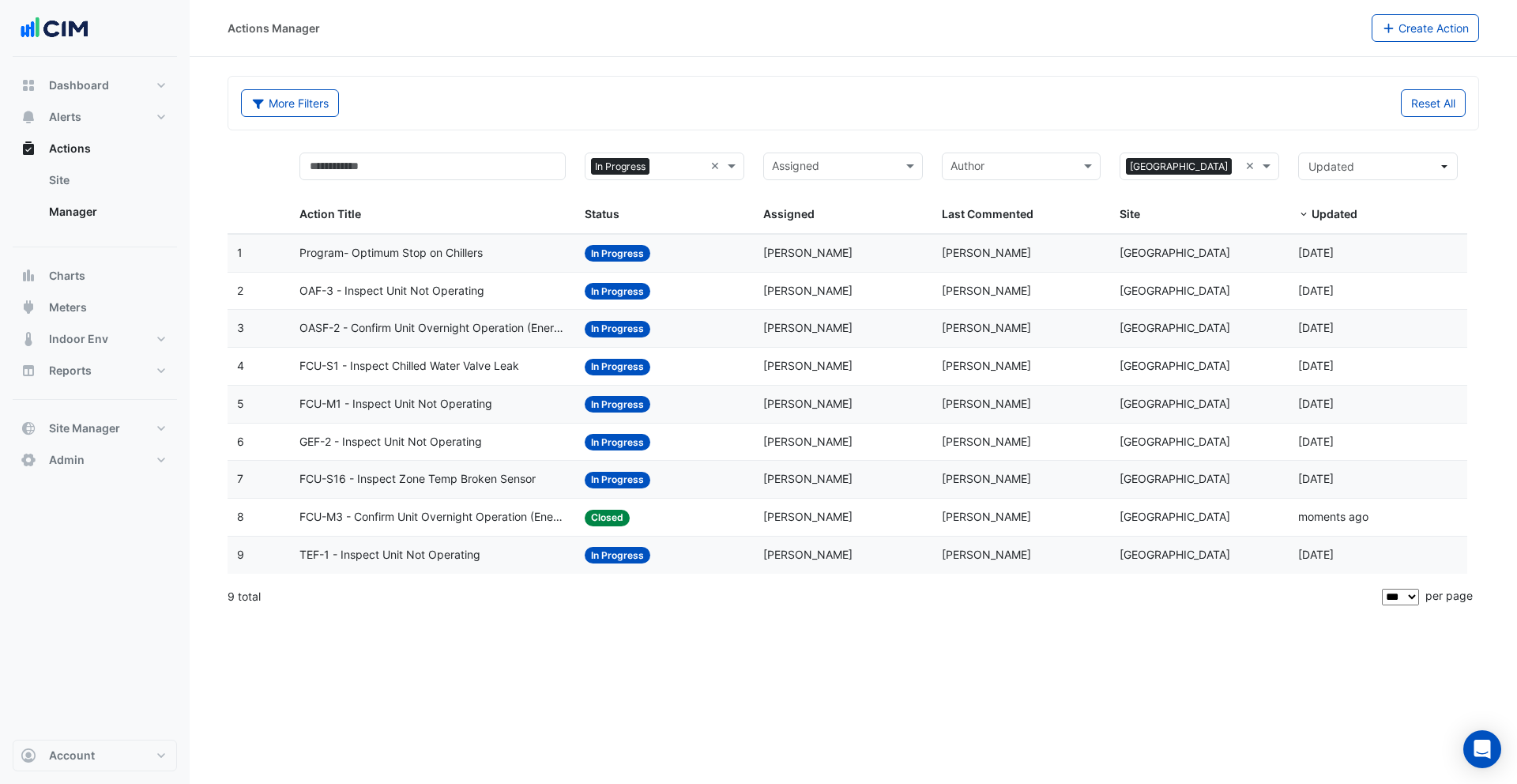
click at [374, 481] on span "FCU-S16 - Inspect Zone Temp Broken Sensor" at bounding box center [417, 479] width 236 height 18
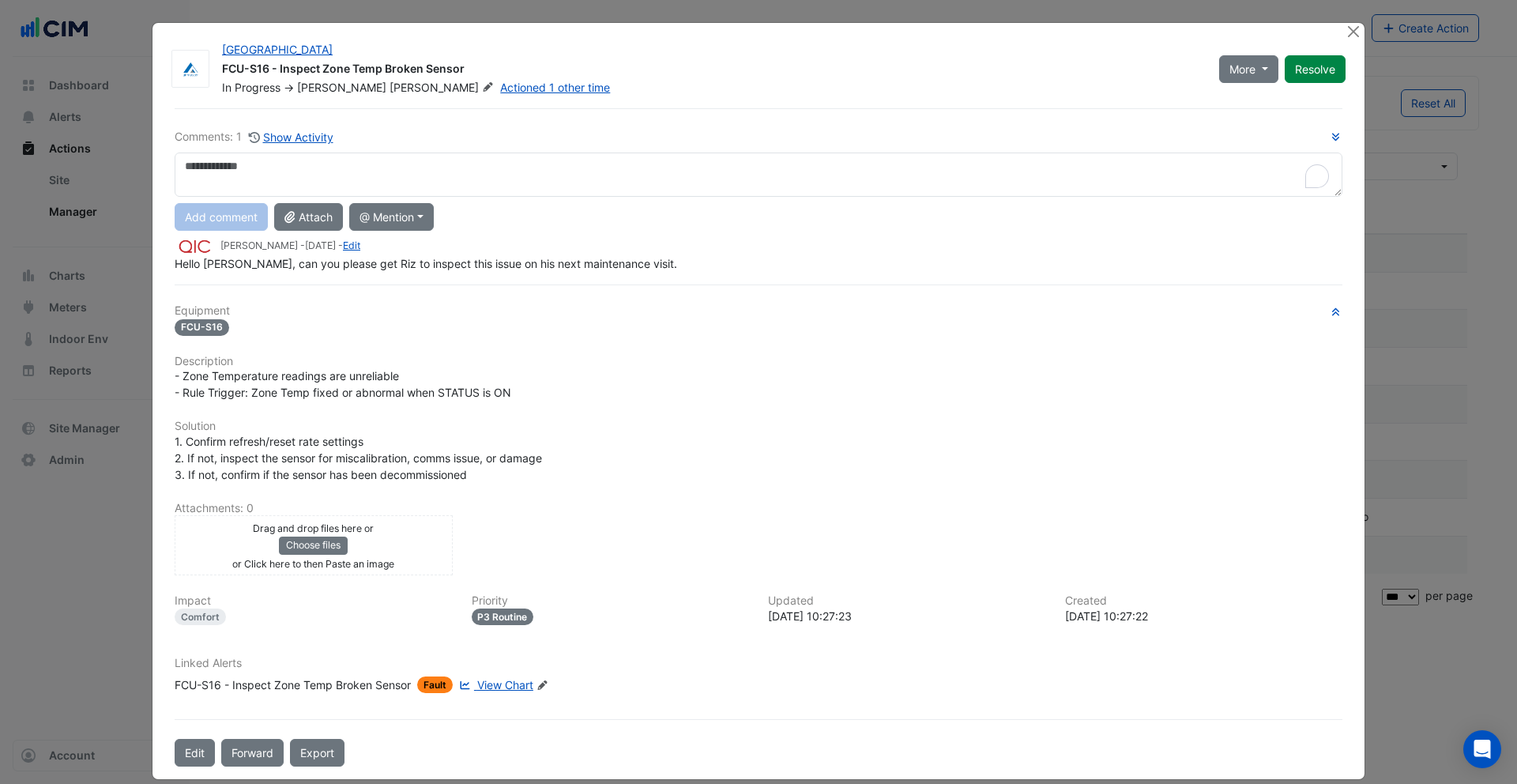
click at [290, 161] on textarea "To enrich screen reader interactions, please activate Accessibility in Grammarl…" at bounding box center [759, 175] width 1168 height 45
click at [238, 227] on div "**********" at bounding box center [759, 200] width 1168 height 144
type textarea "**********"
click at [212, 219] on button "Add comment" at bounding box center [222, 217] width 93 height 27
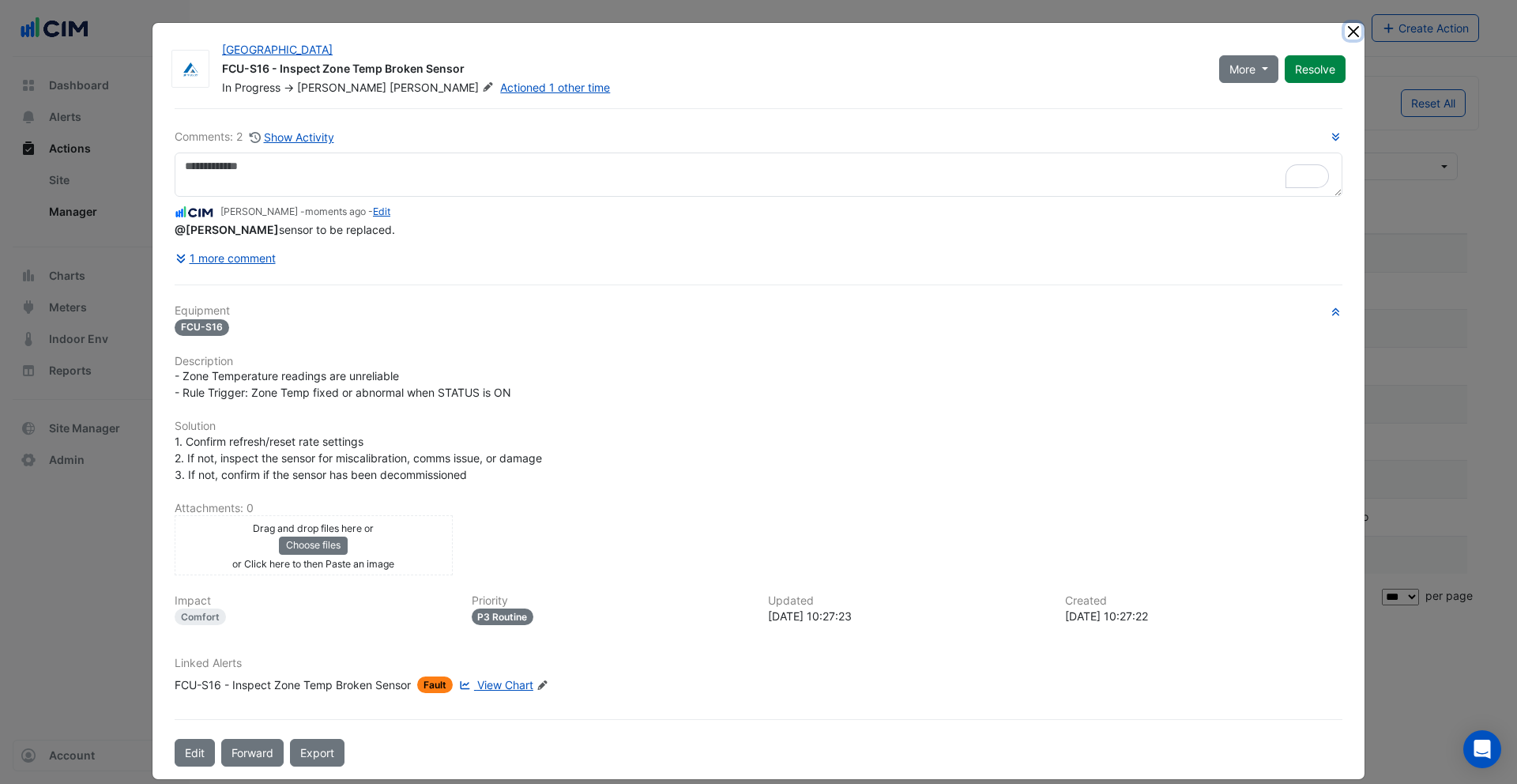
click at [1349, 26] on button "Close" at bounding box center [1353, 31] width 17 height 17
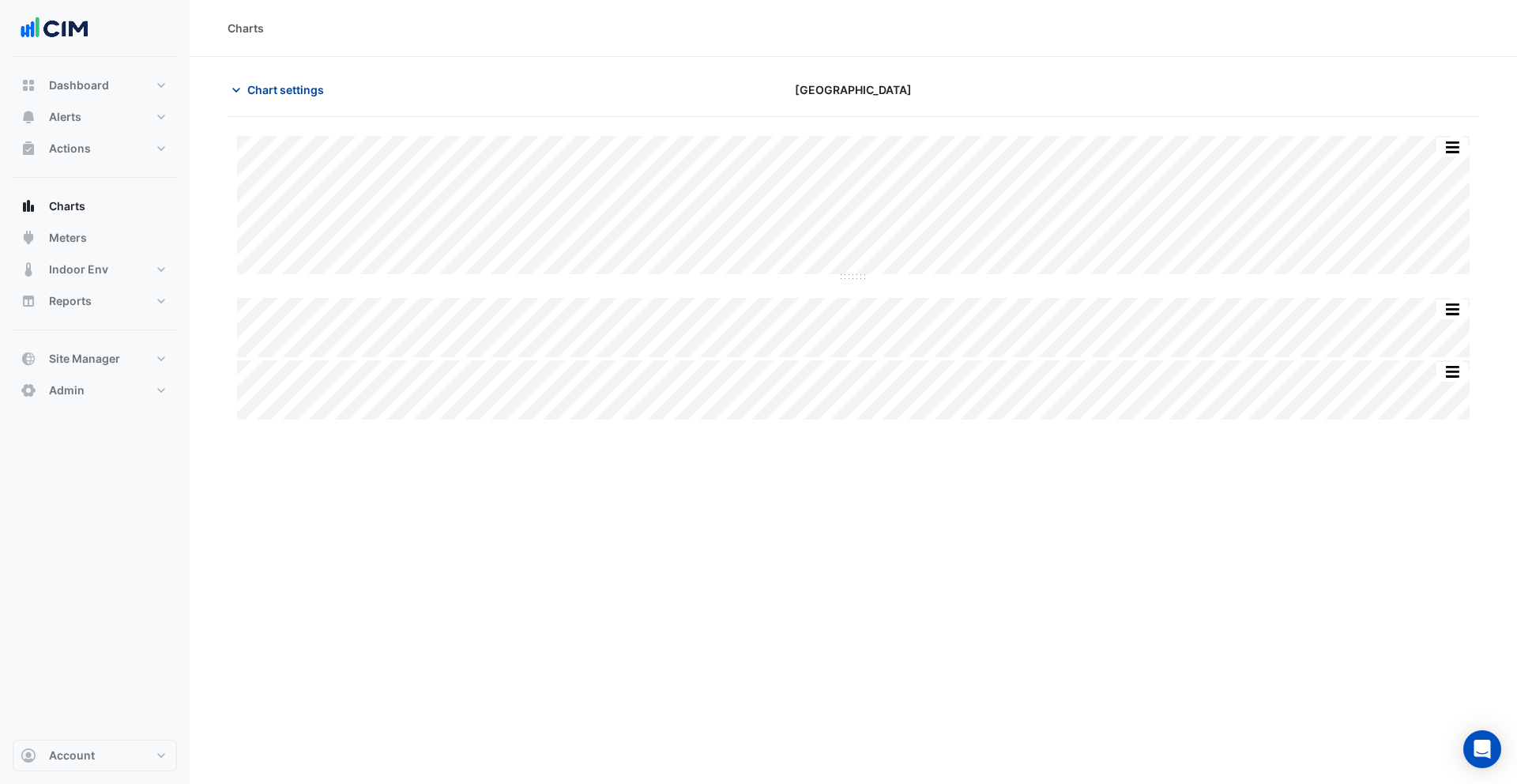
click at [302, 88] on span "Chart settings" at bounding box center [286, 89] width 77 height 17
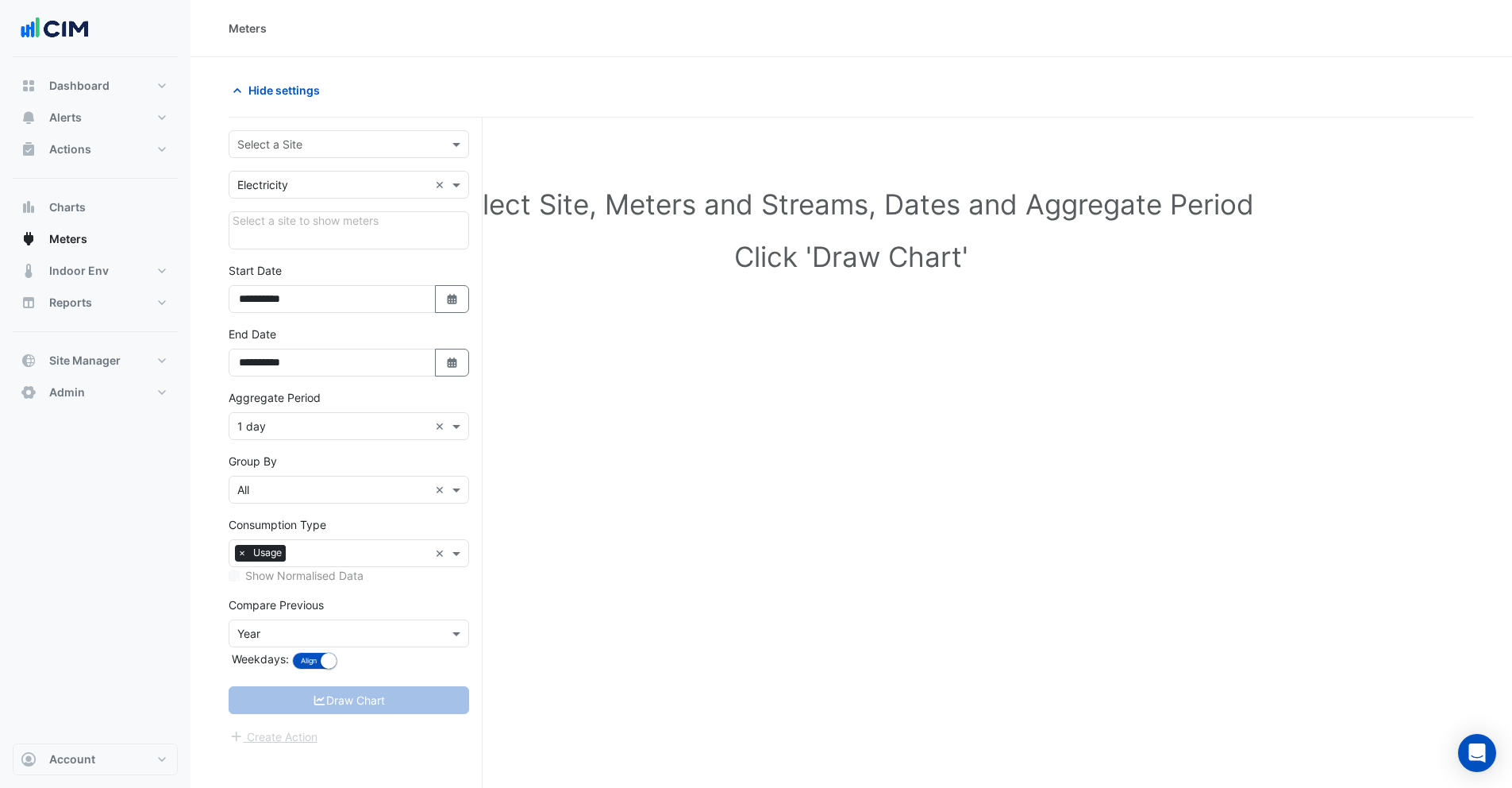
click at [266, 151] on div "Select a Site" at bounding box center [269, 144] width 65 height 17
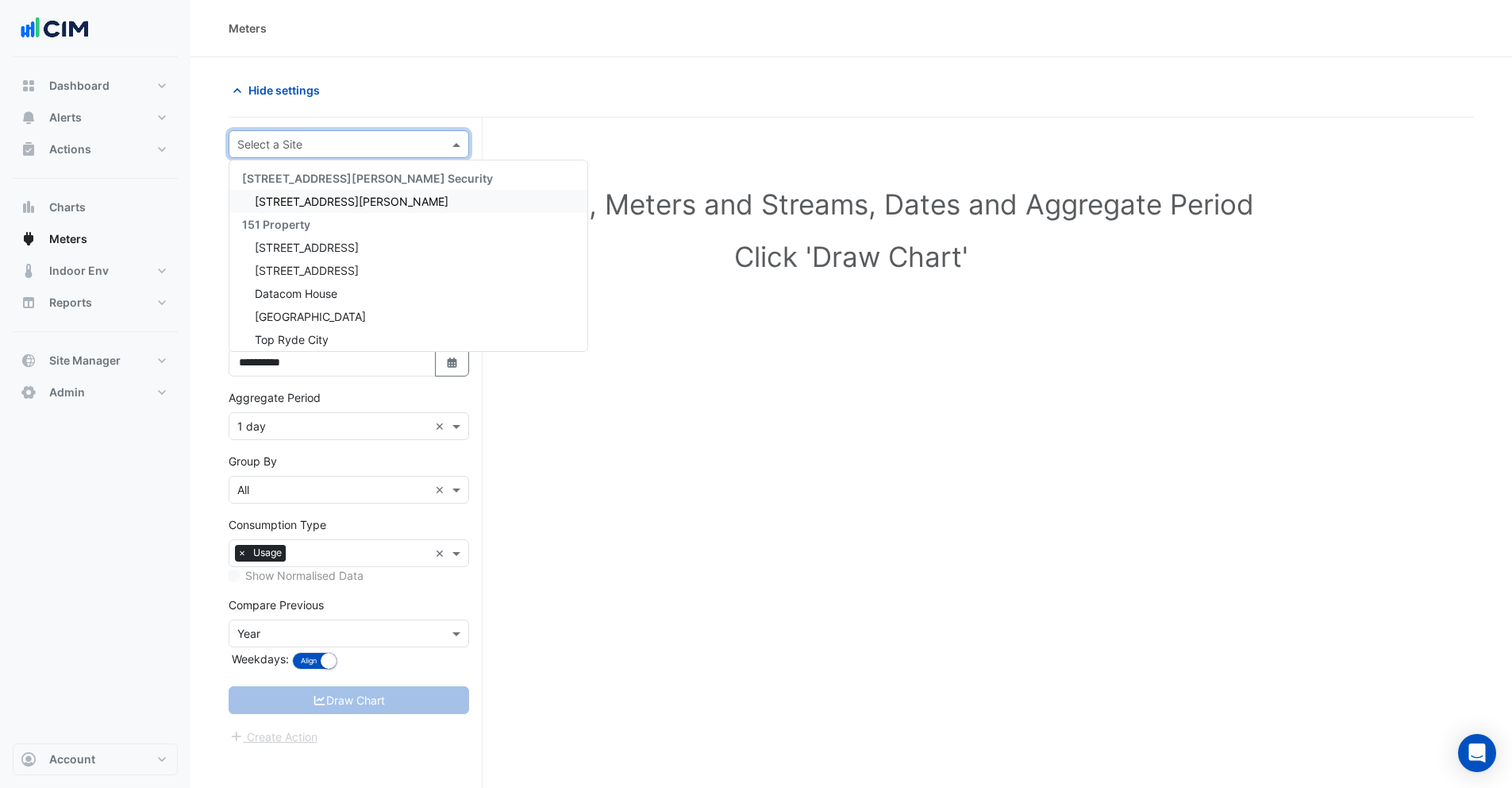
click at [886, 187] on h1 "Select Site, Meters and Streams, Dates and Aggregate Period" at bounding box center [851, 204] width 1195 height 33
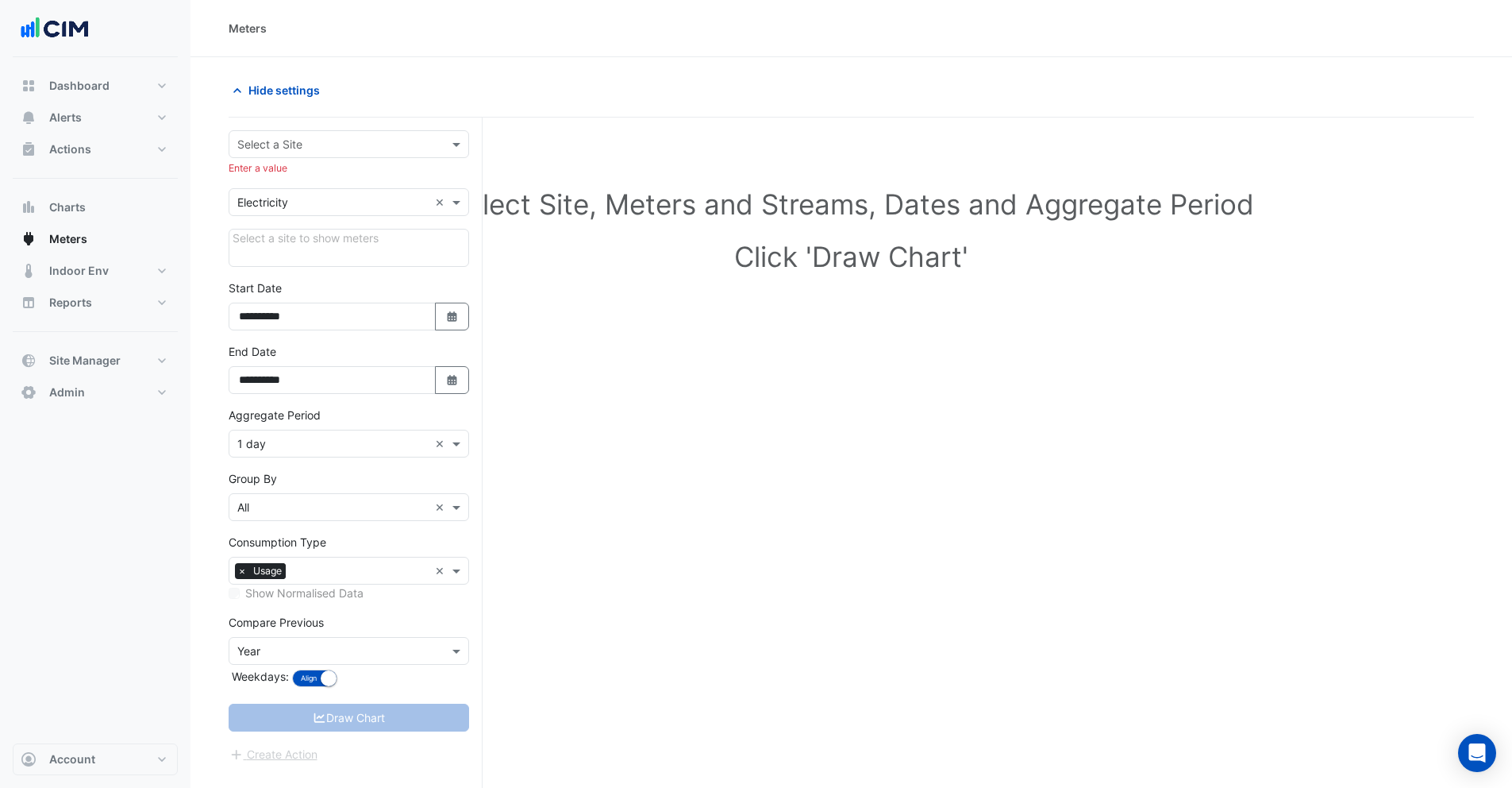
click at [329, 146] on input "text" at bounding box center [333, 145] width 191 height 17
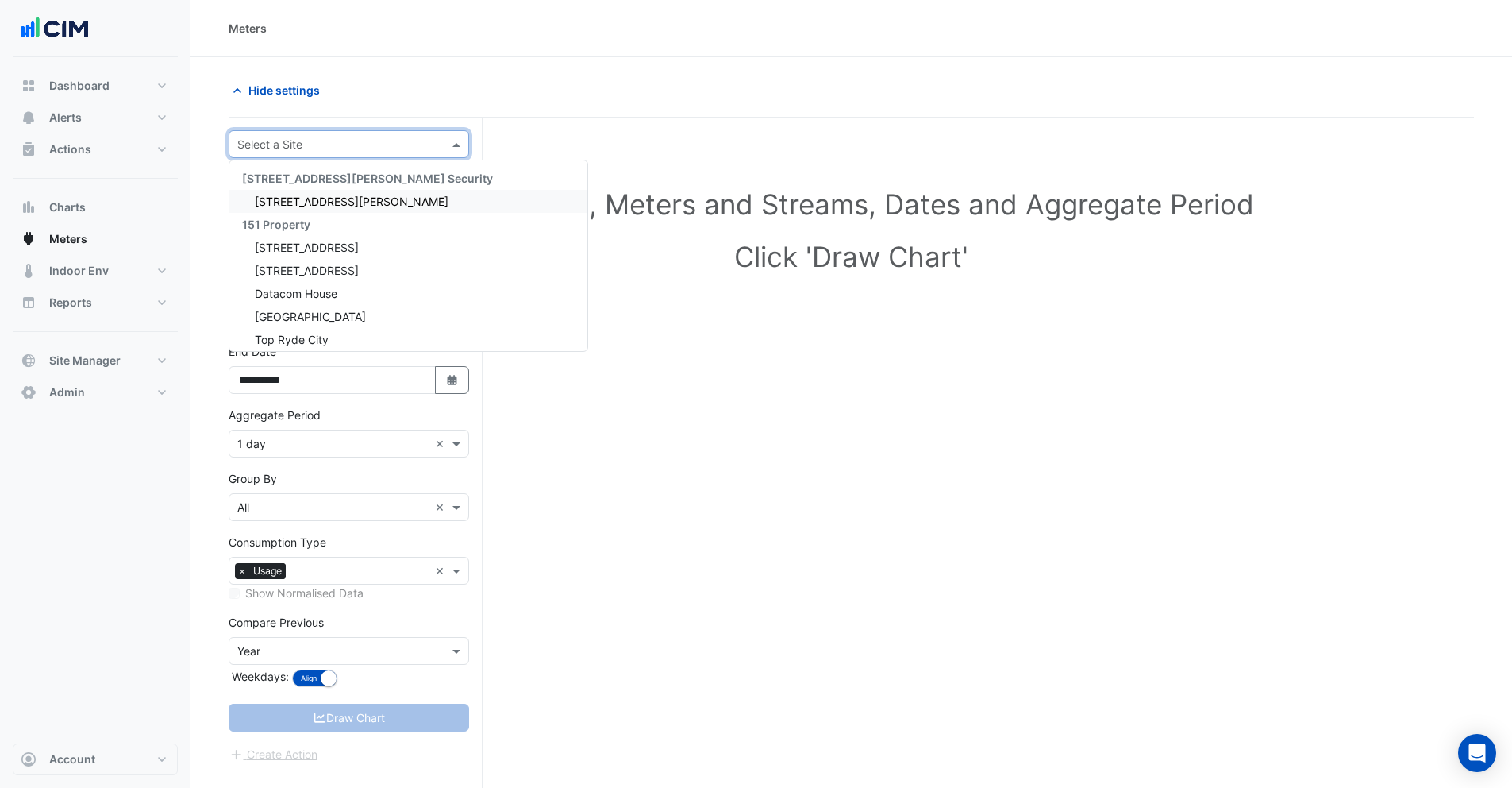
click at [311, 145] on input "text" at bounding box center [333, 145] width 191 height 17
click at [306, 203] on span "141 Walker Street" at bounding box center [351, 201] width 193 height 14
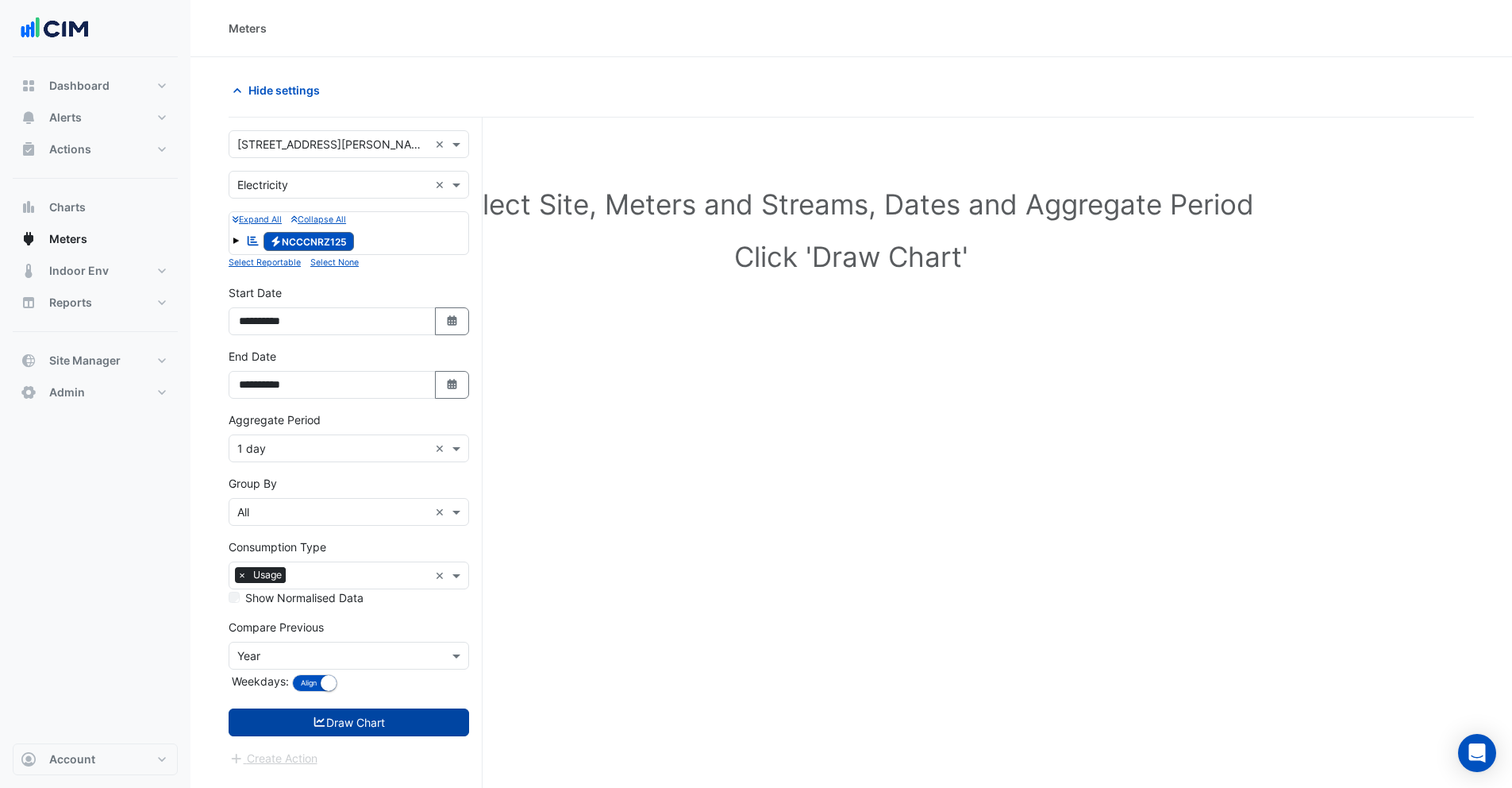
click at [305, 722] on button "Draw Chart" at bounding box center [348, 722] width 240 height 27
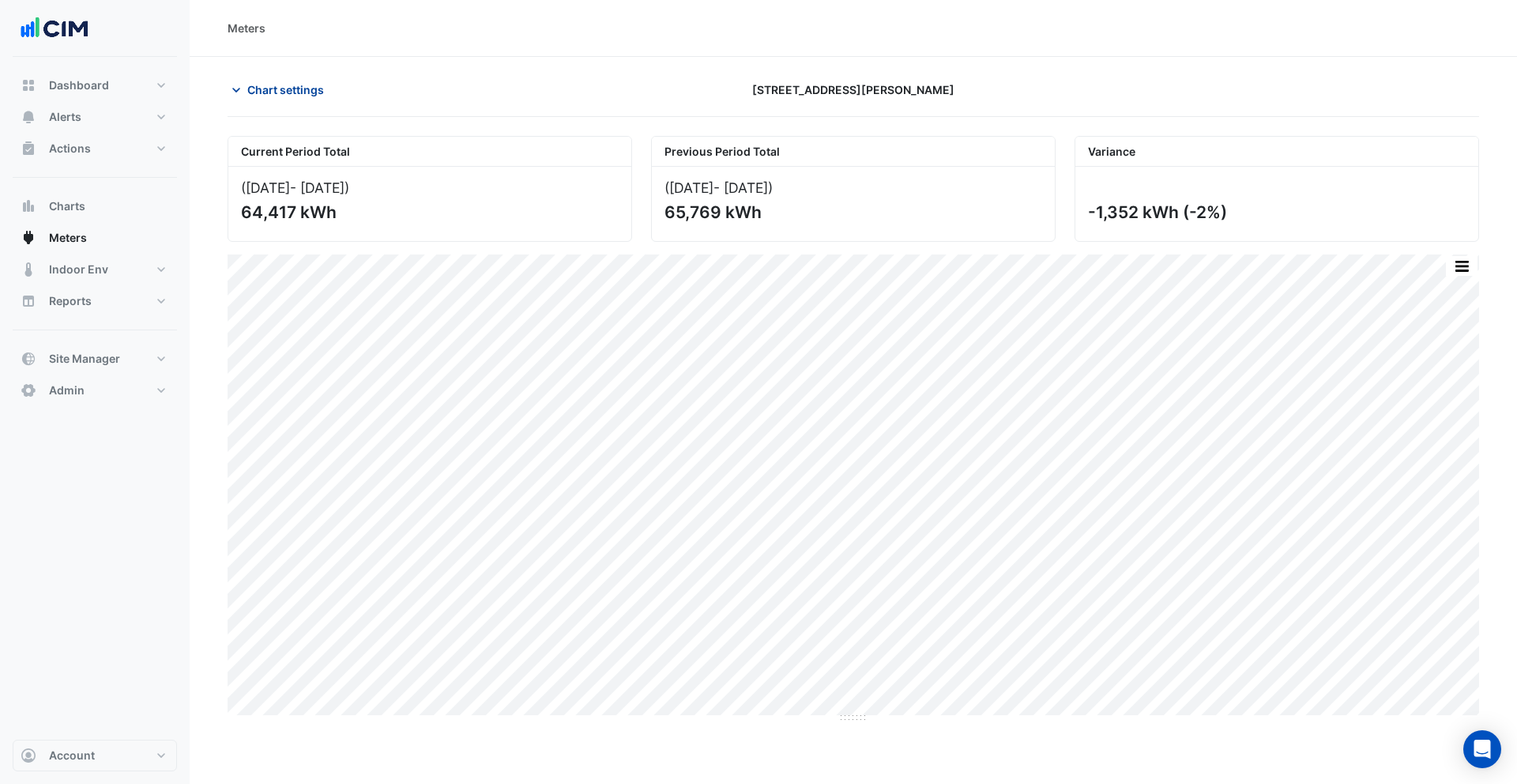
click at [293, 91] on span "Chart settings" at bounding box center [286, 89] width 77 height 17
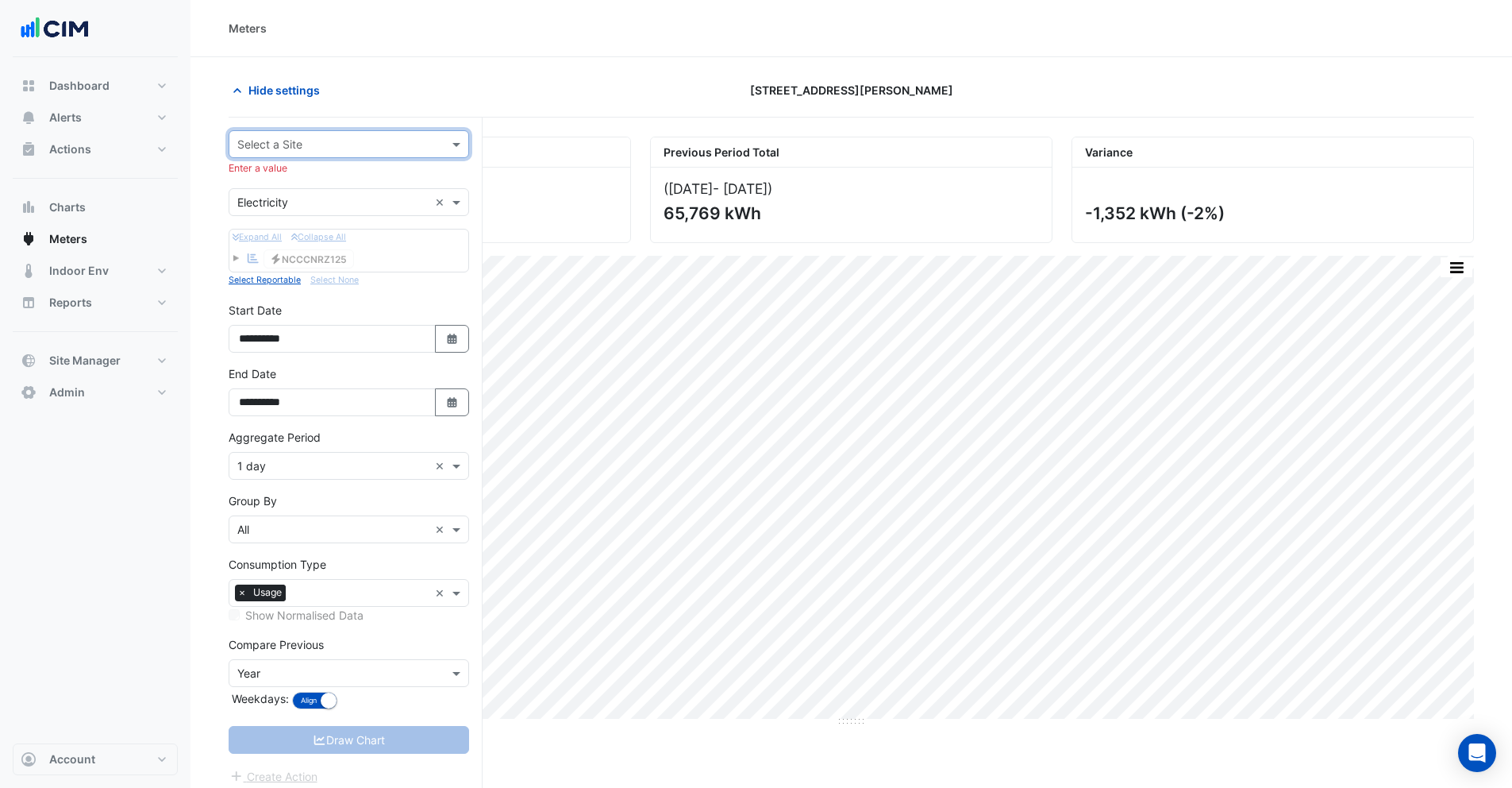
click at [411, 143] on input "text" at bounding box center [333, 145] width 191 height 17
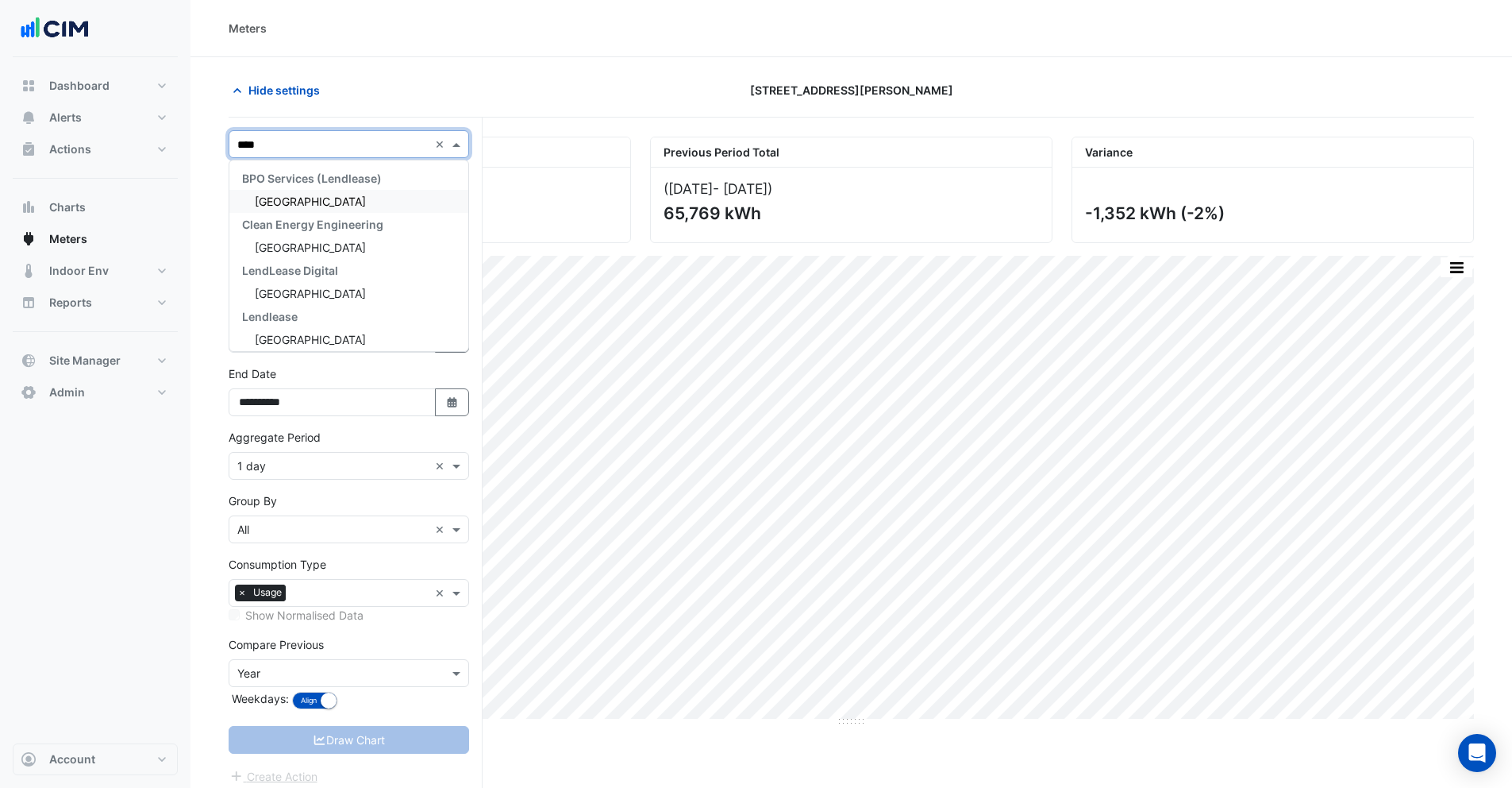
type input "*****"
click at [357, 196] on span "Tweed City Shopping Centre" at bounding box center [310, 201] width 111 height 14
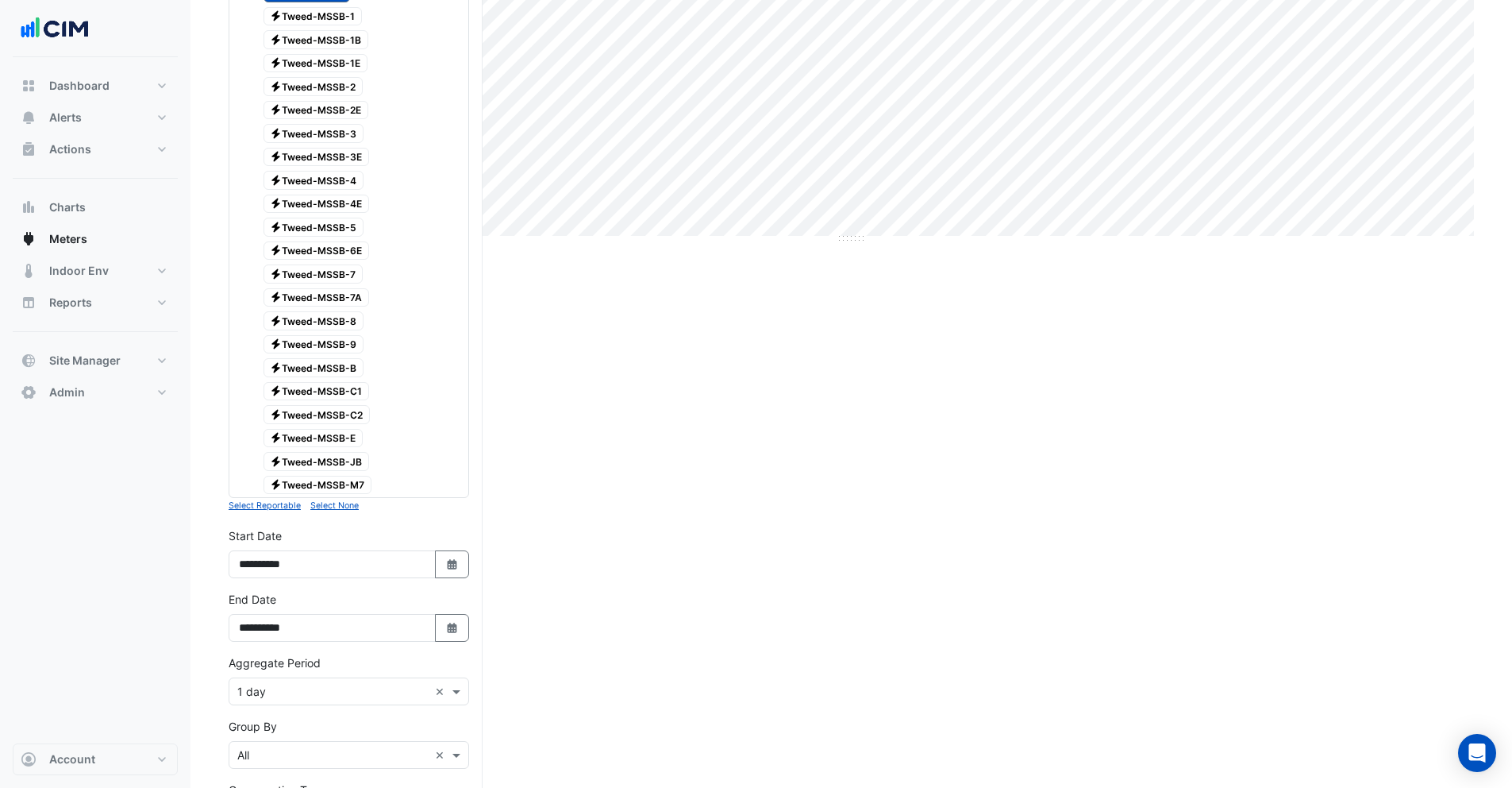
scroll to position [719, 0]
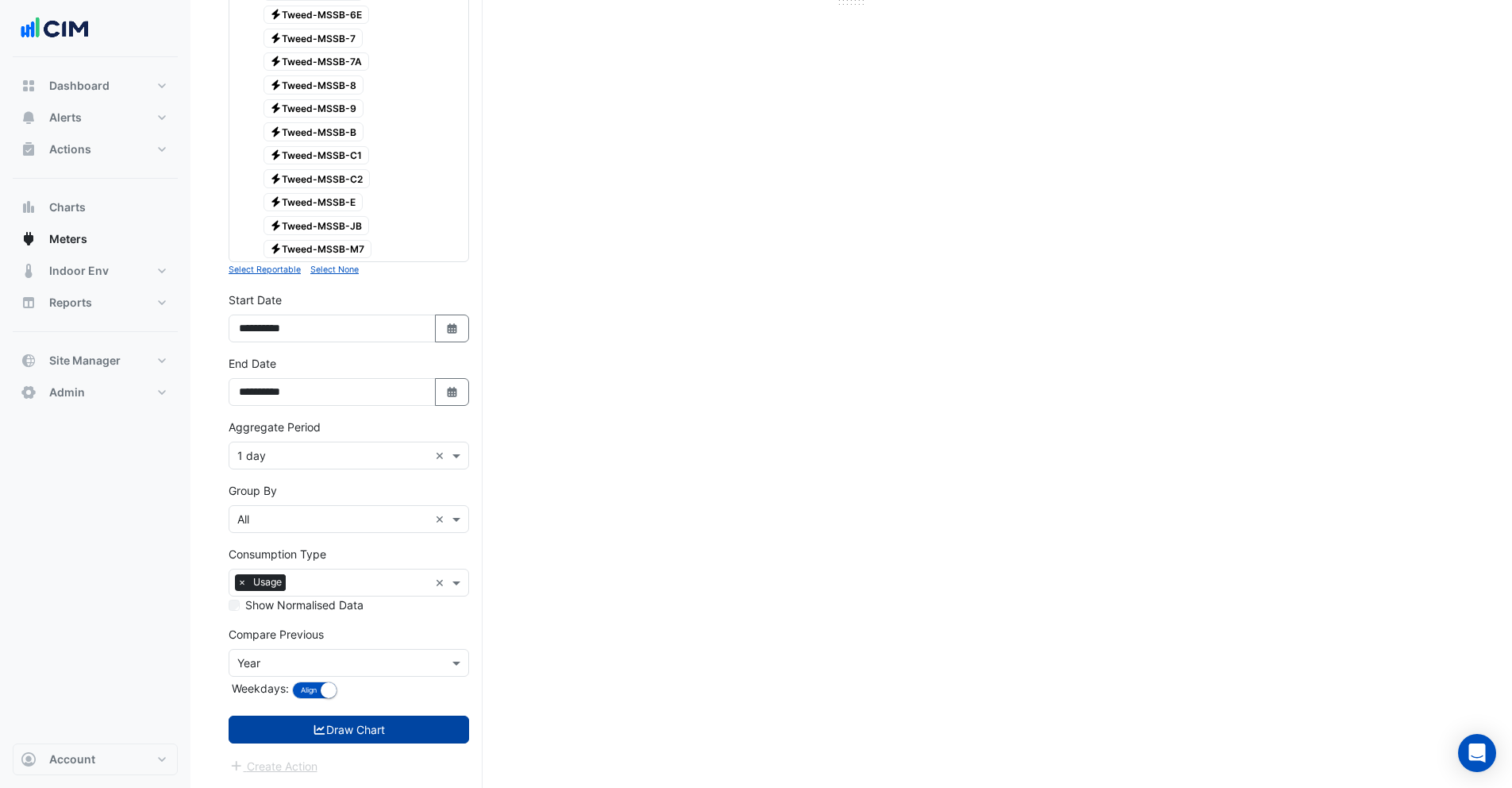
click at [371, 738] on button "Draw Chart" at bounding box center [348, 729] width 240 height 27
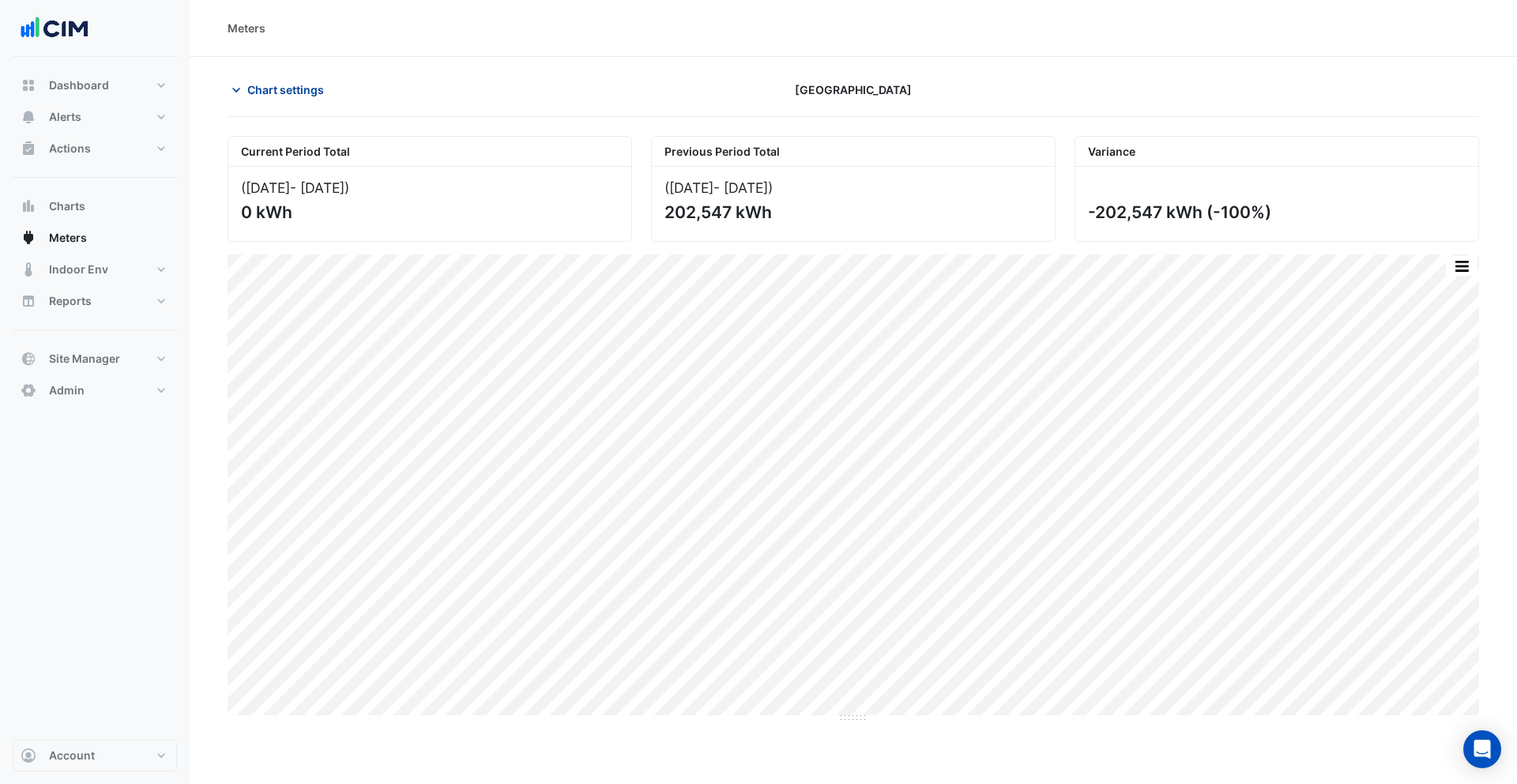
click at [242, 86] on icon "button" at bounding box center [236, 90] width 16 height 16
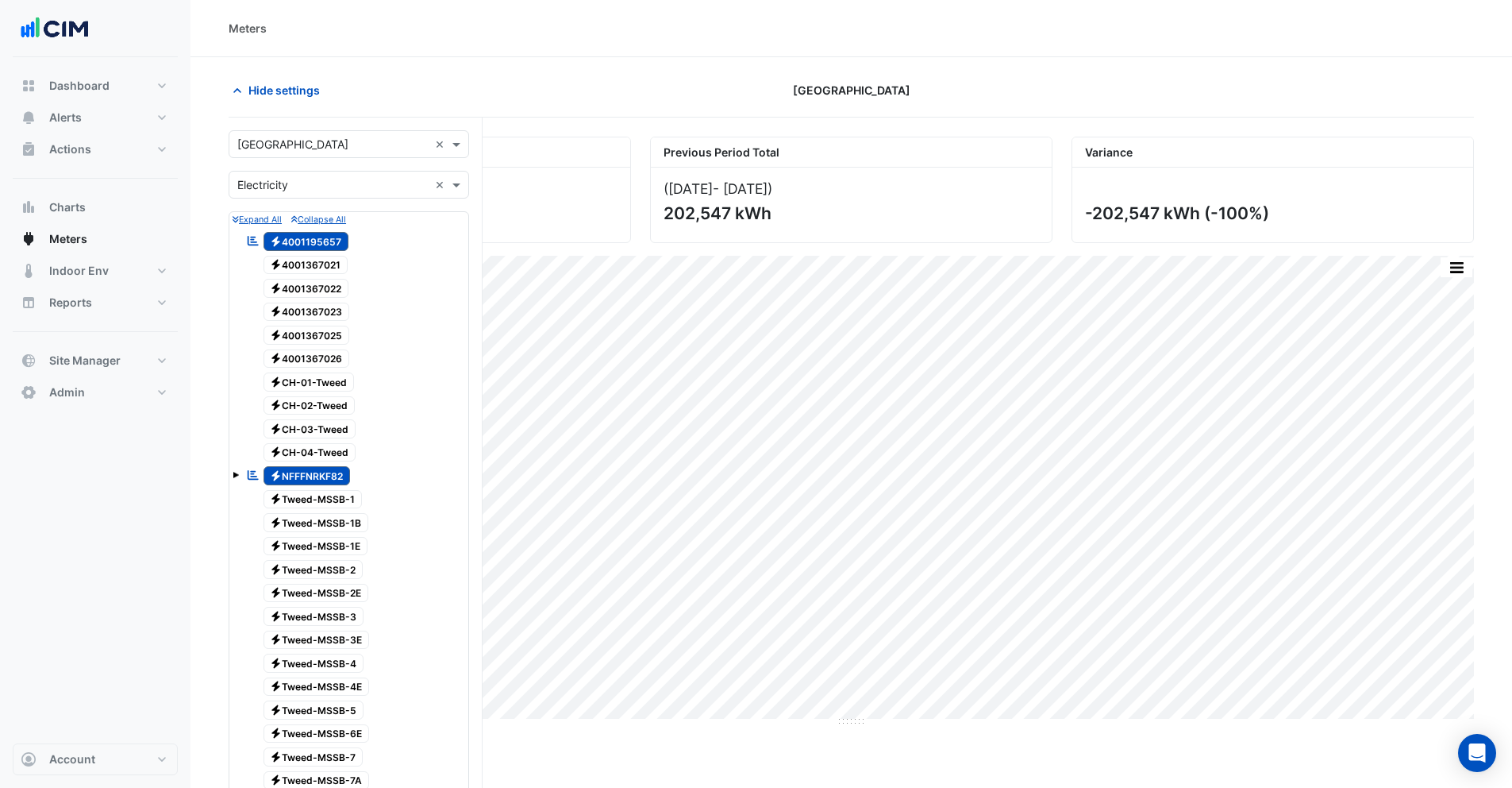
click at [324, 266] on span "Electricity 4001367021" at bounding box center [306, 266] width 85 height 20
click at [318, 248] on span "Electricity 4001195657" at bounding box center [306, 241] width 86 height 20
click at [330, 477] on span "Electricity NFFFNRKF82" at bounding box center [306, 476] width 87 height 20
click at [308, 287] on span "Electricity 4001367022" at bounding box center [306, 288] width 86 height 20
click at [310, 319] on span "Electricity 4001367023" at bounding box center [306, 312] width 87 height 20
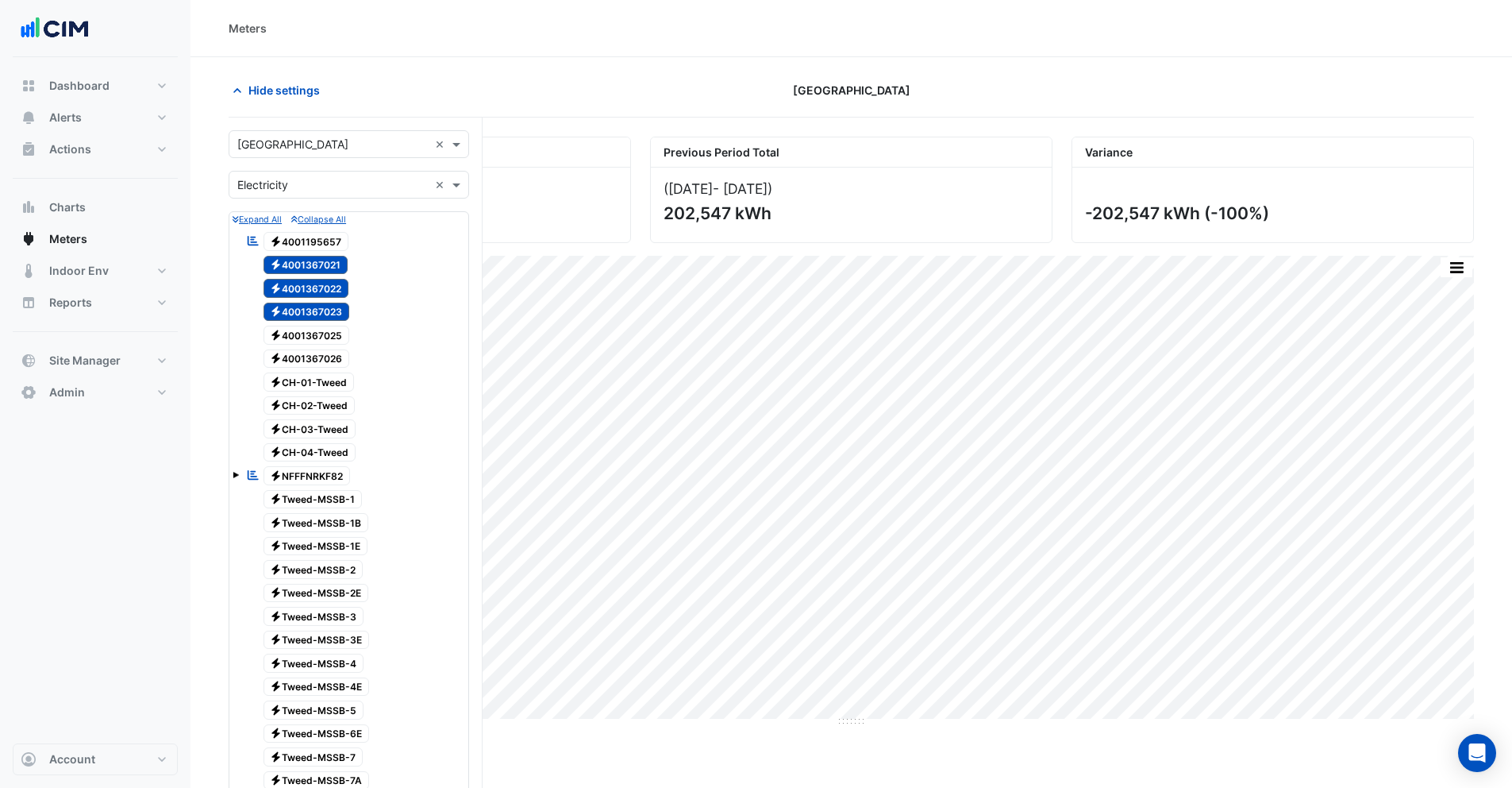
click at [309, 335] on span "Electricity 4001367025" at bounding box center [306, 335] width 87 height 20
click at [308, 355] on span "Electricity 4001367026" at bounding box center [306, 359] width 87 height 20
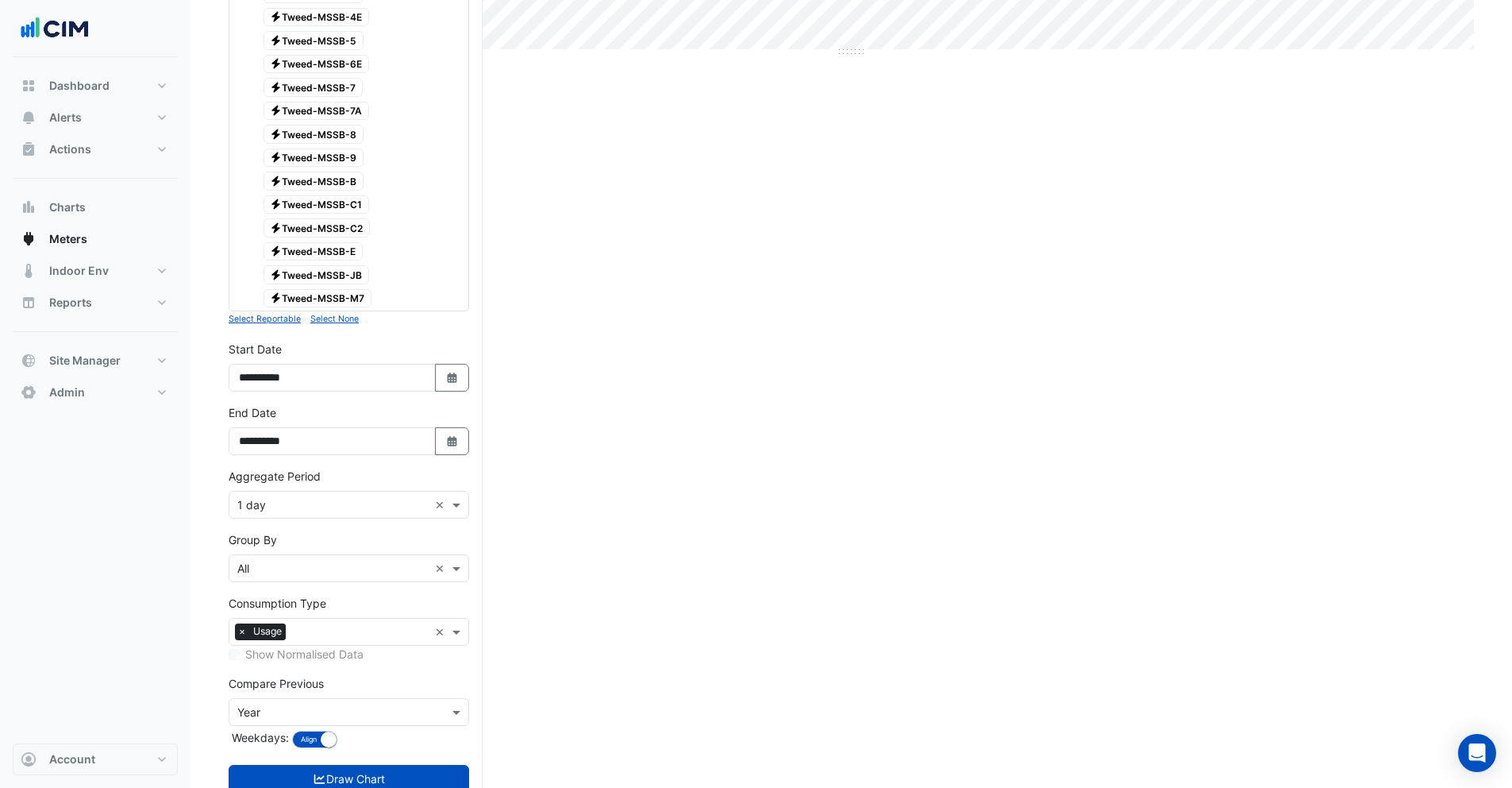
scroll to position [719, 0]
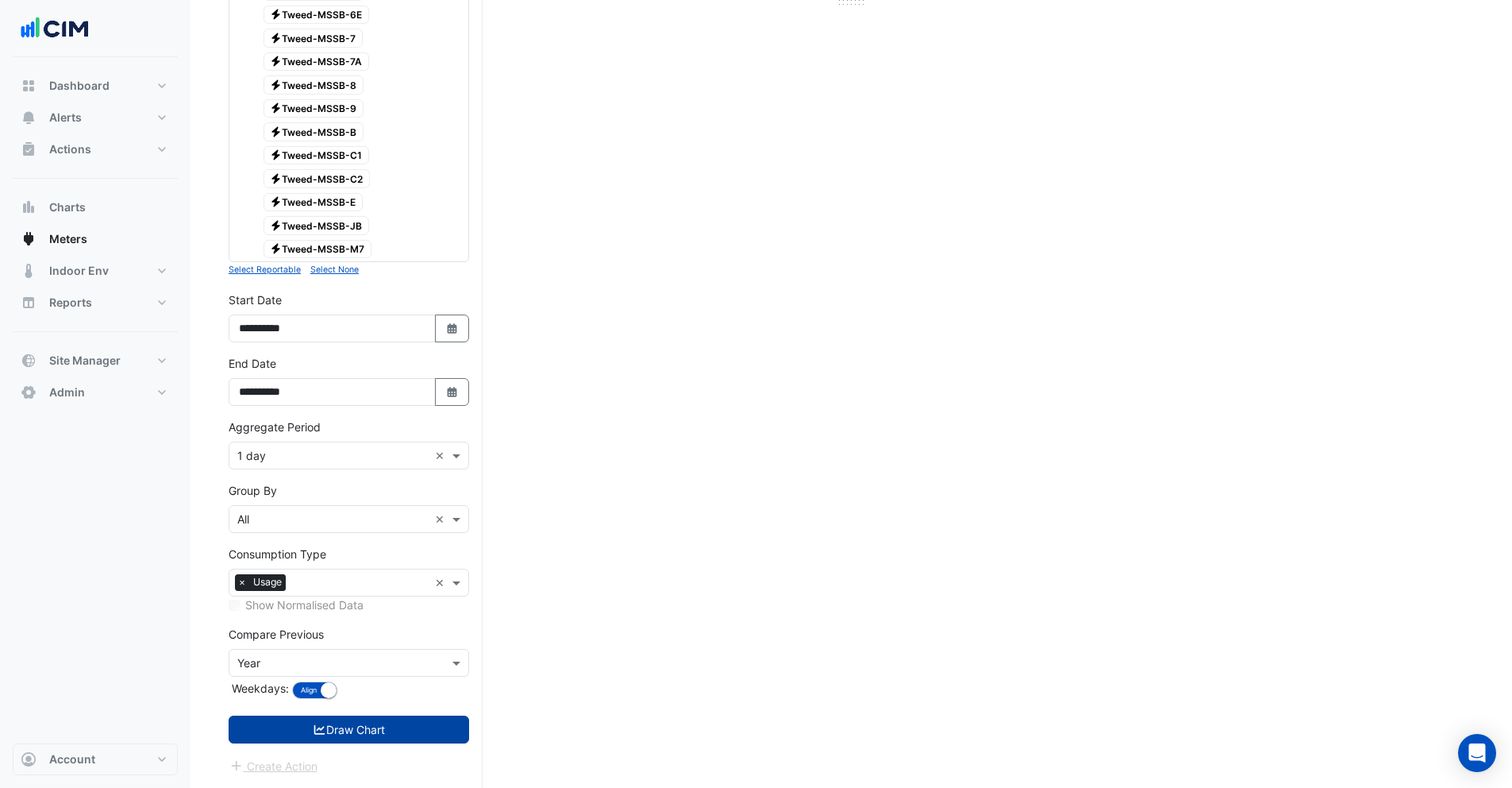
click at [343, 738] on button "Draw Chart" at bounding box center [348, 729] width 240 height 27
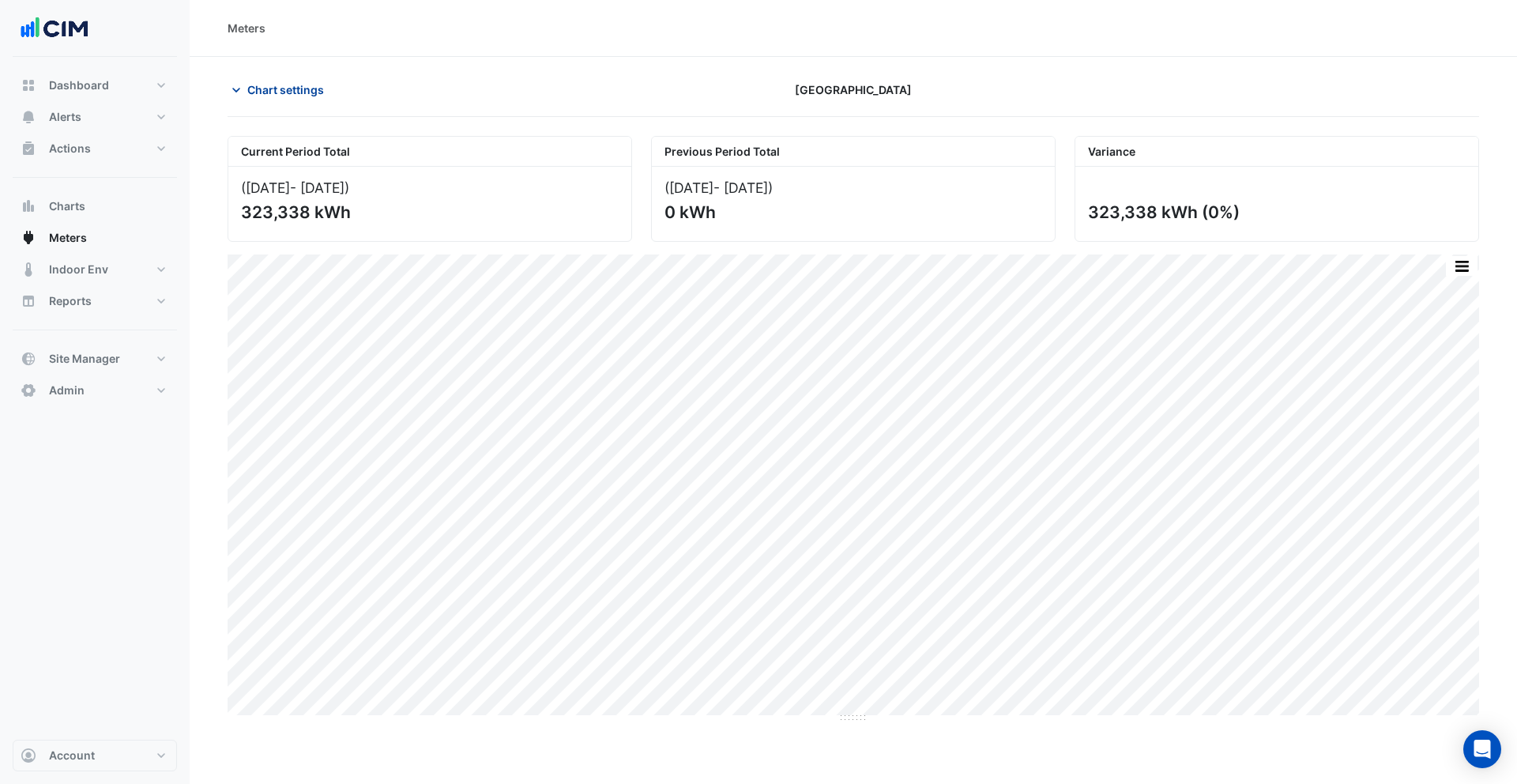
click at [297, 87] on span "Chart settings" at bounding box center [286, 89] width 77 height 17
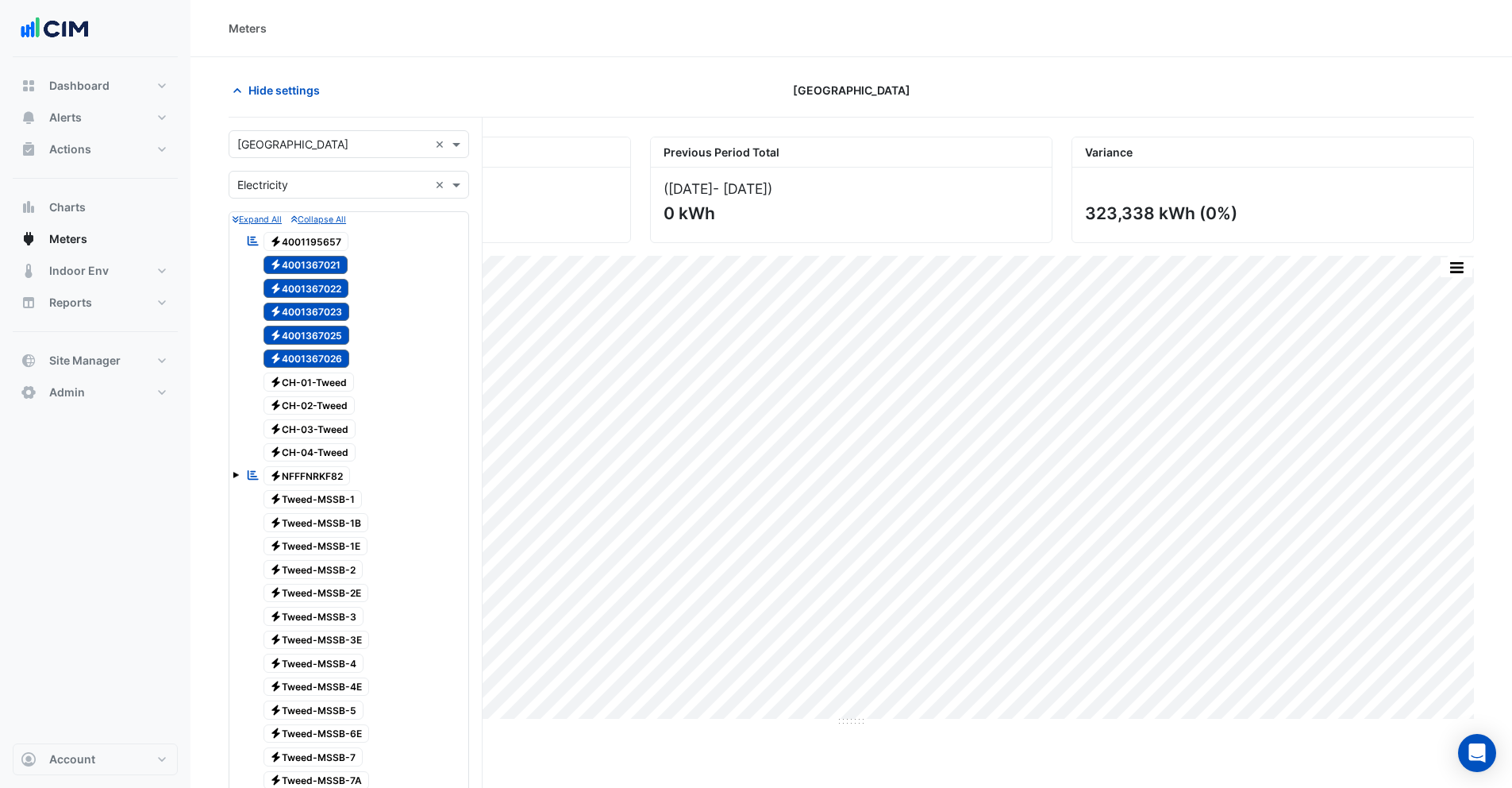
click at [312, 242] on span "Electricity 4001195657" at bounding box center [306, 241] width 86 height 20
click at [340, 472] on span "Electricity NFFFNRKF82" at bounding box center [306, 476] width 87 height 20
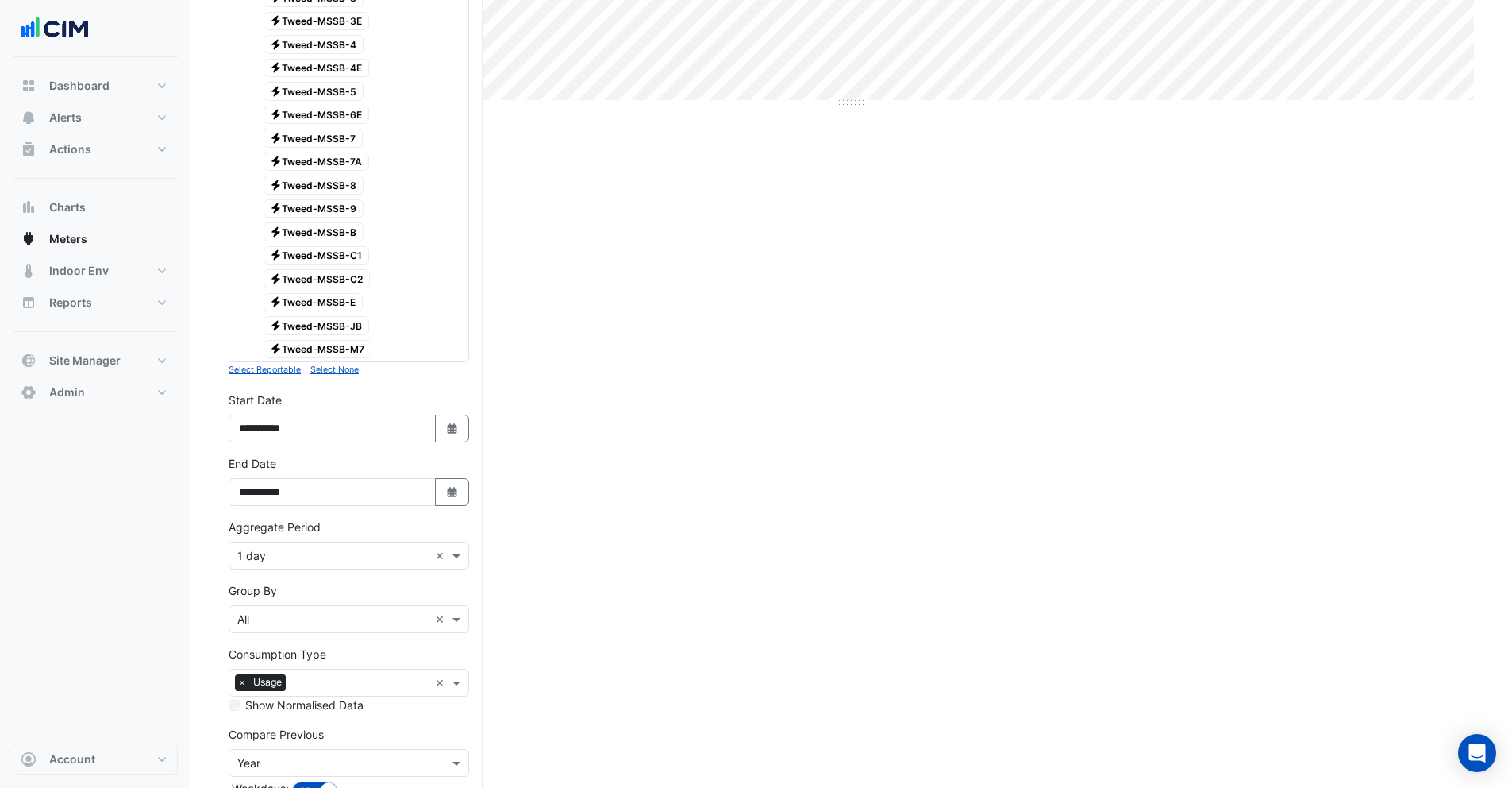
scroll to position [719, 0]
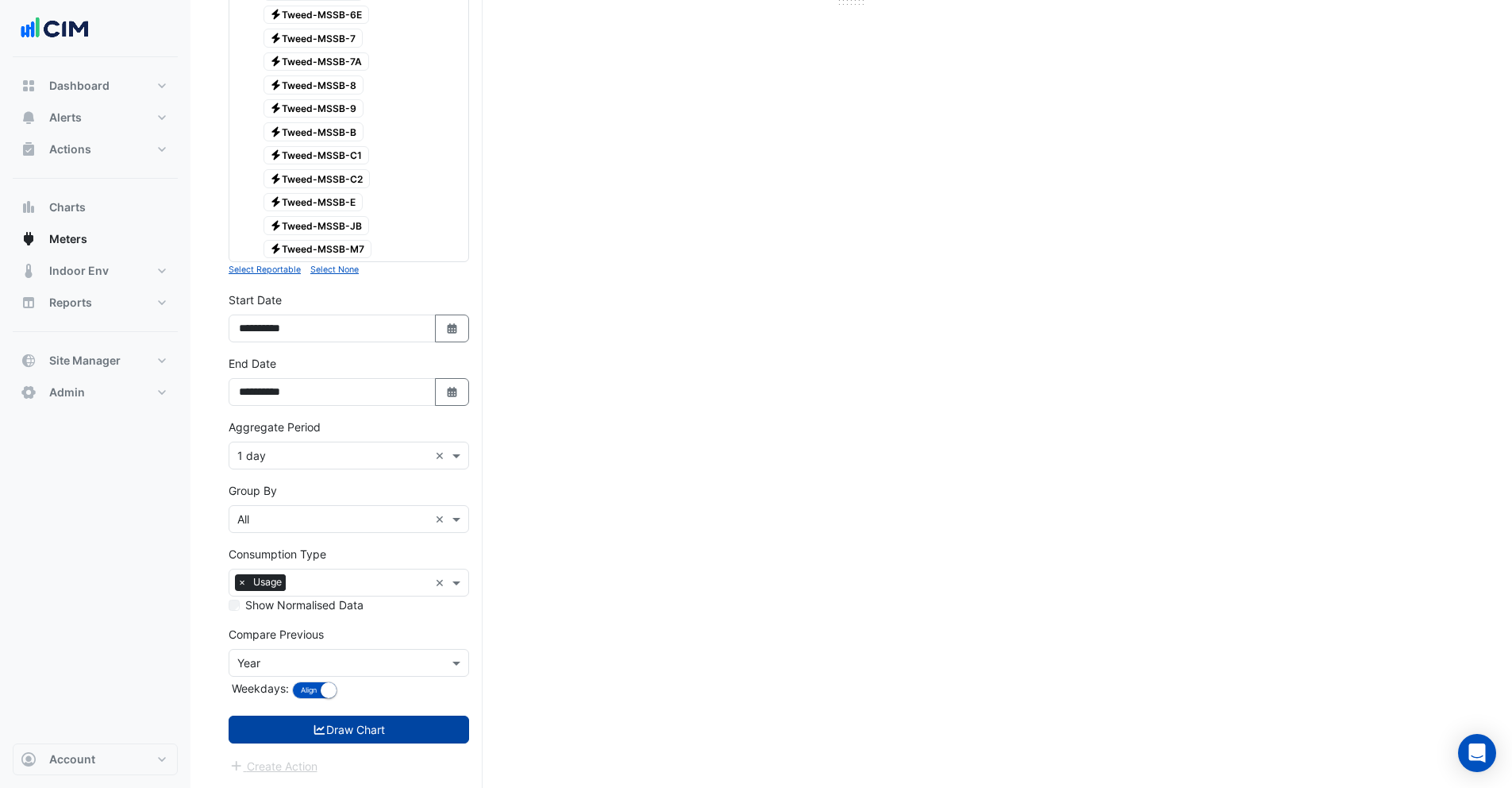
click at [333, 731] on button "Draw Chart" at bounding box center [348, 729] width 240 height 27
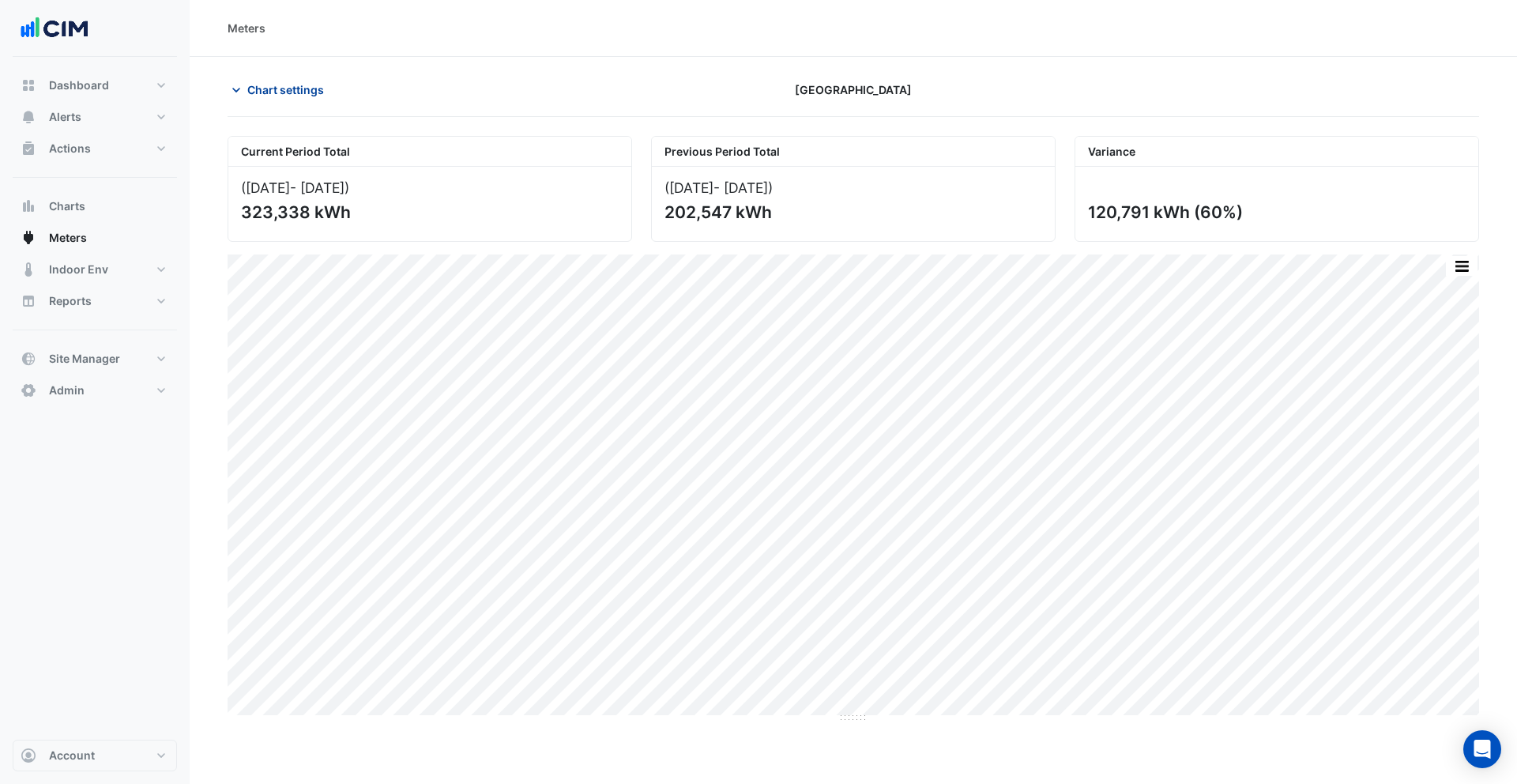
click at [285, 89] on span "Chart settings" at bounding box center [286, 89] width 77 height 17
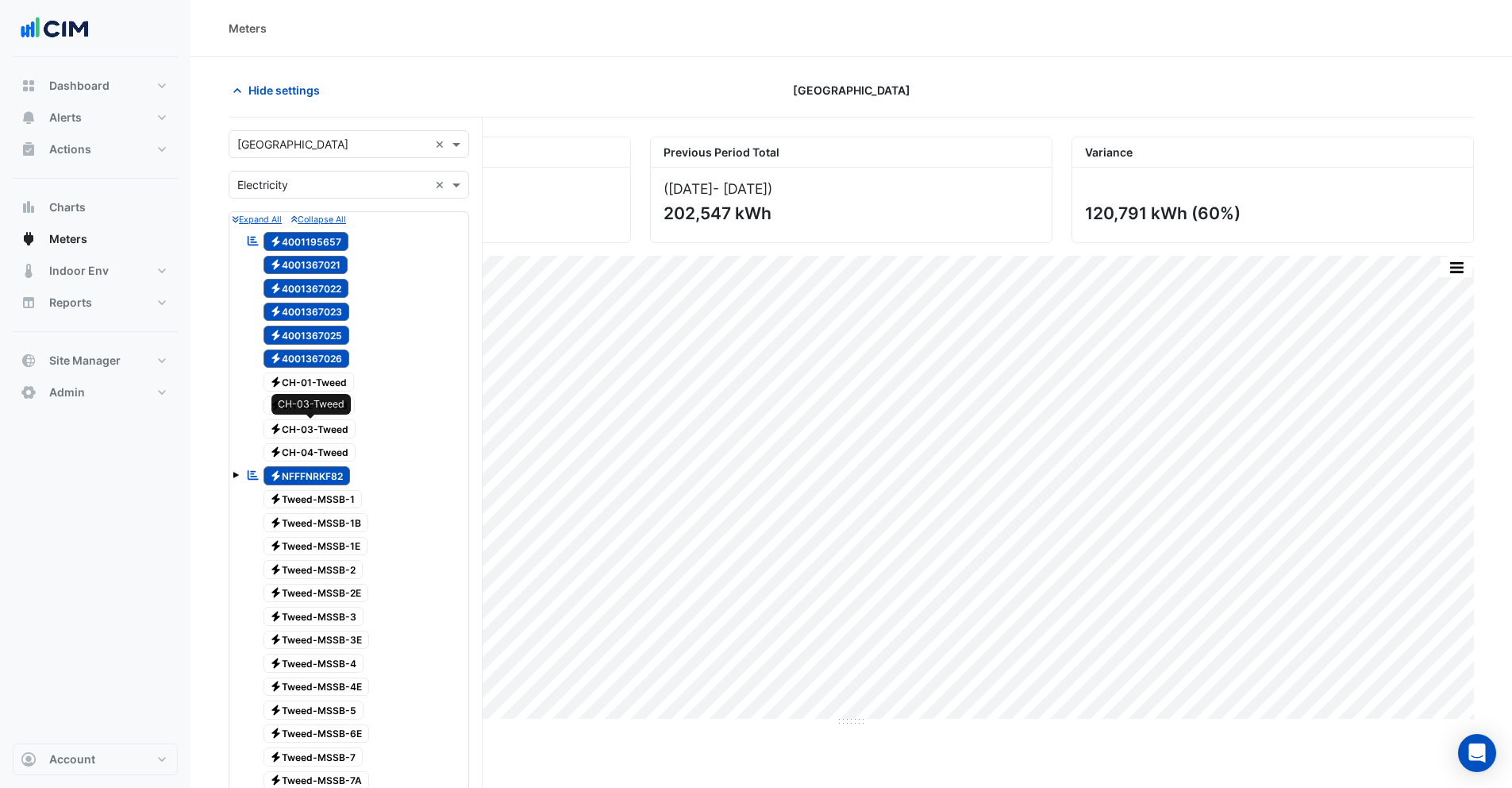
scroll to position [3, 0]
click at [232, 476] on span at bounding box center [235, 470] width 7 height 14
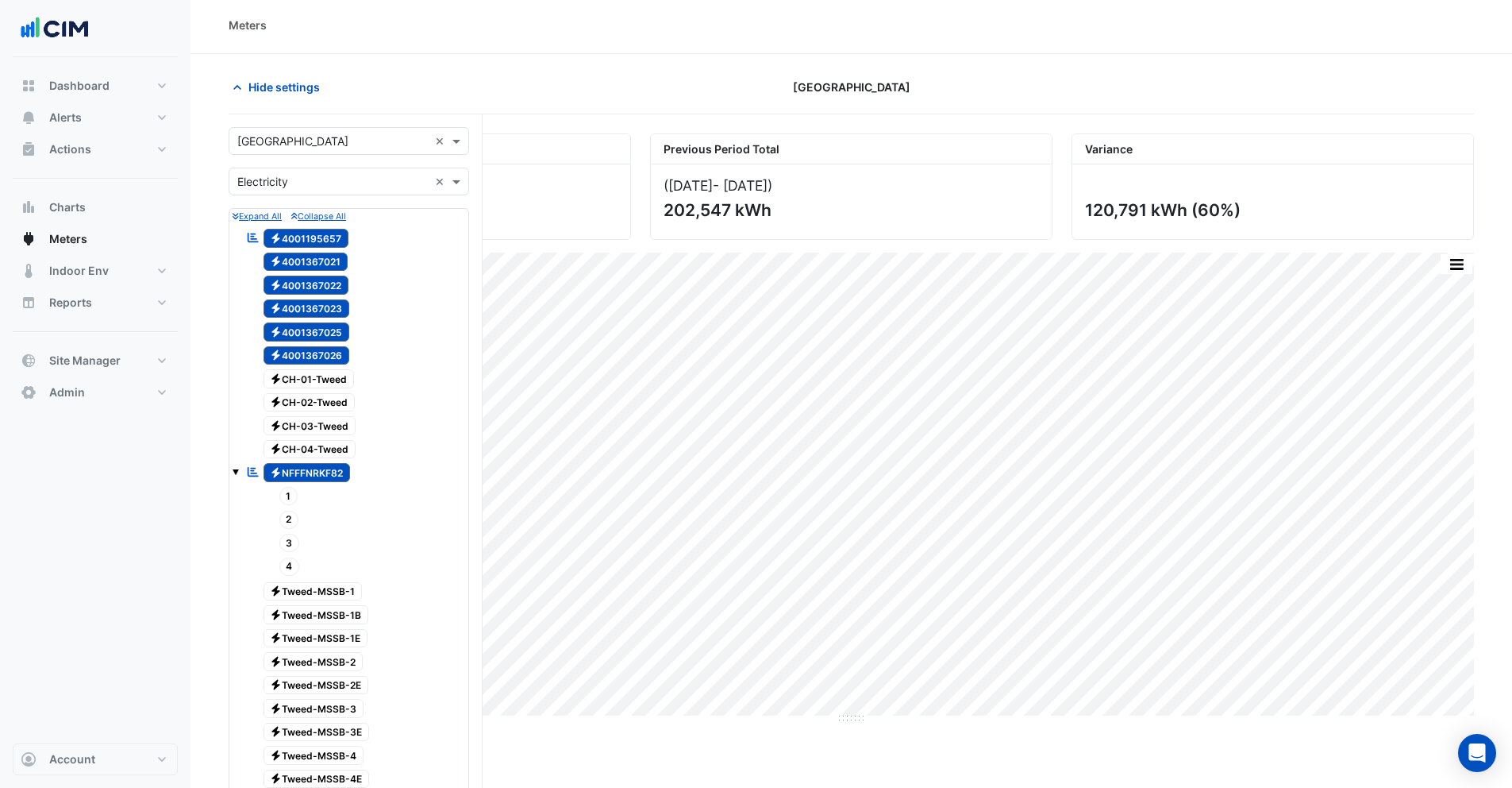
click at [285, 495] on span "1" at bounding box center [289, 496] width 20 height 19
click at [287, 518] on span "2" at bounding box center [289, 519] width 20 height 19
click at [287, 538] on span "3" at bounding box center [289, 543] width 20 height 19
click at [289, 567] on span "4" at bounding box center [289, 566] width 20 height 19
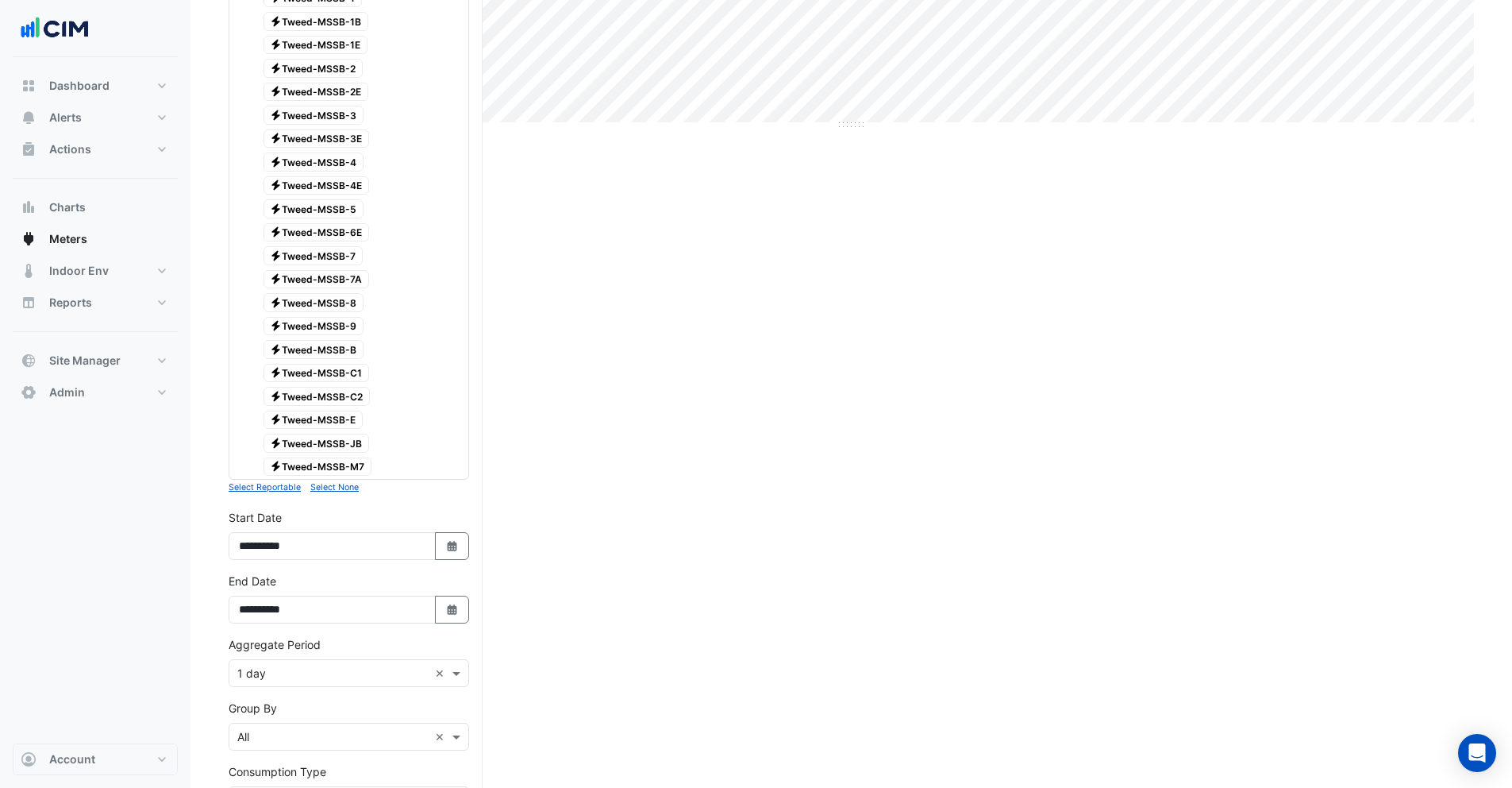
scroll to position [814, 0]
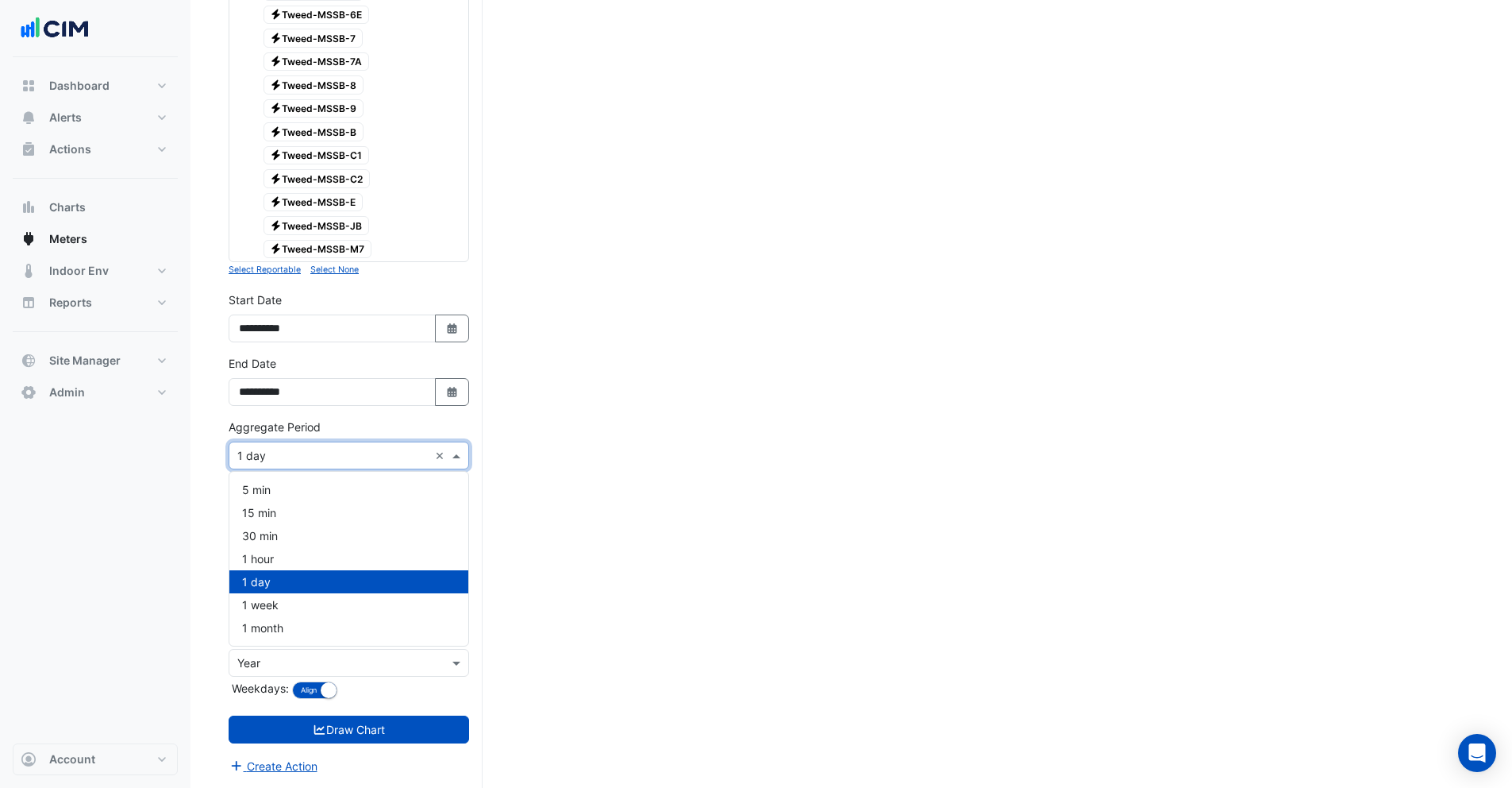
click at [261, 457] on input "text" at bounding box center [333, 456] width 191 height 17
click at [177, 483] on div "Dashboard Portfolio Ratings Performance Alerts Site Rules Templates Actions Sit…" at bounding box center [95, 400] width 165 height 686
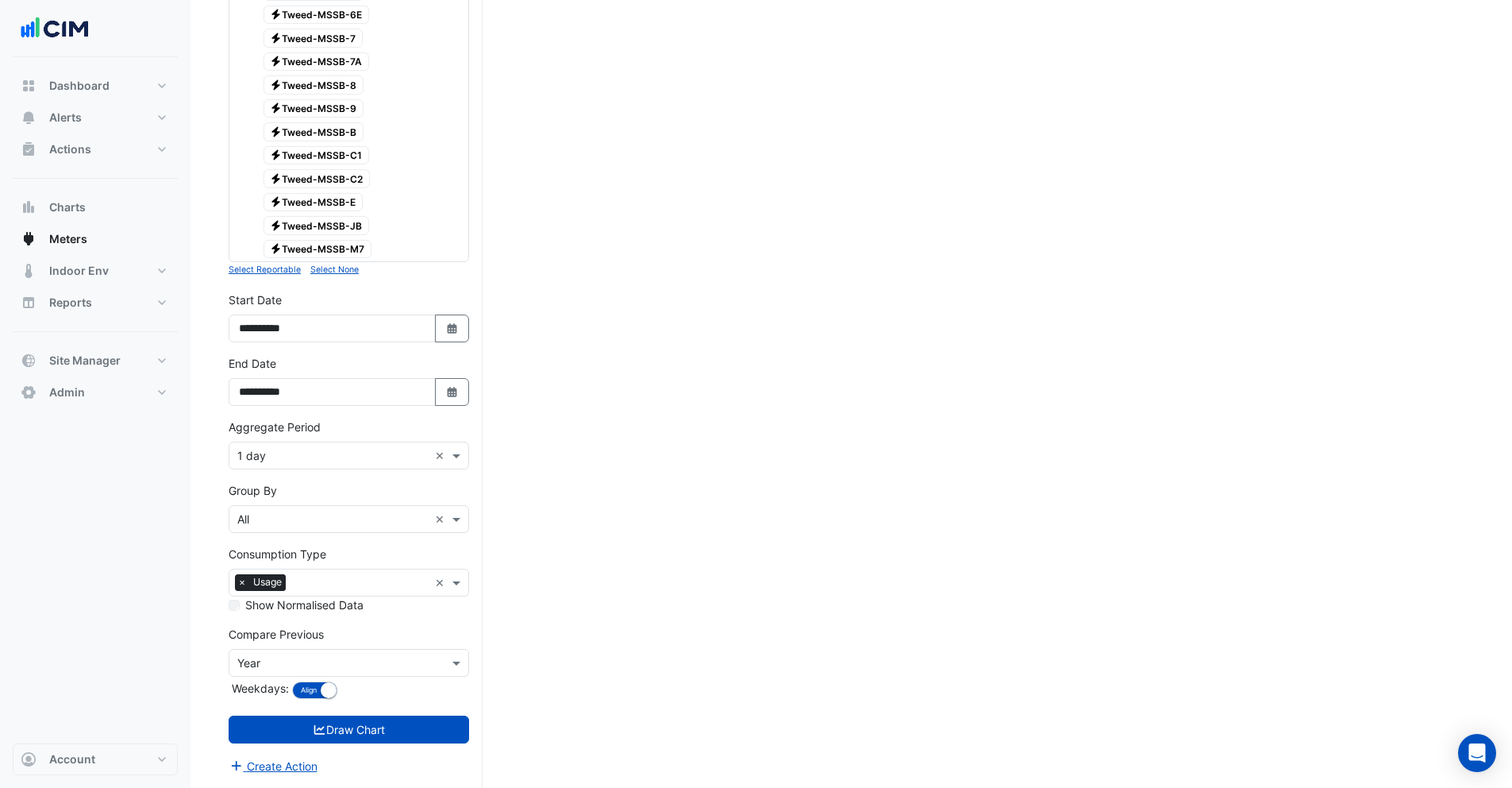
click at [269, 525] on input "text" at bounding box center [333, 519] width 191 height 17
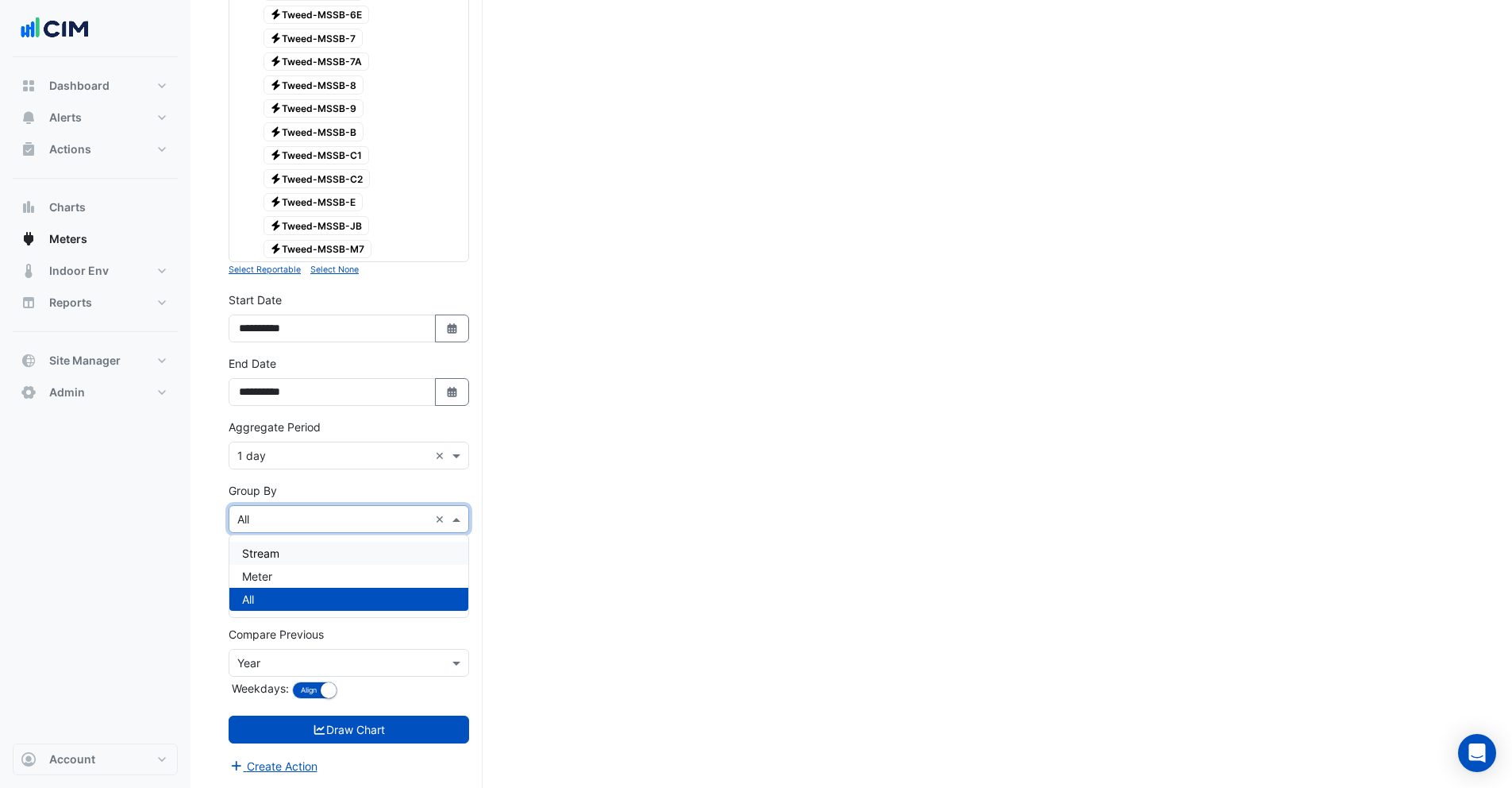
click at [267, 545] on div "Stream" at bounding box center [348, 554] width 239 height 23
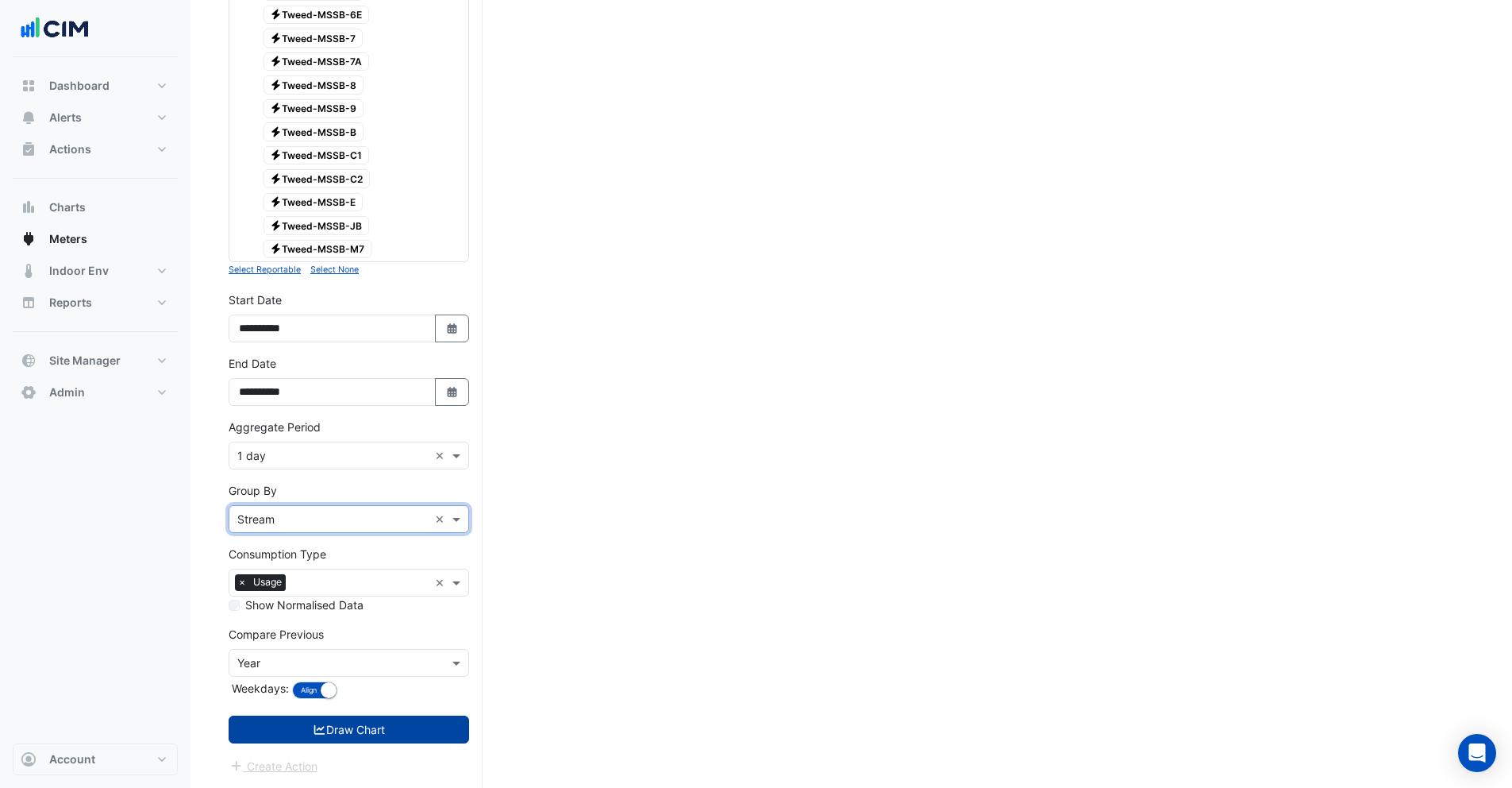
click at [316, 725] on icon "submit" at bounding box center [319, 729] width 15 height 11
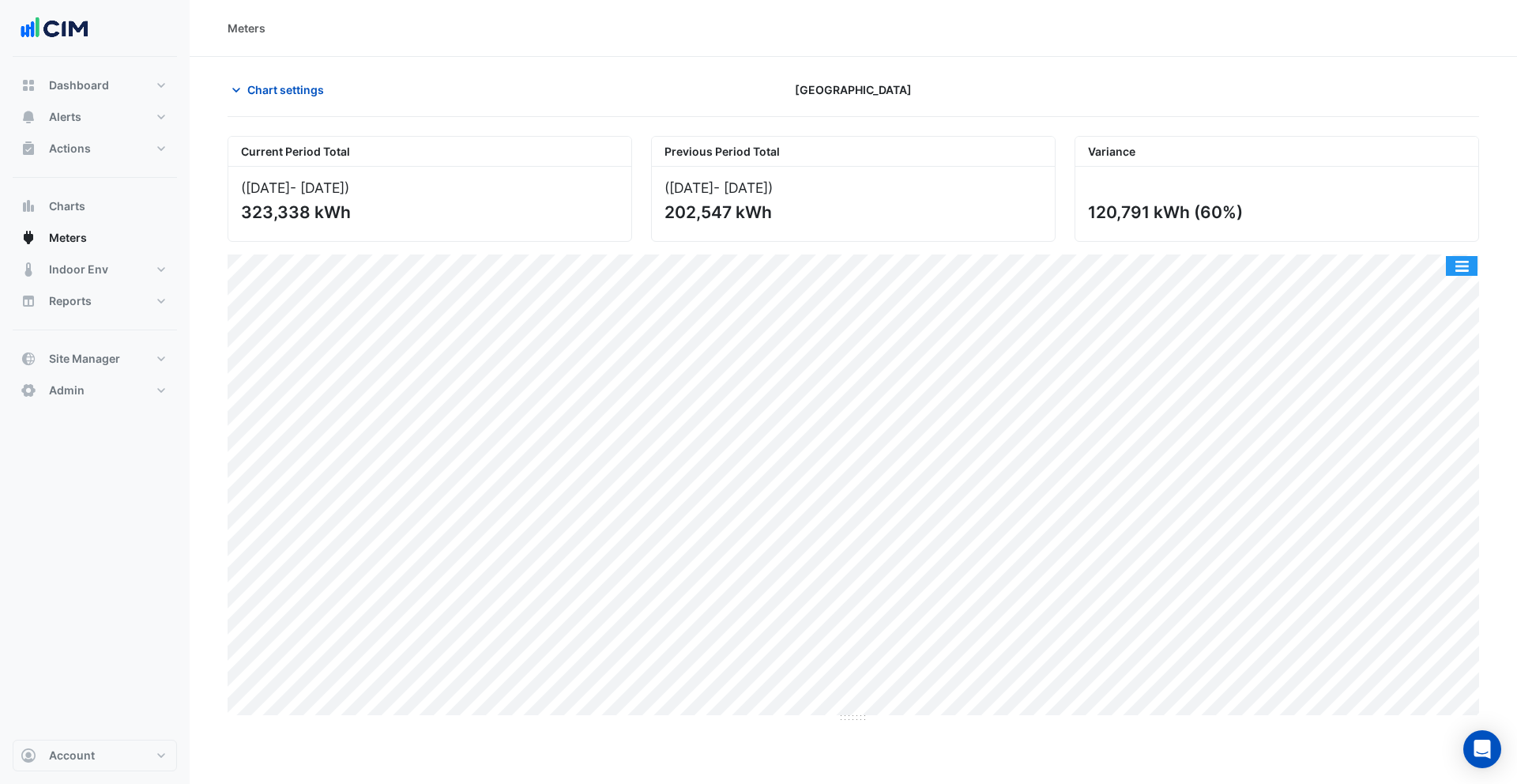
click at [1466, 268] on button "button" at bounding box center [1462, 265] width 32 height 19
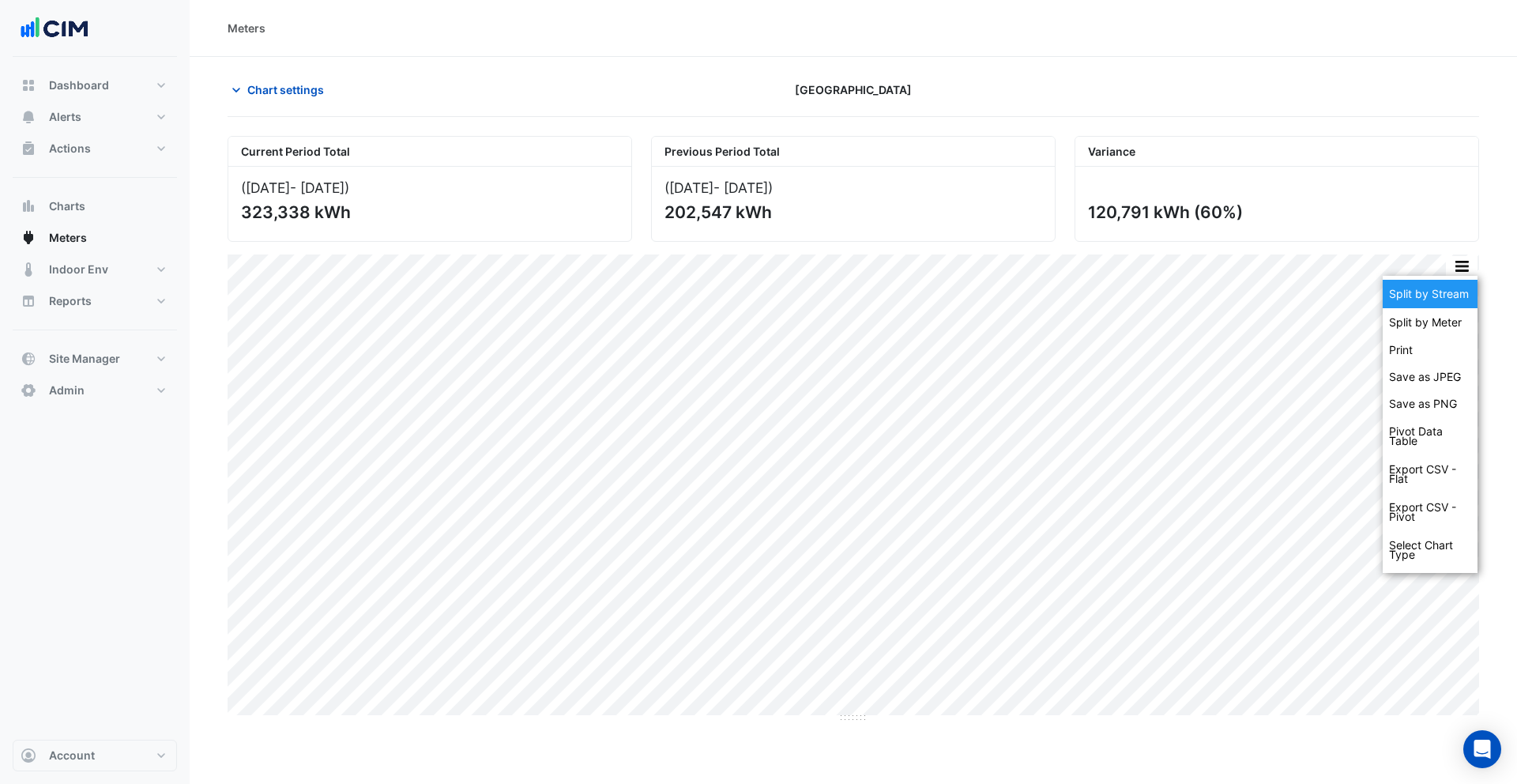
click at [1442, 291] on div "Split by Stream" at bounding box center [1431, 293] width 95 height 28
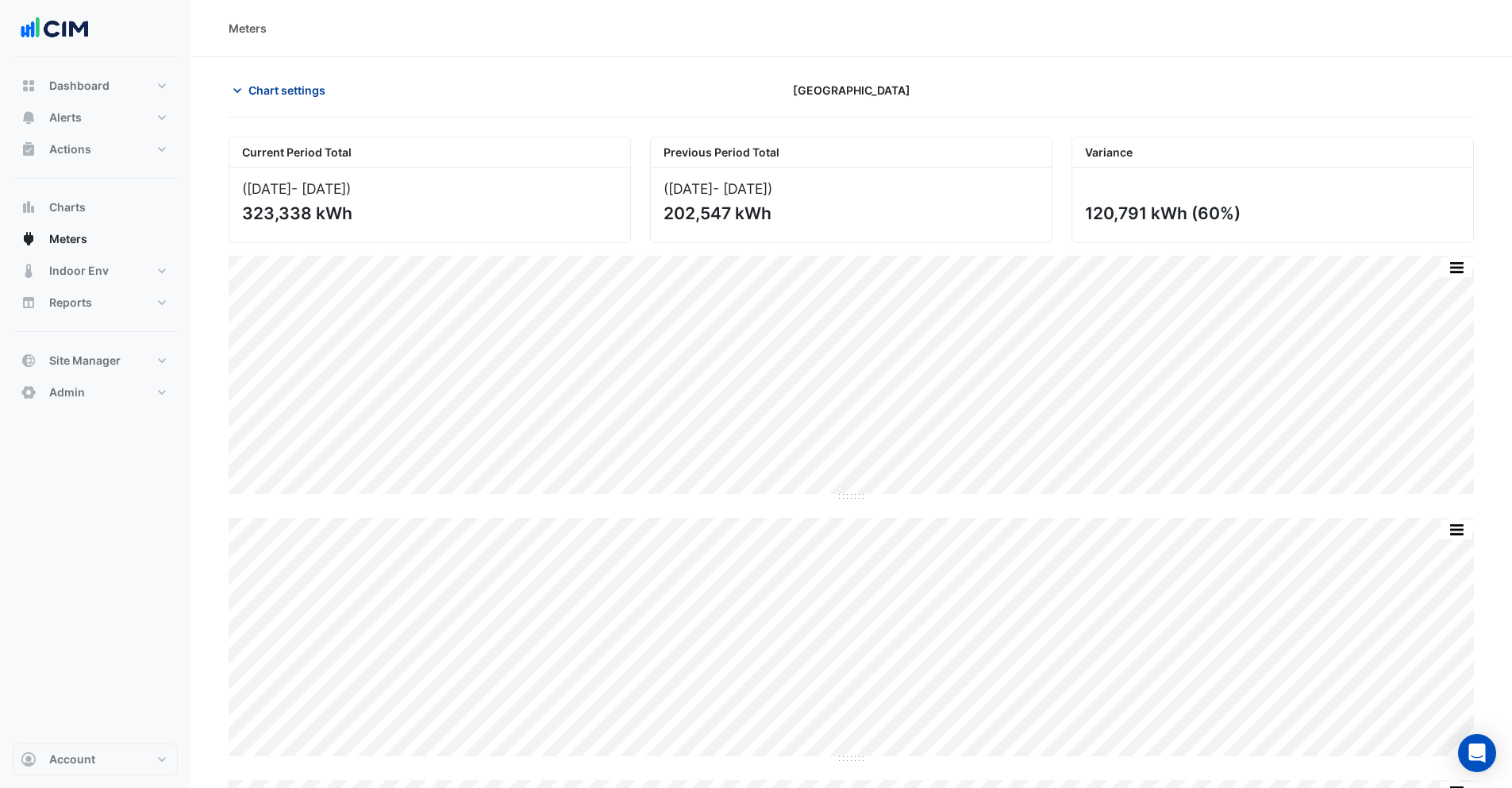
click at [314, 92] on span "Chart settings" at bounding box center [287, 90] width 77 height 17
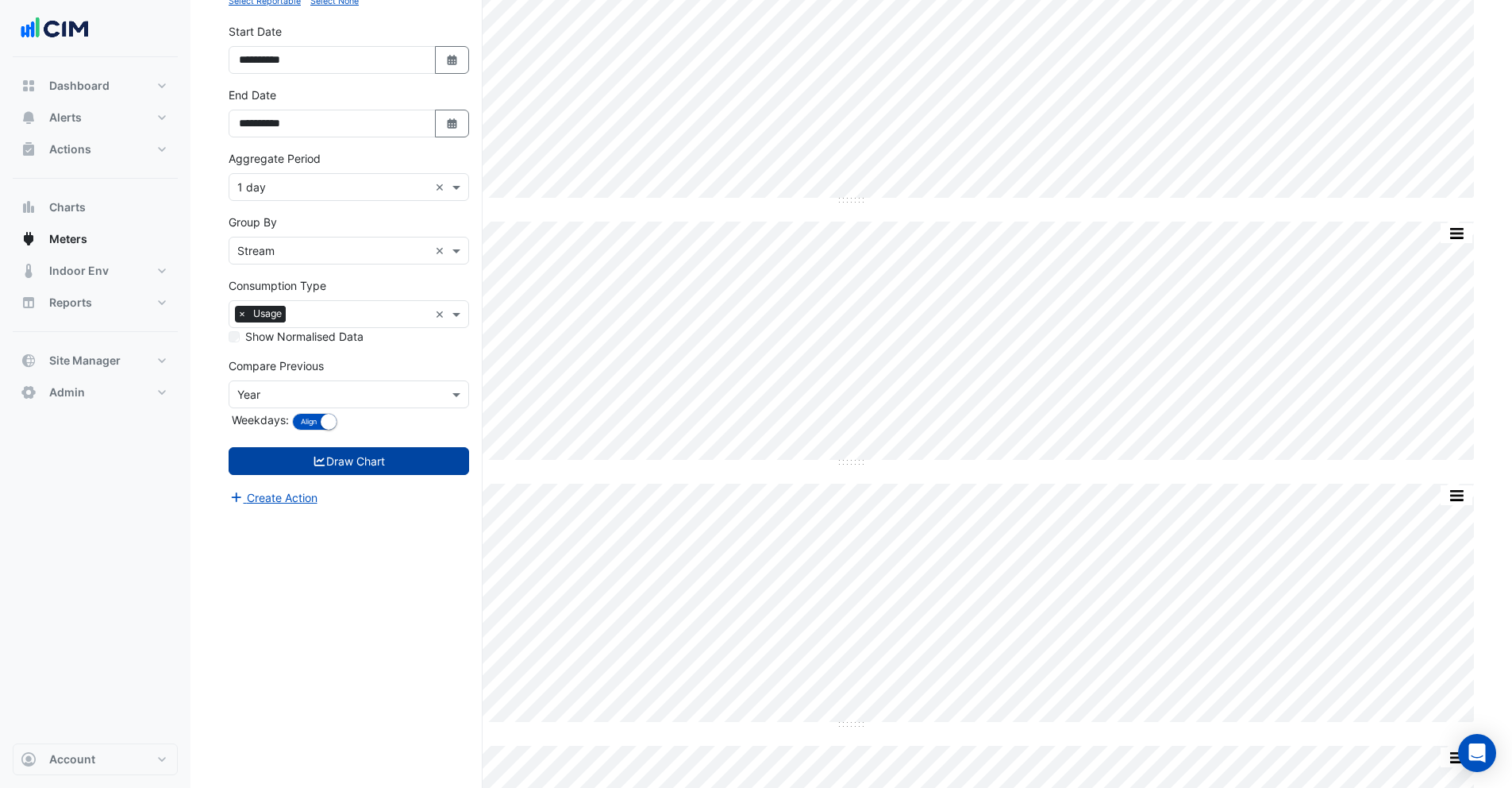
scroll to position [1074, 0]
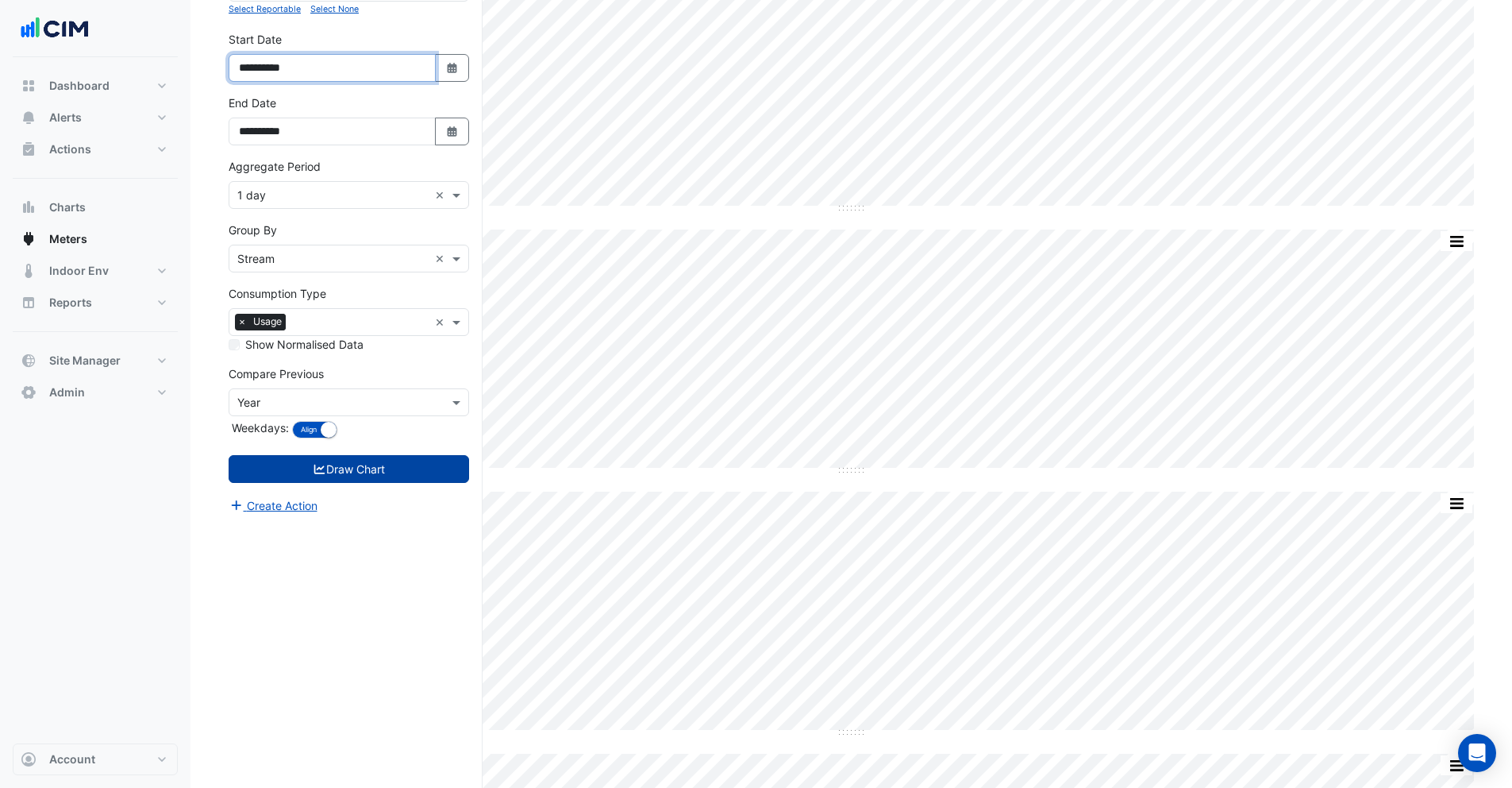
click at [280, 67] on input "**********" at bounding box center [332, 67] width 207 height 27
type input "**********"
click at [318, 466] on icon "submit" at bounding box center [319, 469] width 15 height 11
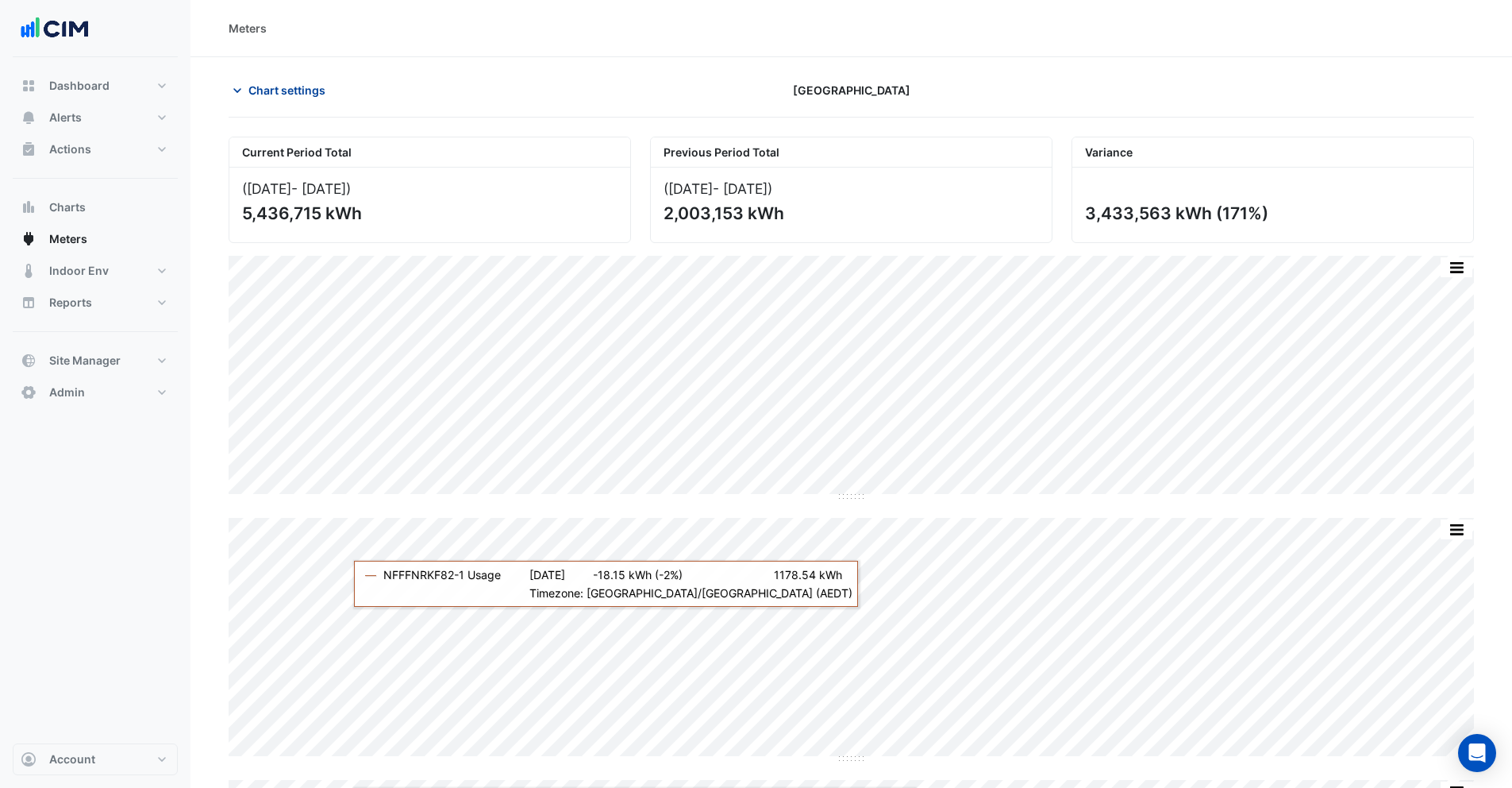
click at [282, 96] on span "Chart settings" at bounding box center [287, 90] width 77 height 17
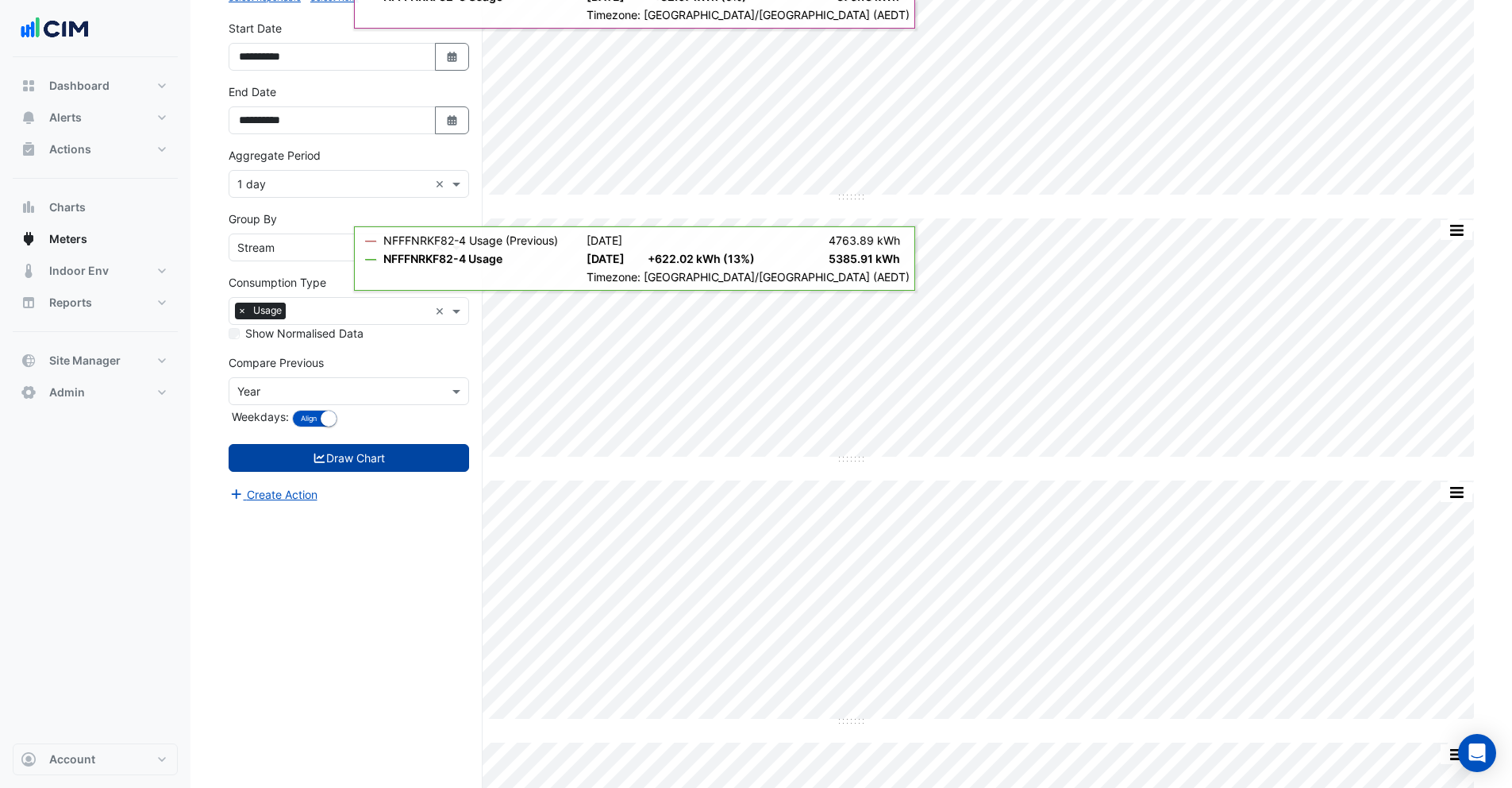
scroll to position [991, 0]
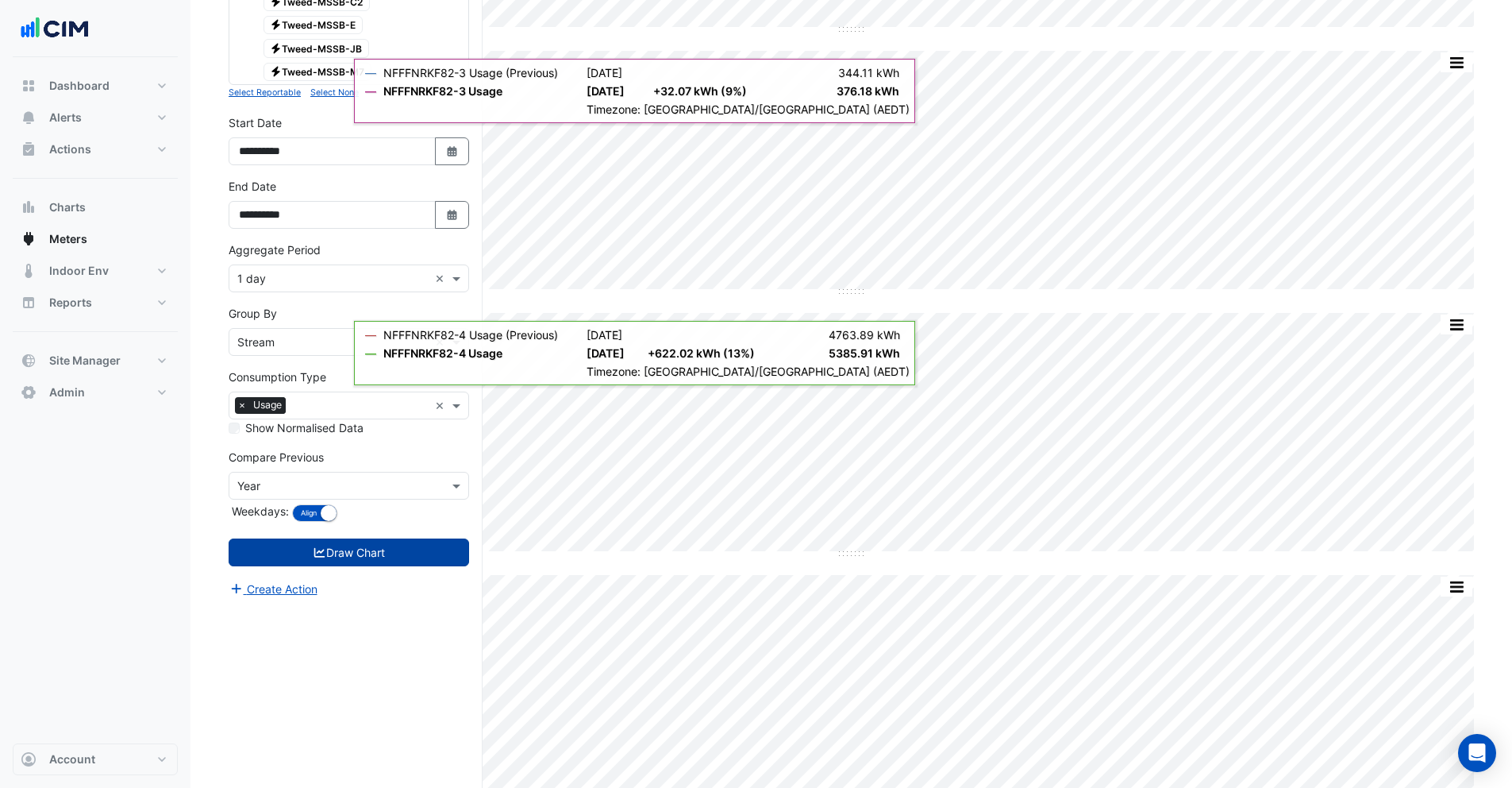
click at [261, 487] on input "text" at bounding box center [333, 486] width 191 height 17
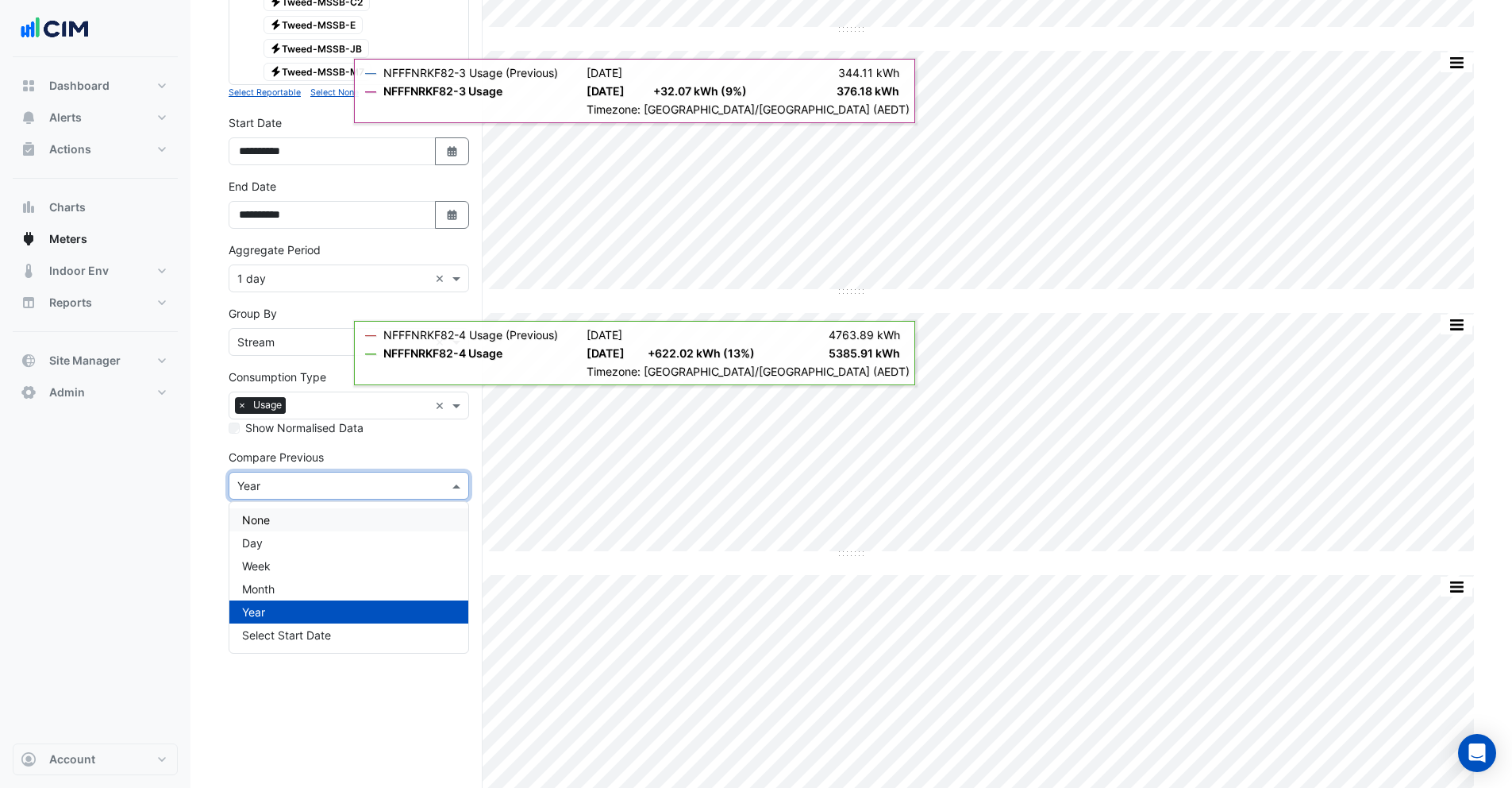
click at [273, 524] on div "None" at bounding box center [348, 519] width 239 height 23
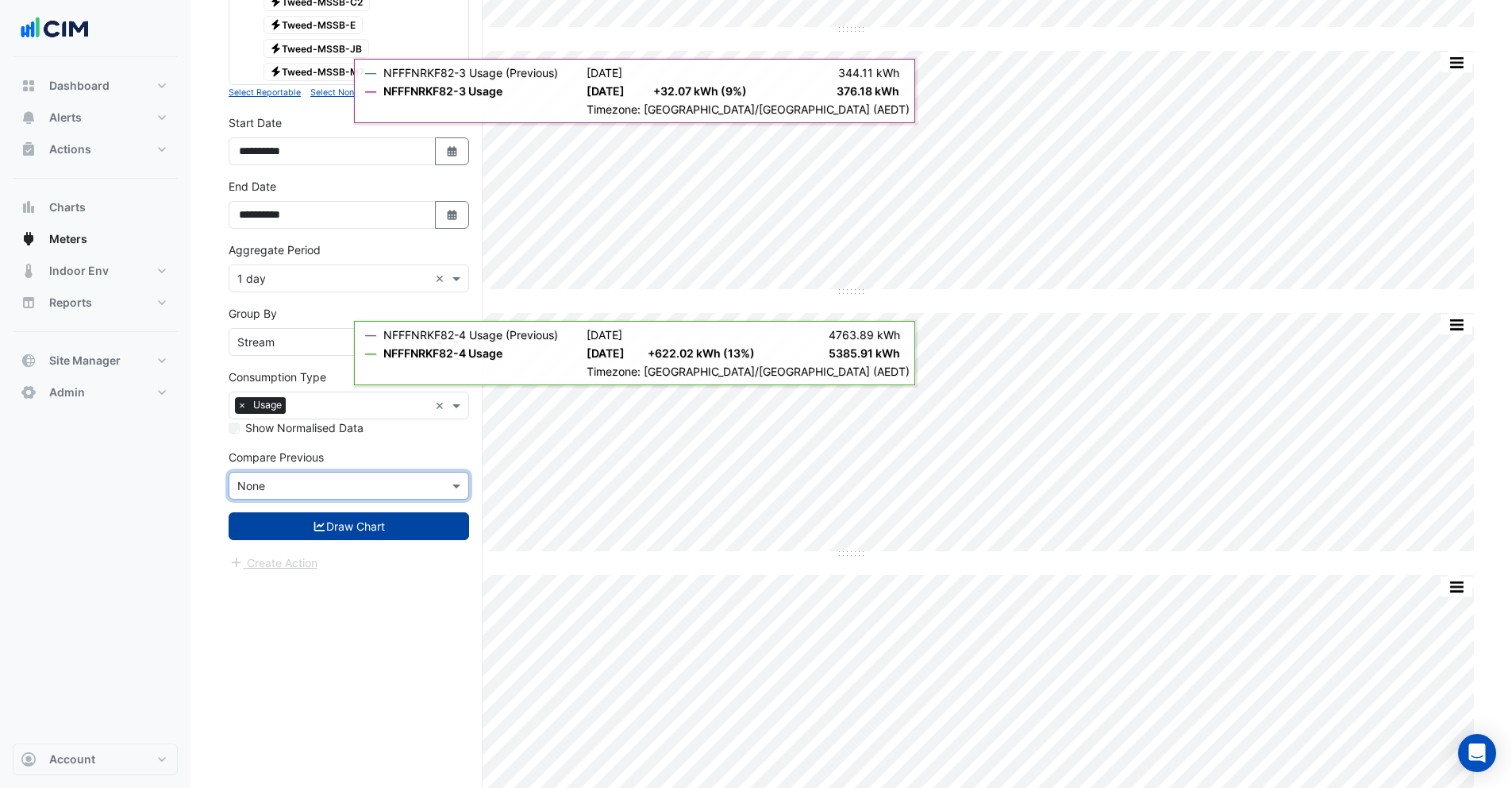
click at [332, 538] on button "Draw Chart" at bounding box center [348, 526] width 240 height 27
click at [334, 531] on button "Draw Chart" at bounding box center [348, 526] width 240 height 27
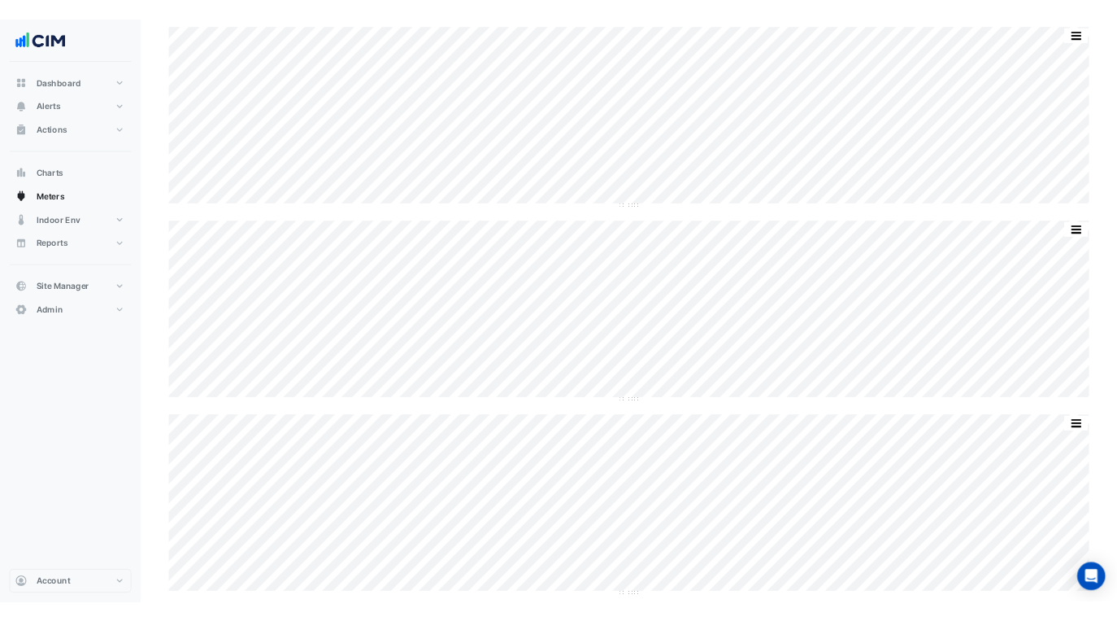
scroll to position [2139, 0]
